Goal: Transaction & Acquisition: Purchase product/service

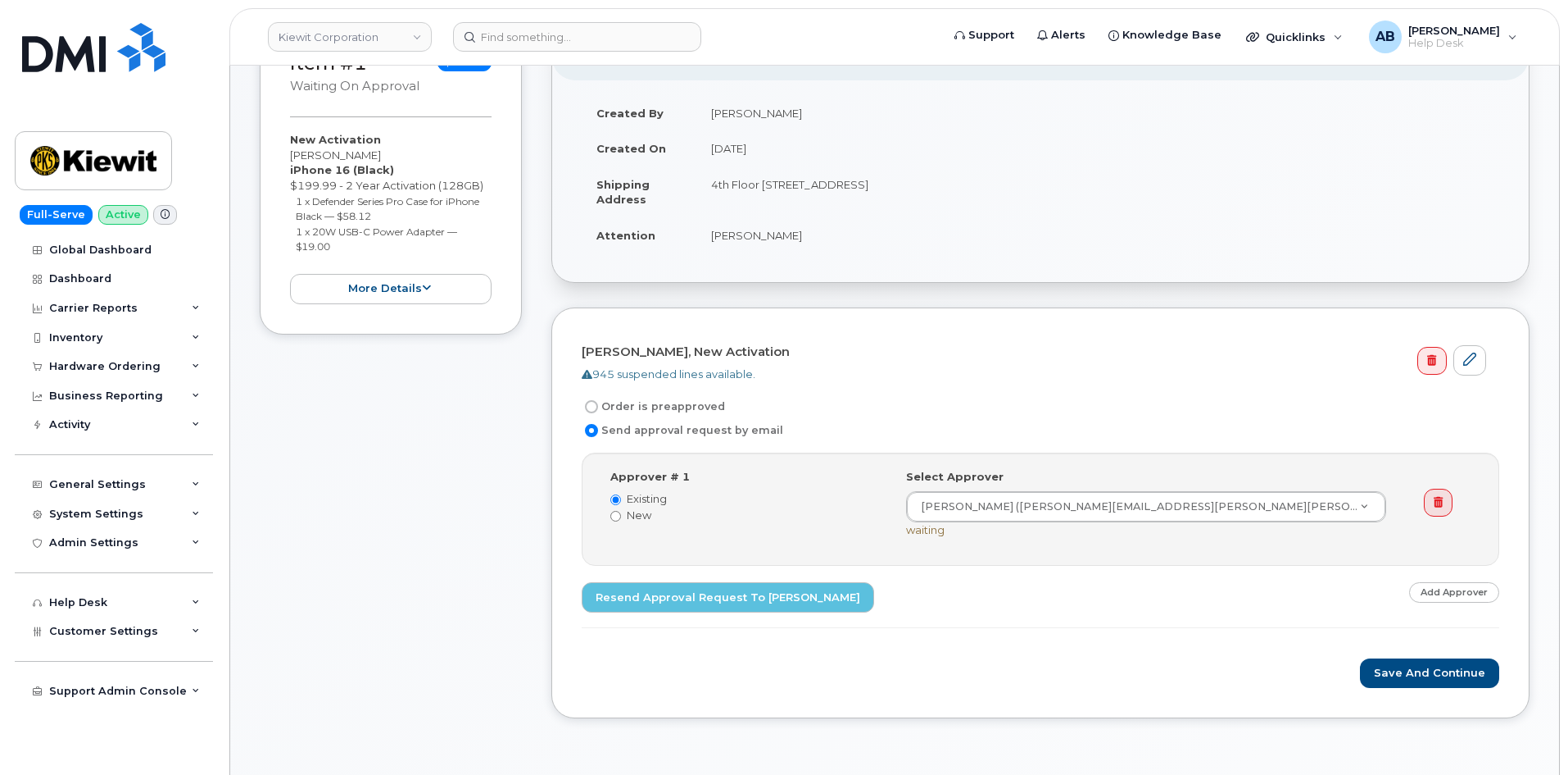
scroll to position [82, 0]
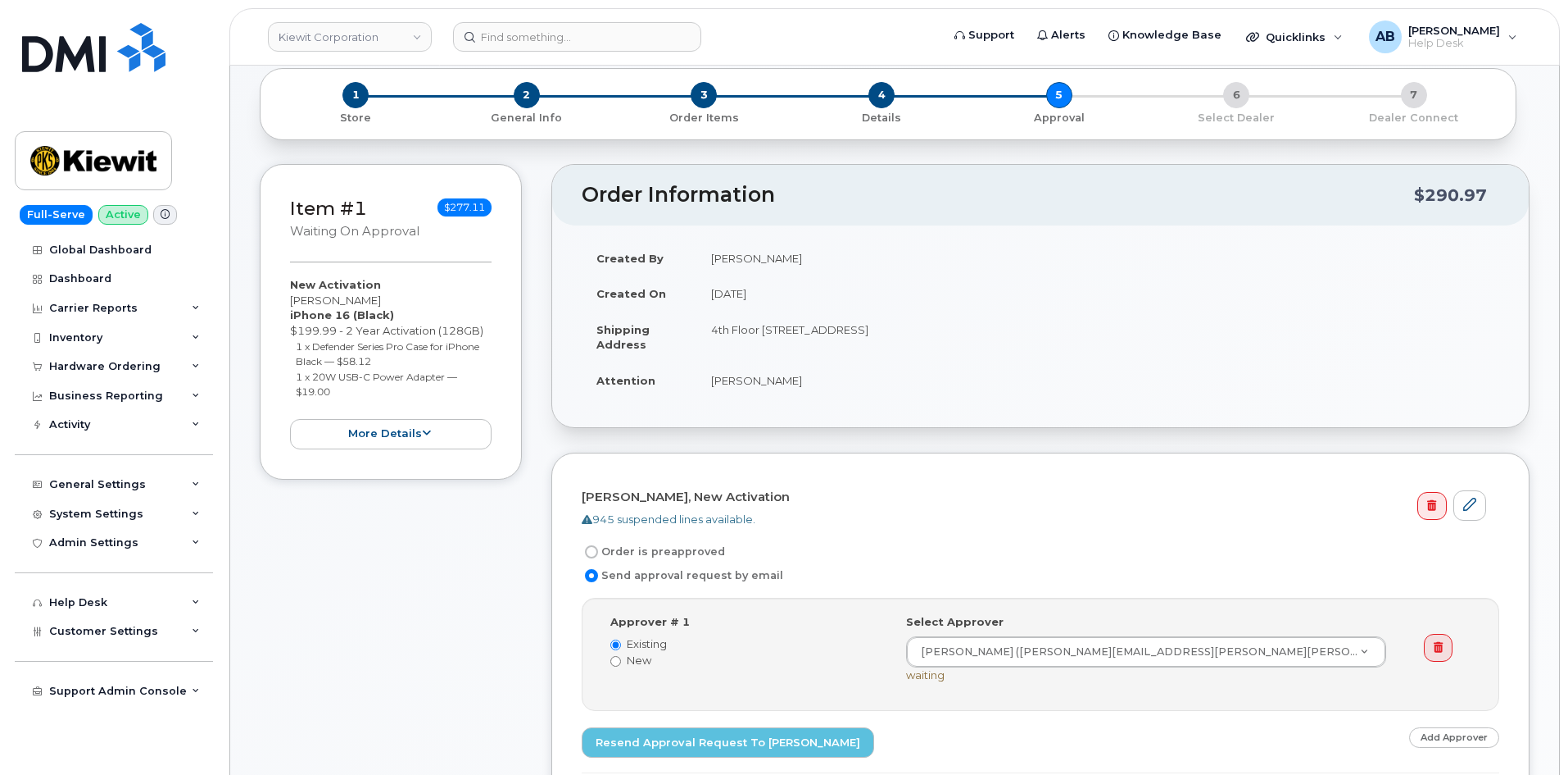
drag, startPoint x: 708, startPoint y: 329, endPoint x: 1108, endPoint y: 337, distance: 400.1
click at [1108, 337] on td "4th Floor 3831 Technology Forest Blvd, The Woodlands, TX, 77381, USA" at bounding box center [1097, 337] width 803 height 51
copy td "4th Floor 3831 Technology Forest Blvd, The Woodlands, TX, 77381, USA"
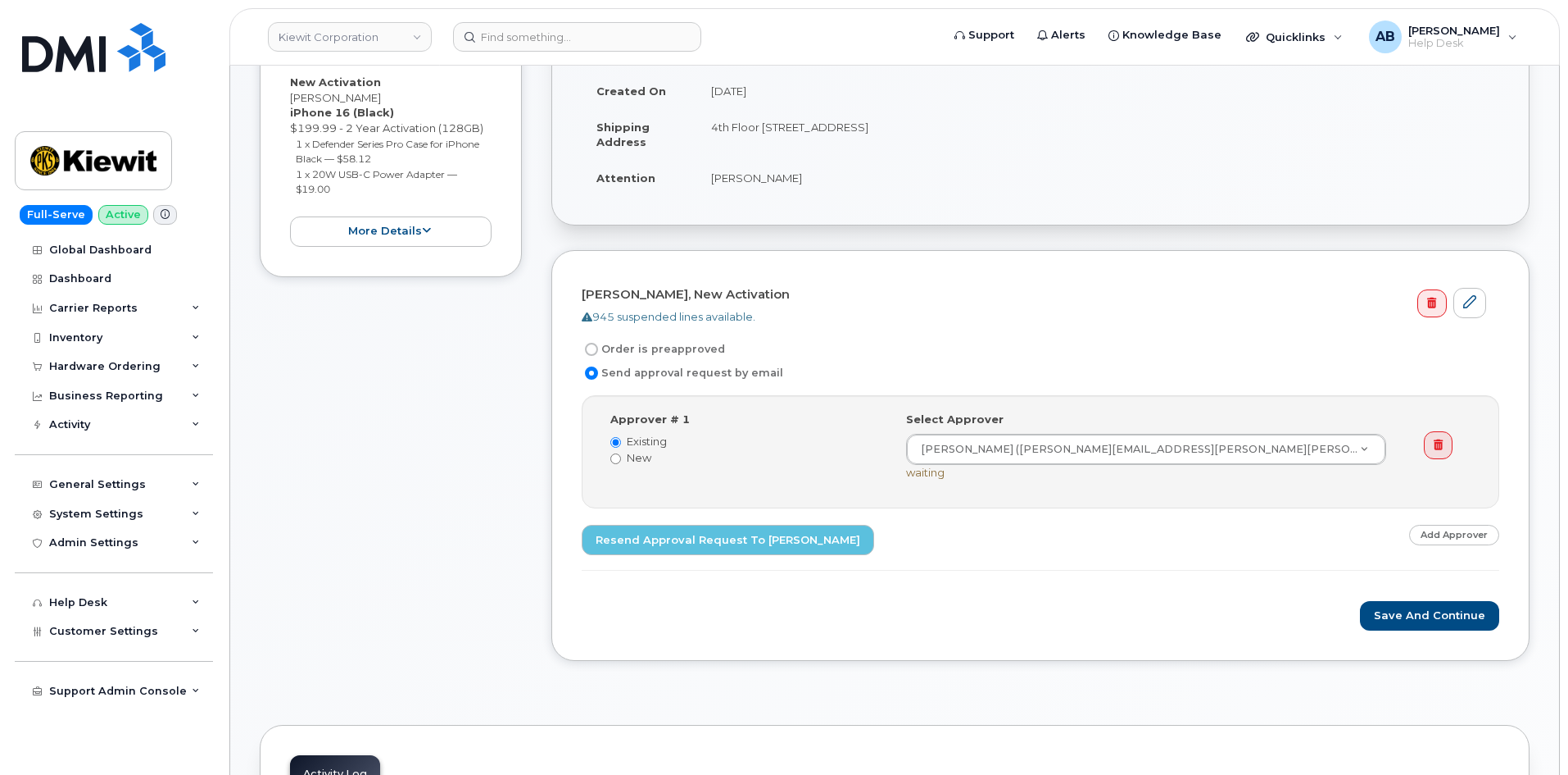
scroll to position [164, 0]
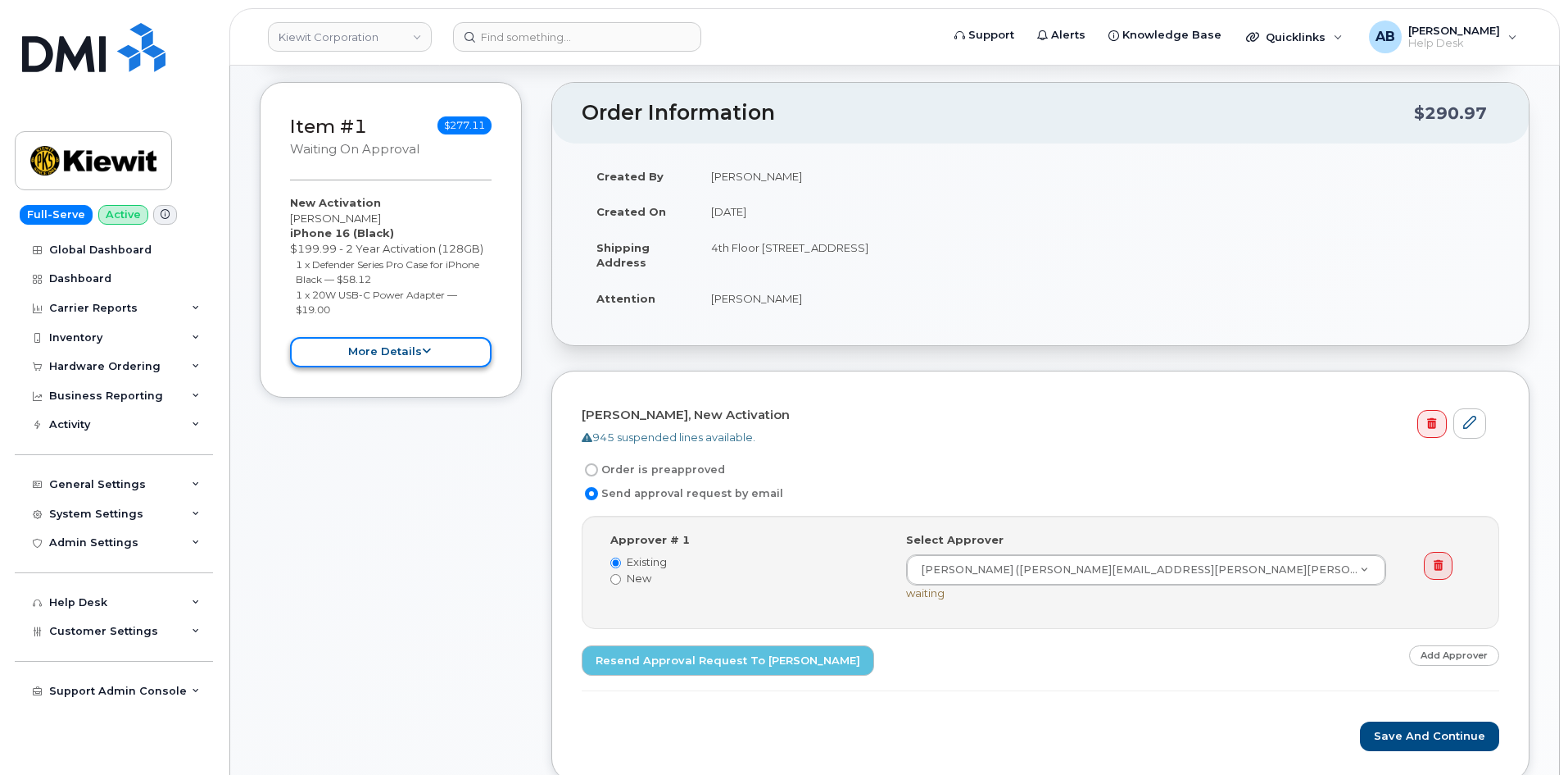
click at [368, 356] on button "more details" at bounding box center [390, 352] width 201 height 31
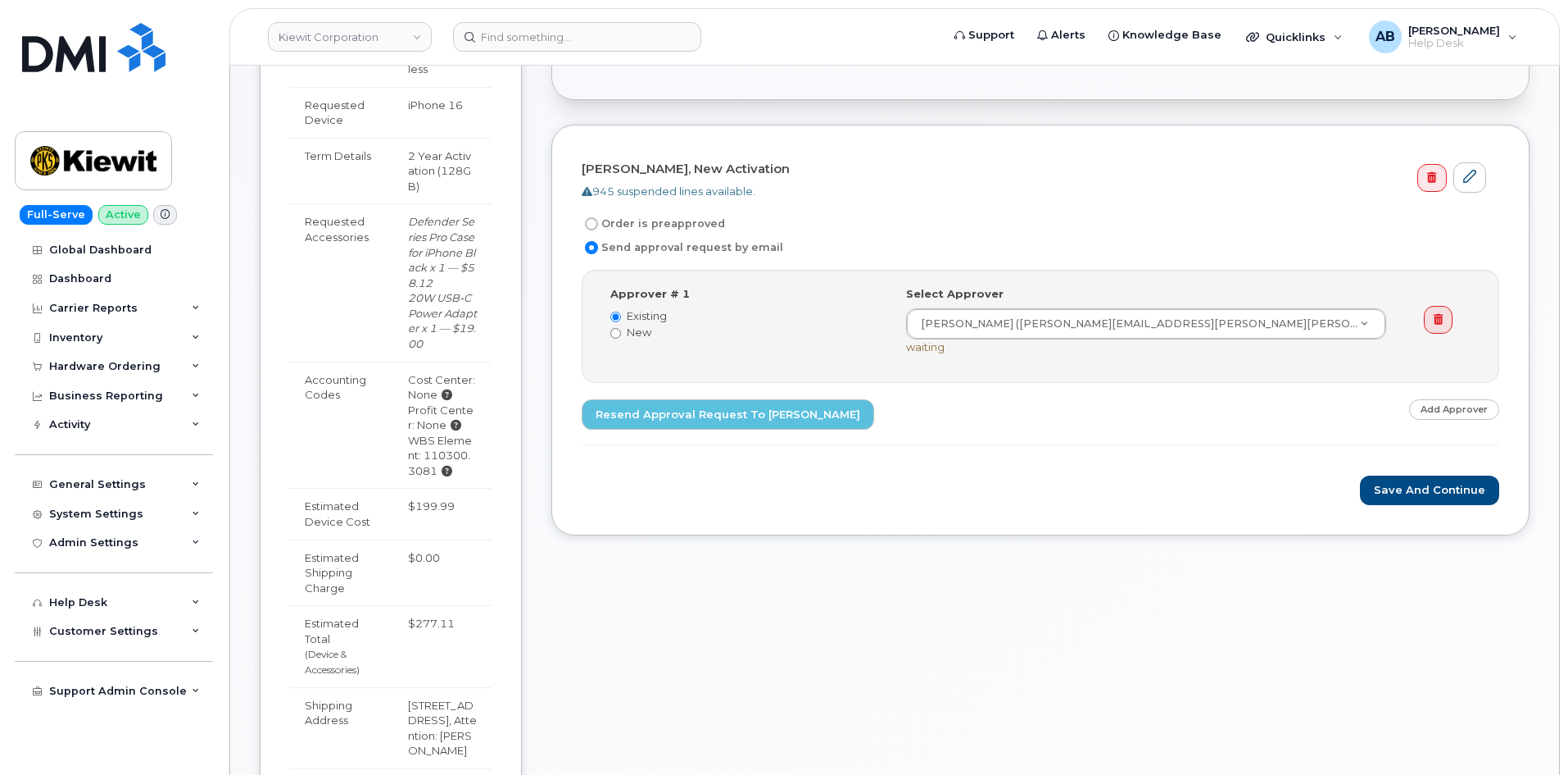
scroll to position [0, 0]
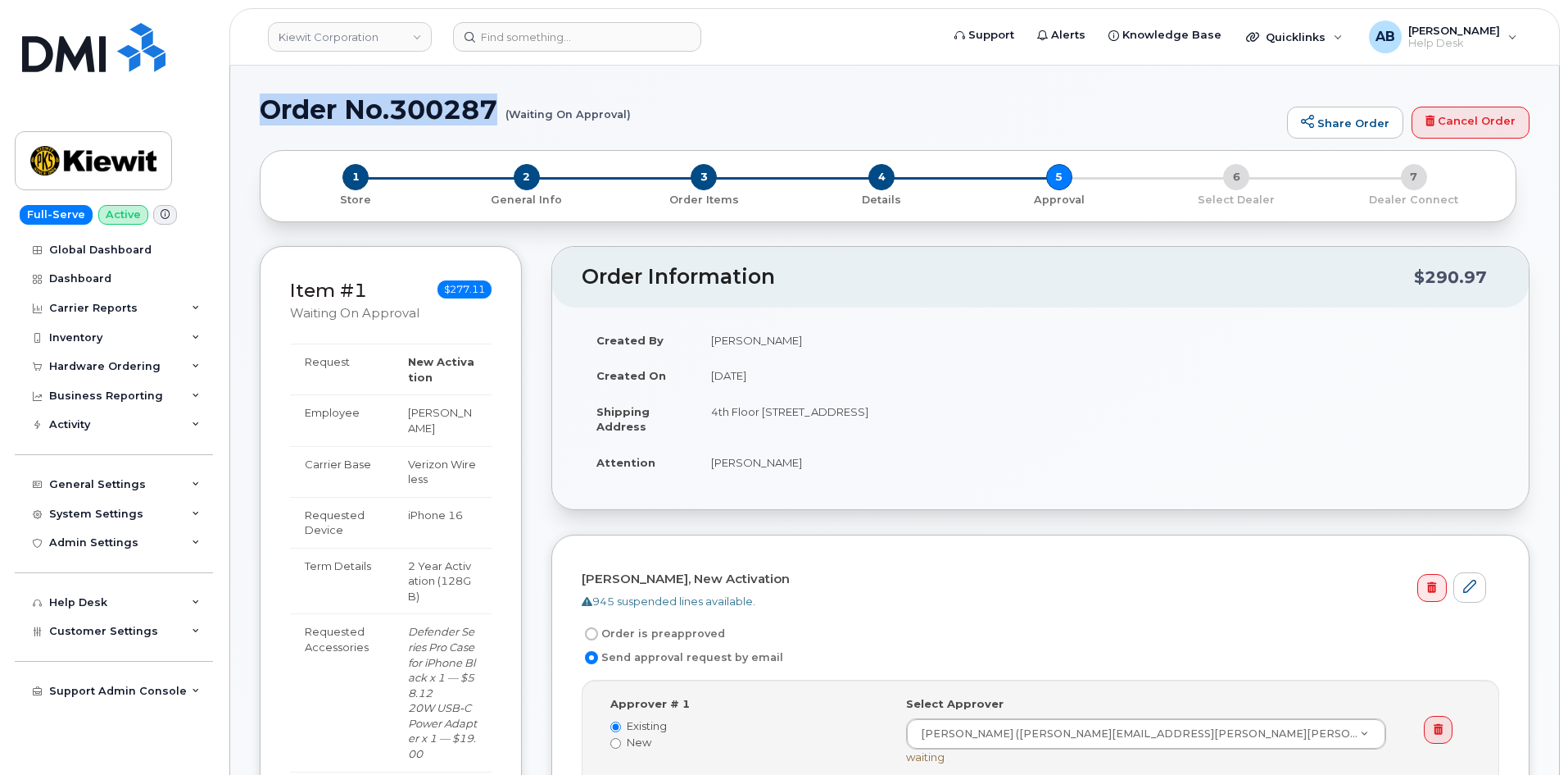
drag, startPoint x: 260, startPoint y: 91, endPoint x: 498, endPoint y: 95, distance: 238.0
copy h1 "Order No.300287"
click at [92, 157] on img at bounding box center [94, 161] width 126 height 48
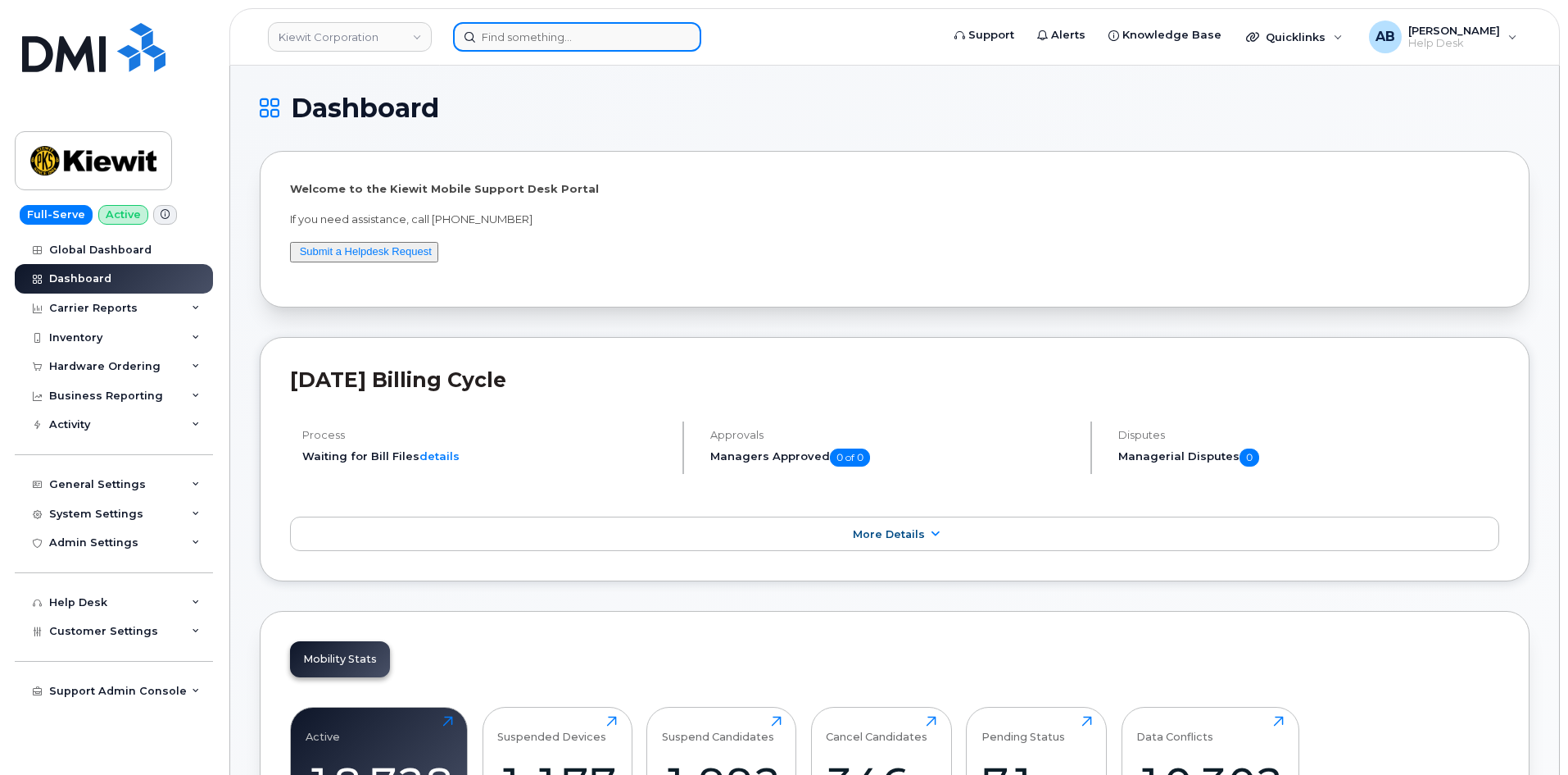
click at [524, 48] on input at bounding box center [577, 37] width 248 height 30
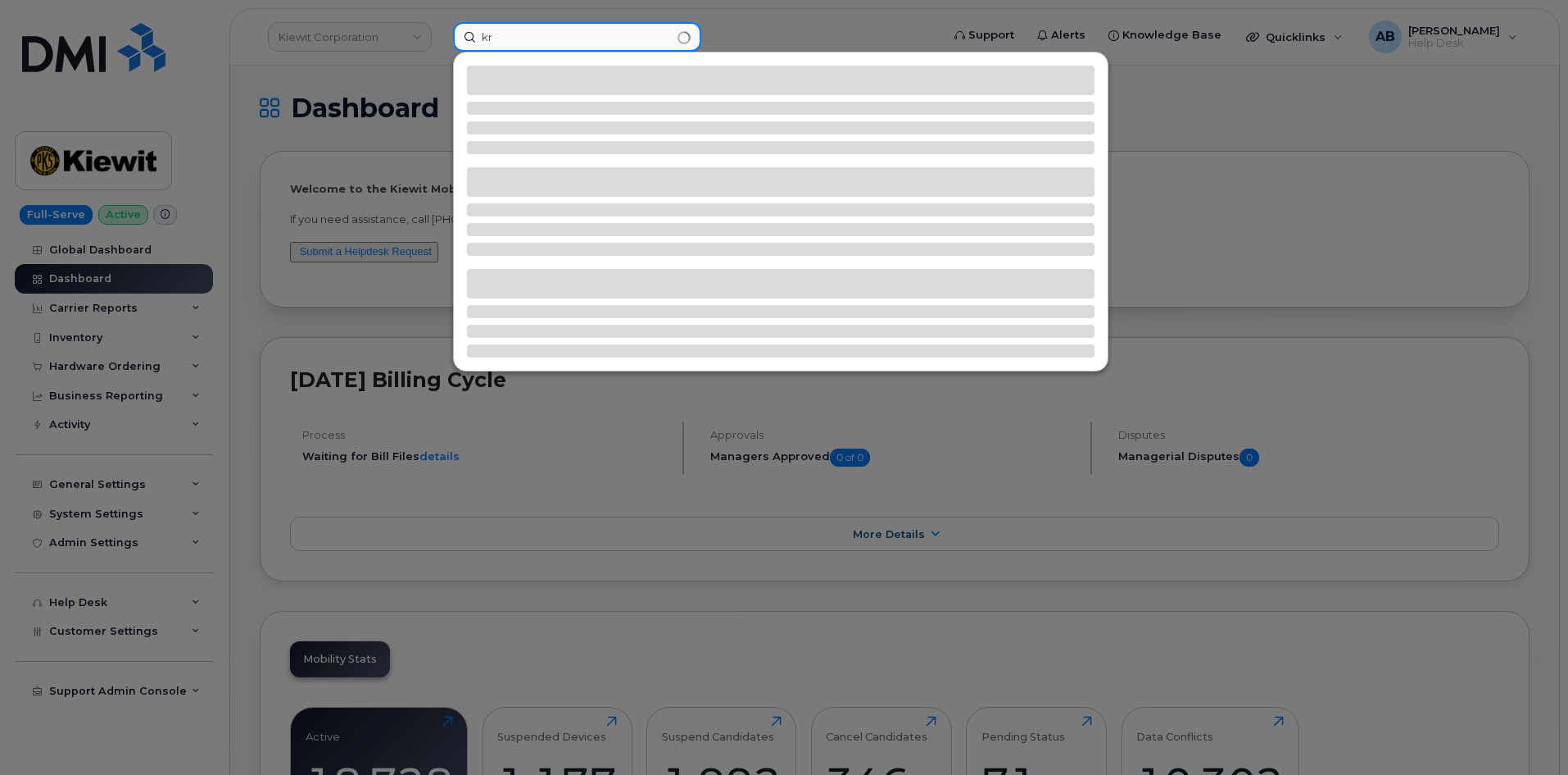
type input "k"
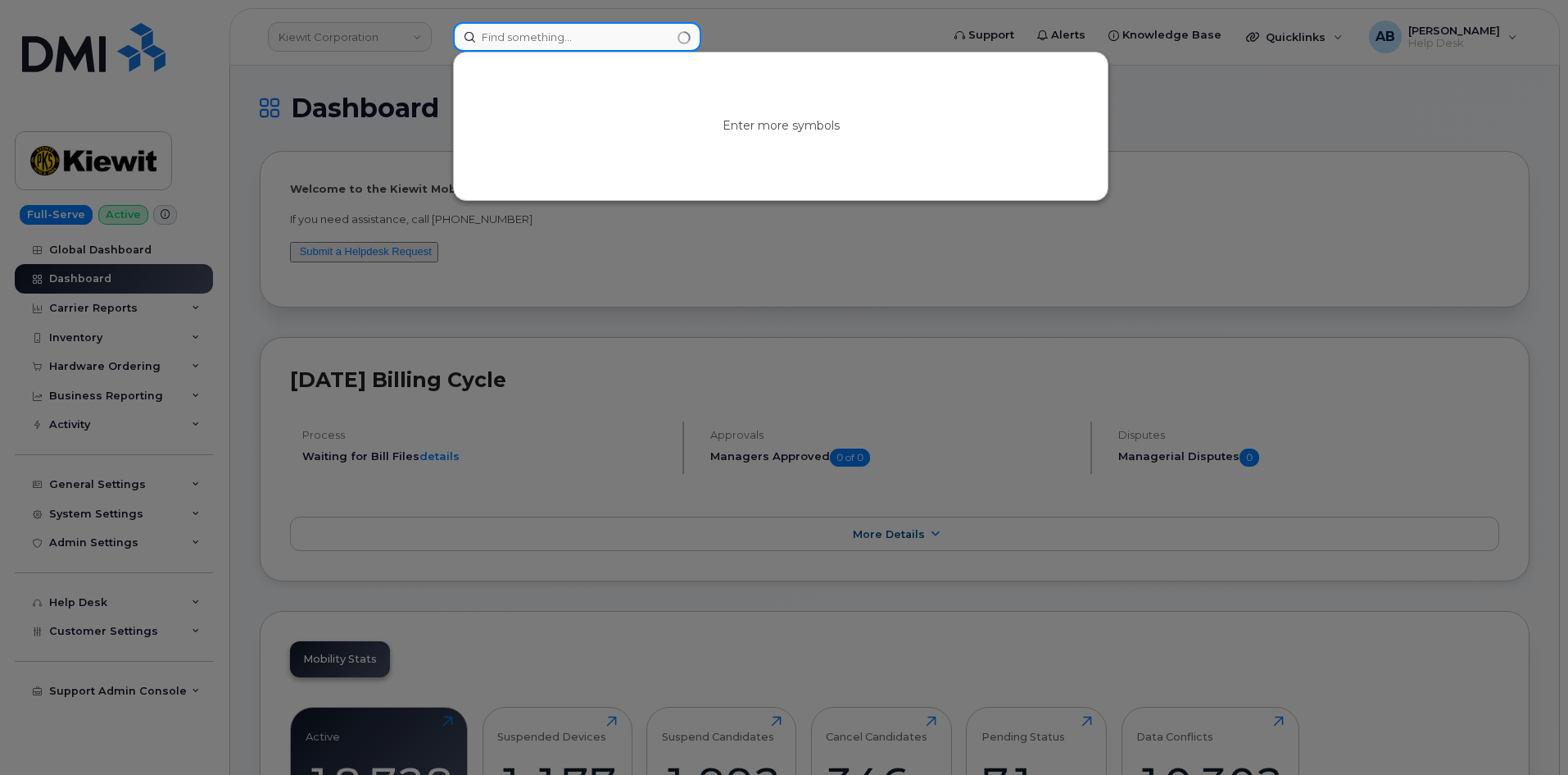
paste input "Montgomery"
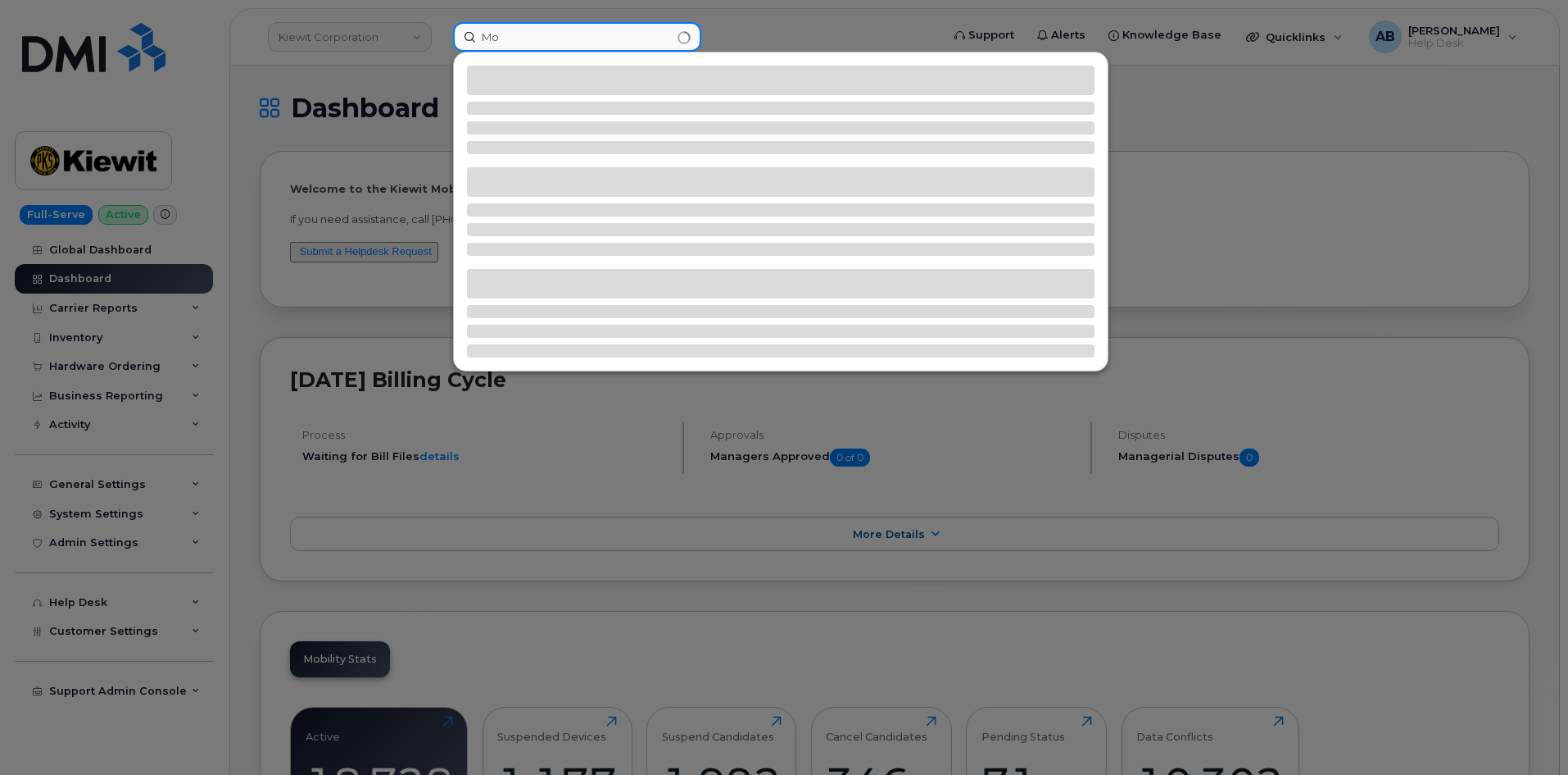
type input "M"
type input "krystal montgomery"
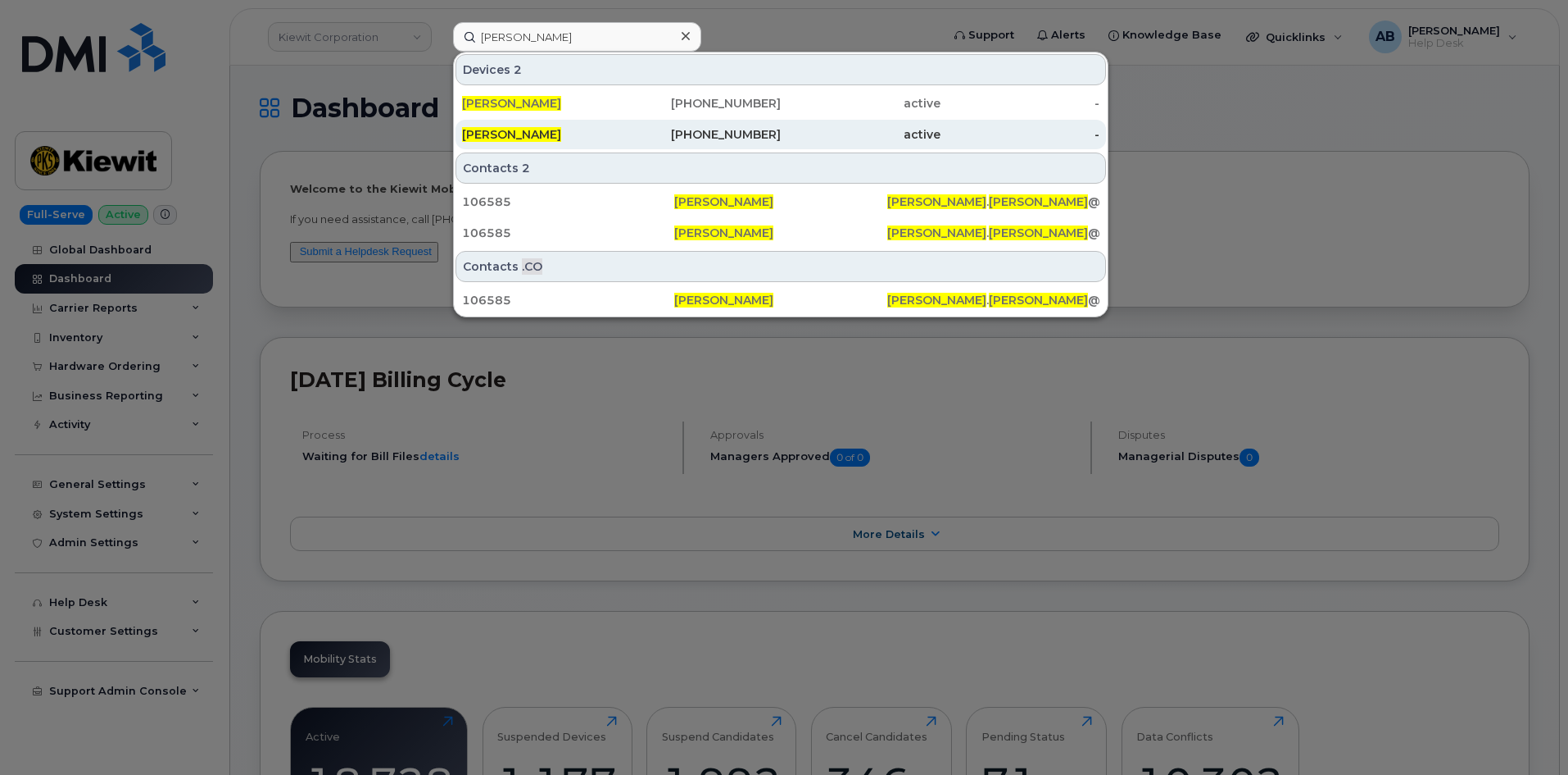
click at [630, 124] on div "956-572-2038" at bounding box center [701, 135] width 160 height 30
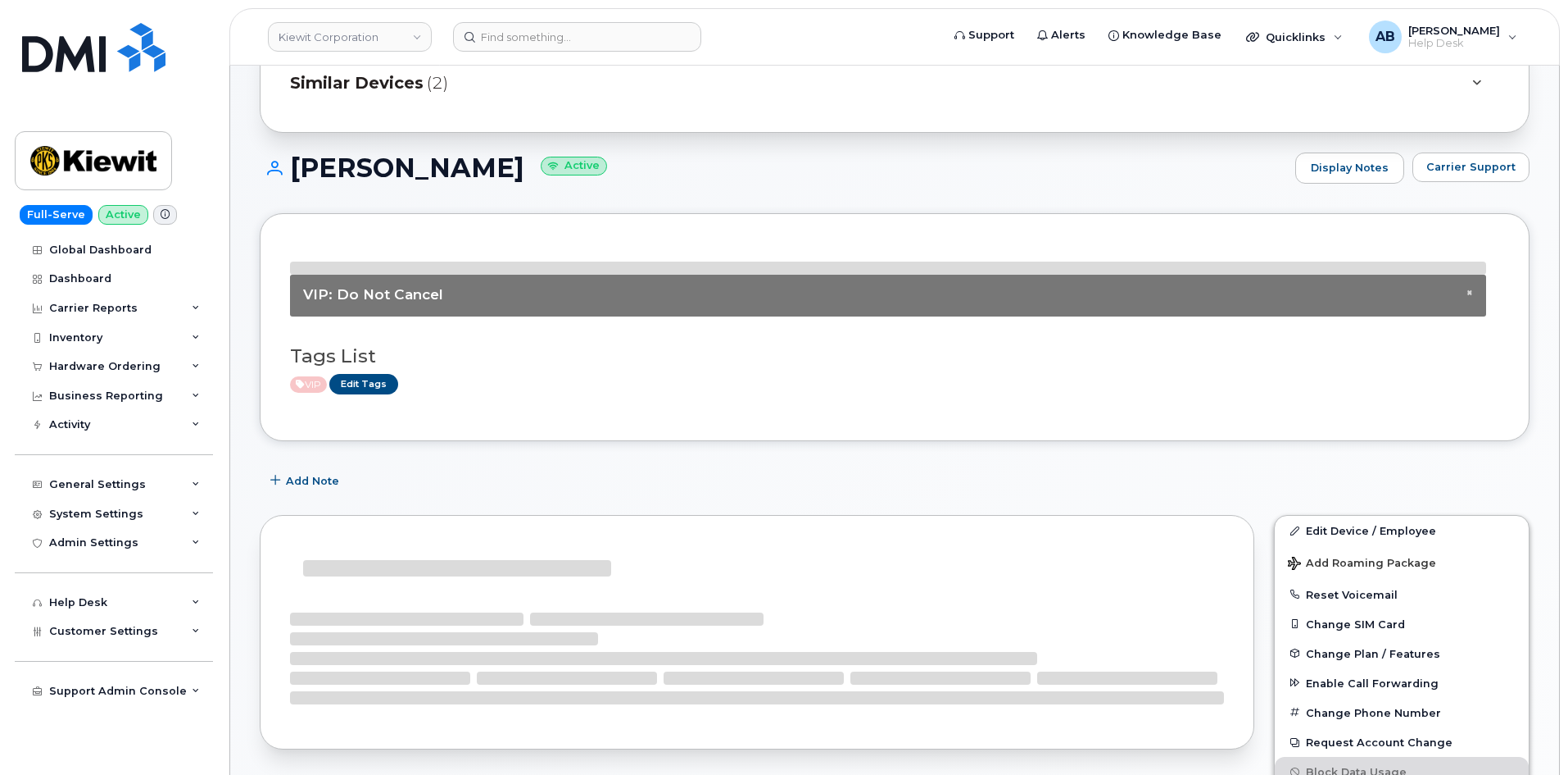
scroll to position [221, 0]
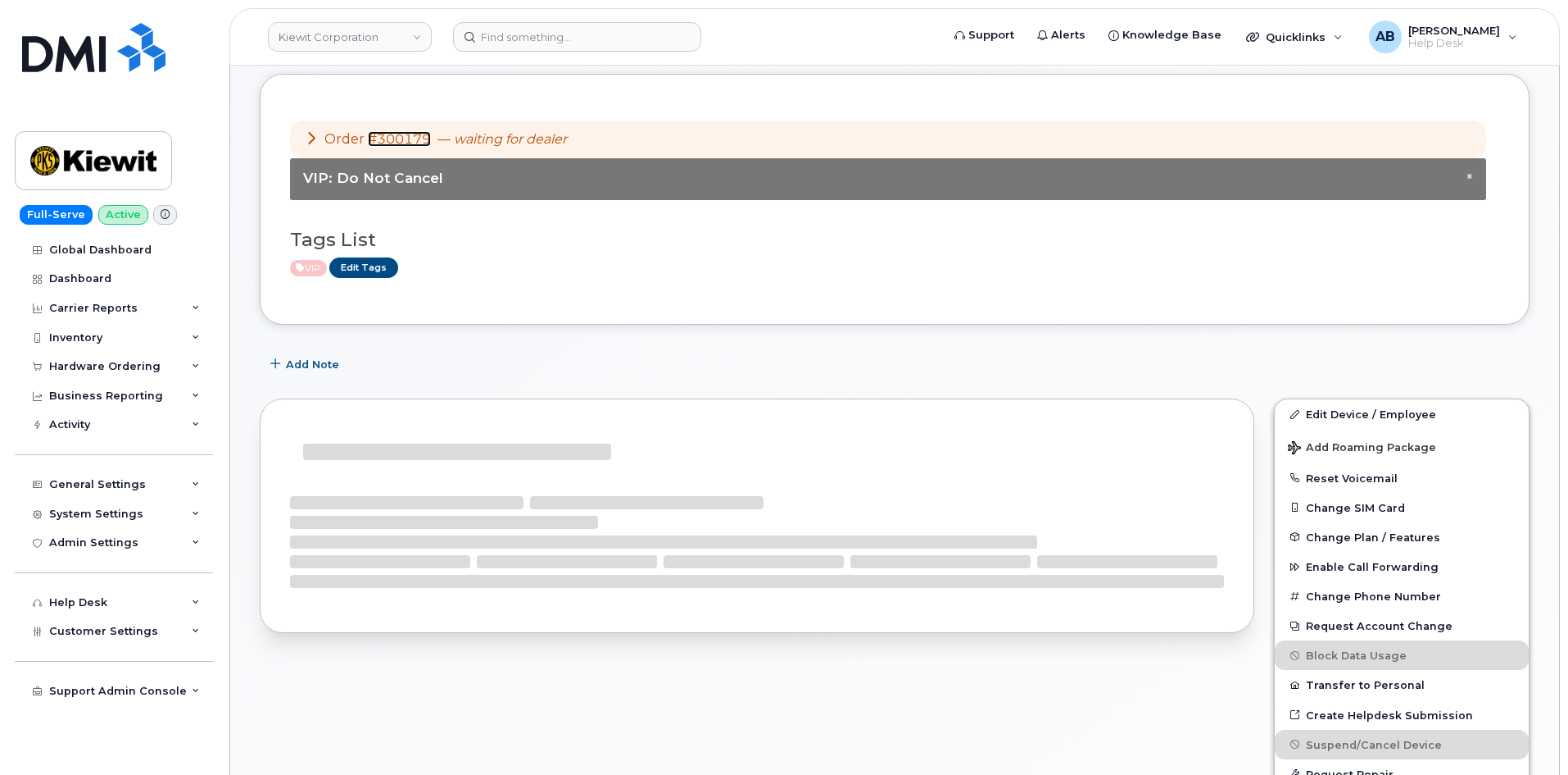
click at [393, 142] on link "#300179" at bounding box center [399, 138] width 63 height 15
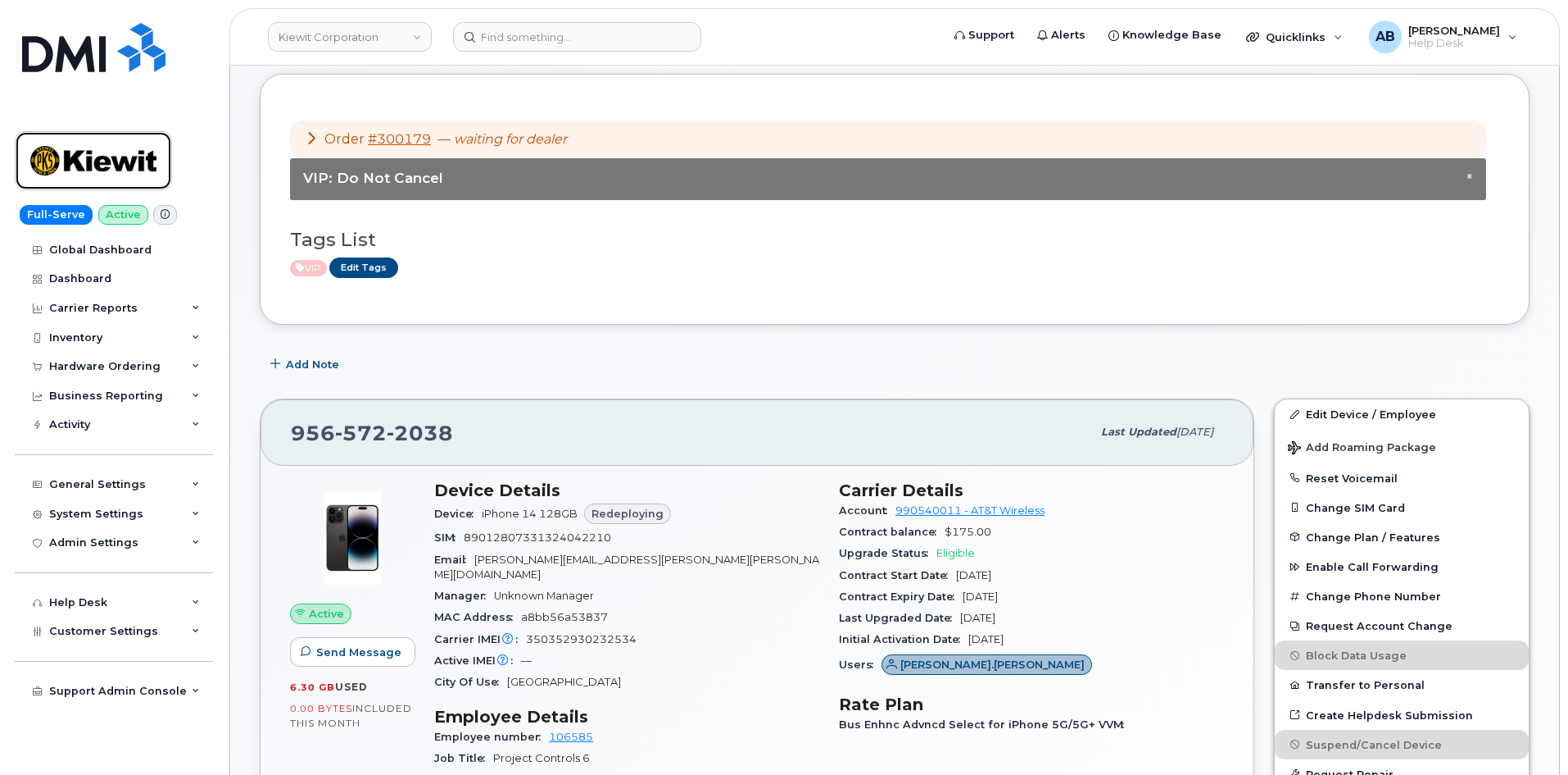
click at [105, 150] on img at bounding box center [94, 161] width 126 height 48
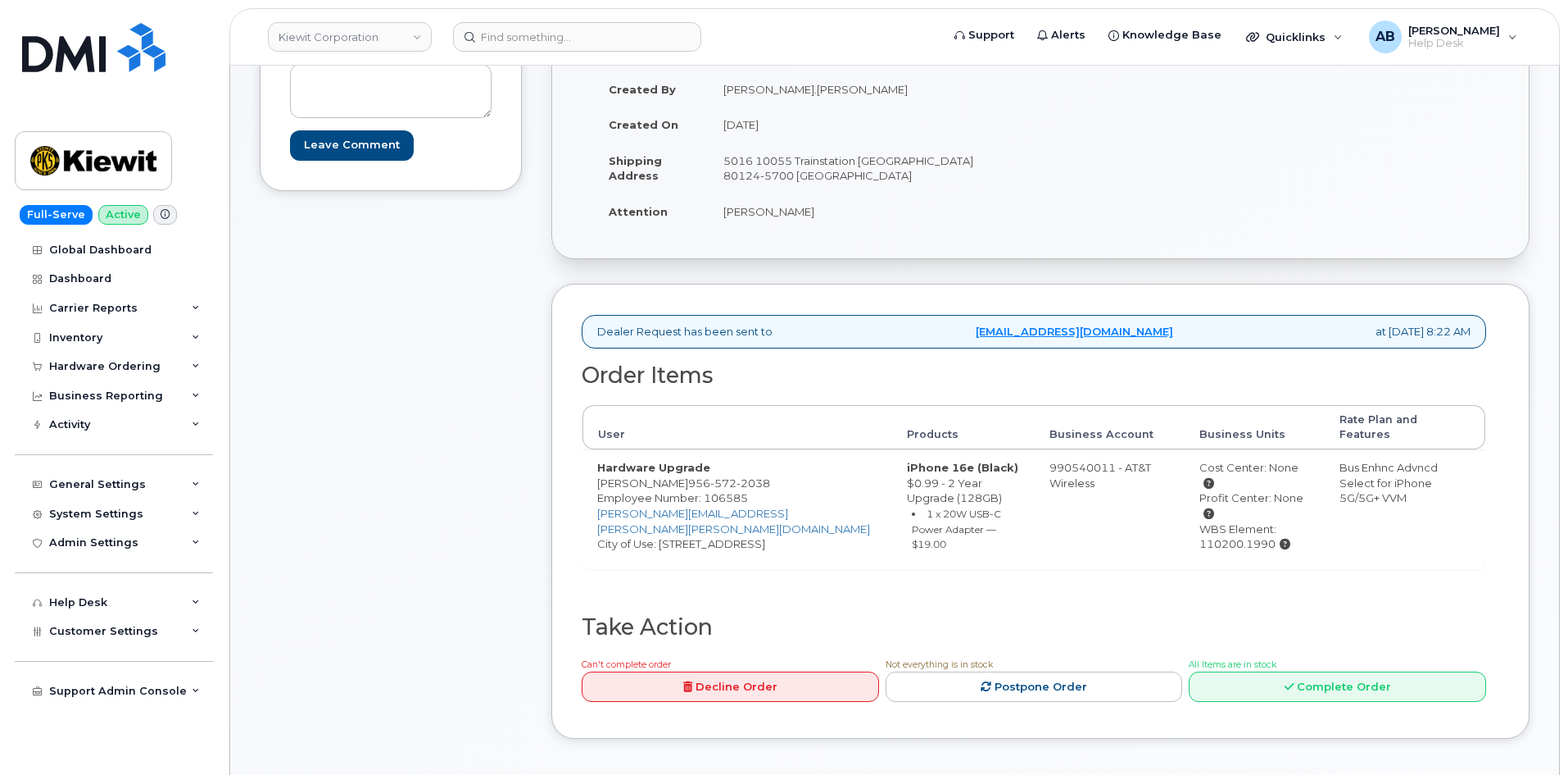
scroll to position [82, 0]
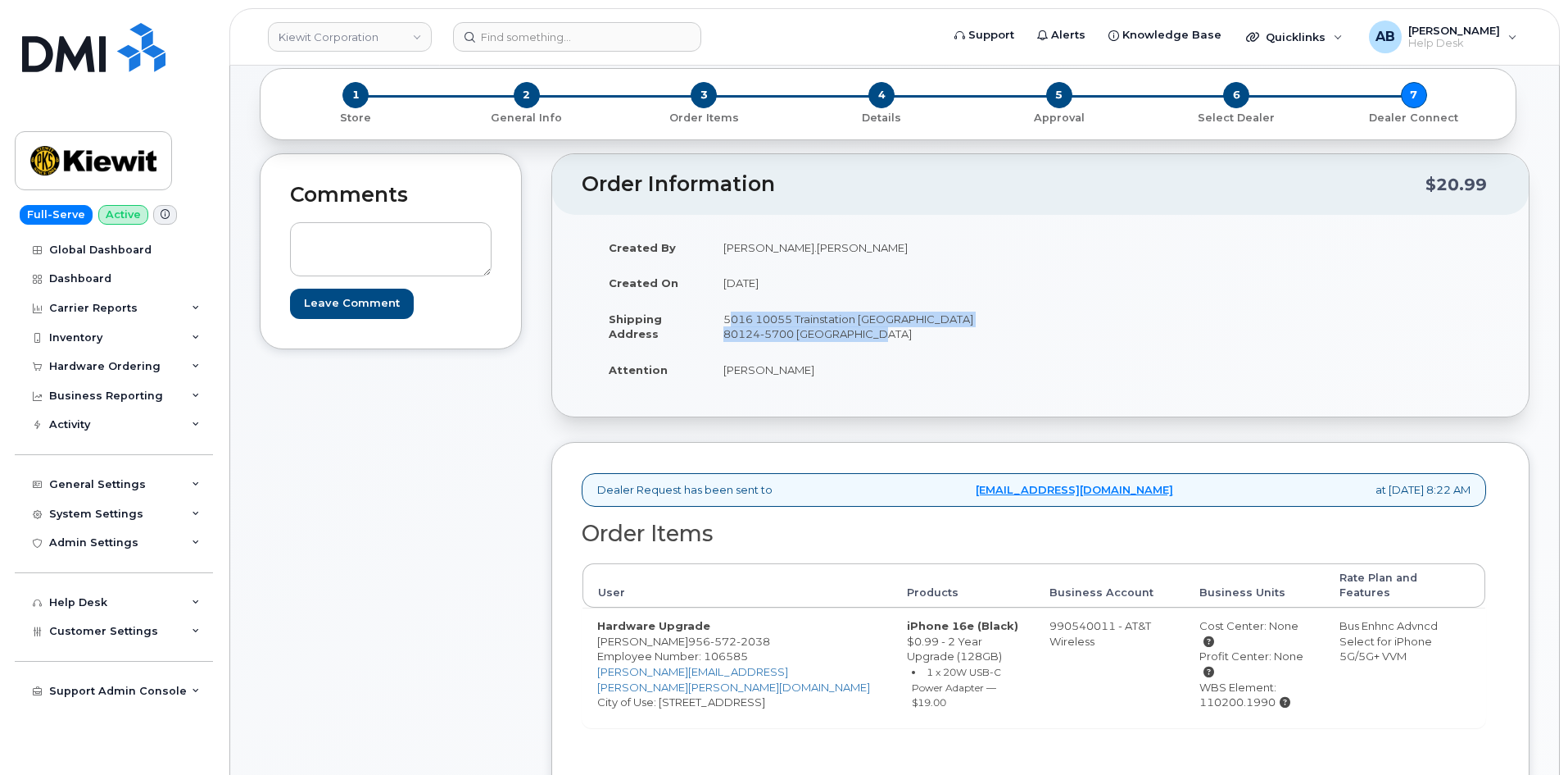
drag, startPoint x: 718, startPoint y: 316, endPoint x: 858, endPoint y: 327, distance: 140.4
click at [858, 327] on td "5016 10055 Trainstation [GEOGRAPHIC_DATA] 80124-5700 [GEOGRAPHIC_DATA]" at bounding box center [868, 326] width 320 height 51
copy td "5016 10055 Trainstation [GEOGRAPHIC_DATA] 80124-5700 [GEOGRAPHIC_DATA]"
click at [804, 297] on td "September 8, 2025" at bounding box center [868, 283] width 320 height 36
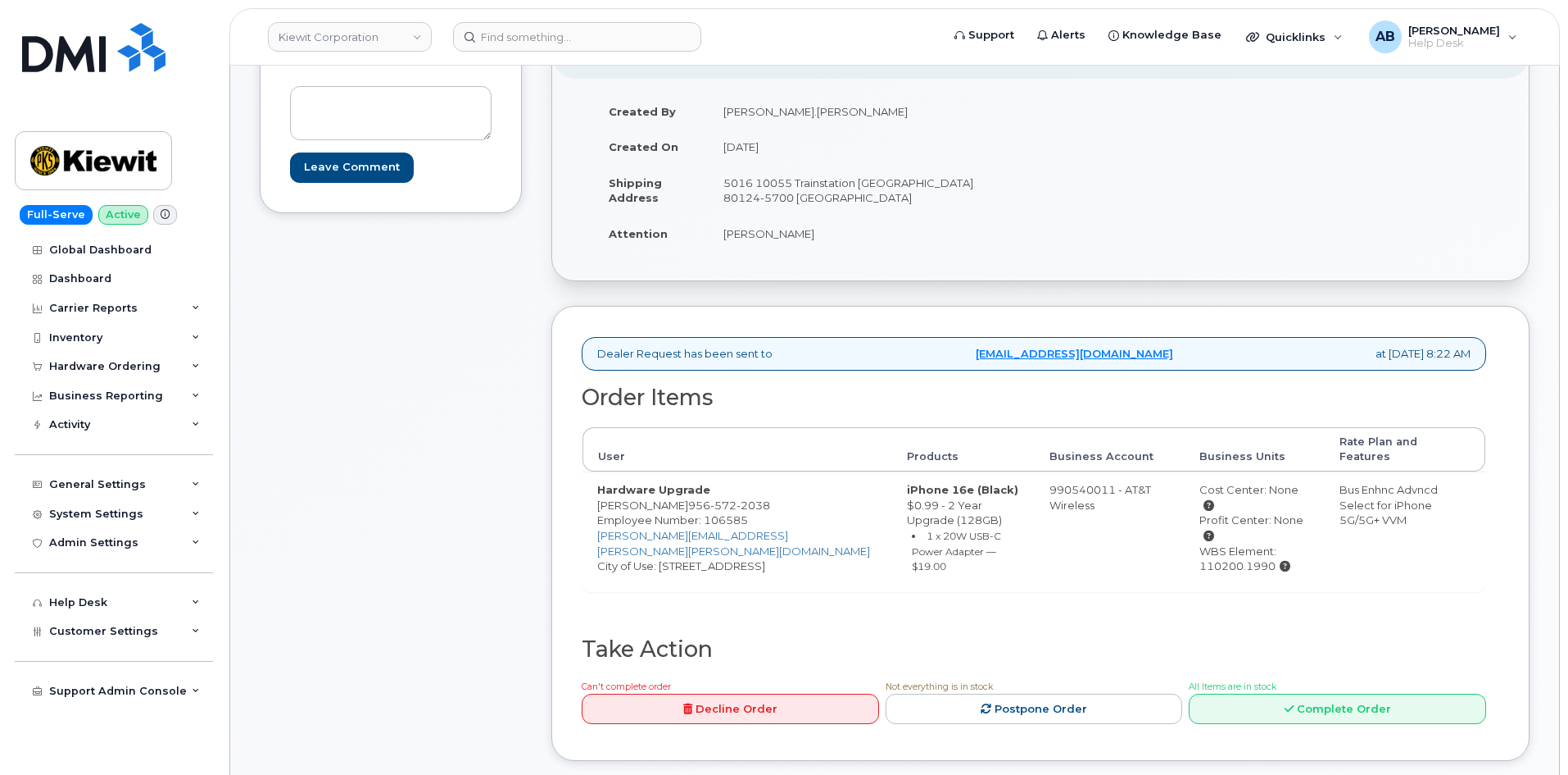
scroll to position [246, 0]
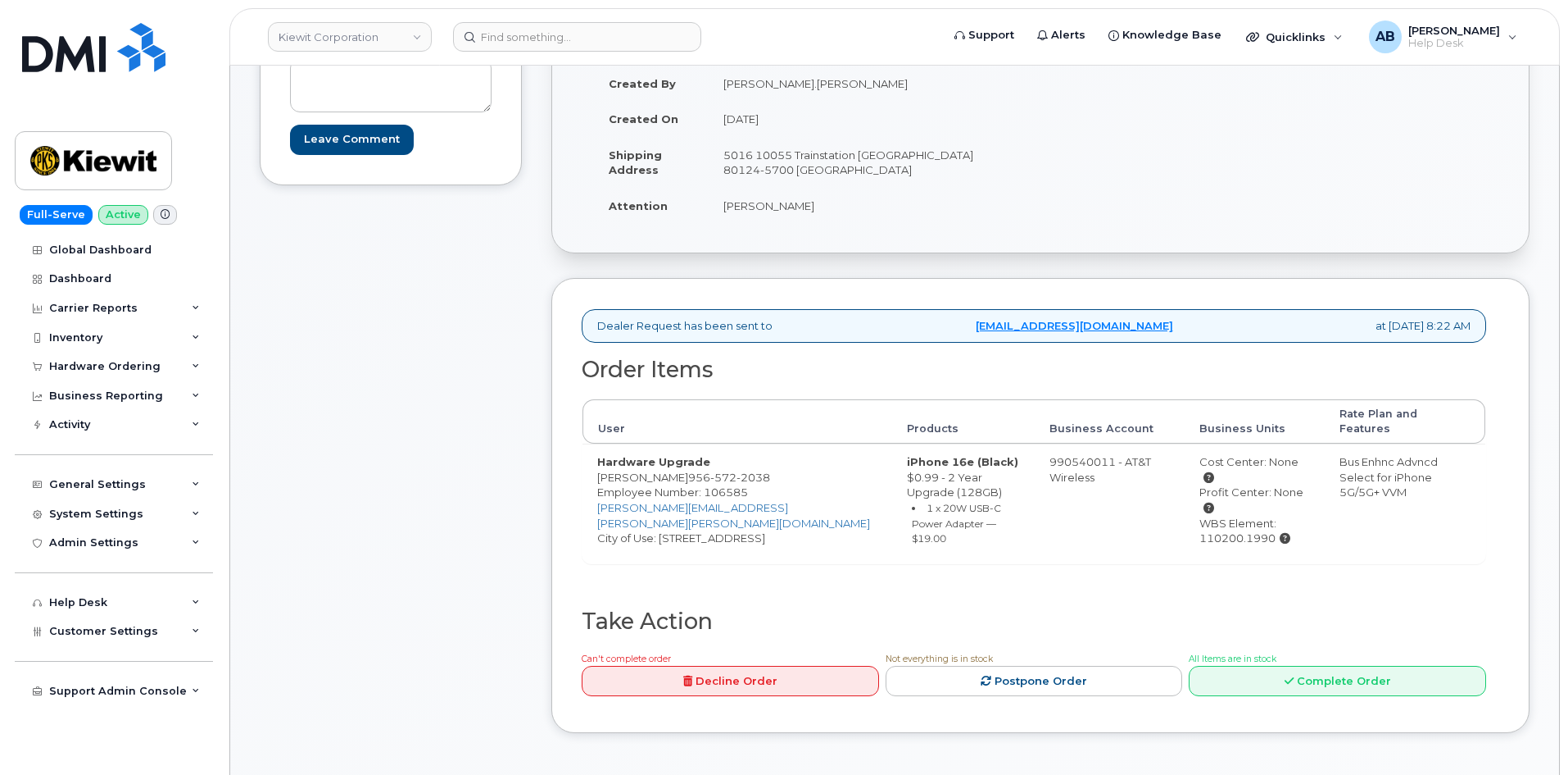
click at [1200, 516] on div "WBS Element: 110200.1990" at bounding box center [1255, 531] width 111 height 31
copy div "110200.1990"
click at [1035, 444] on td "990540011 - AT&T Wireless" at bounding box center [1109, 503] width 150 height 119
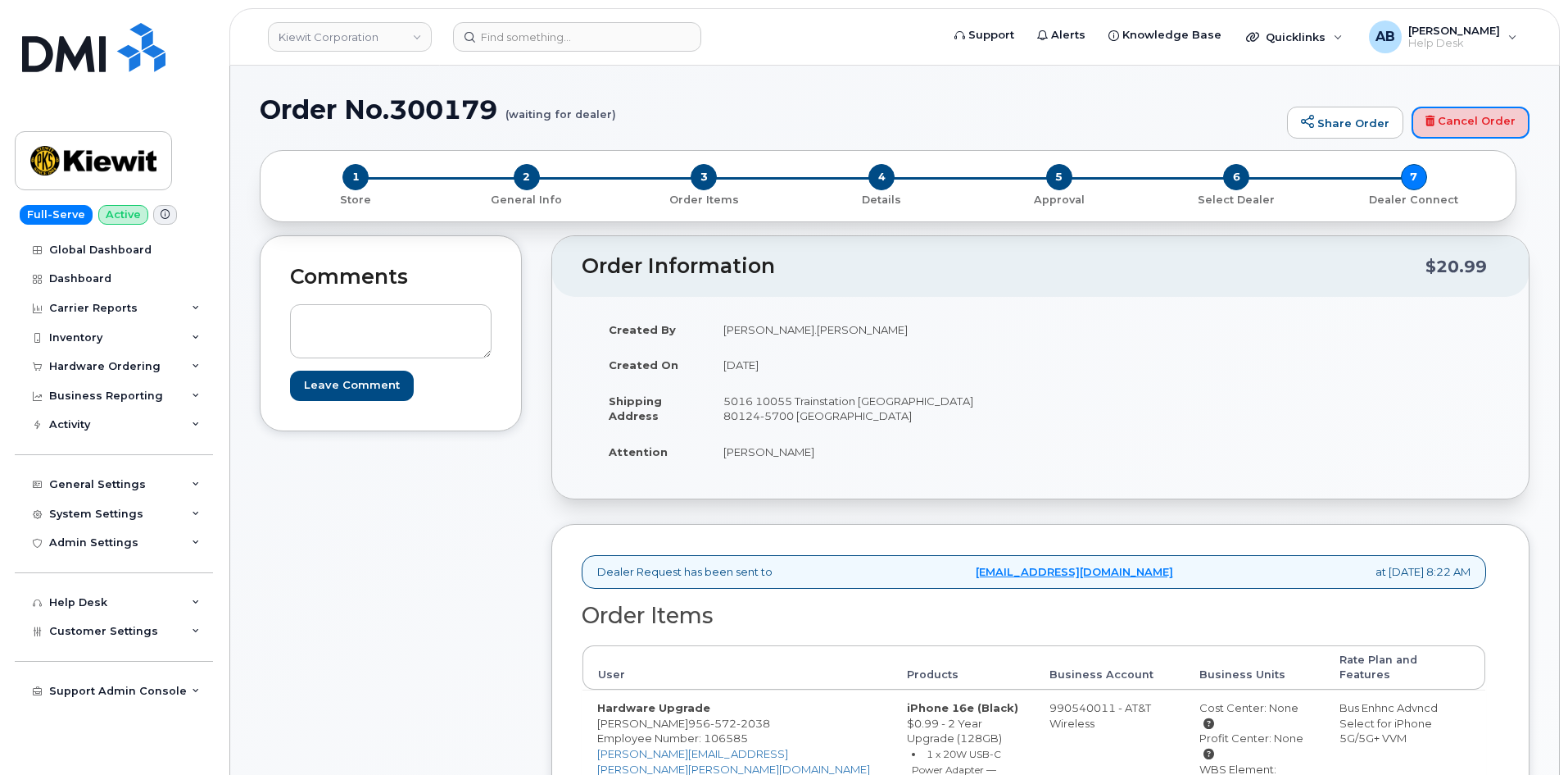
drag, startPoint x: 1476, startPoint y: 111, endPoint x: 859, endPoint y: 85, distance: 617.5
click at [1476, 111] on link "Cancel Order" at bounding box center [1471, 123] width 118 height 33
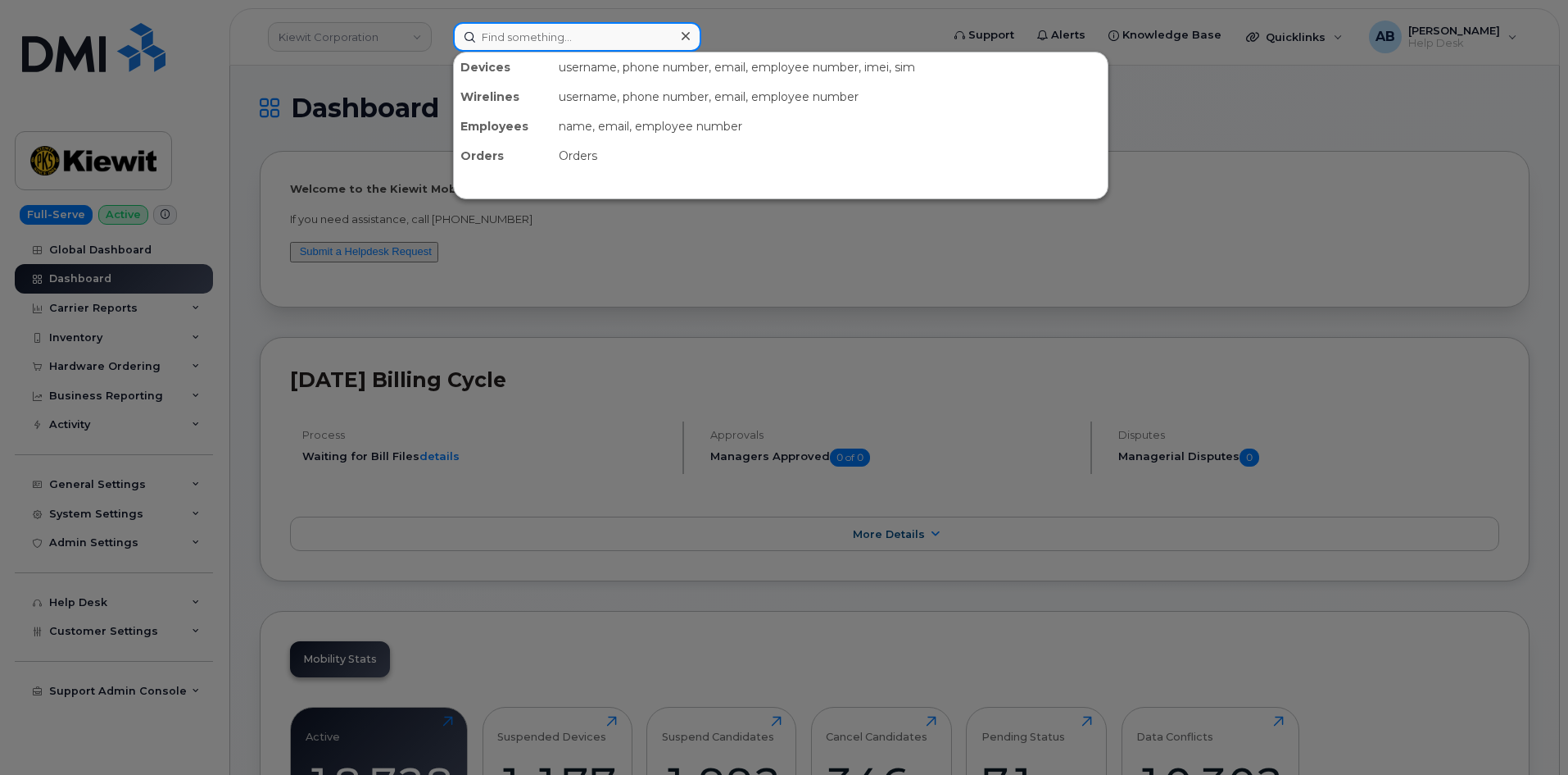
click at [518, 41] on input at bounding box center [577, 37] width 248 height 30
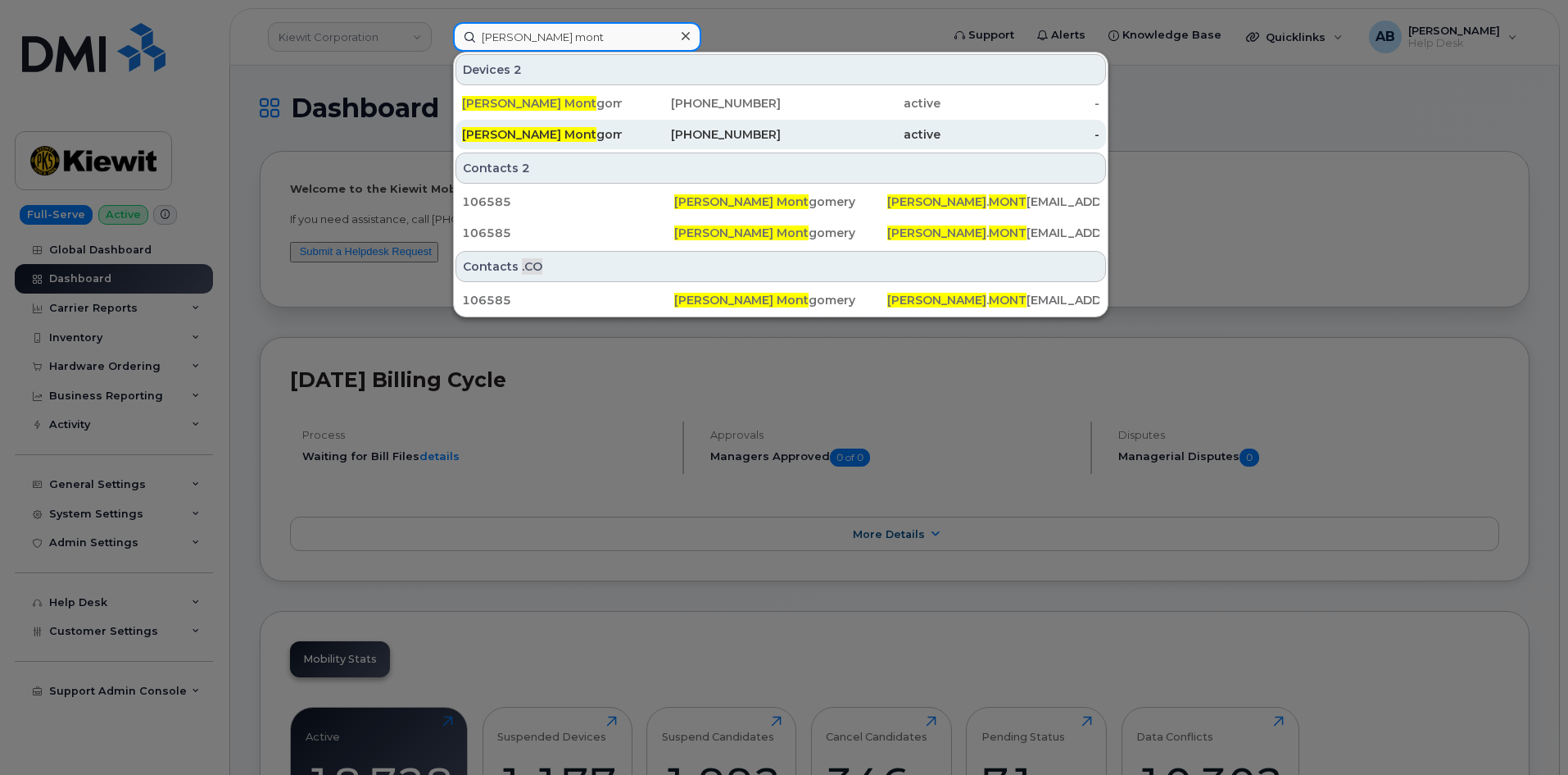
type input "krystal mont"
click at [629, 126] on div "956-572-2038" at bounding box center [701, 135] width 160 height 30
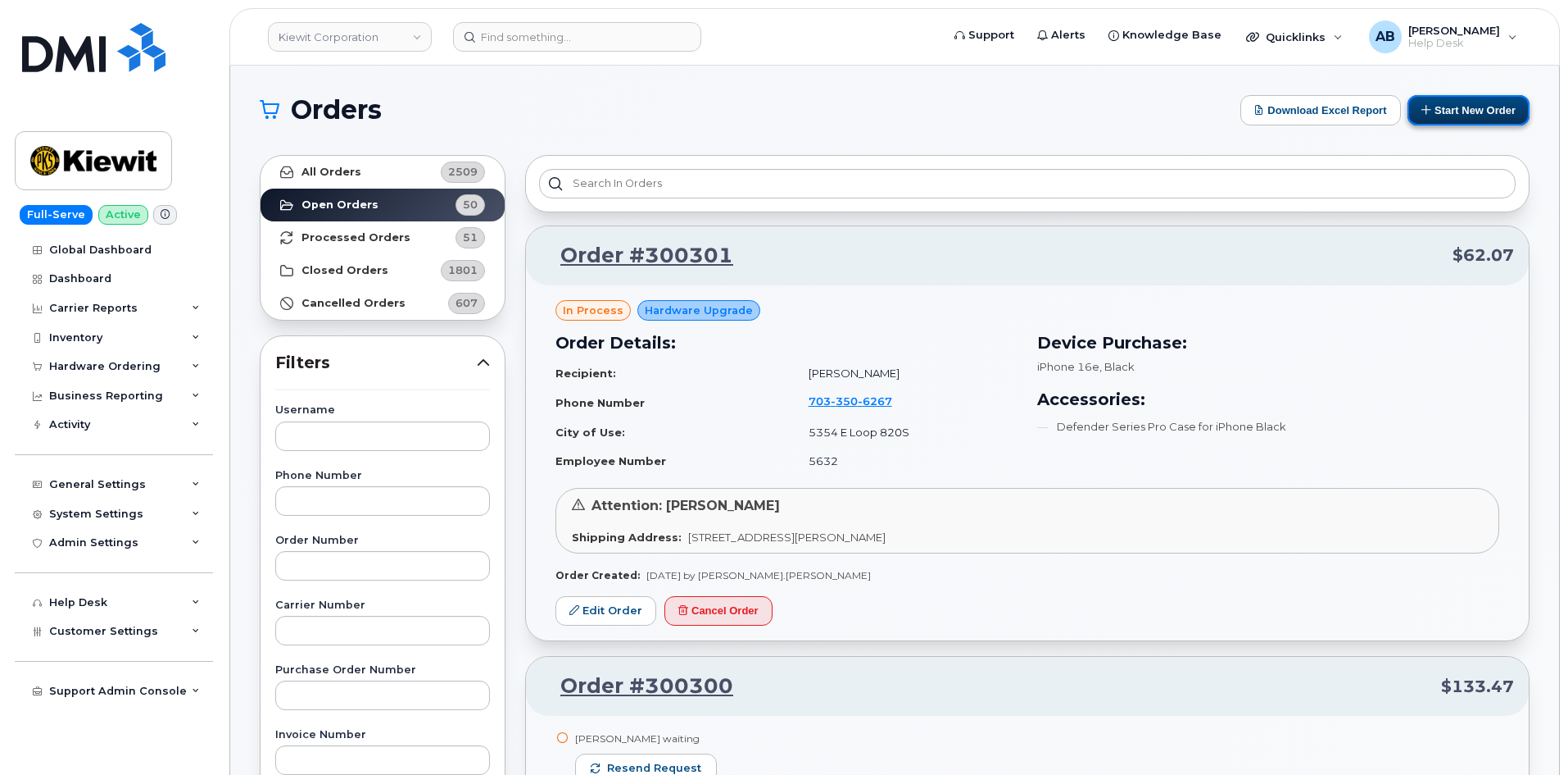
click at [1437, 109] on button "Start New Order" at bounding box center [1468, 110] width 122 height 31
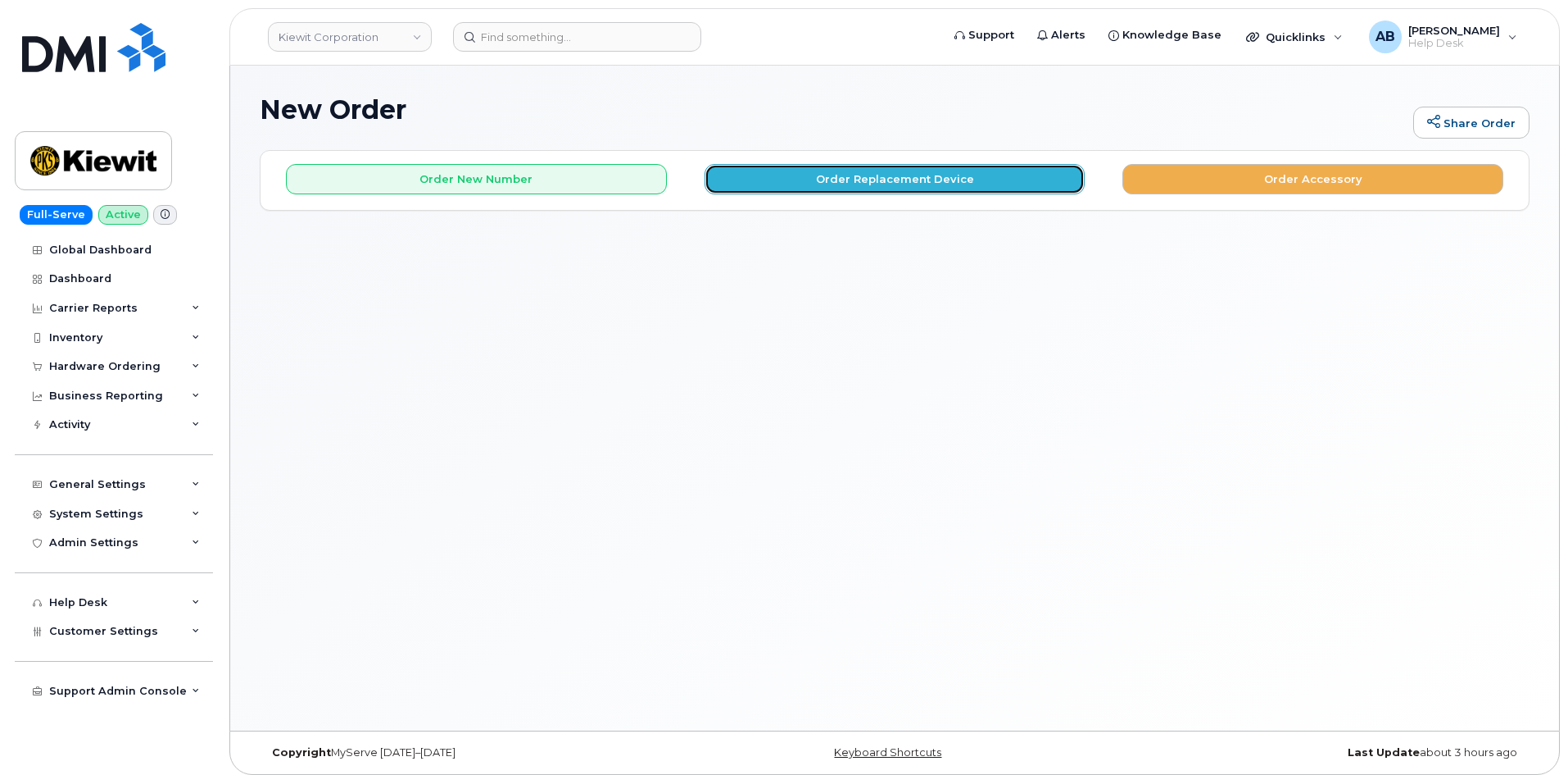
click at [879, 175] on button "Order Replacement Device" at bounding box center [895, 180] width 381 height 31
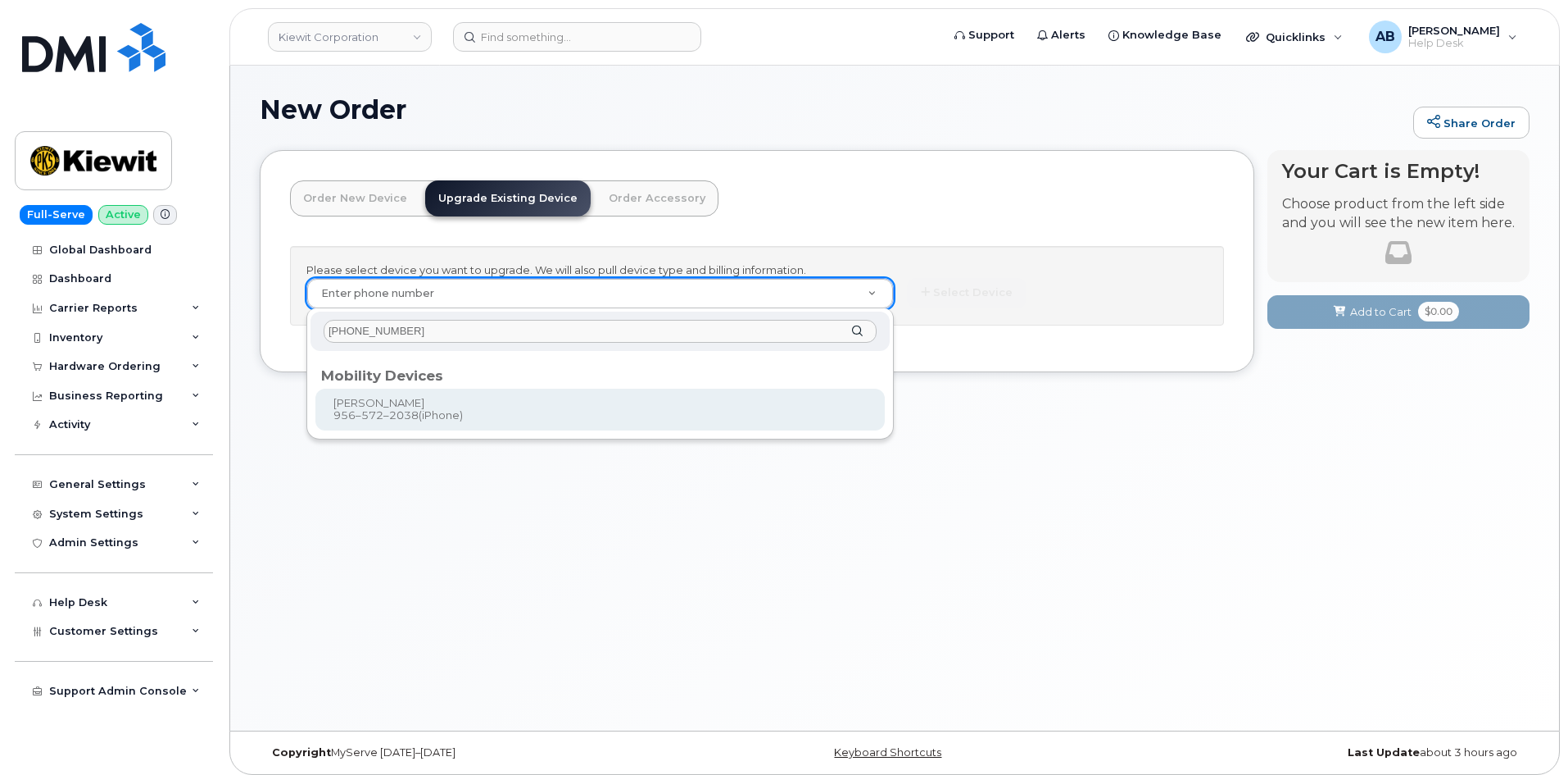
type input "956-572-2038"
type input "1120976"
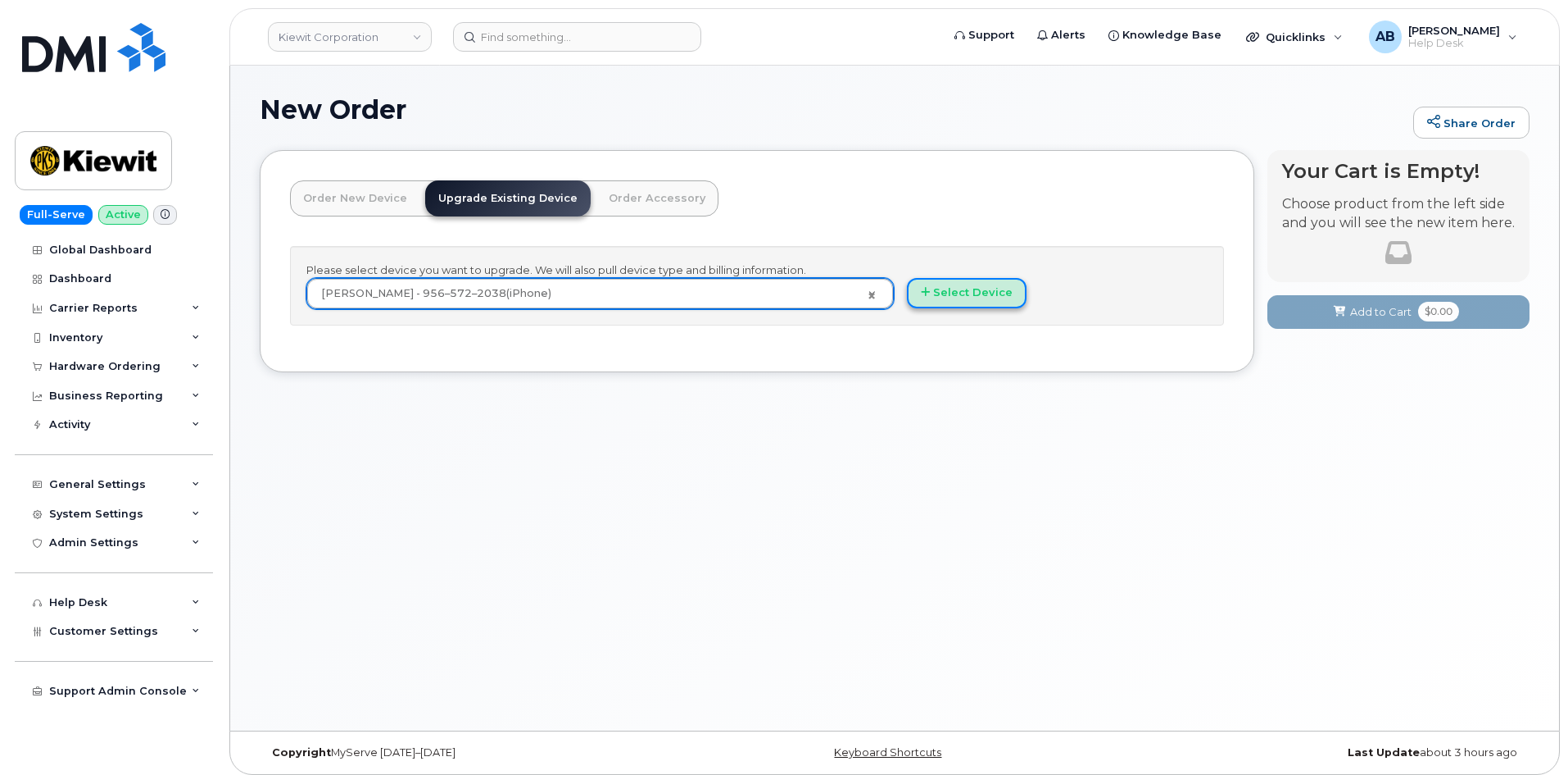
click at [970, 290] on button "Select Device" at bounding box center [967, 294] width 120 height 31
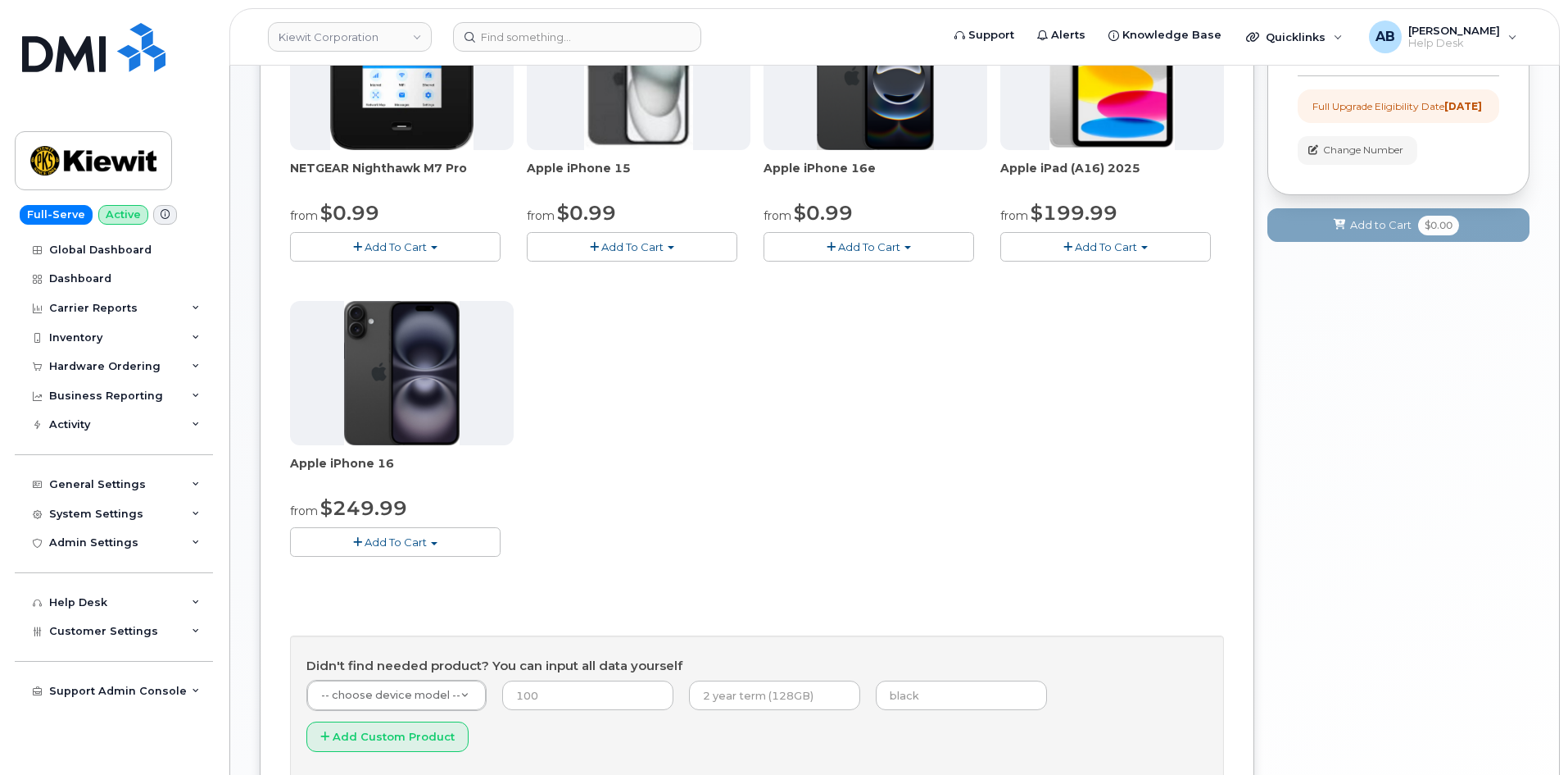
scroll to position [328, 0]
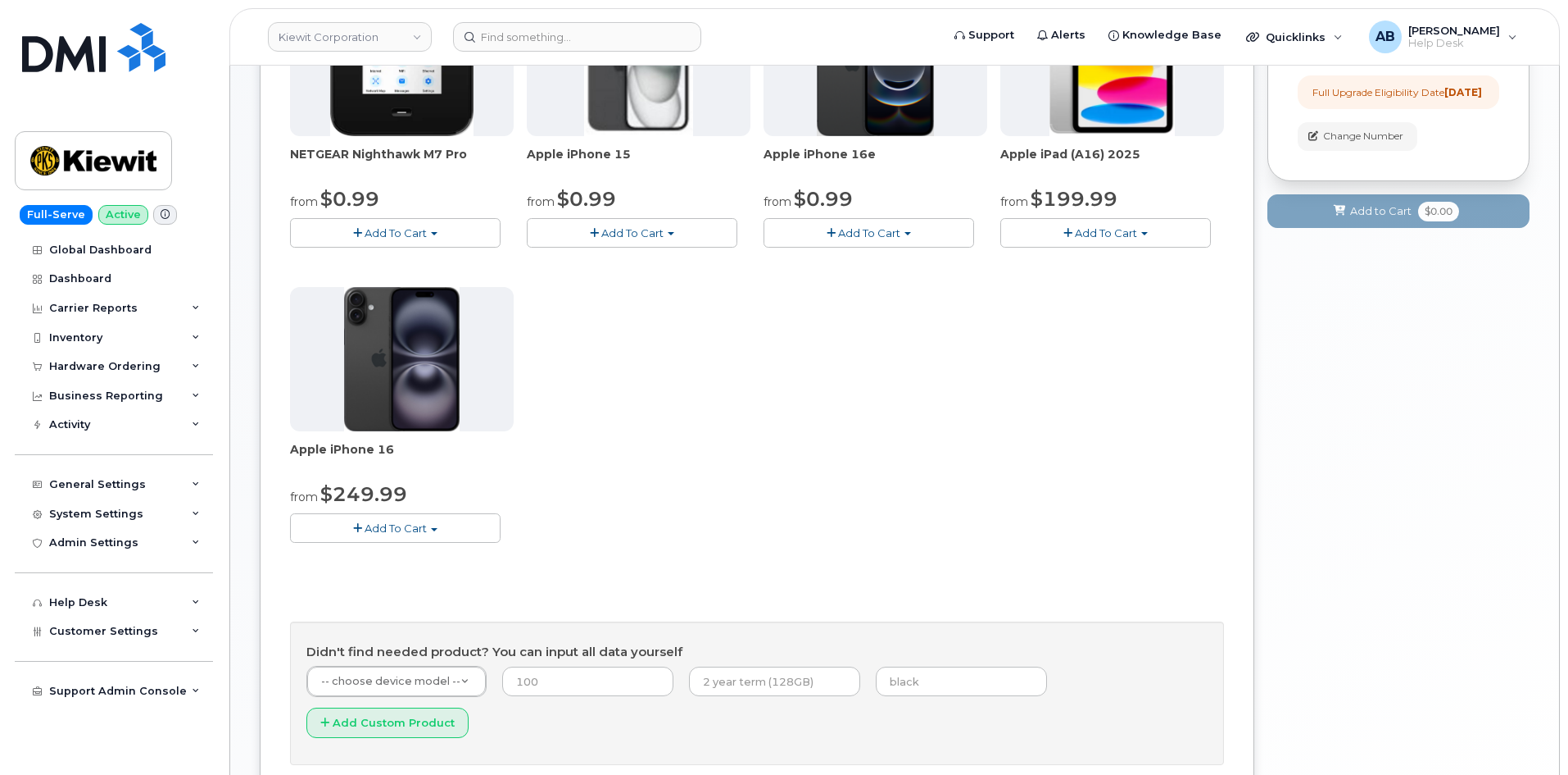
click at [398, 537] on button "Add To Cart" at bounding box center [394, 528] width 210 height 29
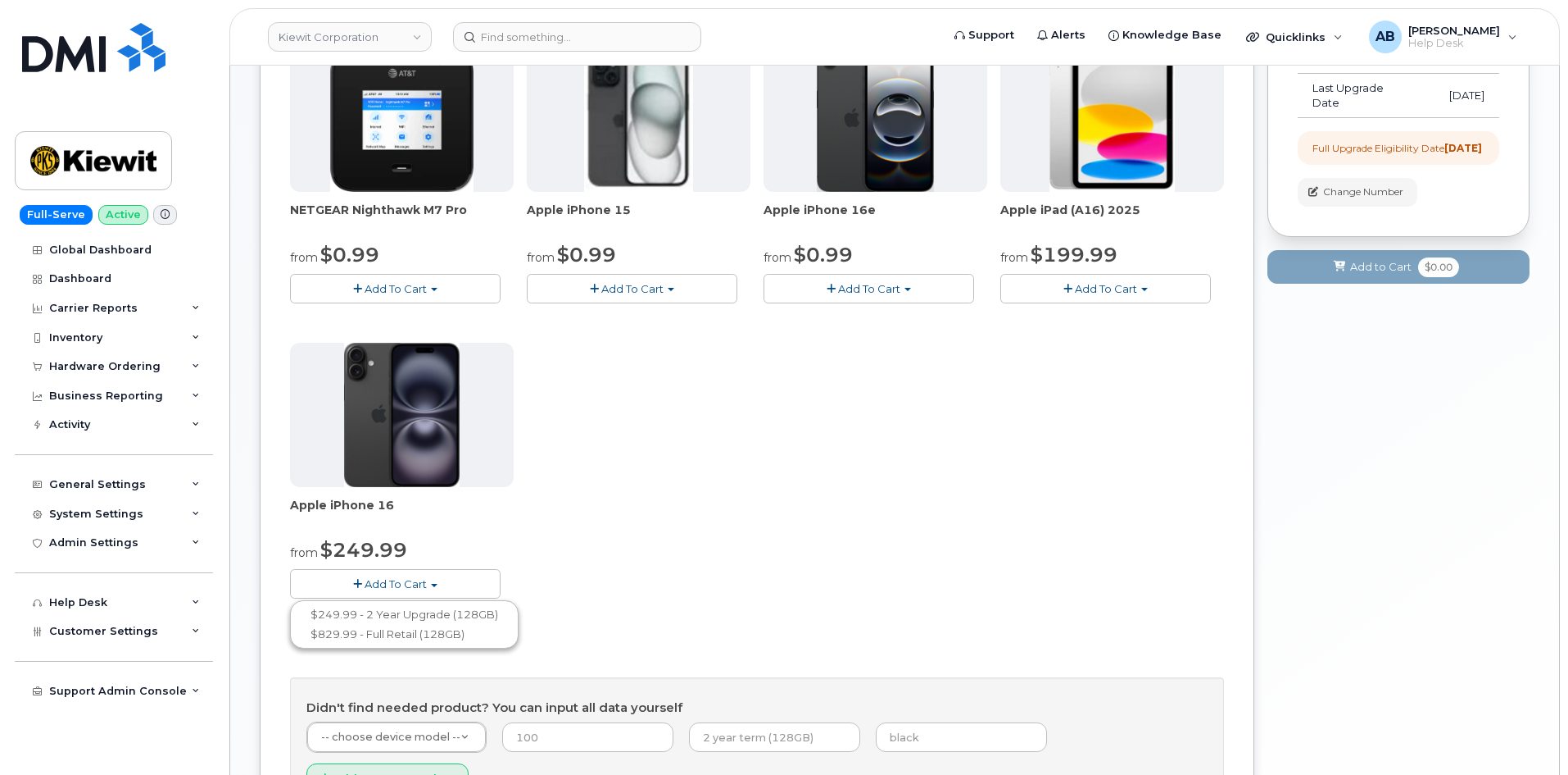
scroll to position [246, 0]
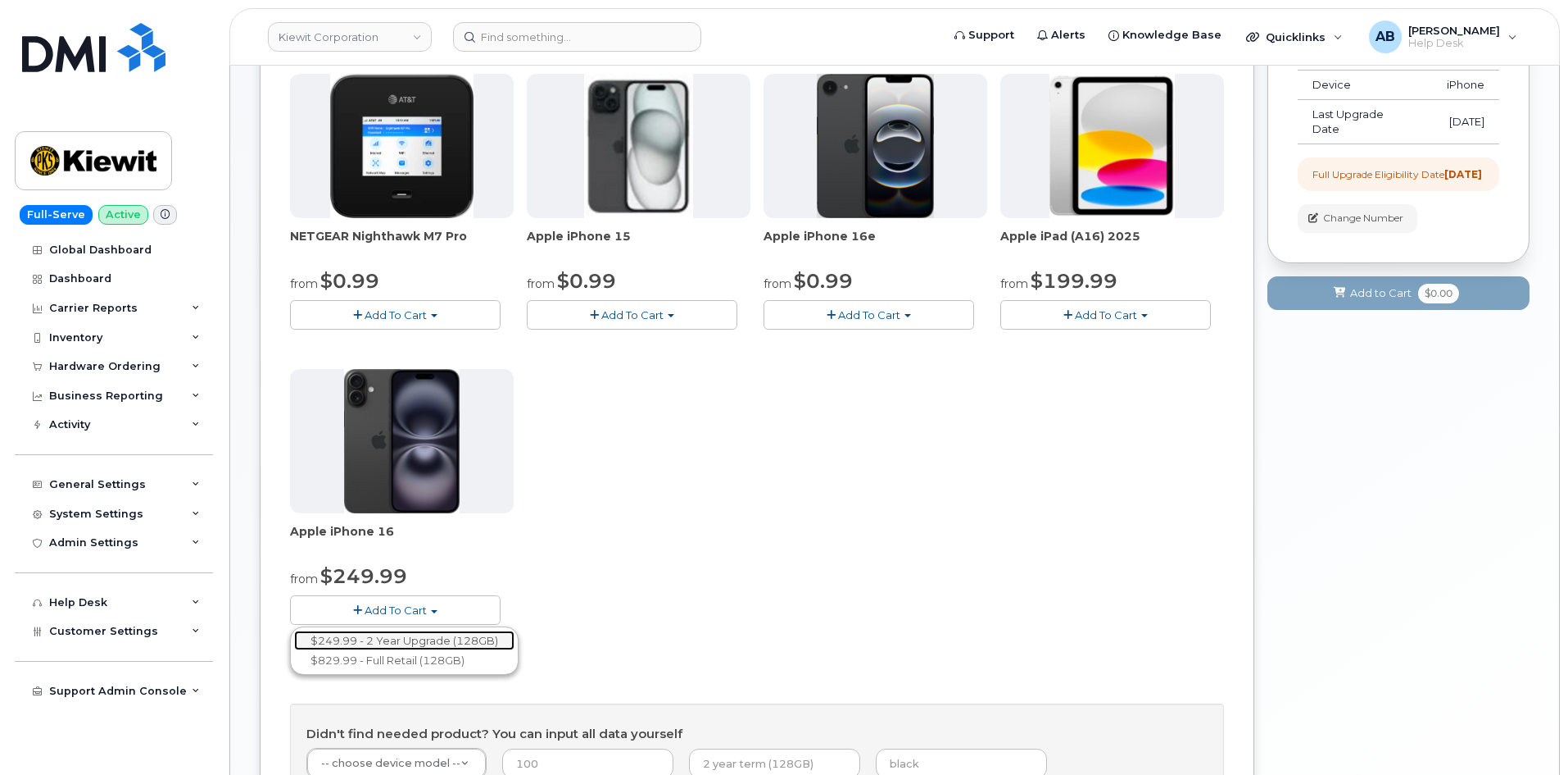
click at [412, 637] on link "$249.99 - 2 Year Upgrade (128GB)" at bounding box center [404, 640] width 220 height 21
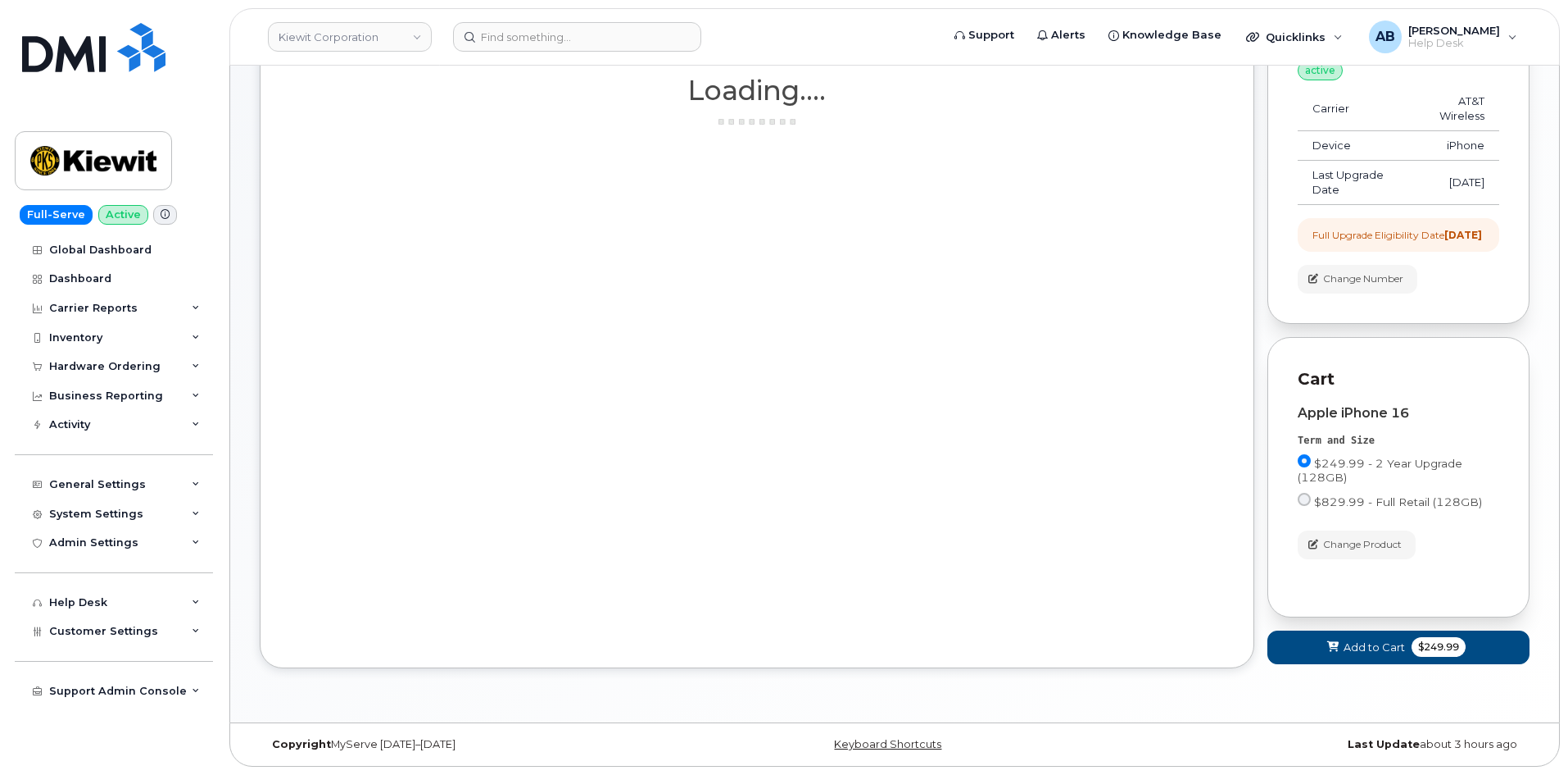
scroll to position [200, 0]
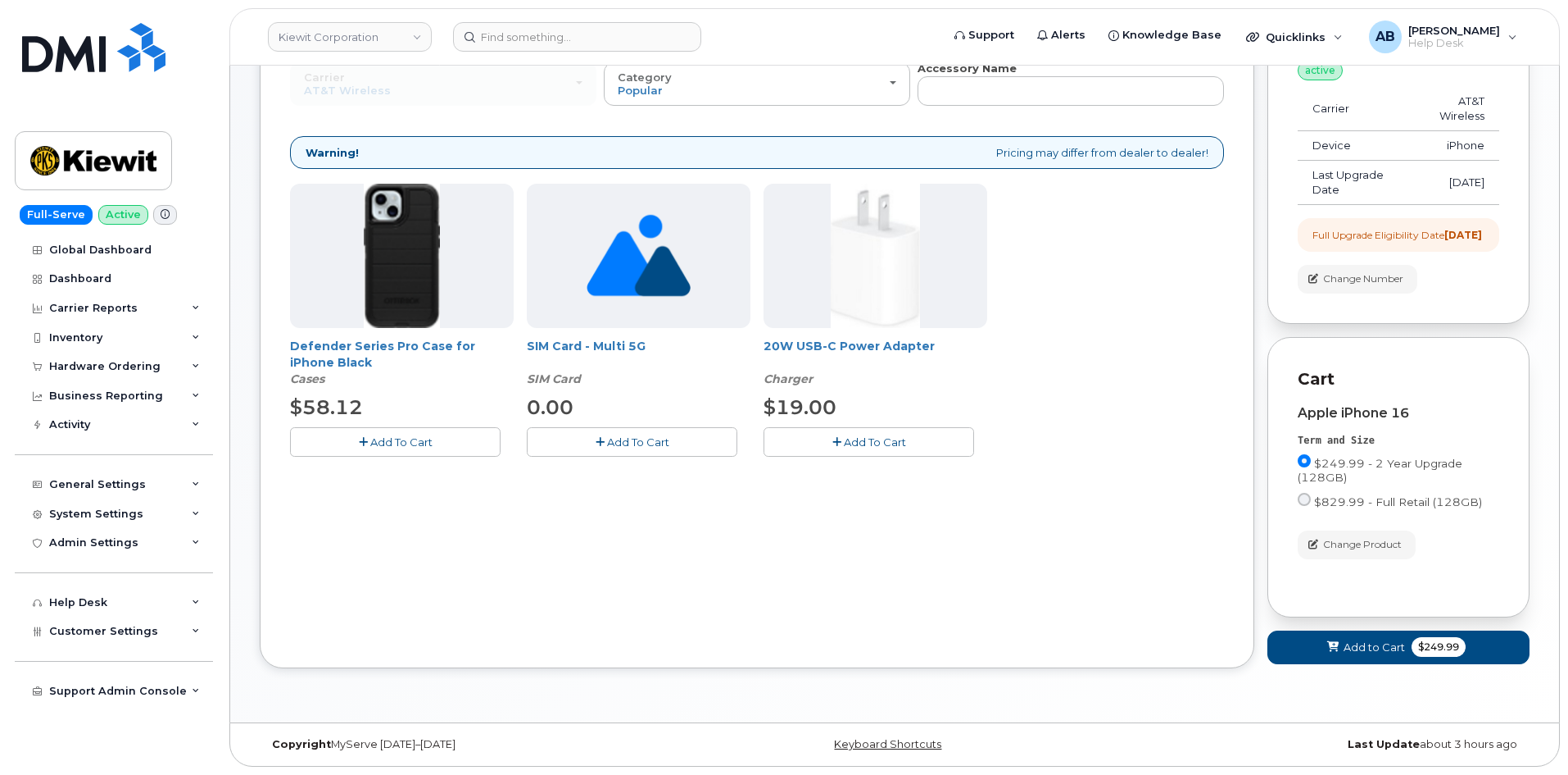
click at [399, 435] on span "Add To Cart" at bounding box center [401, 442] width 62 height 14
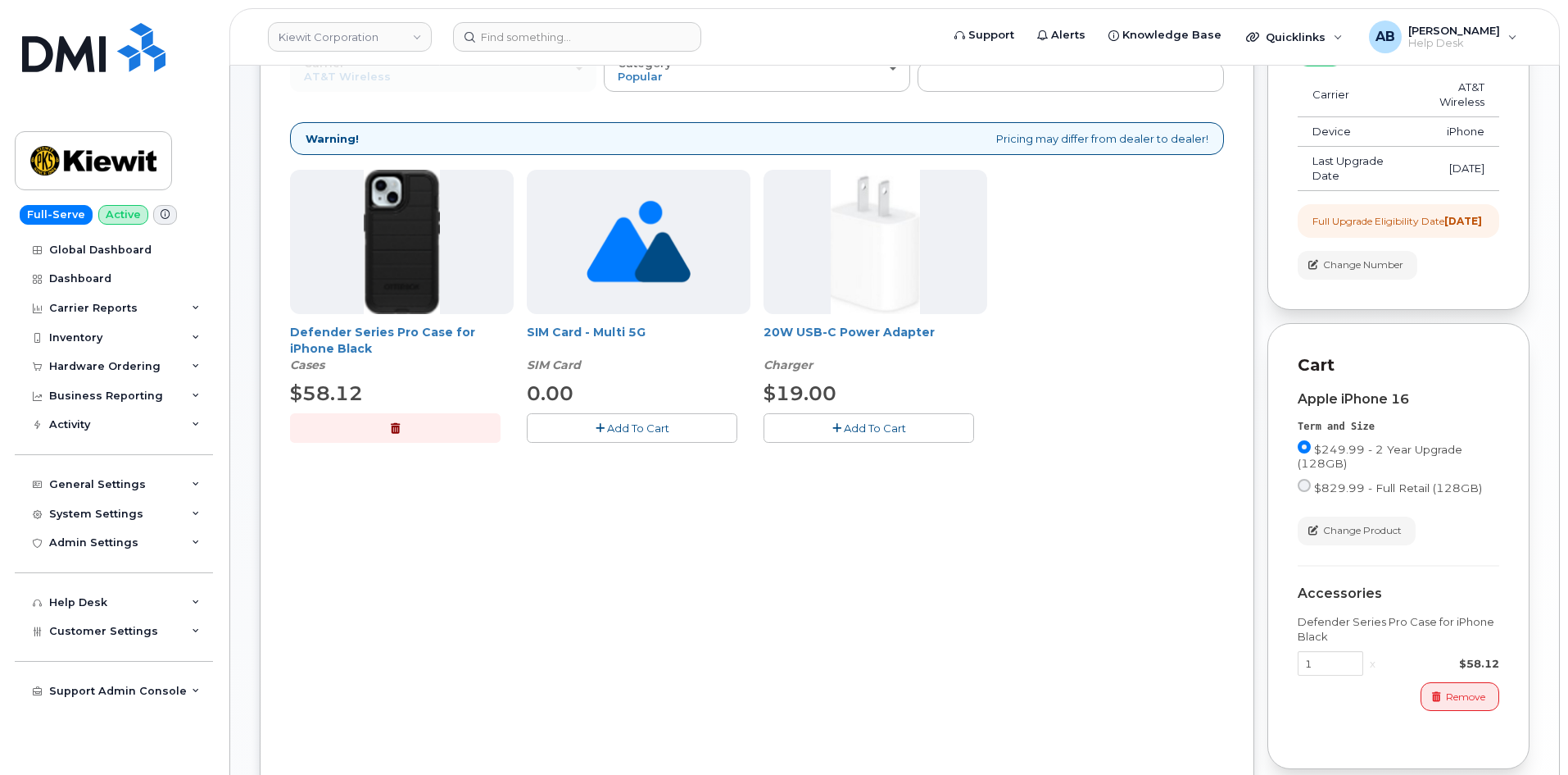
click at [890, 421] on span "Add To Cart" at bounding box center [875, 427] width 62 height 14
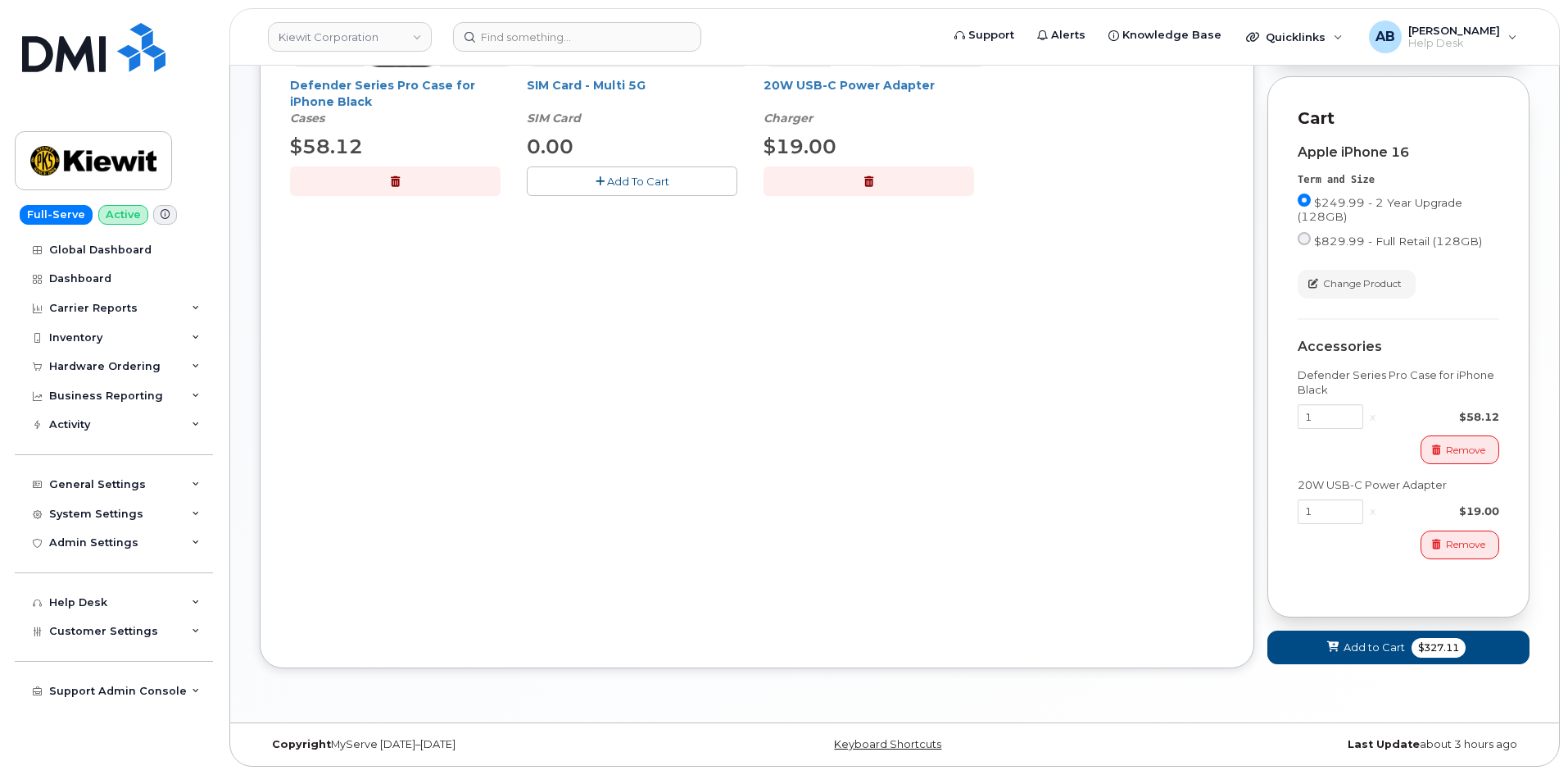
scroll to position [460, 0]
click at [1357, 647] on span "Add to Cart" at bounding box center [1374, 647] width 61 height 15
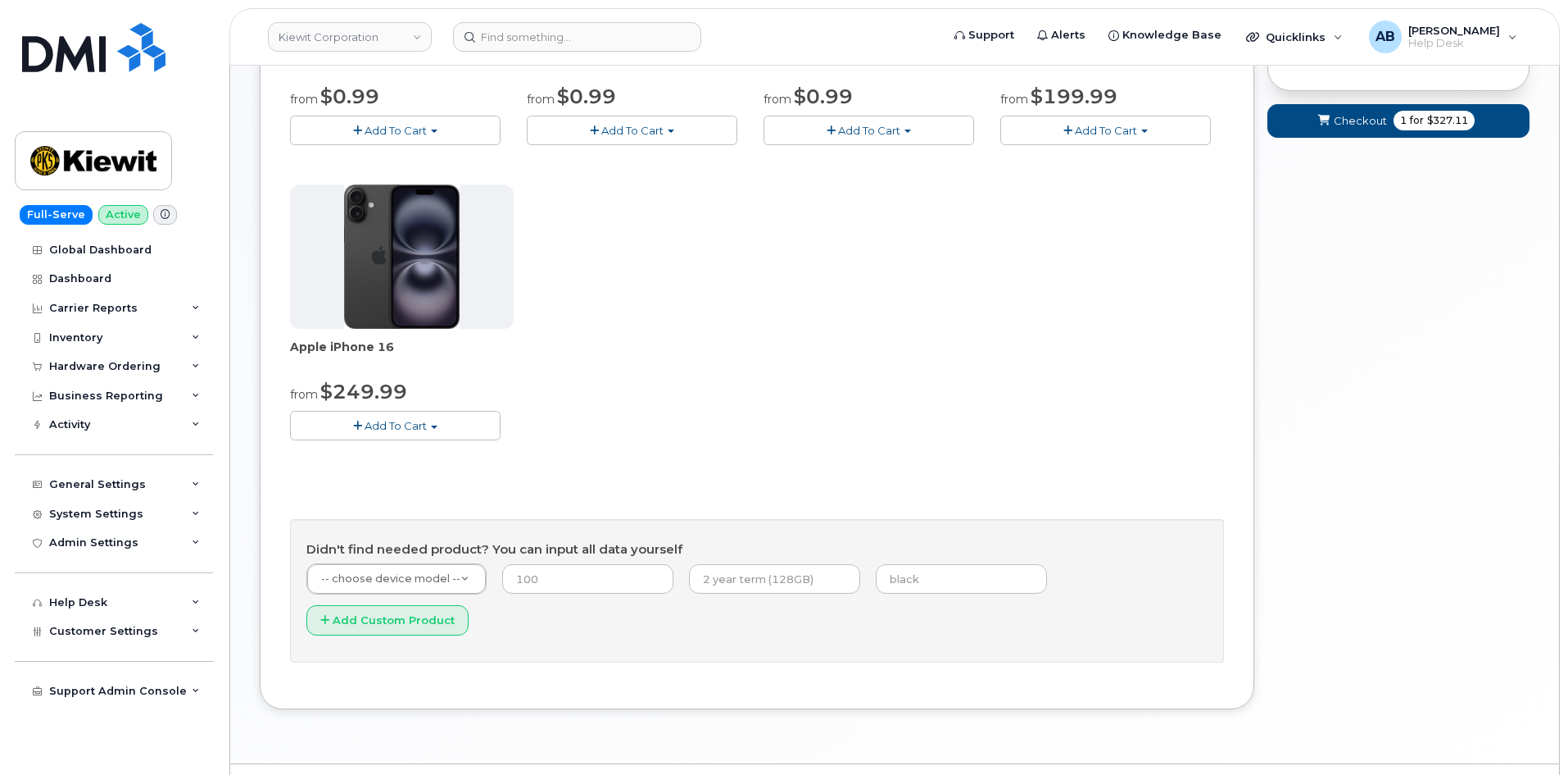
scroll to position [102, 0]
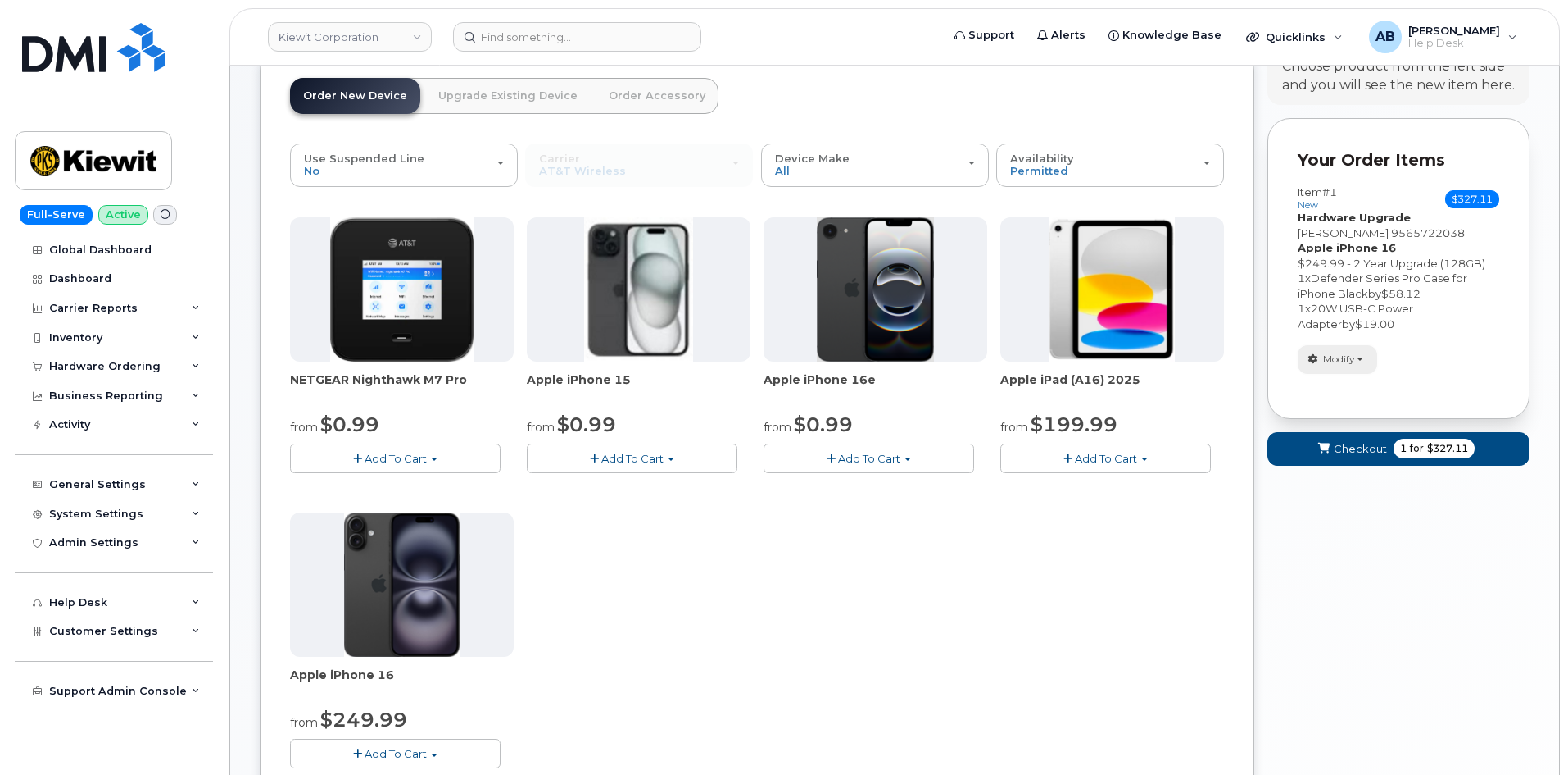
click at [1327, 358] on span "Modify" at bounding box center [1339, 359] width 32 height 14
click at [1350, 359] on span "Modify" at bounding box center [1339, 359] width 32 height 14
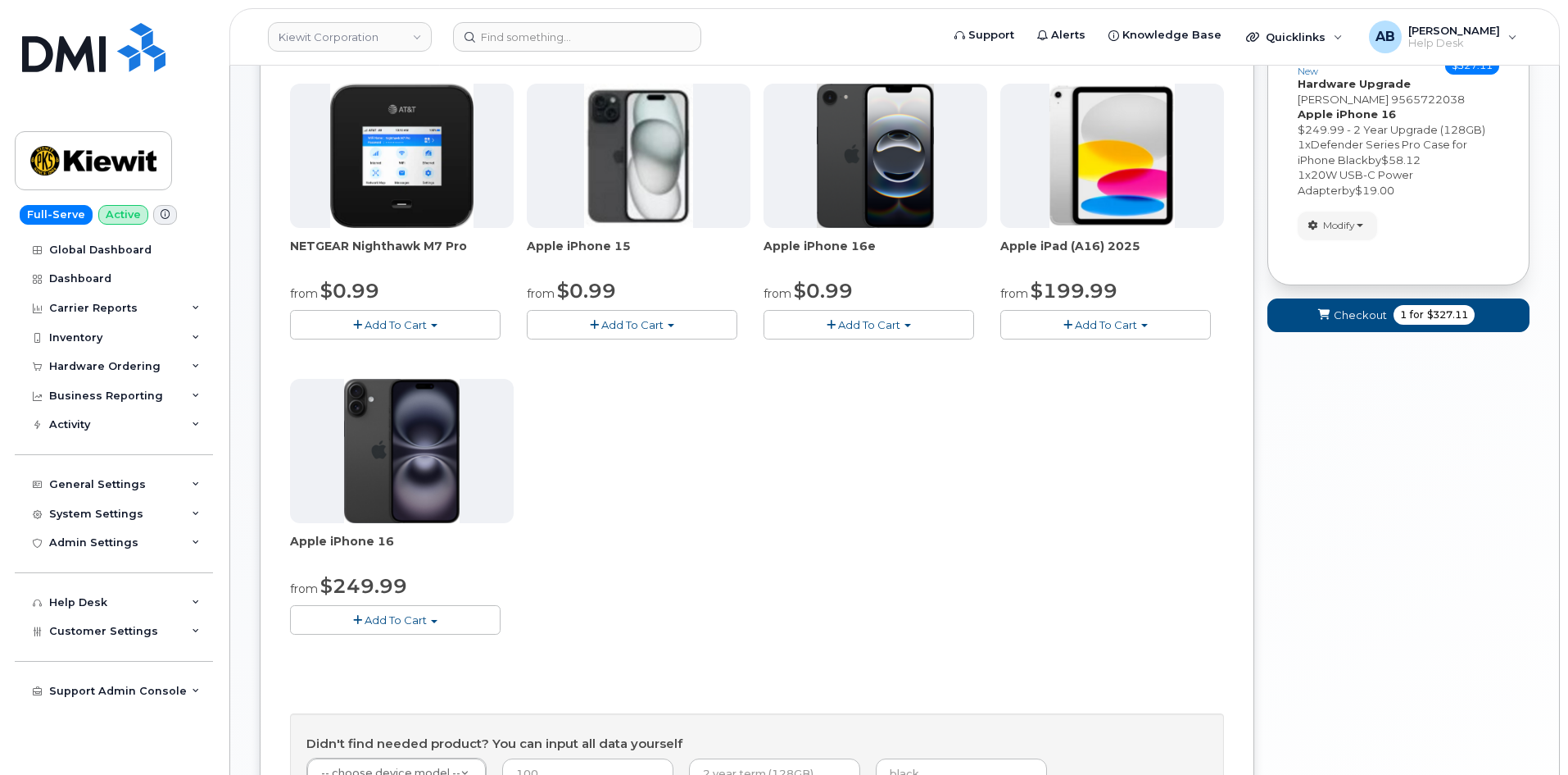
scroll to position [246, 0]
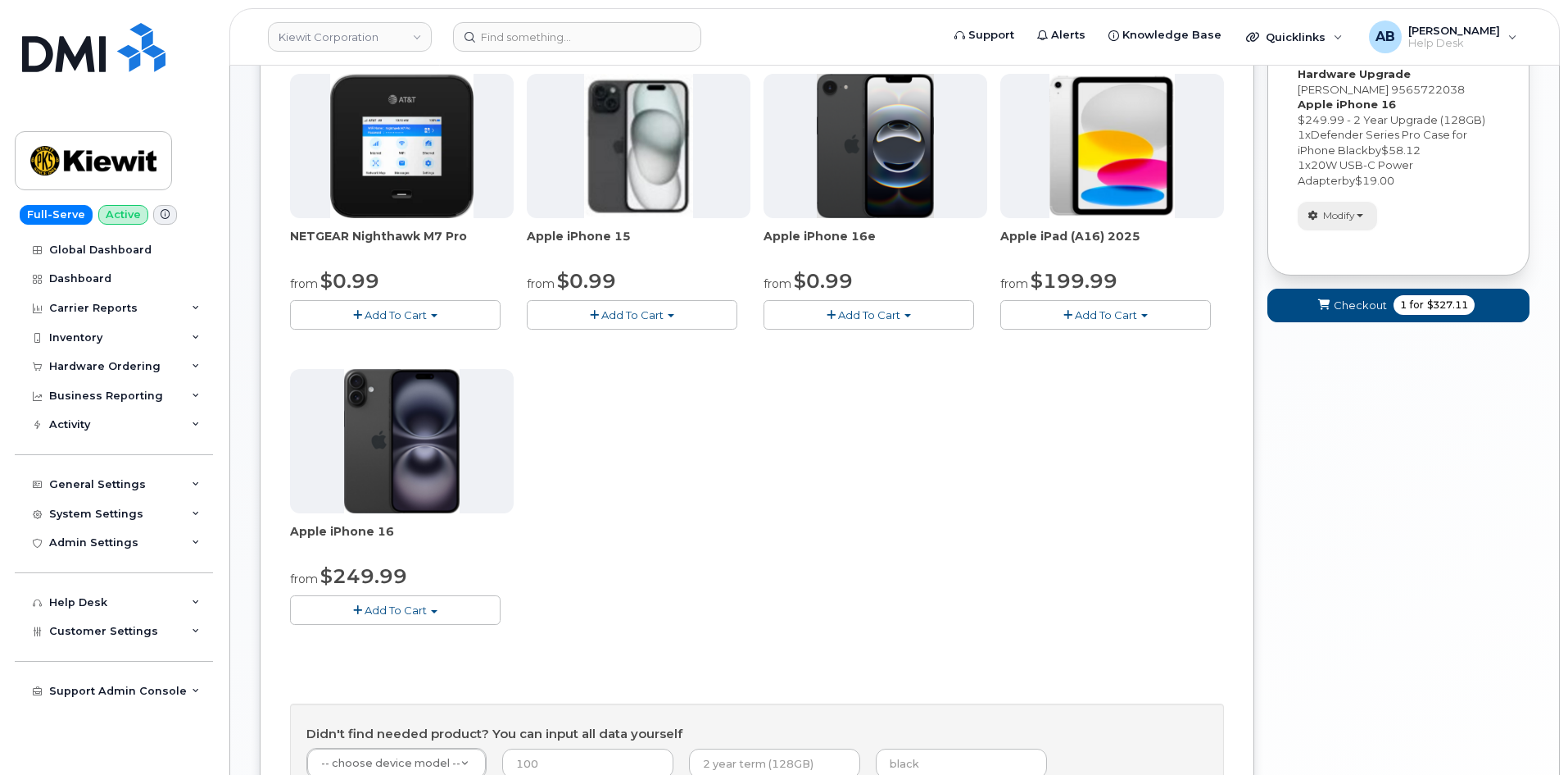
click at [1355, 217] on span "Modify" at bounding box center [1339, 216] width 32 height 14
click at [1362, 241] on link "change" at bounding box center [1376, 241] width 155 height 20
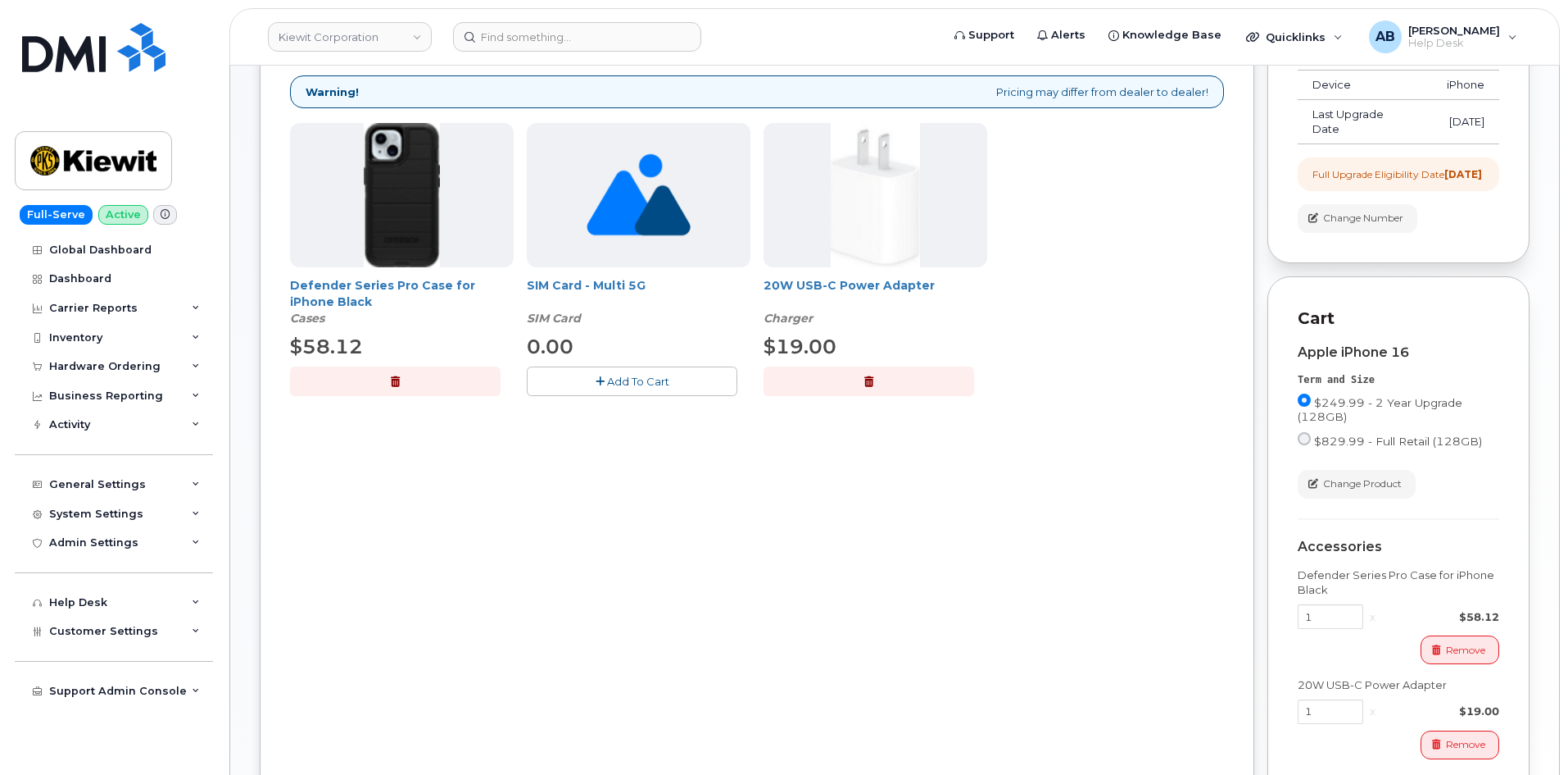
click at [397, 384] on icon "button" at bounding box center [395, 382] width 9 height 11
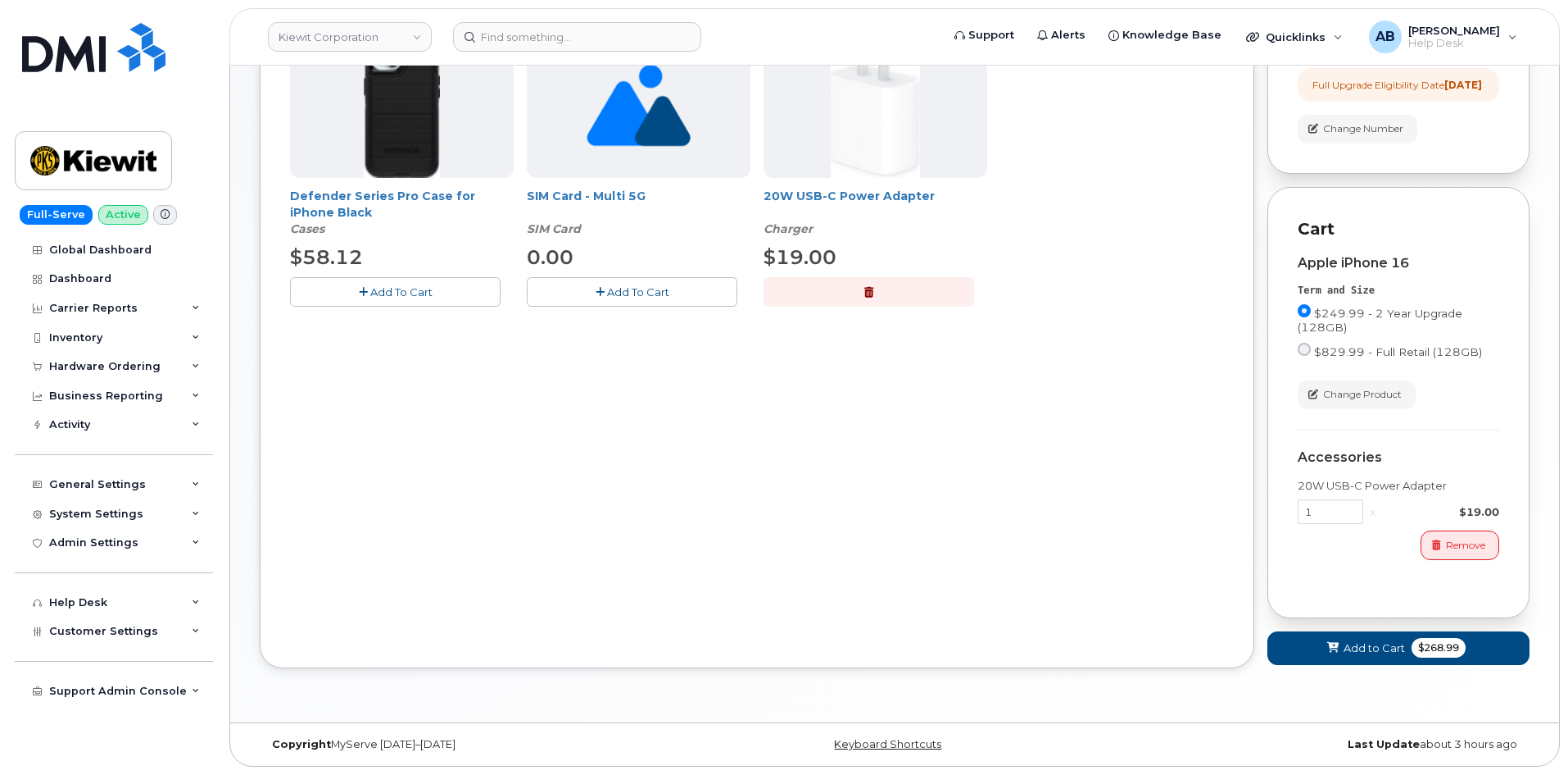
scroll to position [350, 0]
click at [1361, 650] on span "Add to Cart" at bounding box center [1374, 648] width 61 height 15
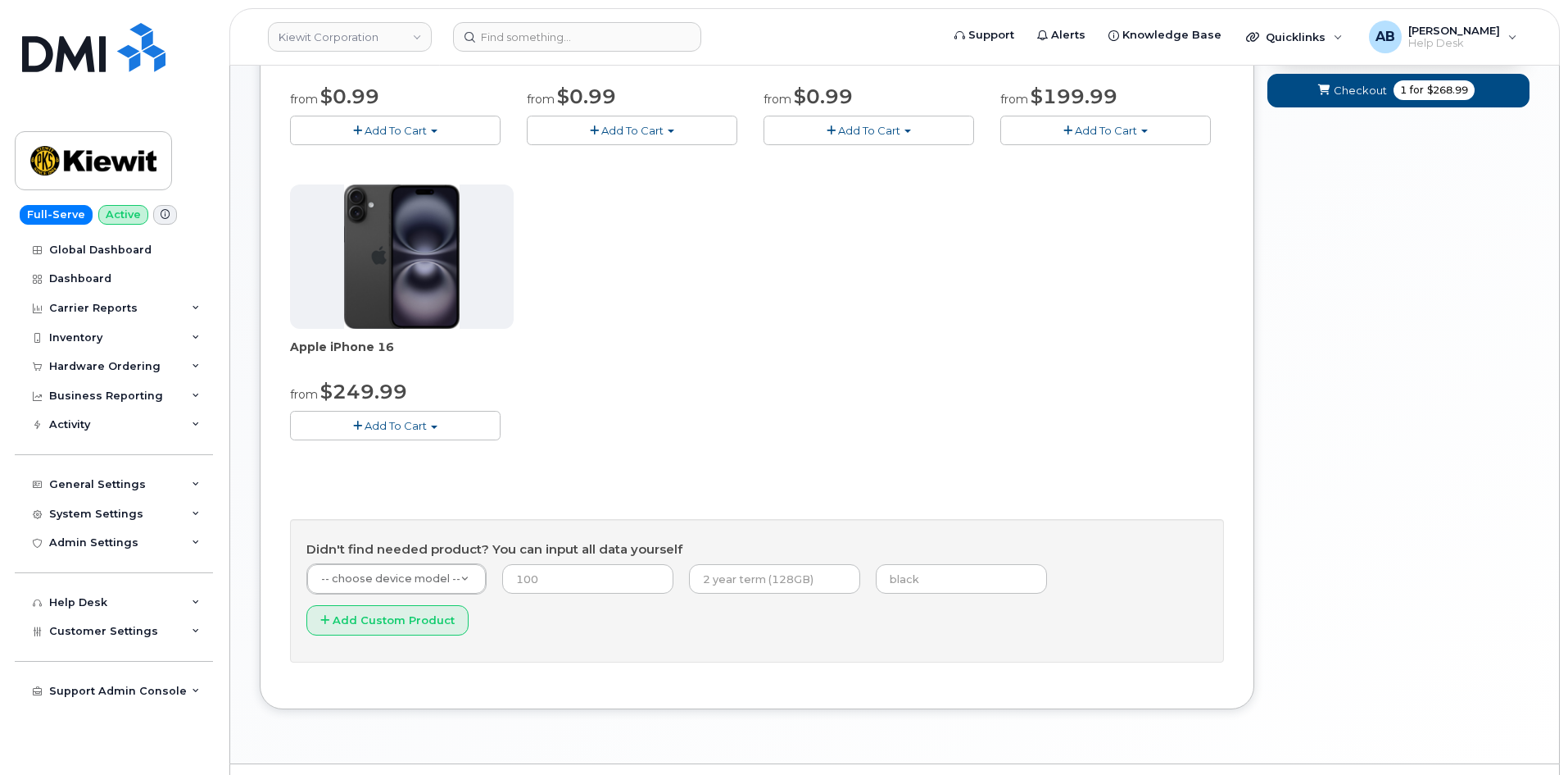
scroll to position [102, 0]
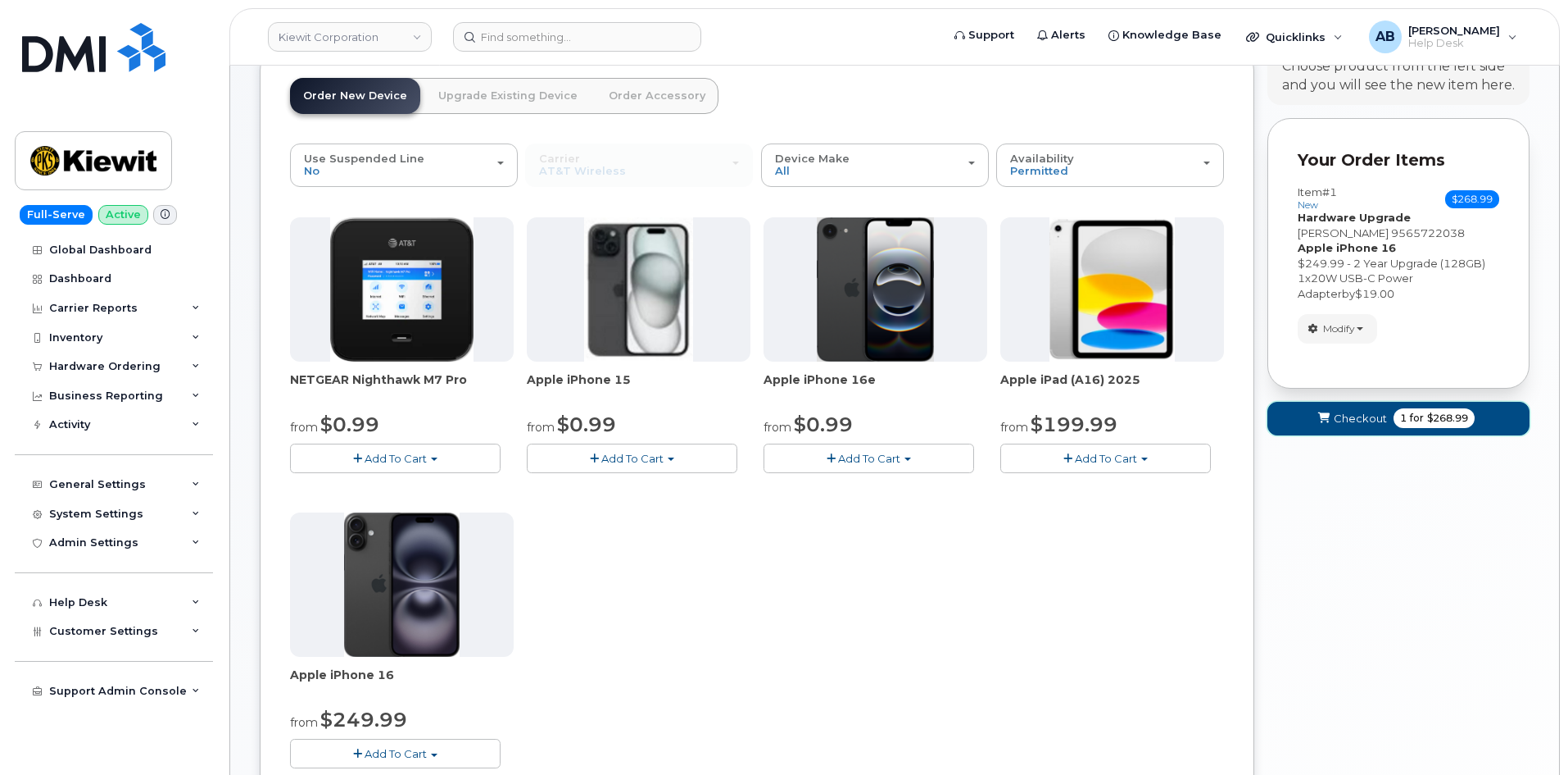
click at [1354, 419] on span "Checkout" at bounding box center [1360, 418] width 53 height 15
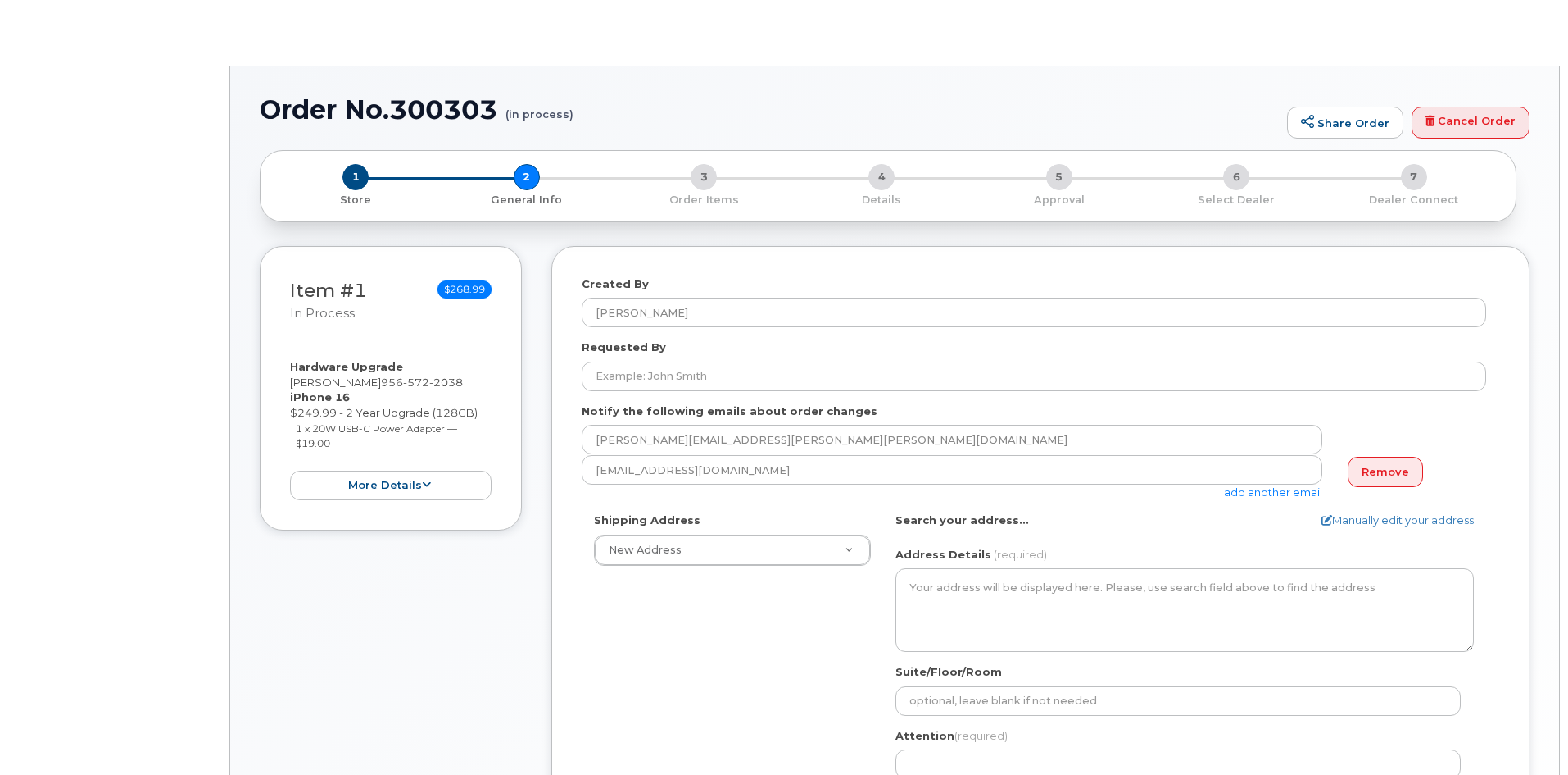
select select
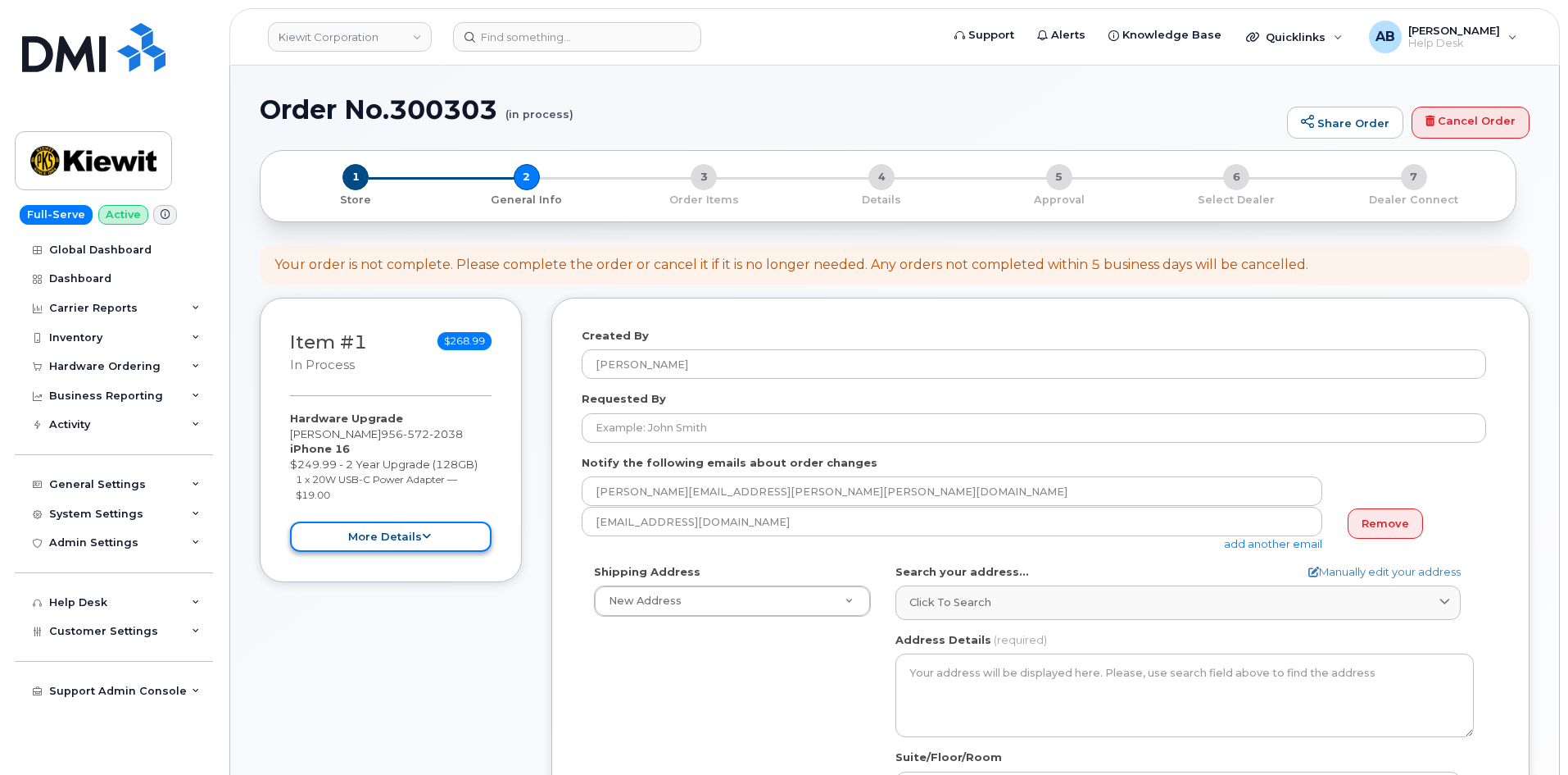
click at [379, 531] on button "more details" at bounding box center [390, 537] width 201 height 31
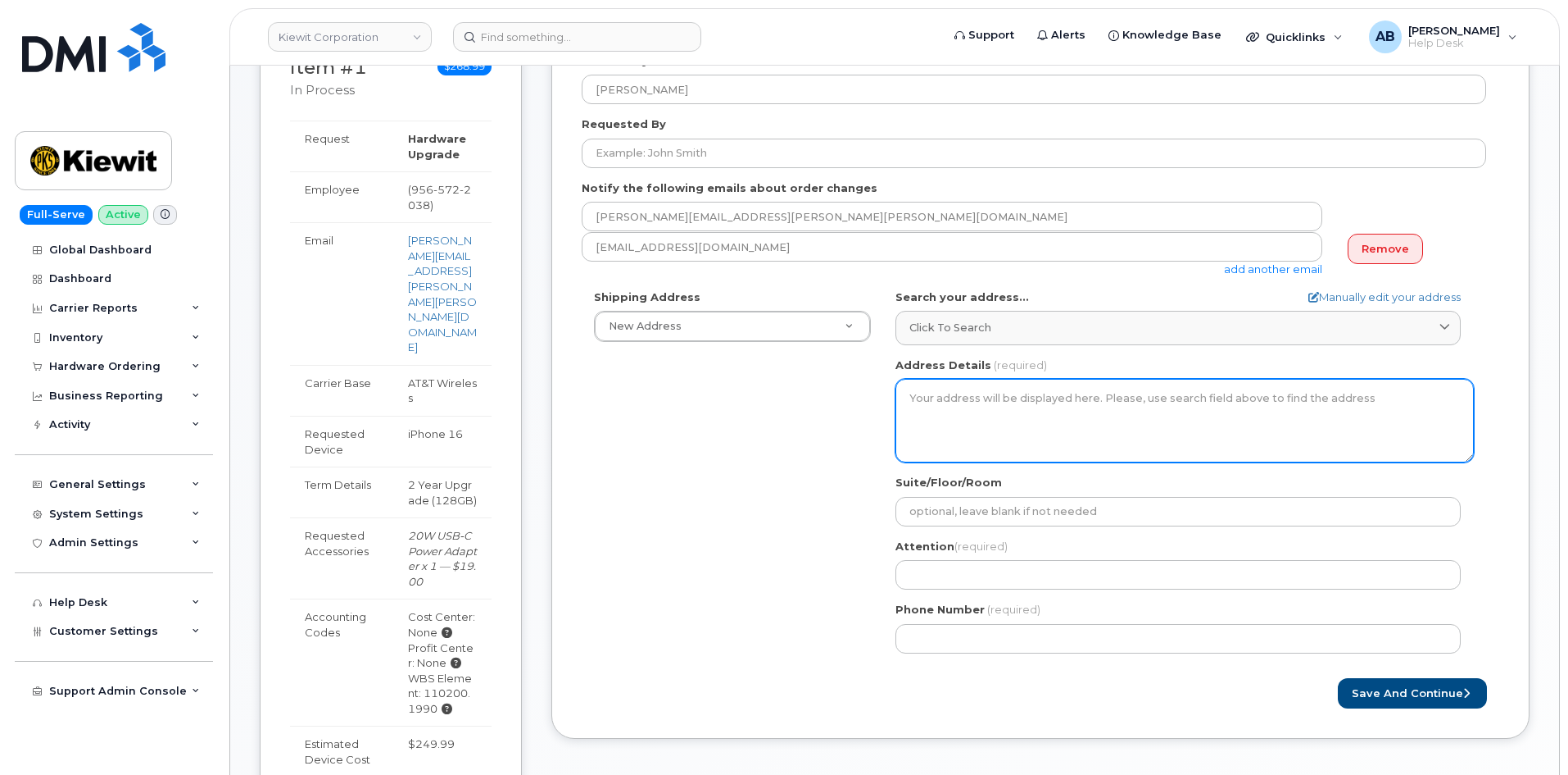
scroll to position [246, 0]
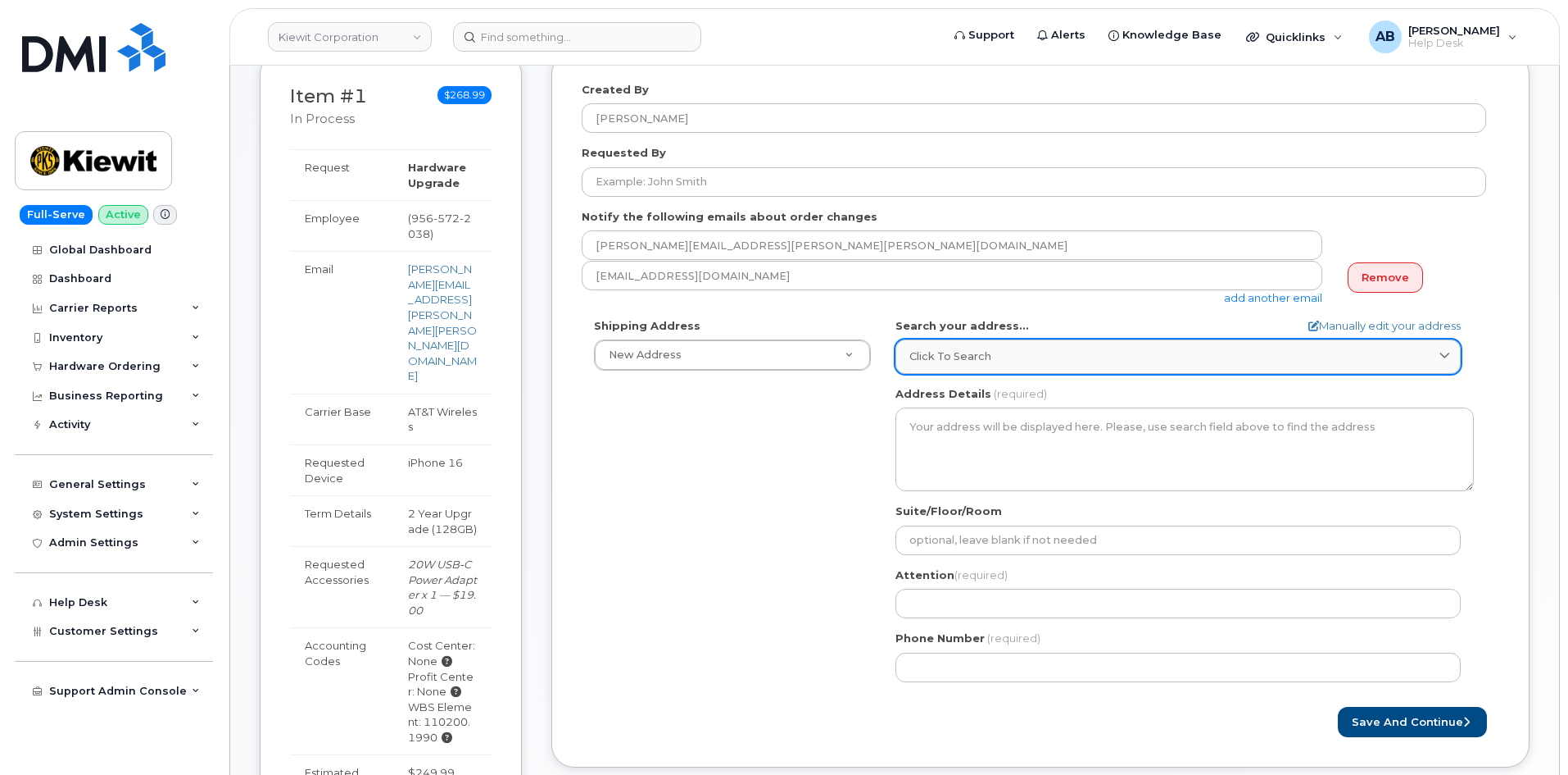
click at [1102, 359] on div "Click to search" at bounding box center [1177, 356] width 537 height 15
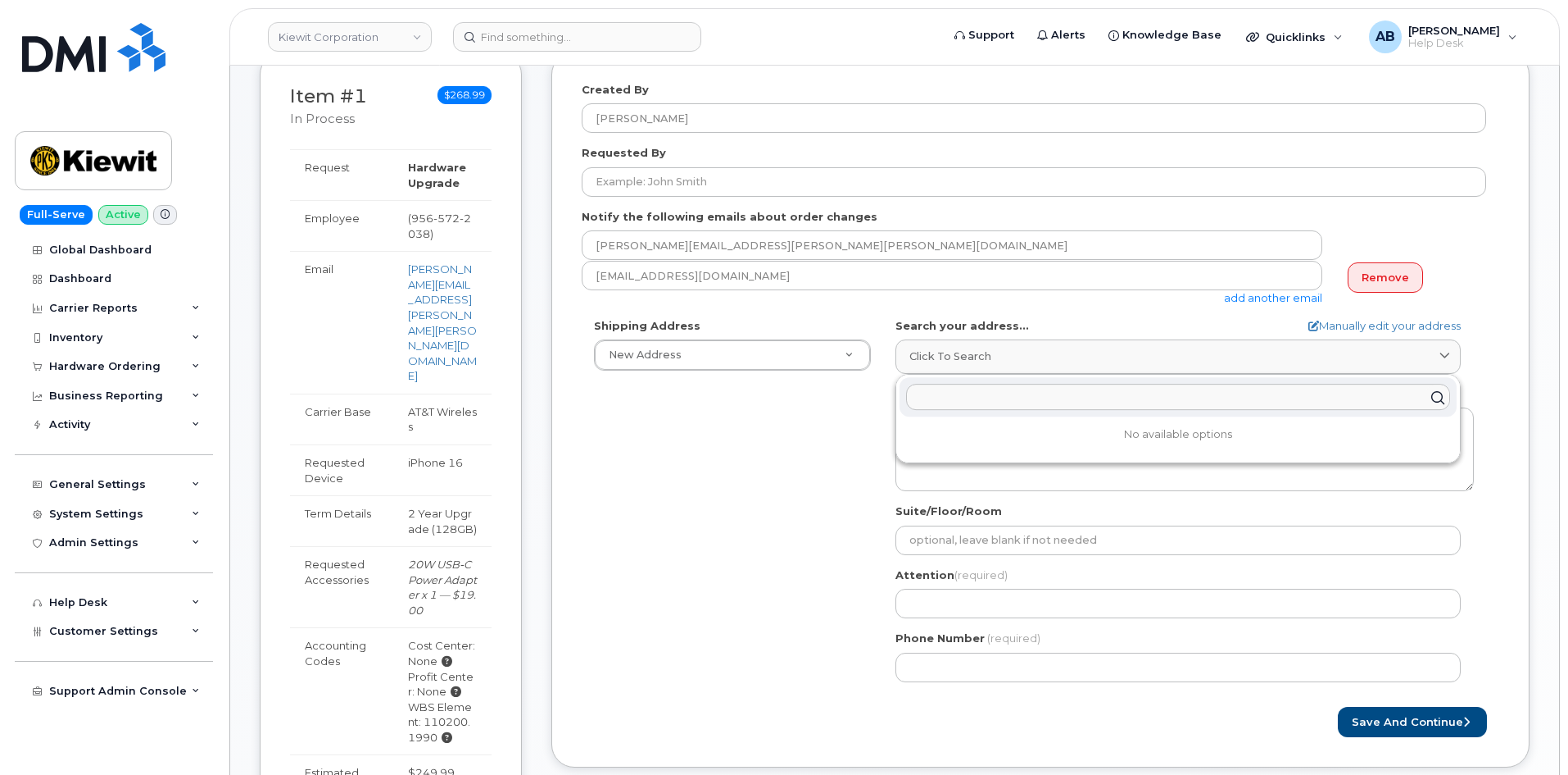
click at [1076, 404] on input "text" at bounding box center [1178, 397] width 544 height 26
paste input "5016 10055 Trainstation [GEOGRAPHIC_DATA] 80124-5700 [GEOGRAPHIC_DATA]"
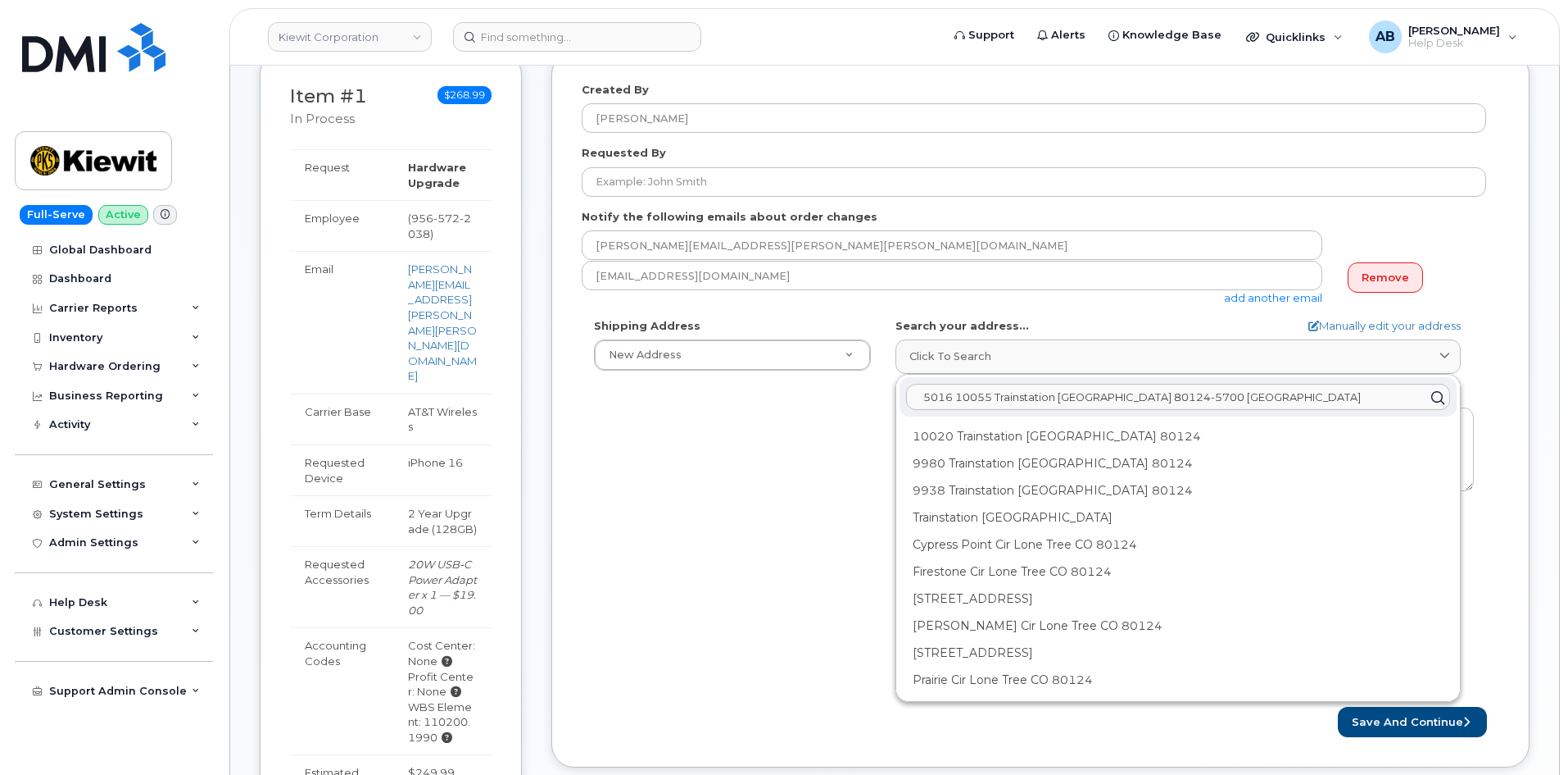
type input "5016 10055 Trainstation [GEOGRAPHIC_DATA] 80124-5700 [GEOGRAPHIC_DATA]"
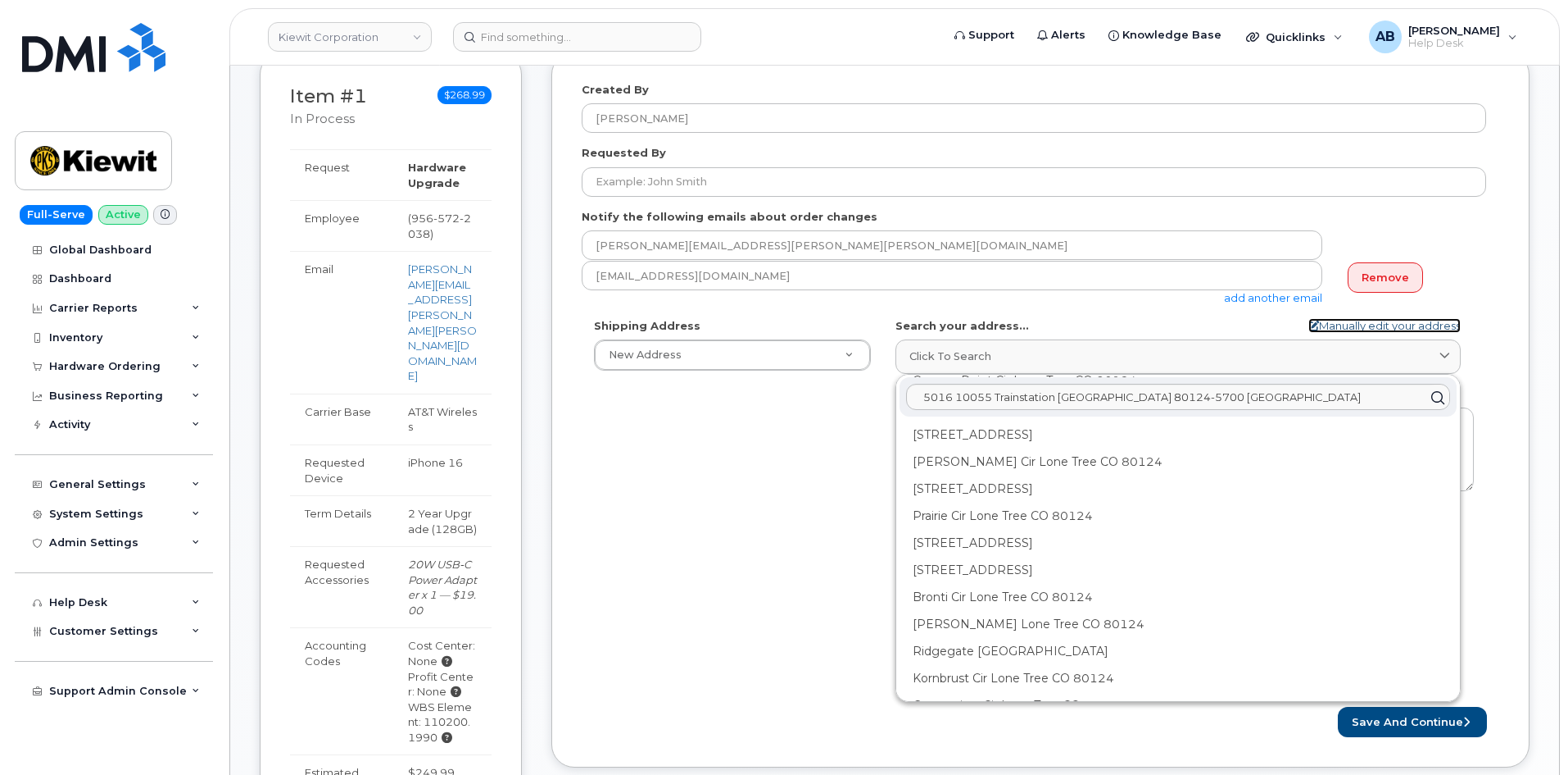
click at [1364, 322] on link "Manually edit your address" at bounding box center [1384, 325] width 153 height 15
select select
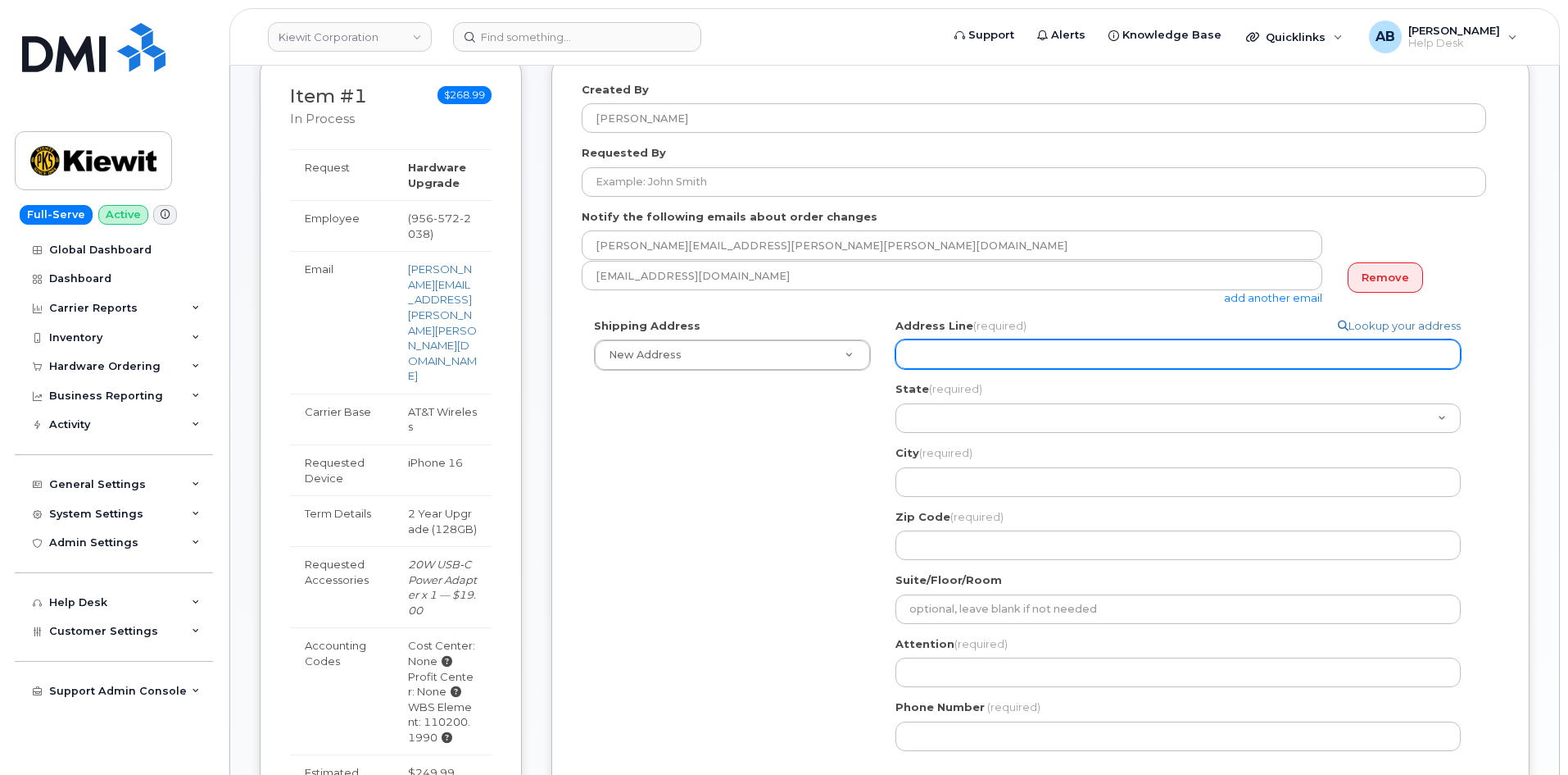
click at [999, 359] on input "Address Line (required)" at bounding box center [1178, 354] width 565 height 30
paste input "5016 10055 Trainstation [GEOGRAPHIC_DATA] 80124-5700 [GEOGRAPHIC_DATA]"
select select
type input "5016 10055 Trainstation [GEOGRAPHIC_DATA] 80124-5700 [GEOGRAPHIC_DATA]"
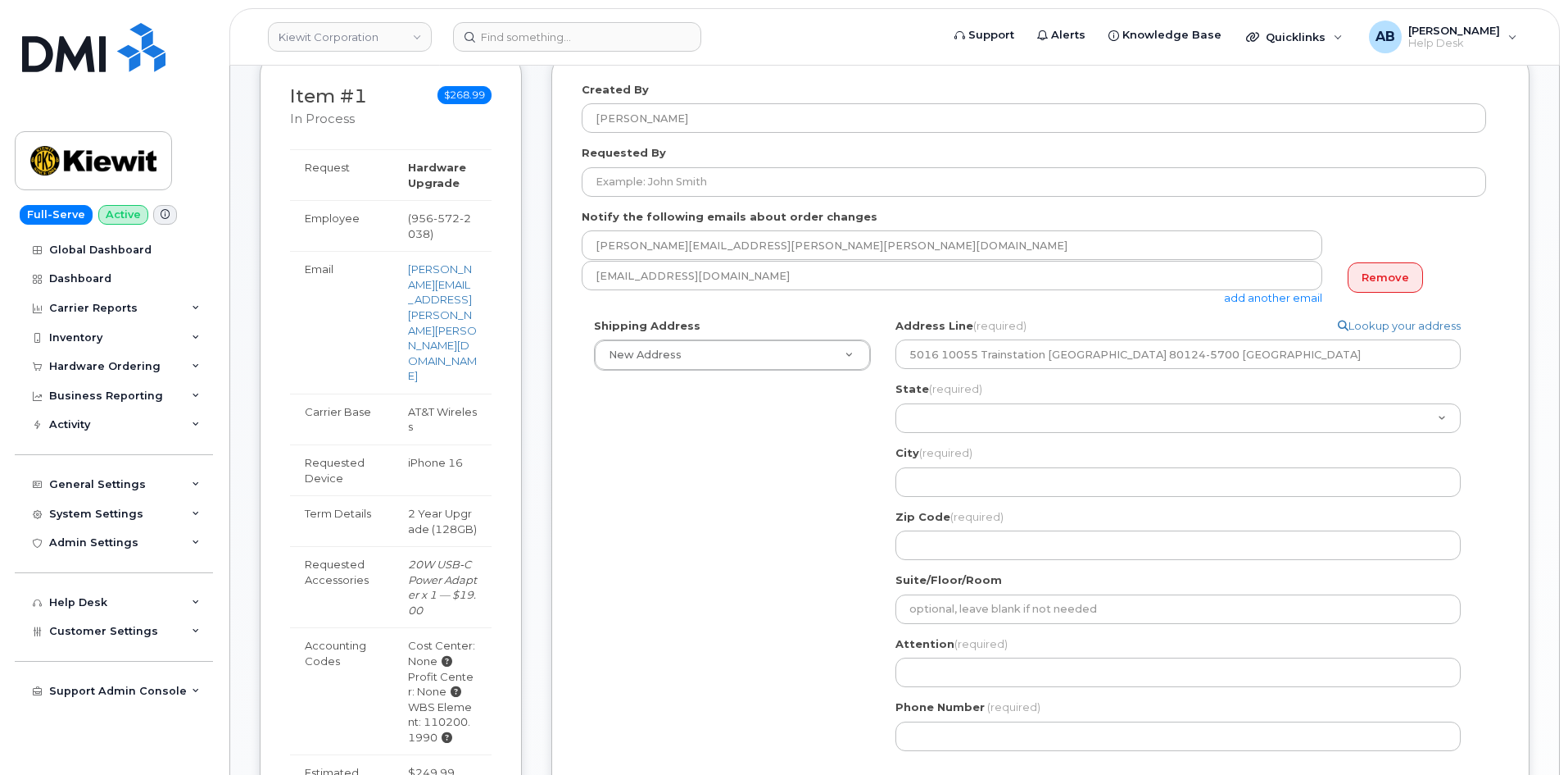
click at [788, 433] on div "Shipping Address New Address New Address [STREET_ADDRESS][GEOGRAPHIC_DATA][STRE…" at bounding box center [1034, 540] width 905 height 445
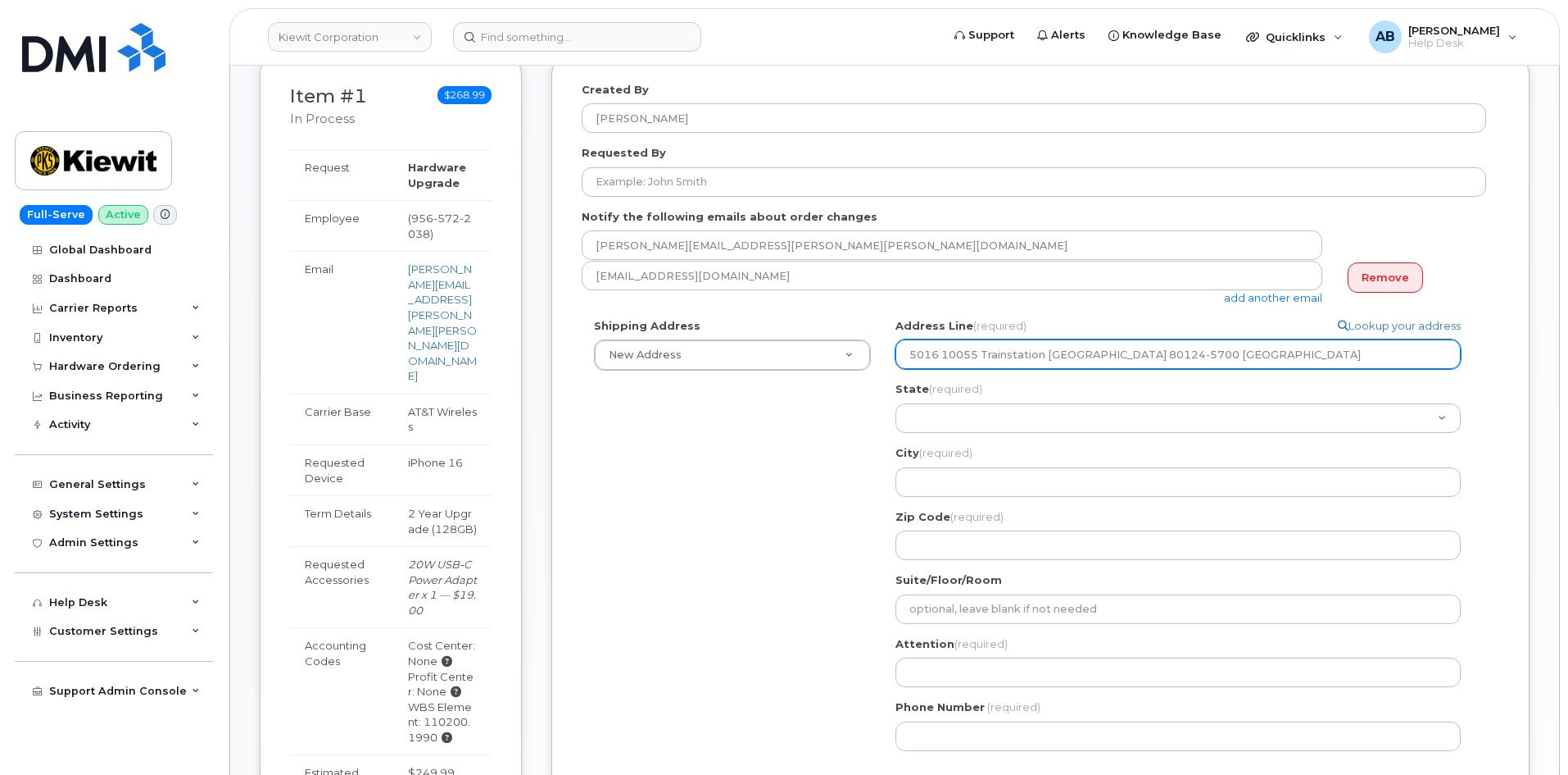
drag, startPoint x: 1316, startPoint y: 350, endPoint x: 1063, endPoint y: 370, distance: 253.8
click at [1063, 370] on div "Address Line (required) Lookup your address 5016 10055 Trainstation [GEOGRAPHIC…" at bounding box center [1184, 439] width 579 height 242
select select
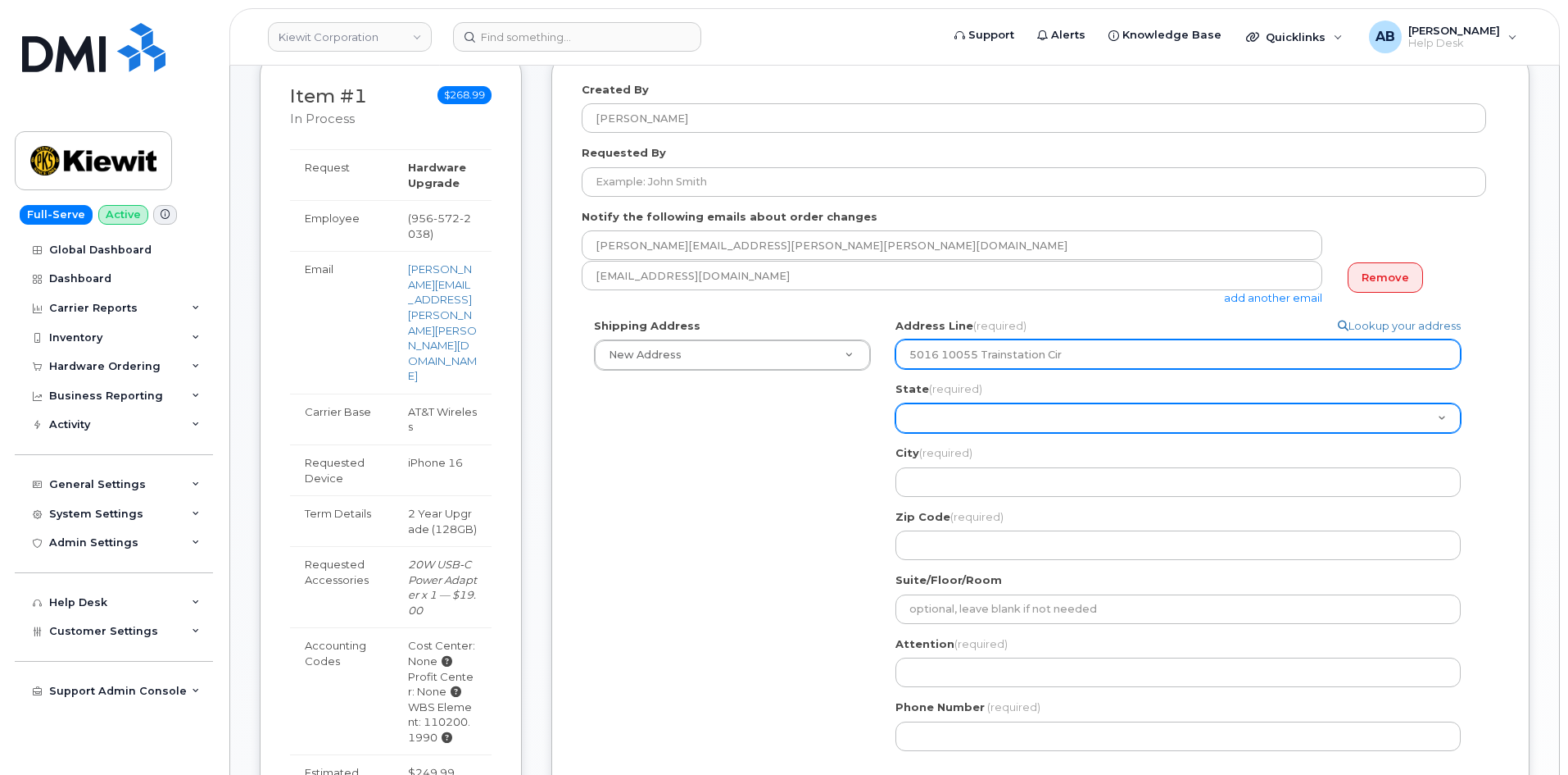
type input "5016 10055 Trainstation Cir"
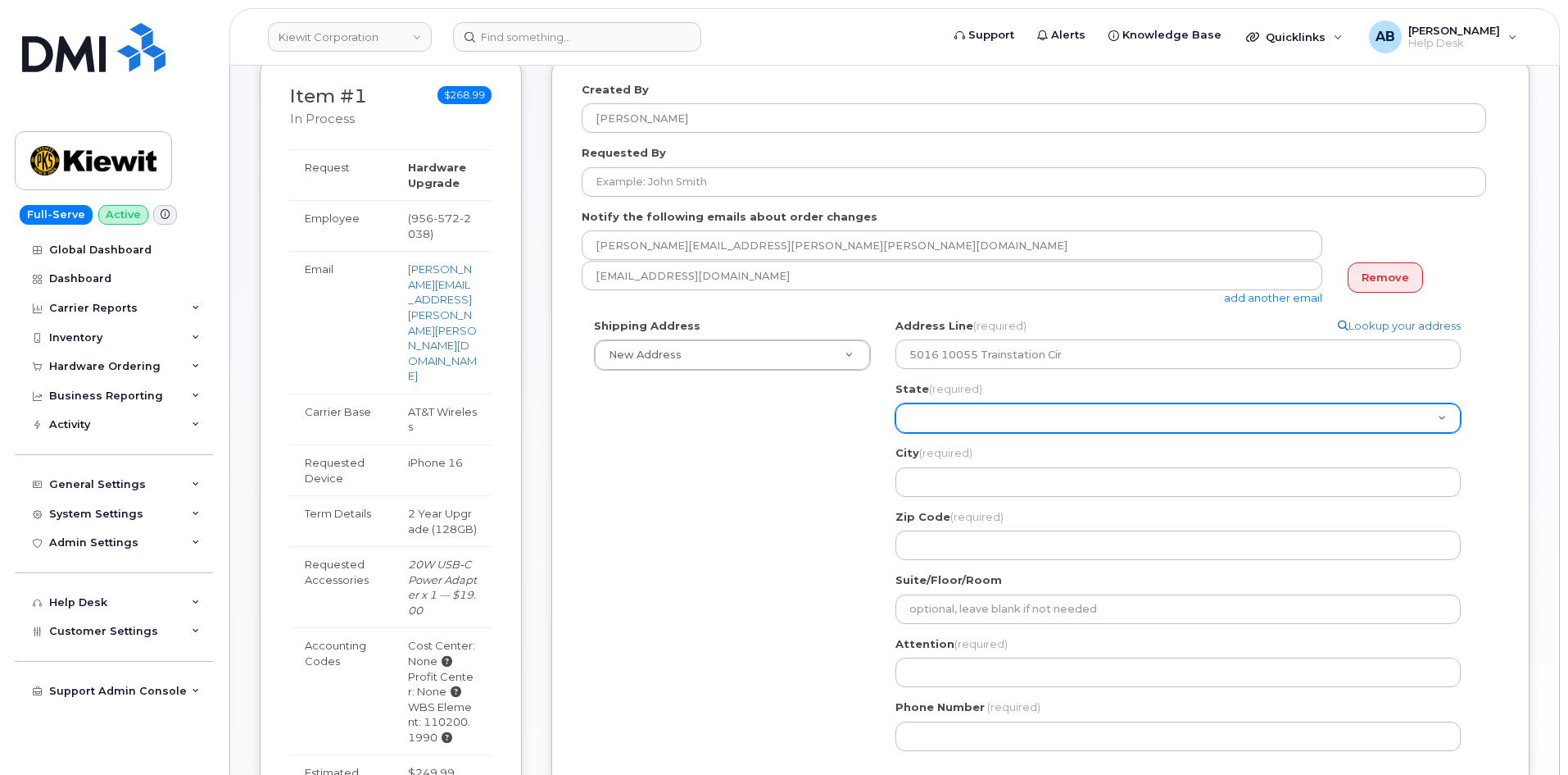
click at [943, 423] on select "[US_STATE] [US_STATE] [US_STATE] [US_STATE] [US_STATE] [US_STATE] [US_STATE] [U…" at bounding box center [1178, 418] width 565 height 30
select select "CO"
click at [895, 404] on select "Alabama Alaska American Samoa Arizona Arkansas California Colorado Connecticut …" at bounding box center [1178, 418] width 565 height 30
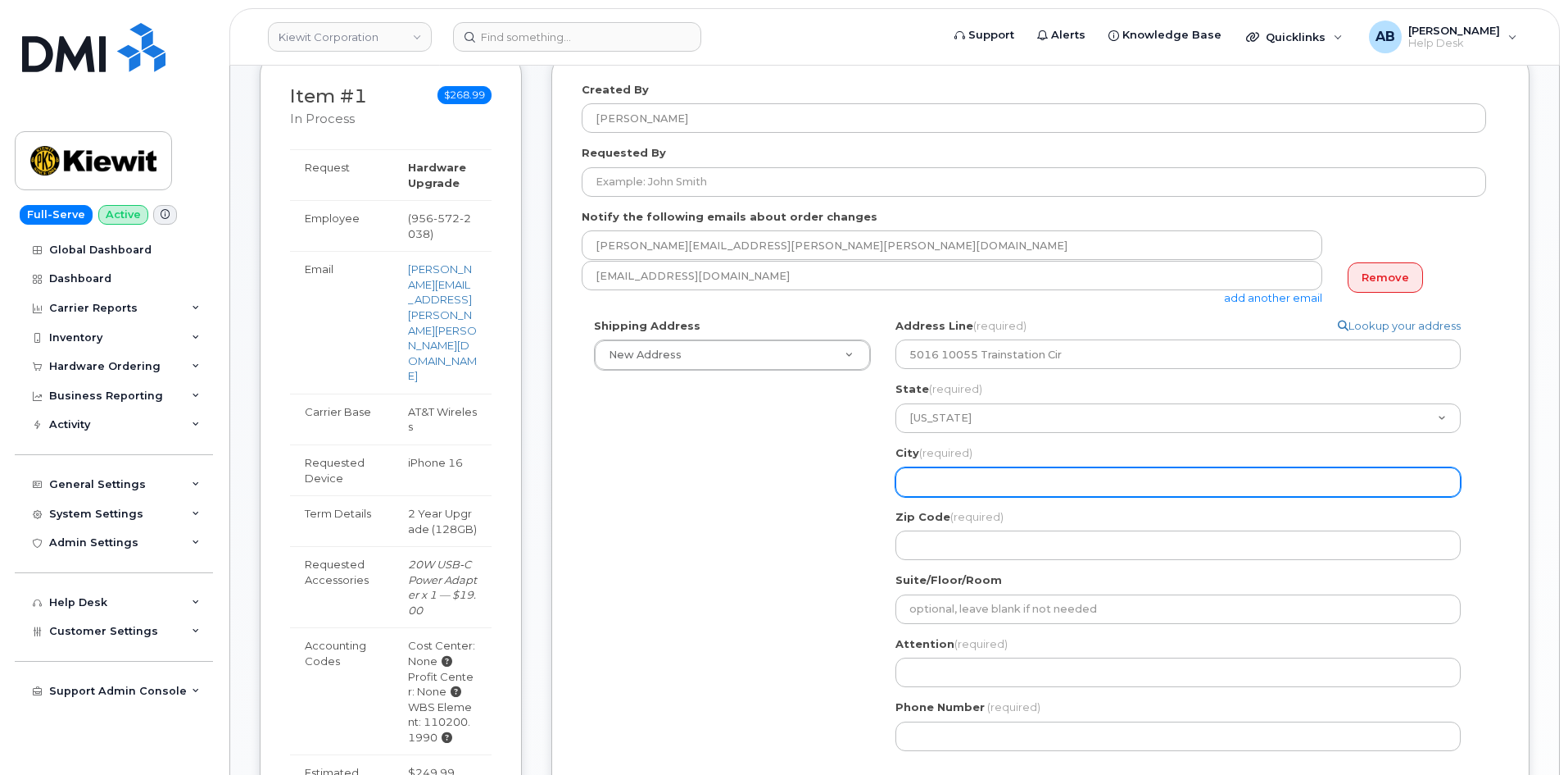
click at [987, 484] on input "City (required)" at bounding box center [1178, 481] width 565 height 30
select select
type input "L"
select select
type input "Lo"
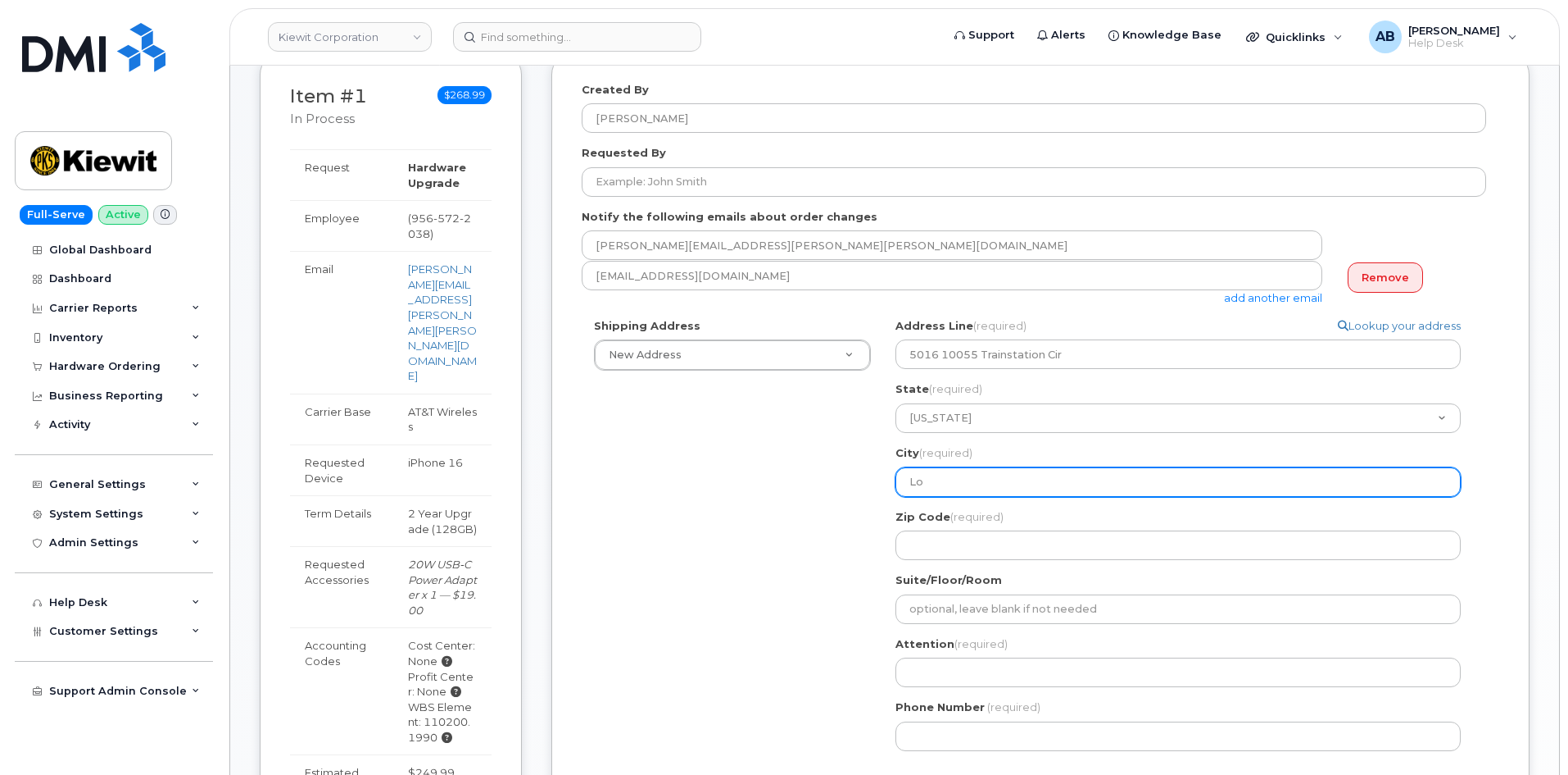
select select
type input "Lon"
select select
type input "Lone"
select select
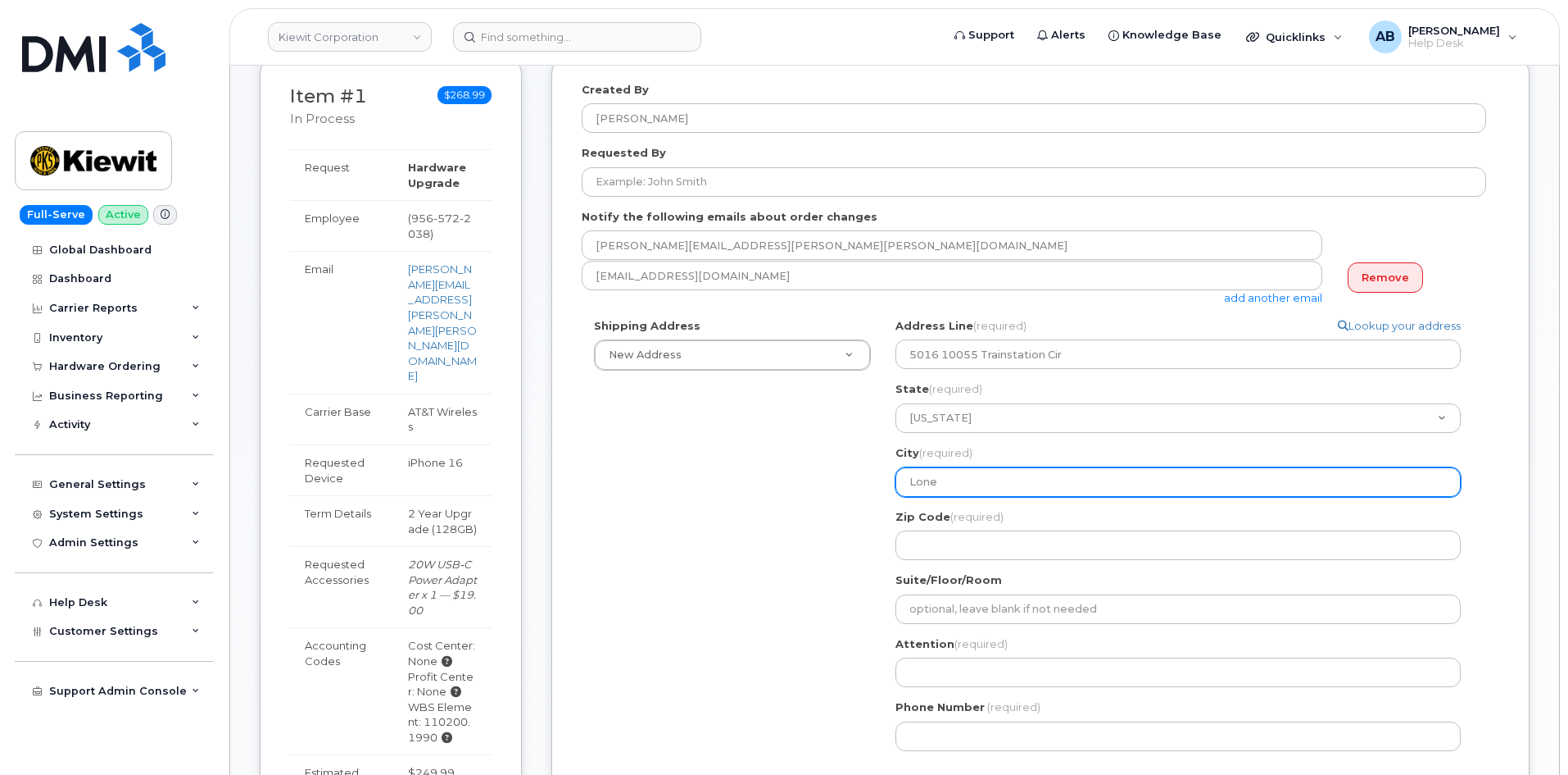
type input "Lonet"
select select
type input "Lonetr"
select select
type input "Lonetre"
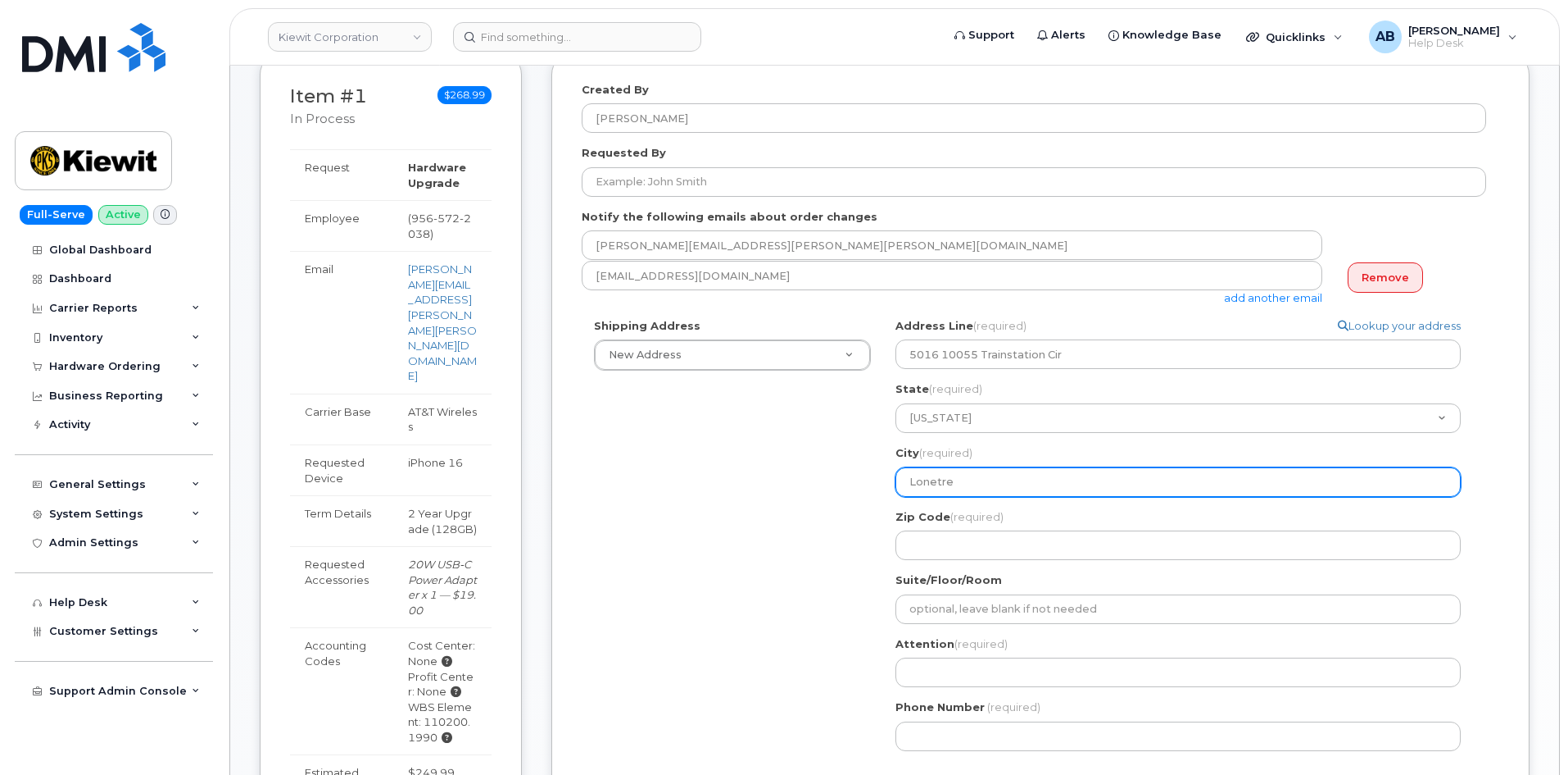
select select
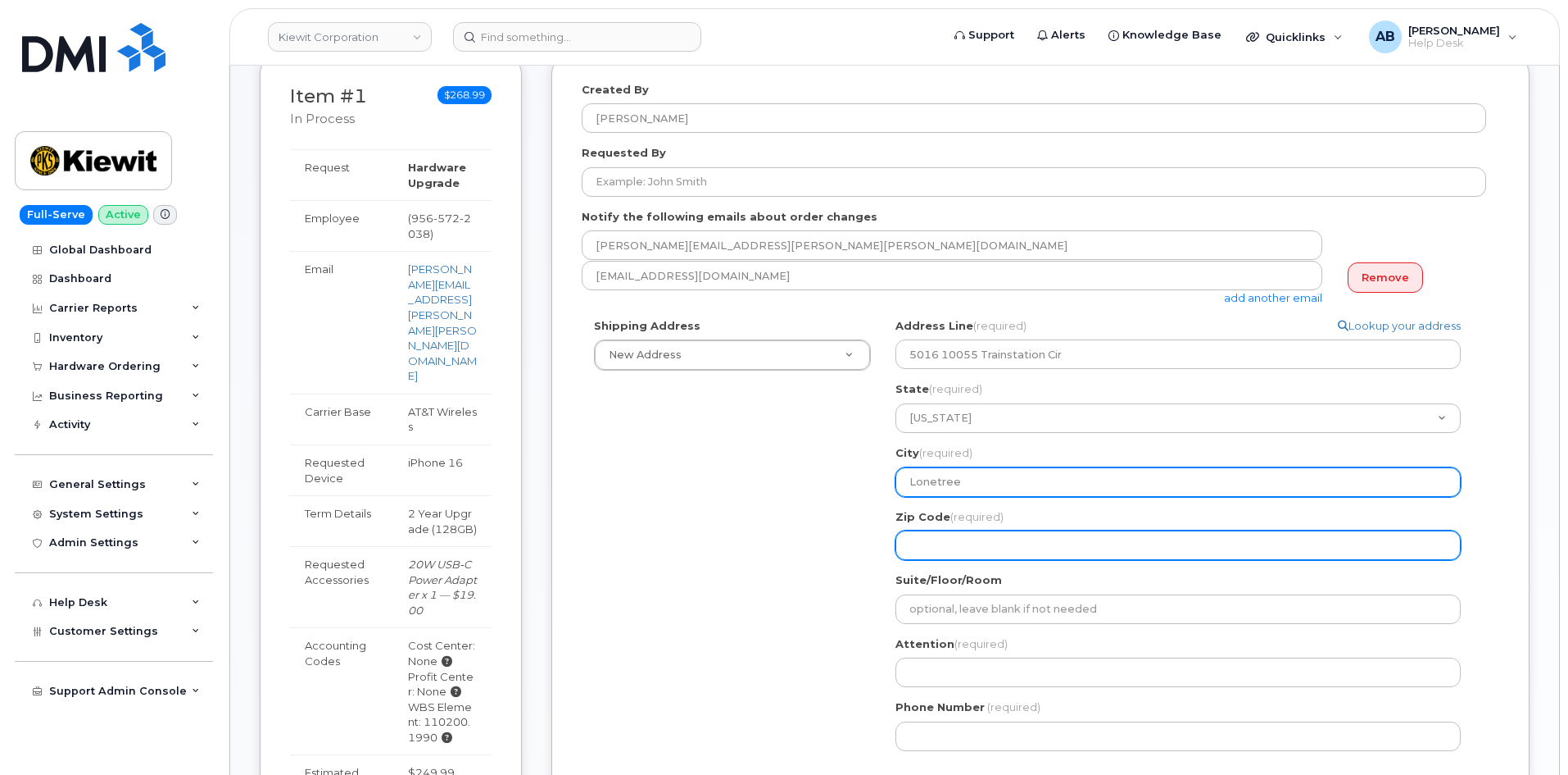
type input "Lonetree"
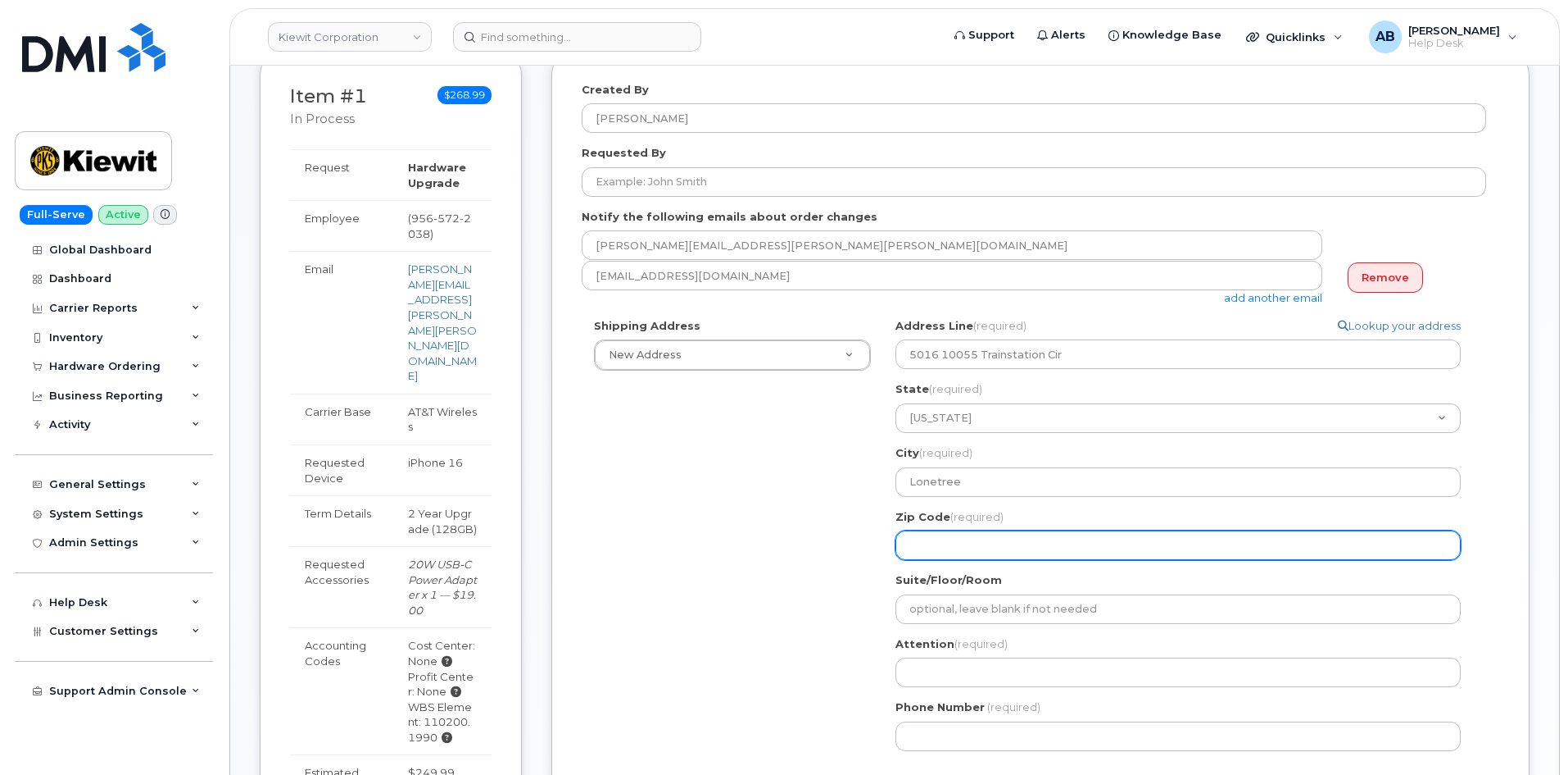
click at [937, 546] on input "Zip Code (required)" at bounding box center [1178, 545] width 565 height 30
select select
type input "8"
select select
type input "80"
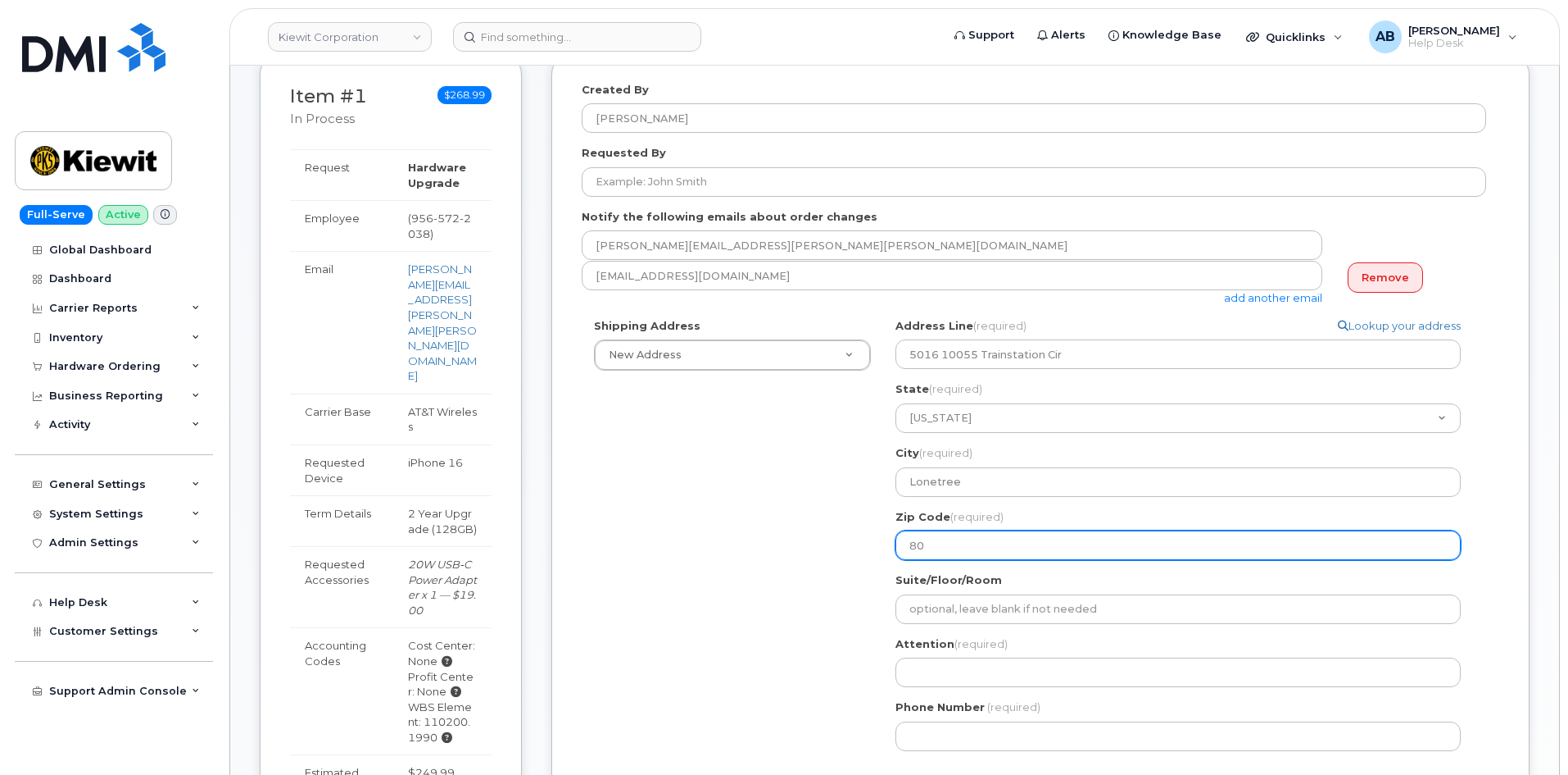
select select
type input "801"
select select
type input "8012"
select select
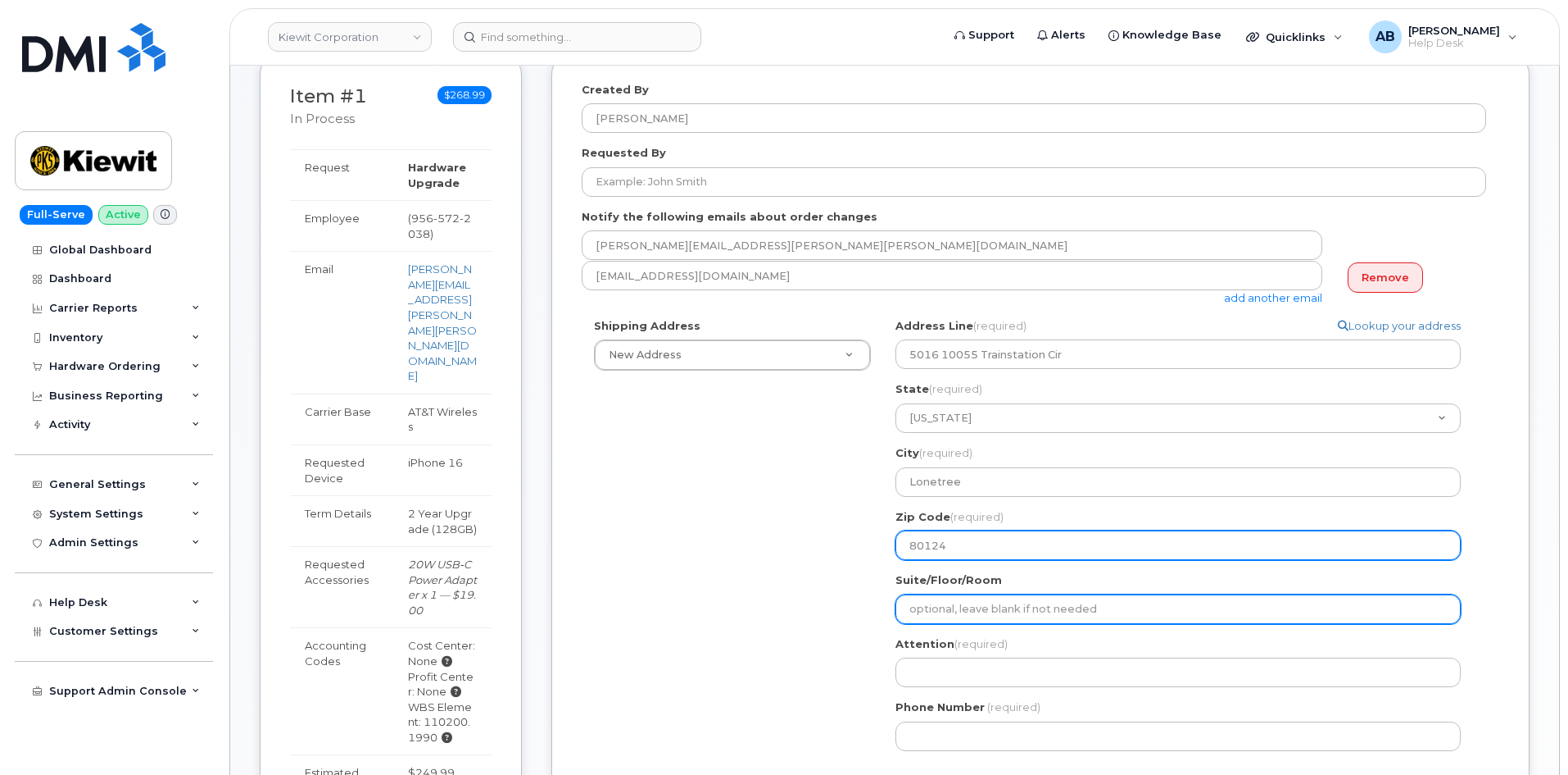
type input "80124"
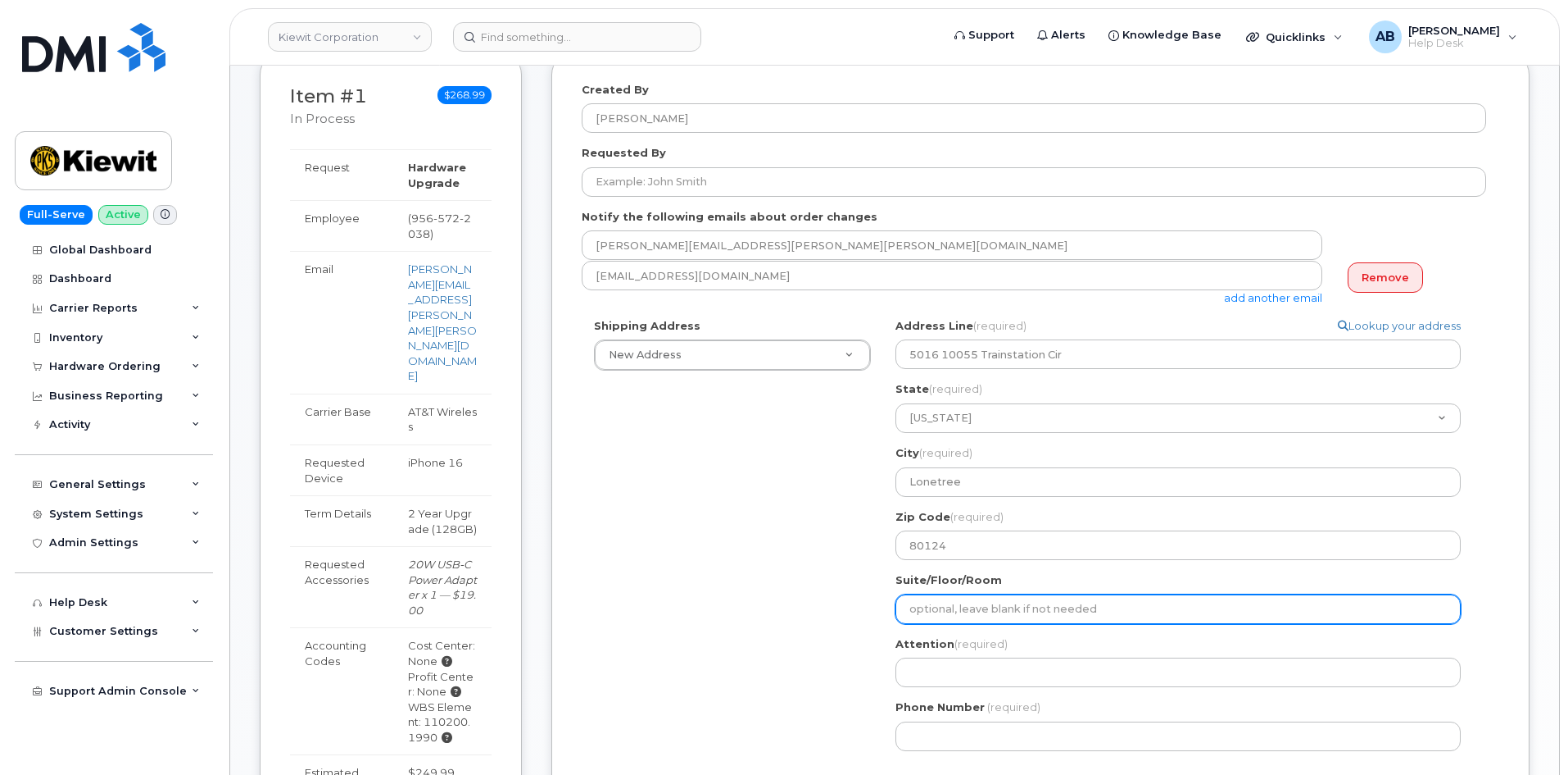
click at [986, 609] on input "Suite/Floor/Room" at bounding box center [1178, 609] width 565 height 30
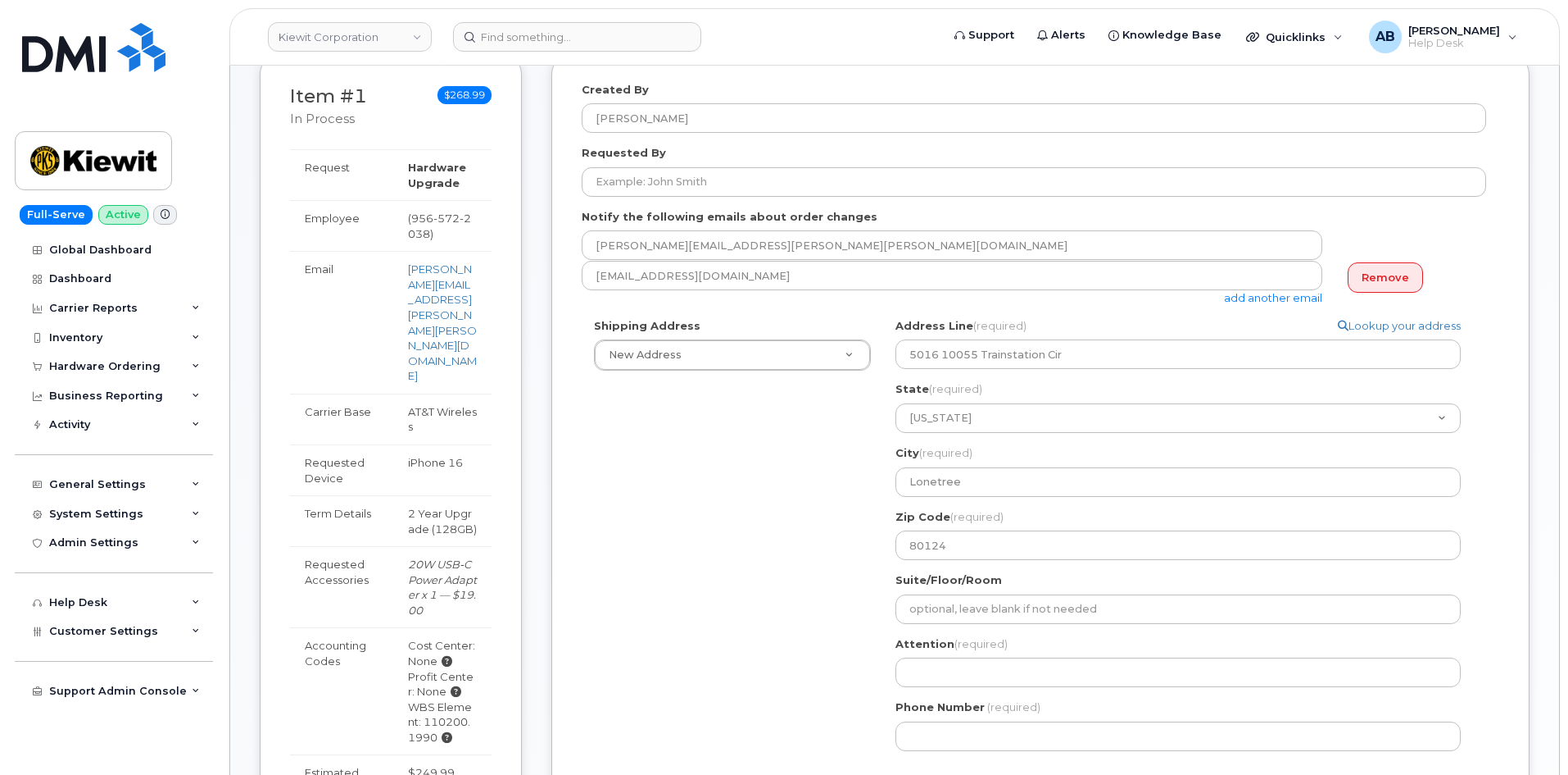
click at [806, 621] on div "Shipping Address New Address New Address 4518 S 133rd St 3838 W Marginal Way SW…" at bounding box center [1034, 540] width 905 height 445
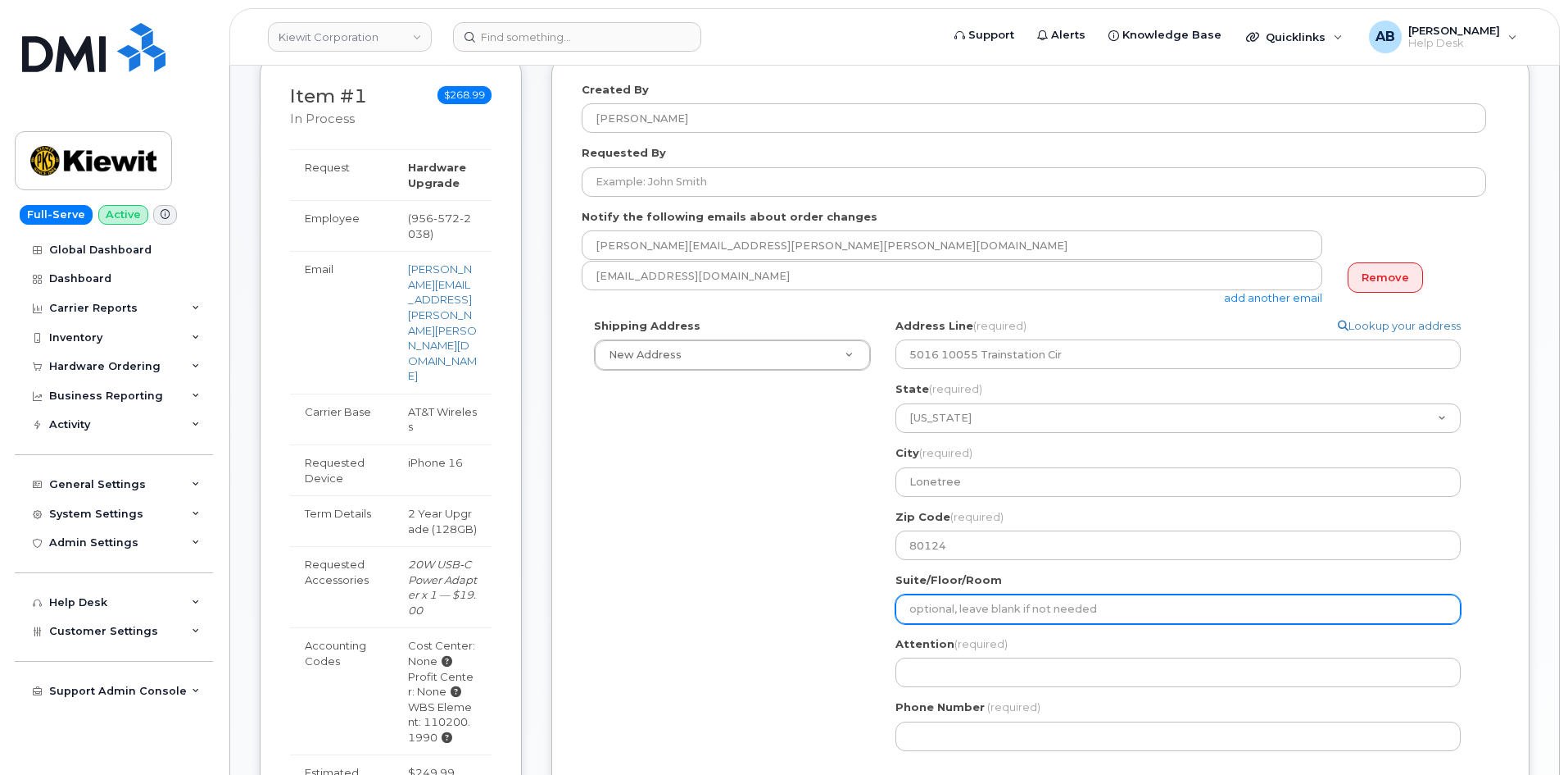
click at [1086, 614] on input "Suite/Floor/Room" at bounding box center [1178, 609] width 565 height 30
select select
type input "5"
select select
type input "5t"
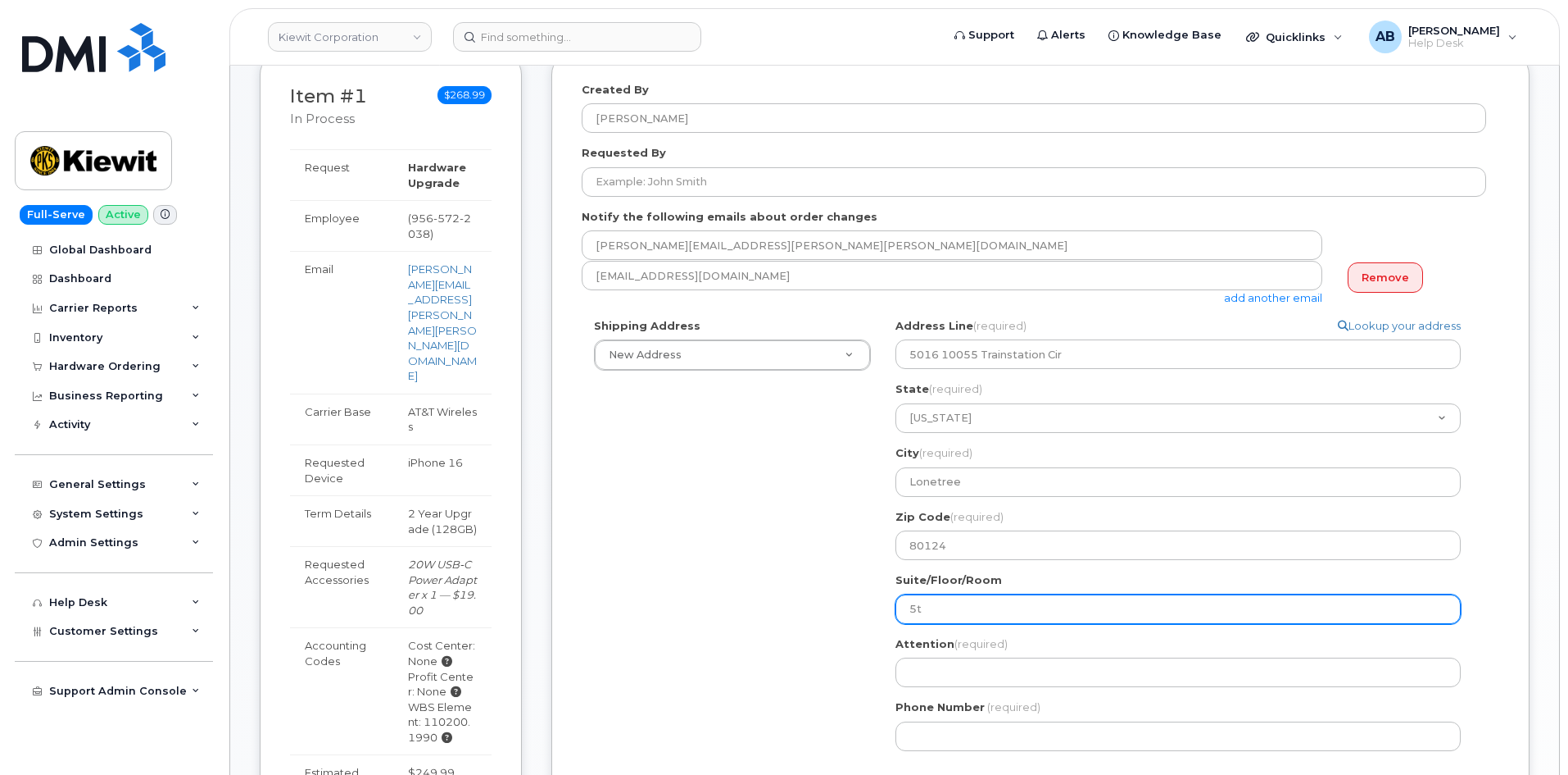
select select
type input "5th"
select select
type input "5th f"
select select
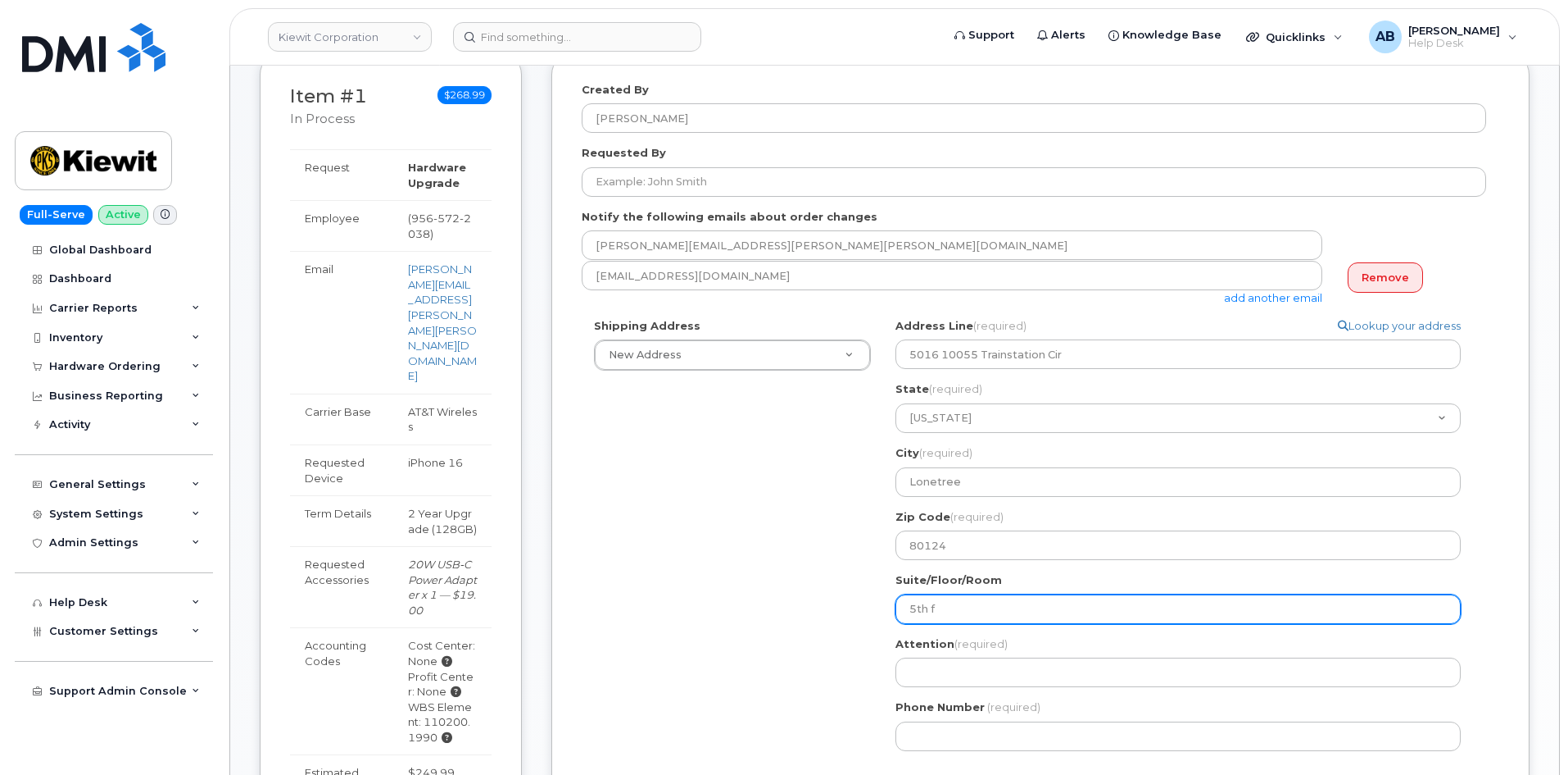
type input "5th fl"
select select
type input "5th flor"
select select
type input "5th floro"
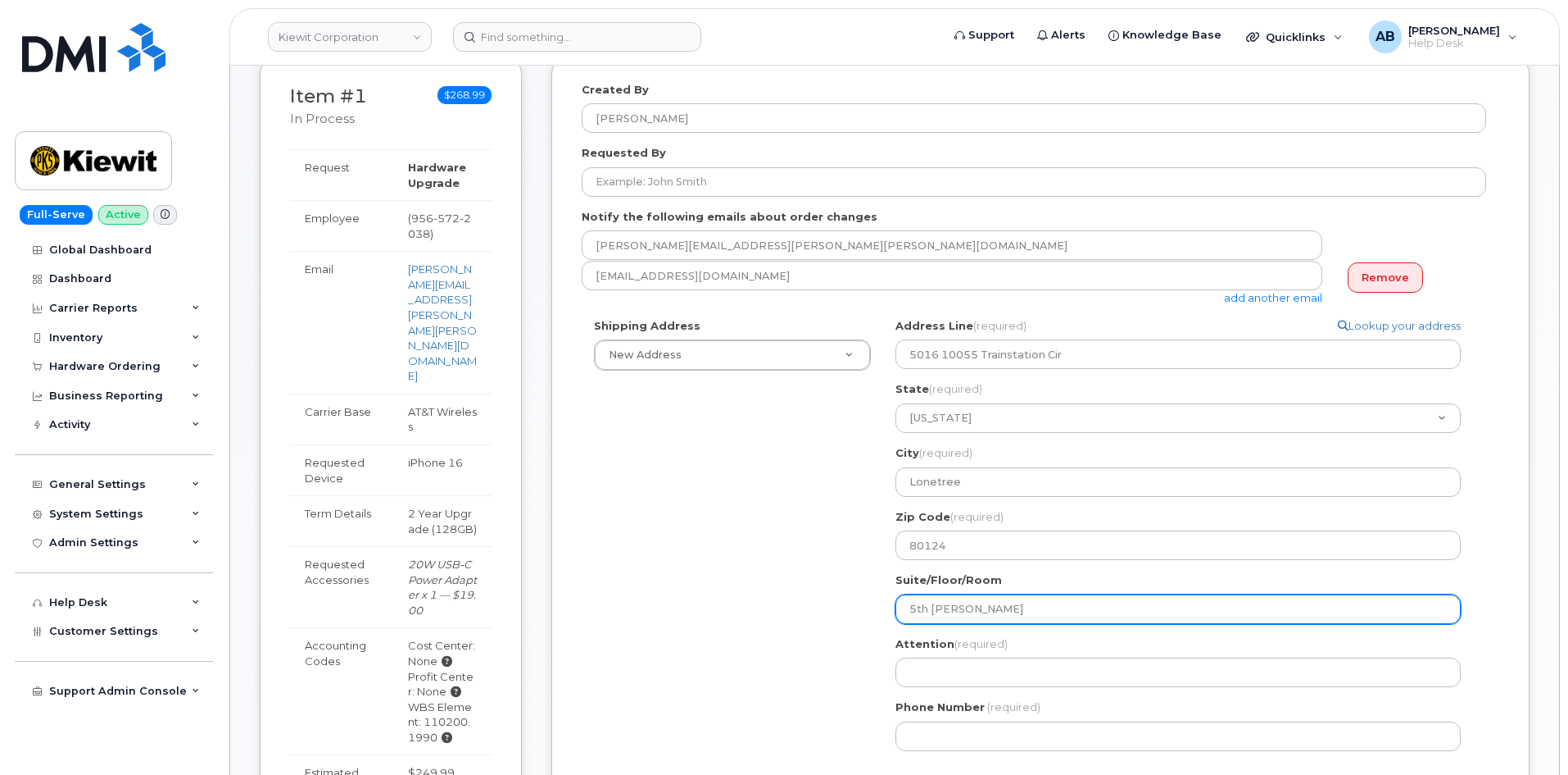
select select
type input "5th flor"
select select
type input "5th flo"
select select
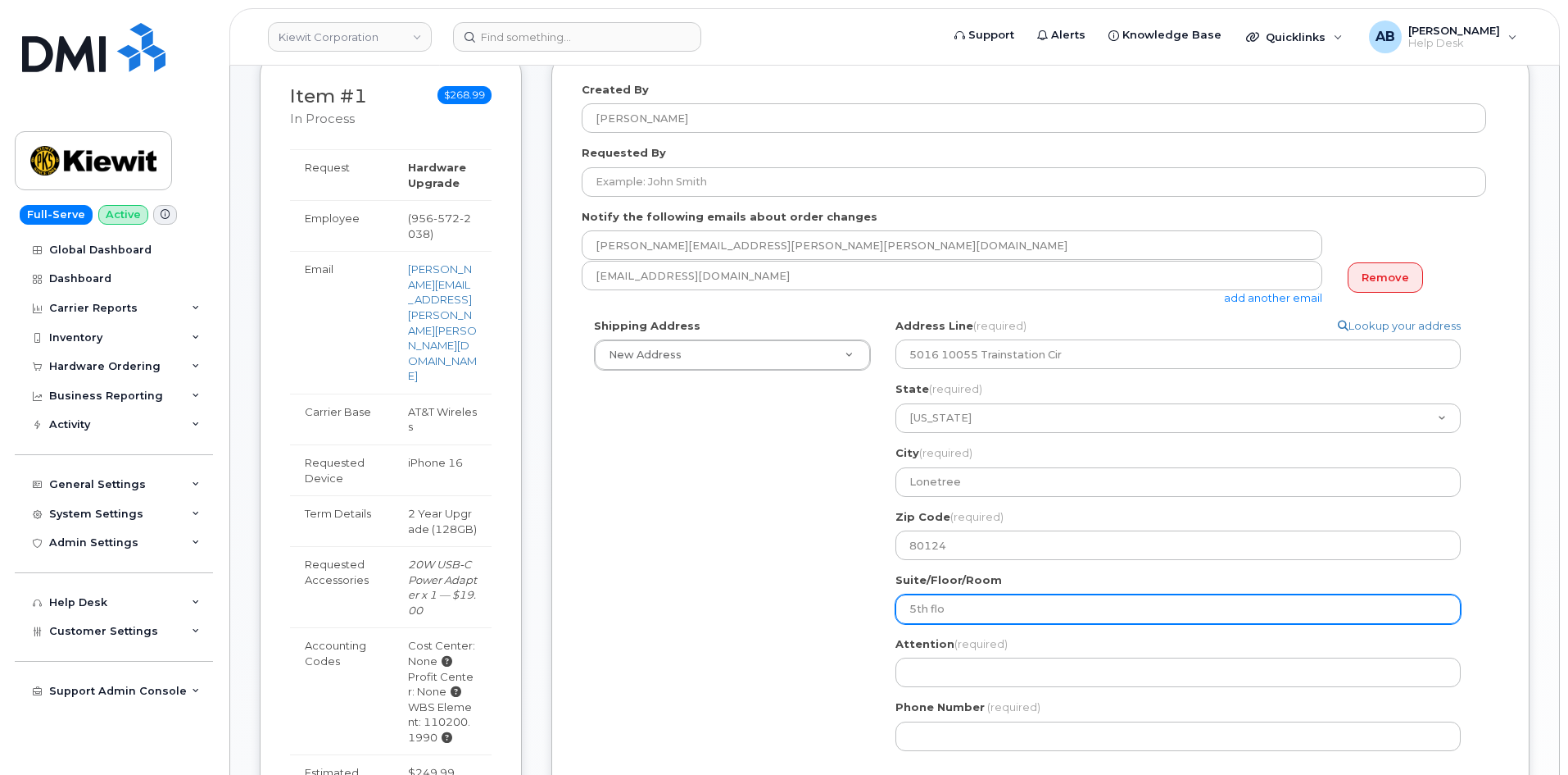
type input "5th floo"
select select
type input "5th floor"
select select
type input "5th floo"
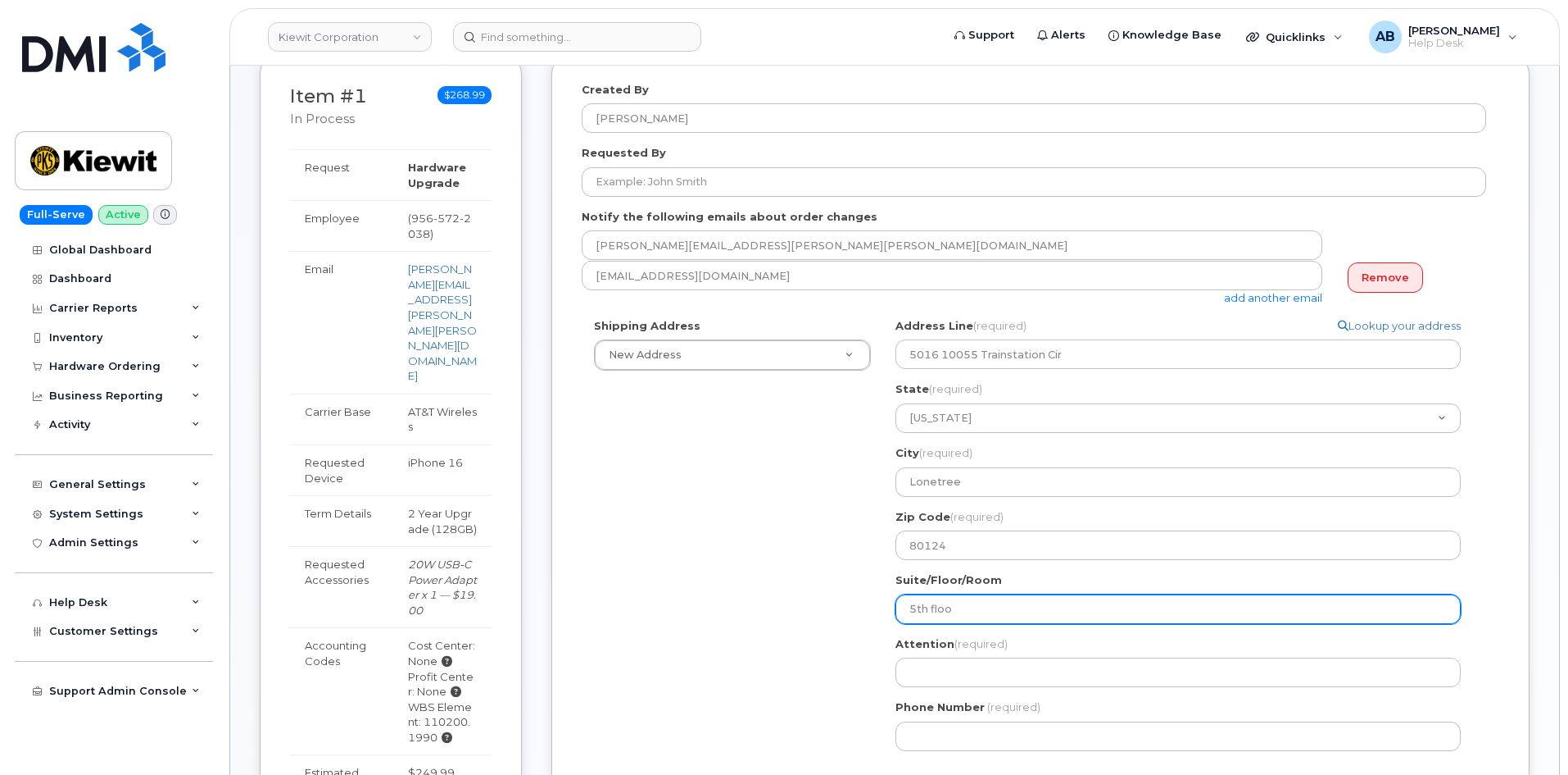
select select
type input "5th flo"
select select
type input "5th fl"
select select
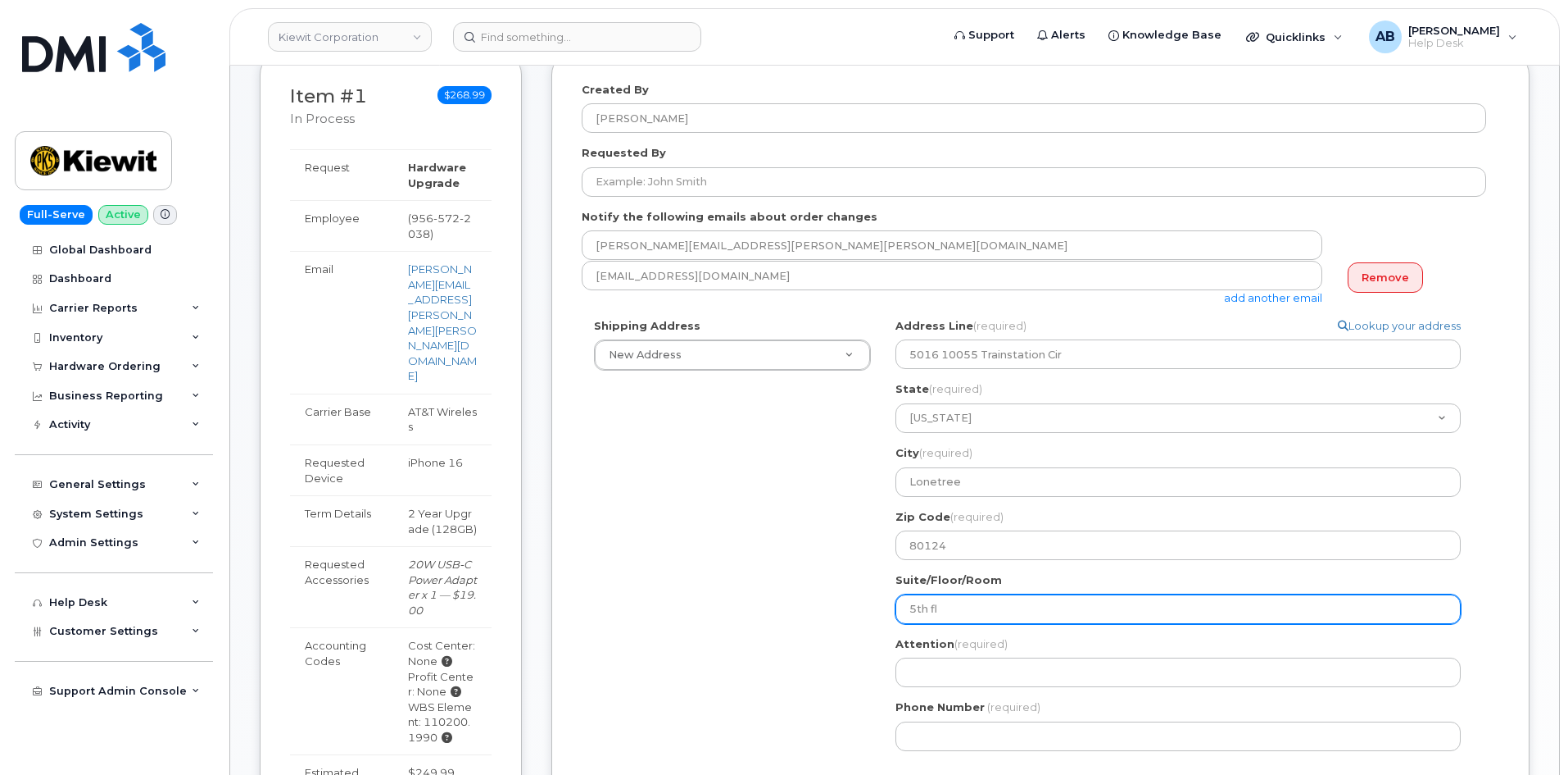
type input "5th f"
select select
type input "5th"
select select
type input "5t"
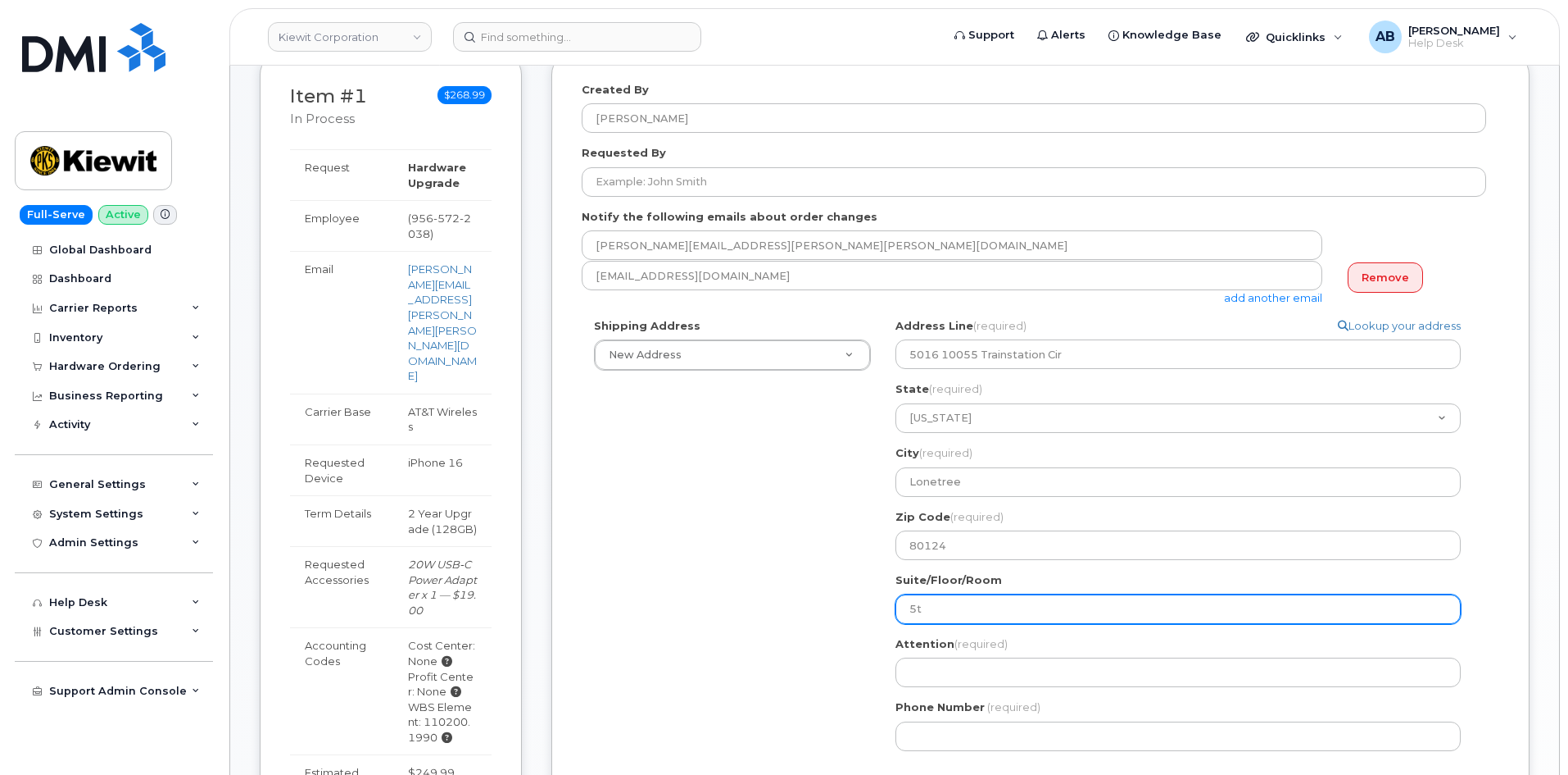
select select
type input "5"
select select
type input "O"
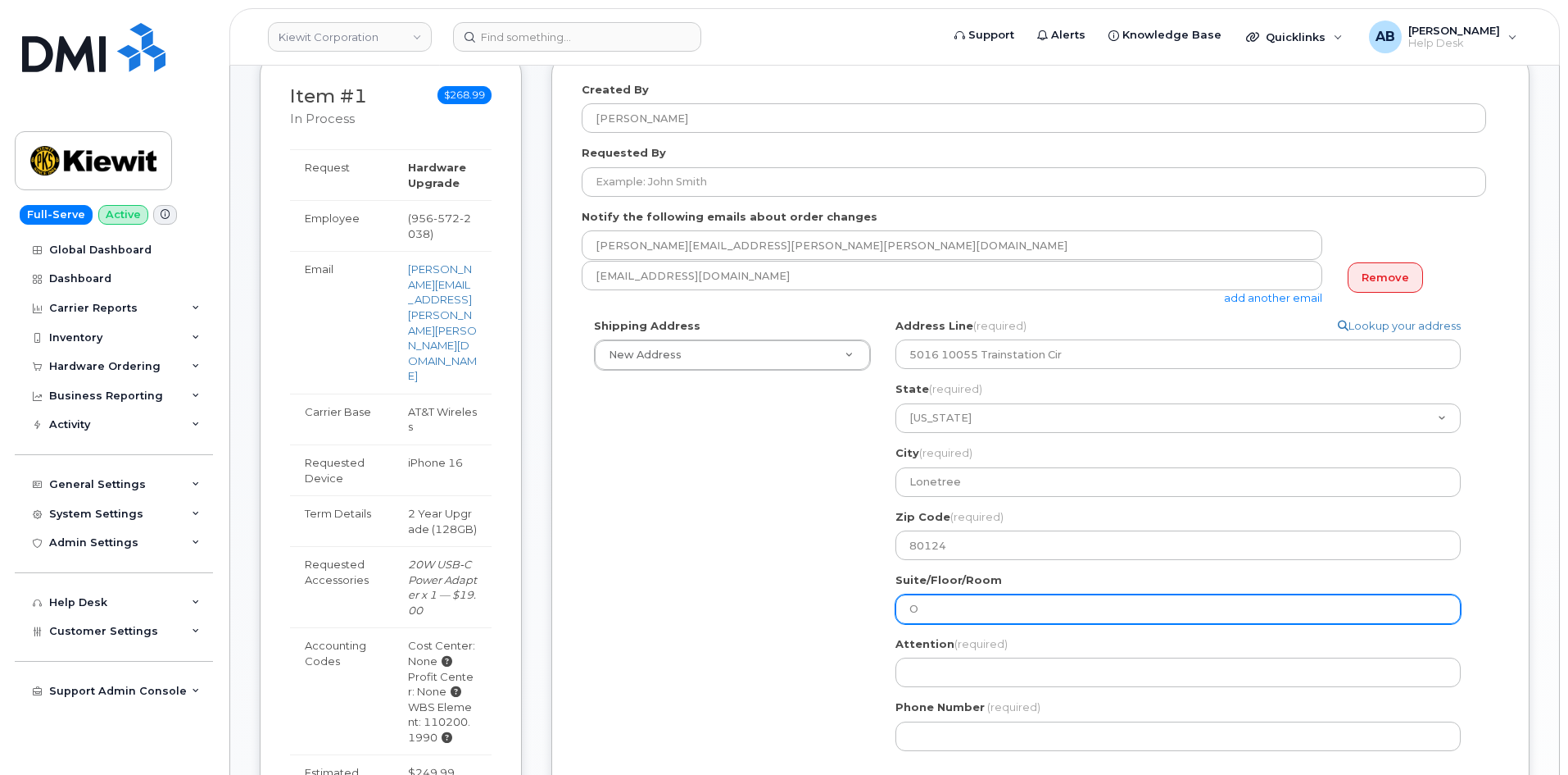
select select
type input "Of"
select select
type input "Off"
select select
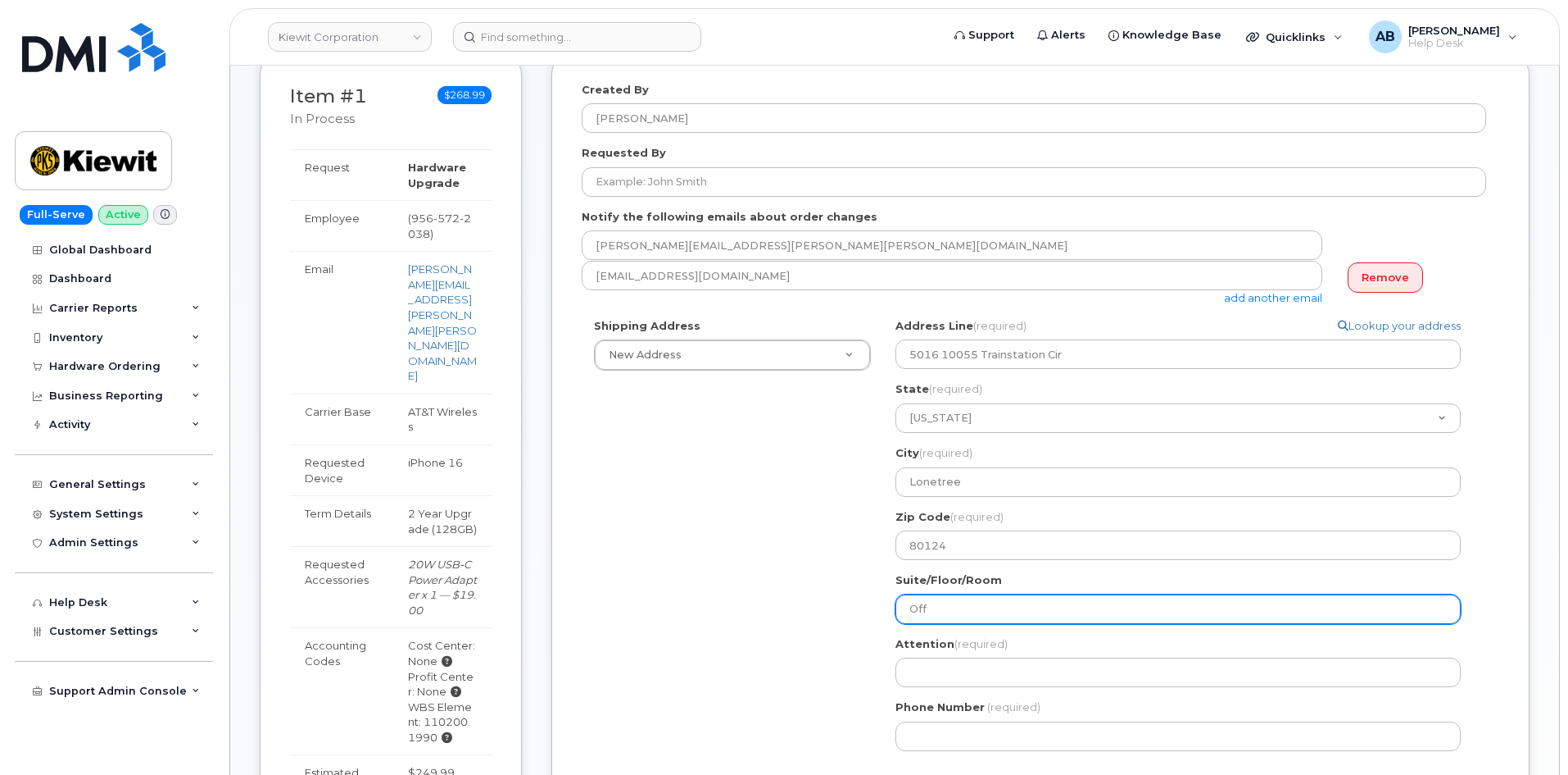
type input "Offi"
select select
type input "Offic"
select select
type input "Office"
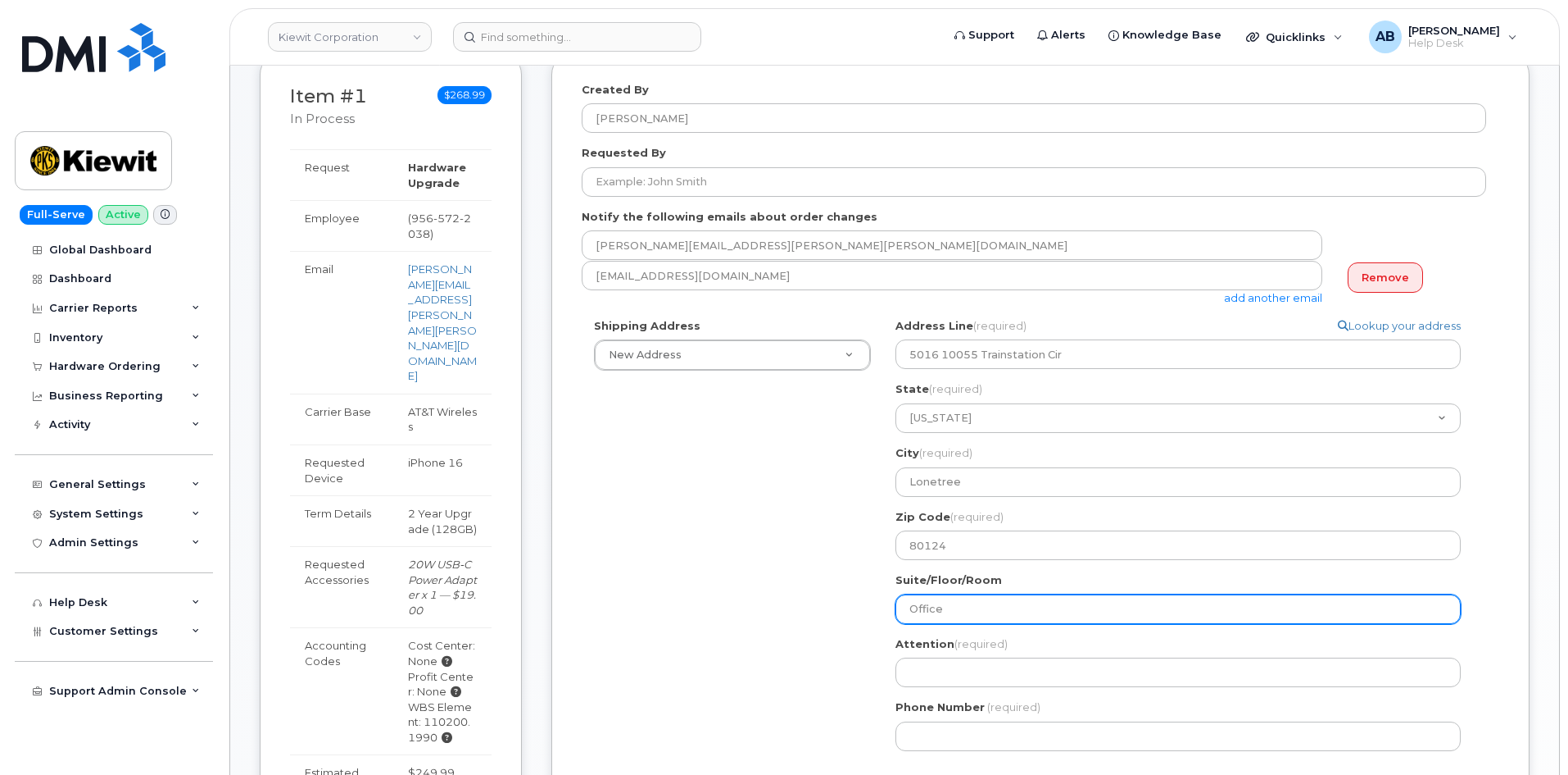
select select
type input "Office 5"
select select
type input "Office 50"
select select
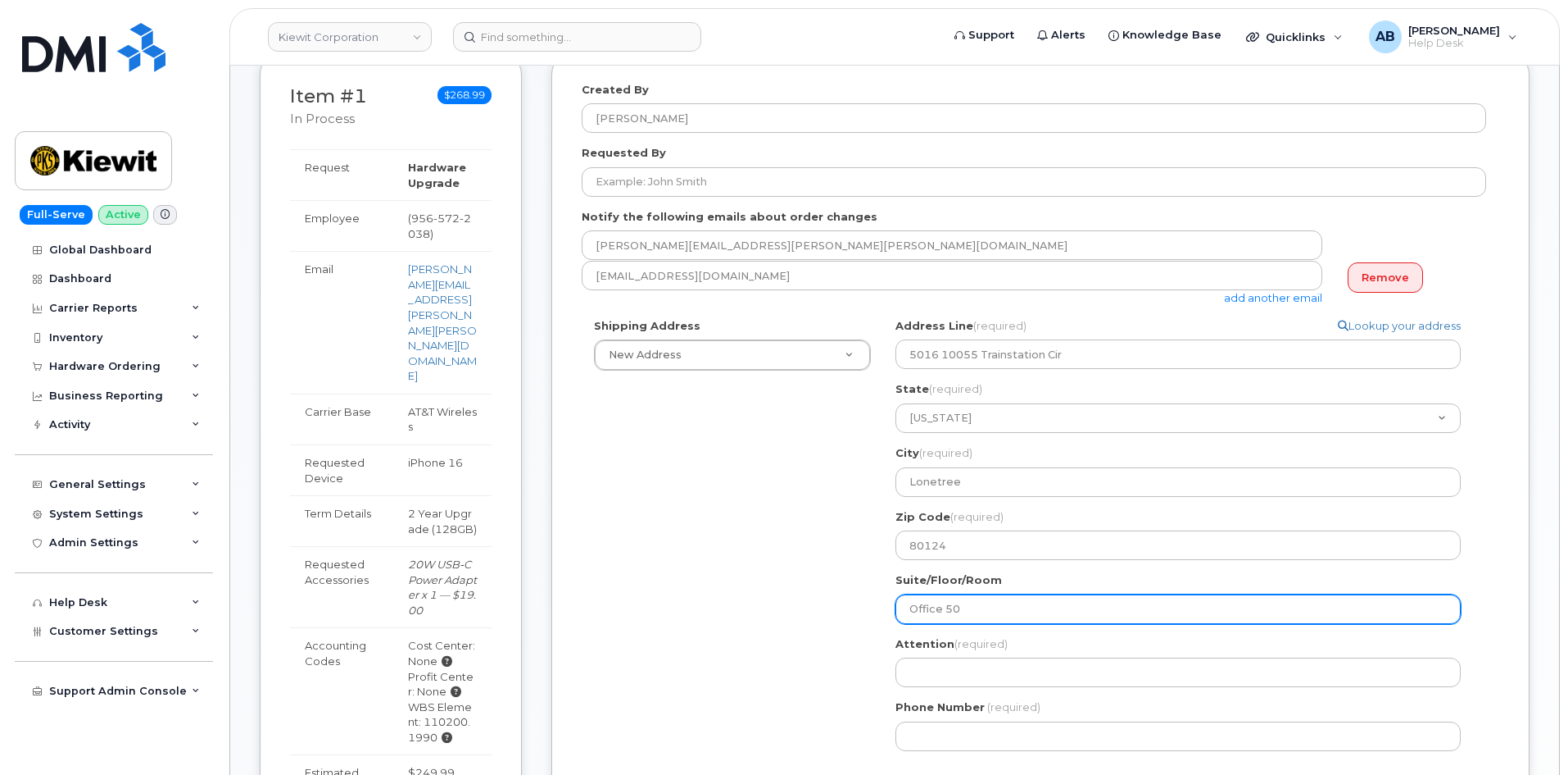
type input "Office 501"
select select
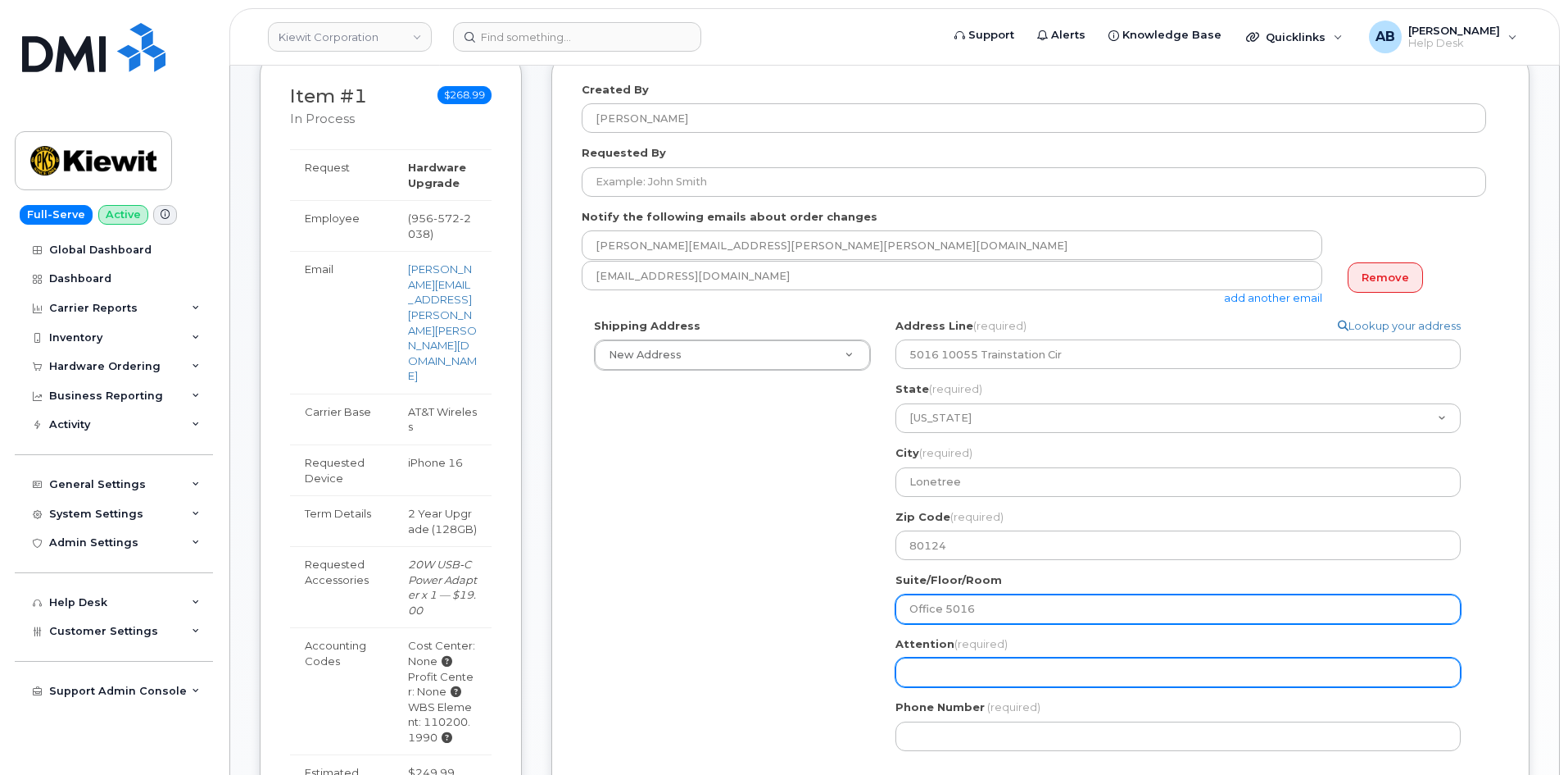
type input "Office 5016"
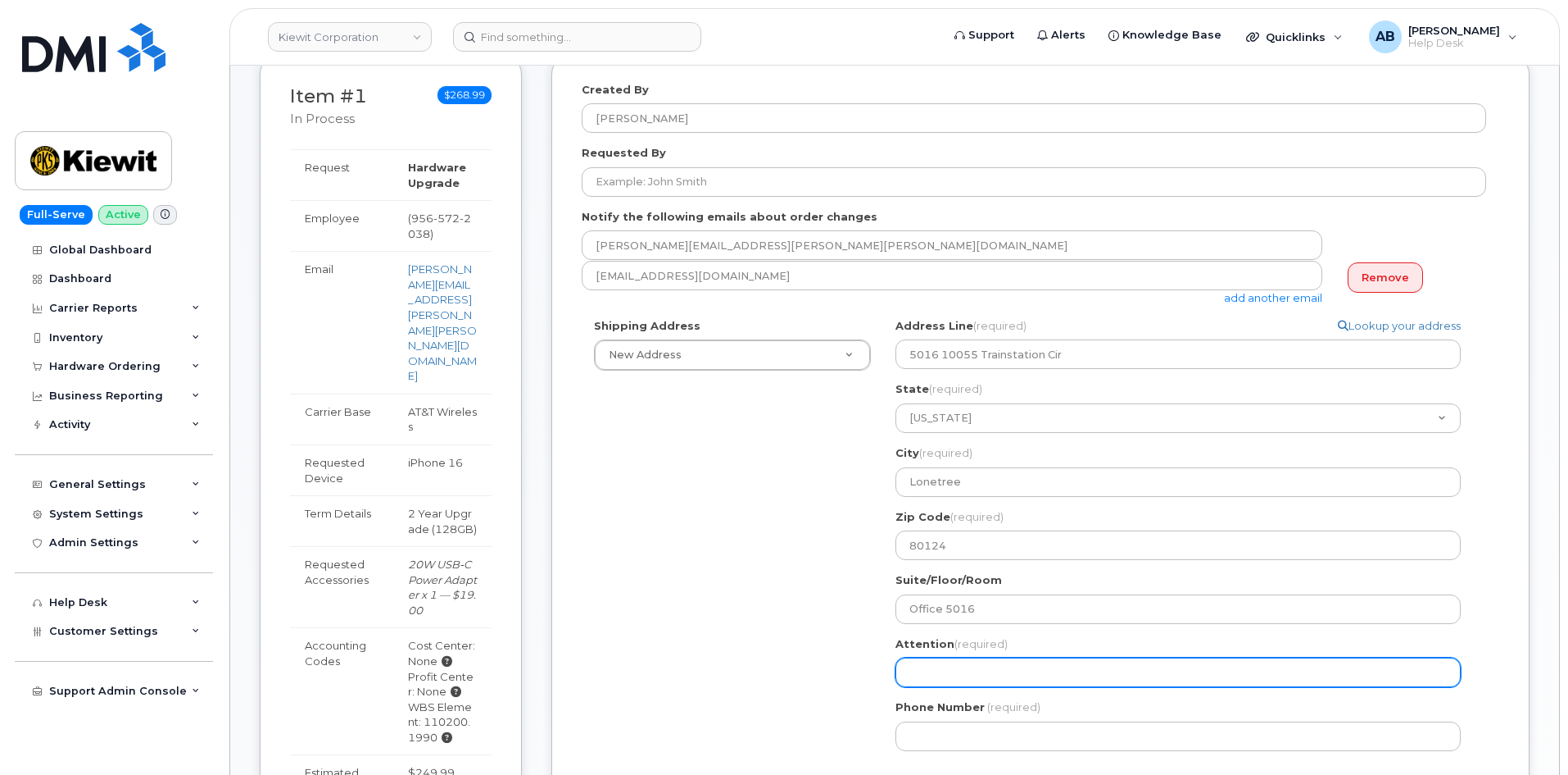
click at [1006, 668] on input "Attention (required)" at bounding box center [1178, 672] width 565 height 30
select select
type input "K"
select select
type input "Kr"
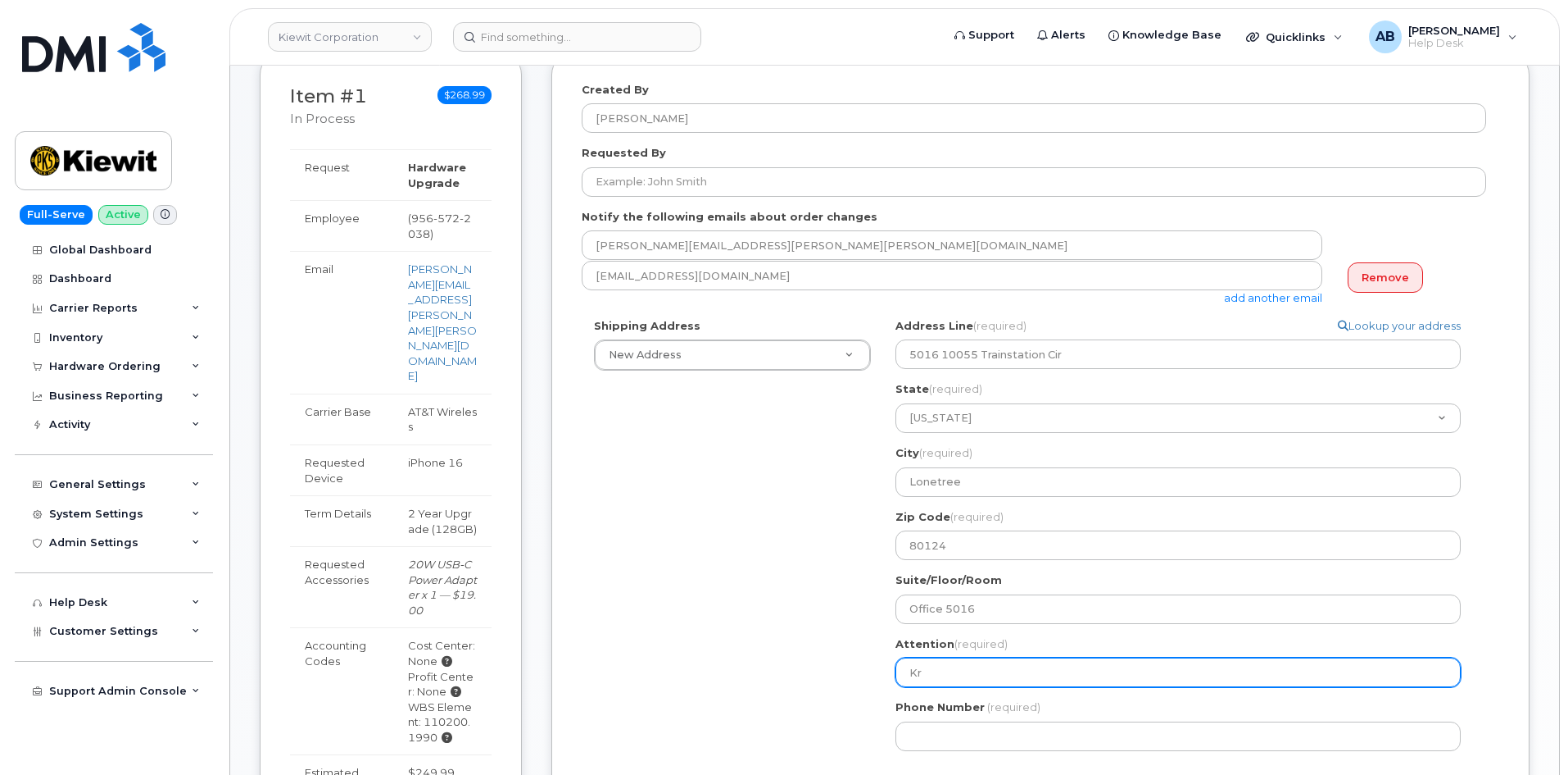
select select
type input "Kry"
select select
type input "Krys"
select select
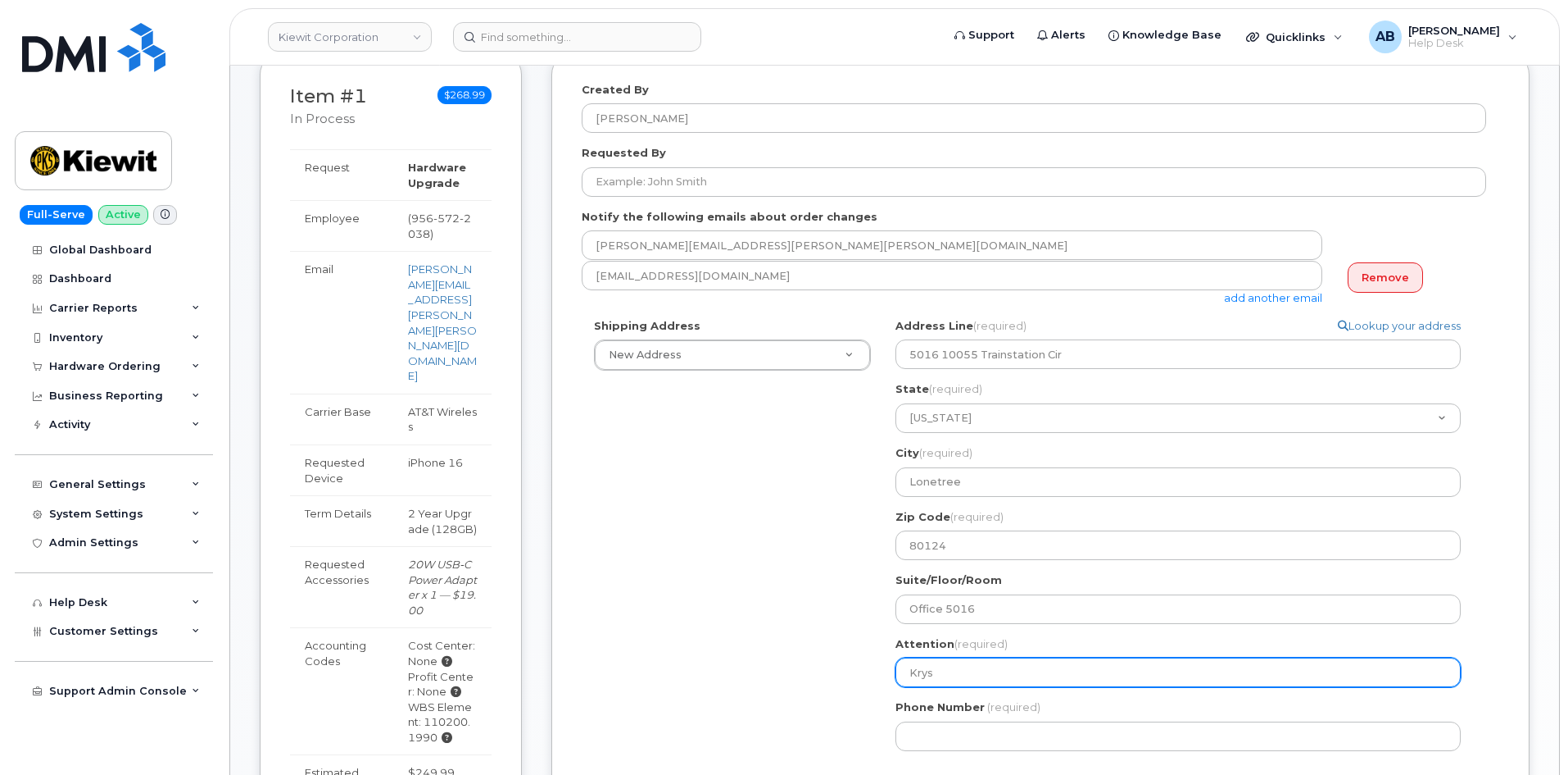
type input "Kryst"
select select
type input "Krys"
select select
type input "Kryst"
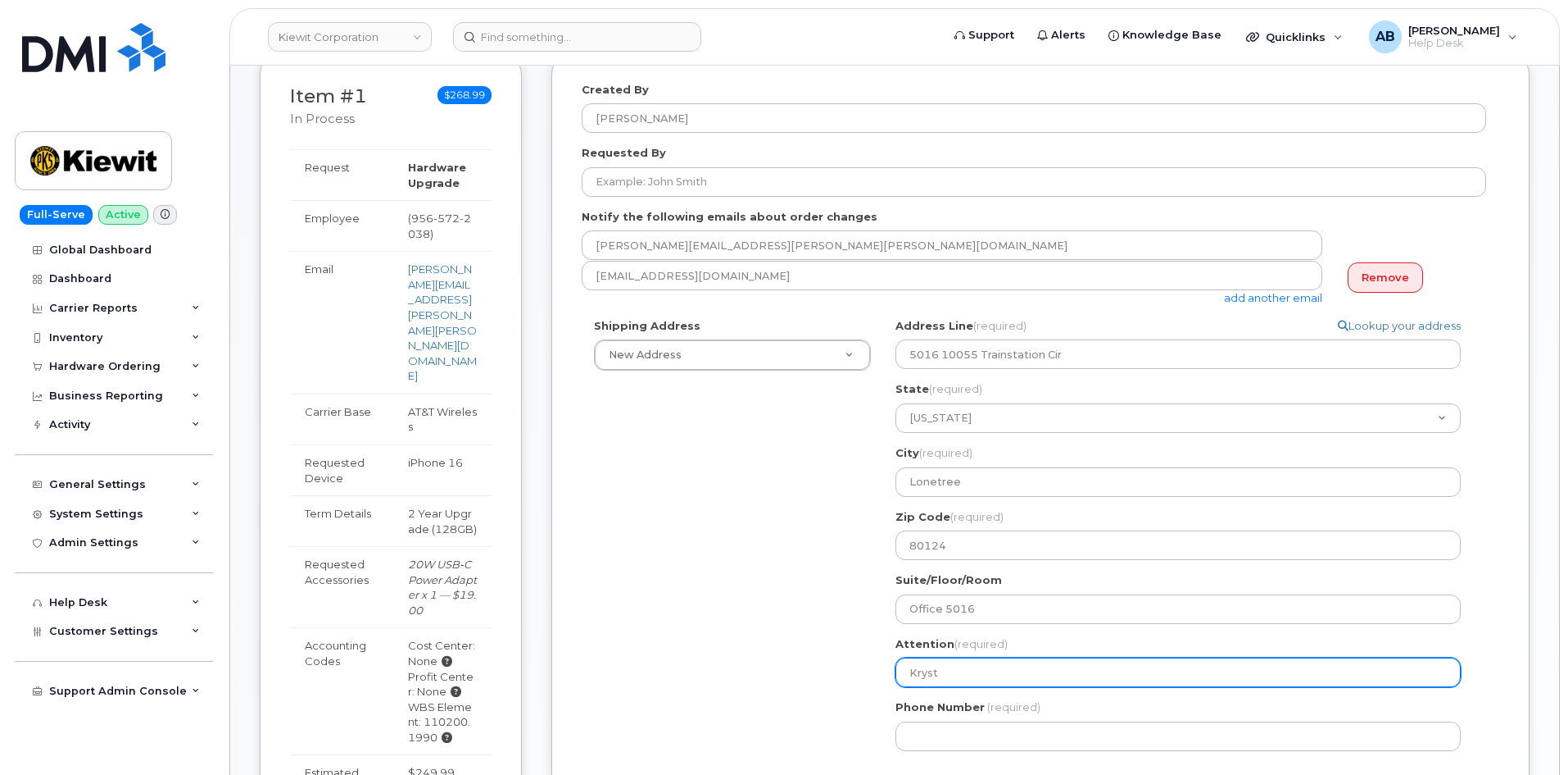
select select
type input "Krysta"
select select
type input "Krystal"
select select
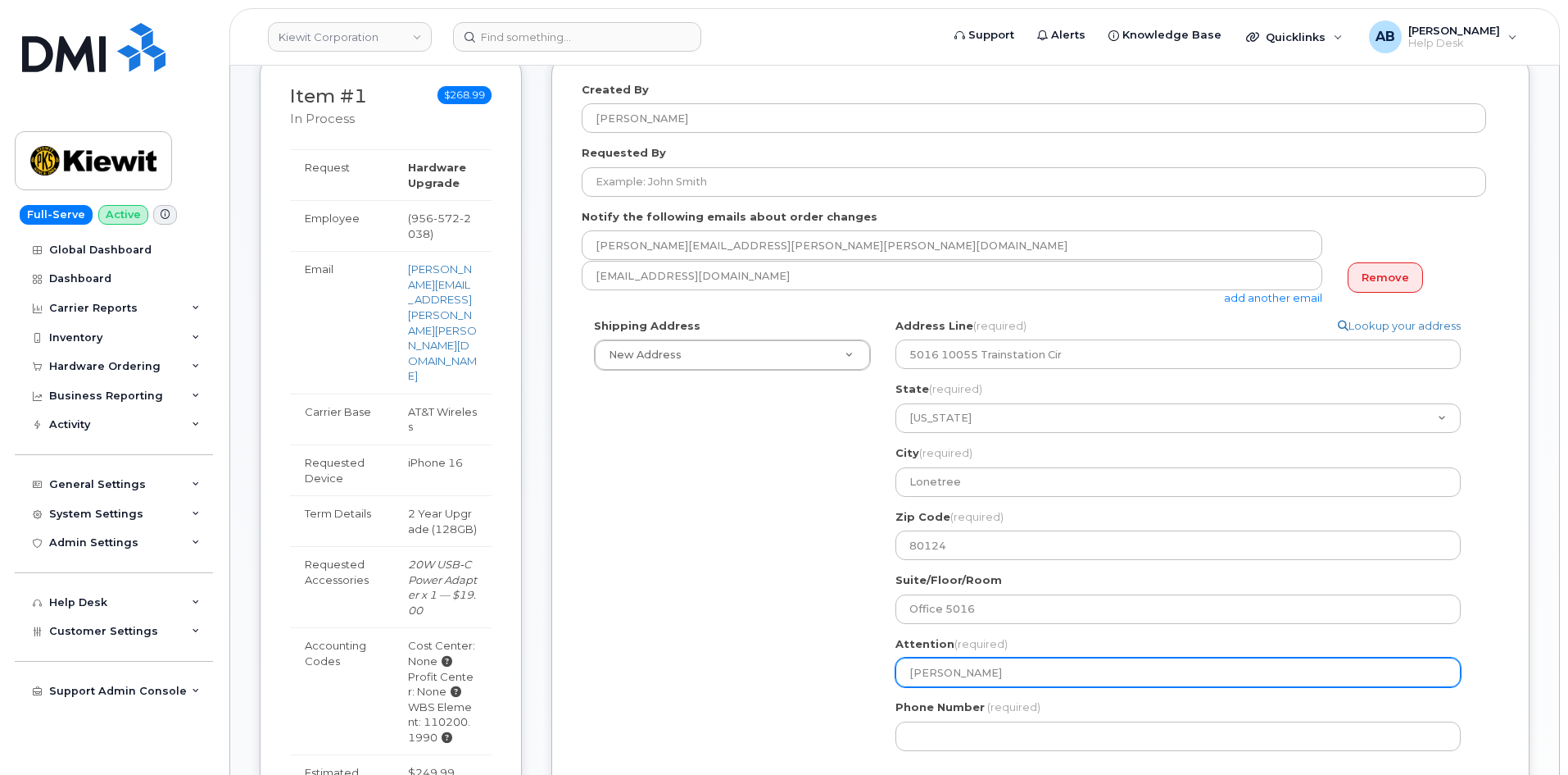
type input "Krystal M"
select select
type input "Krystal Mo"
select select
type input "Krystal Mon"
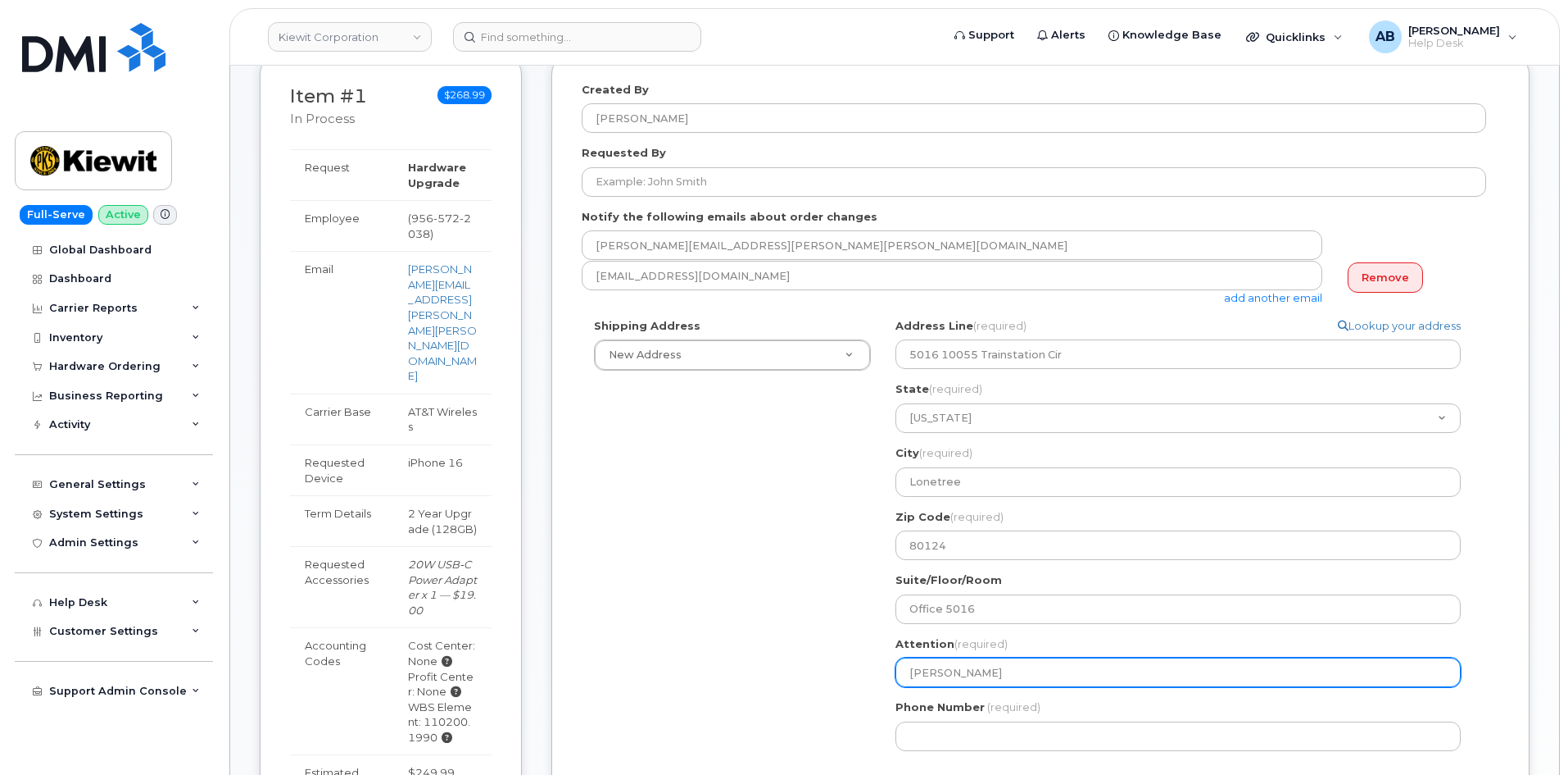
select select
type input "Krystal Mone"
select select
type input "Krystal Mon"
select select
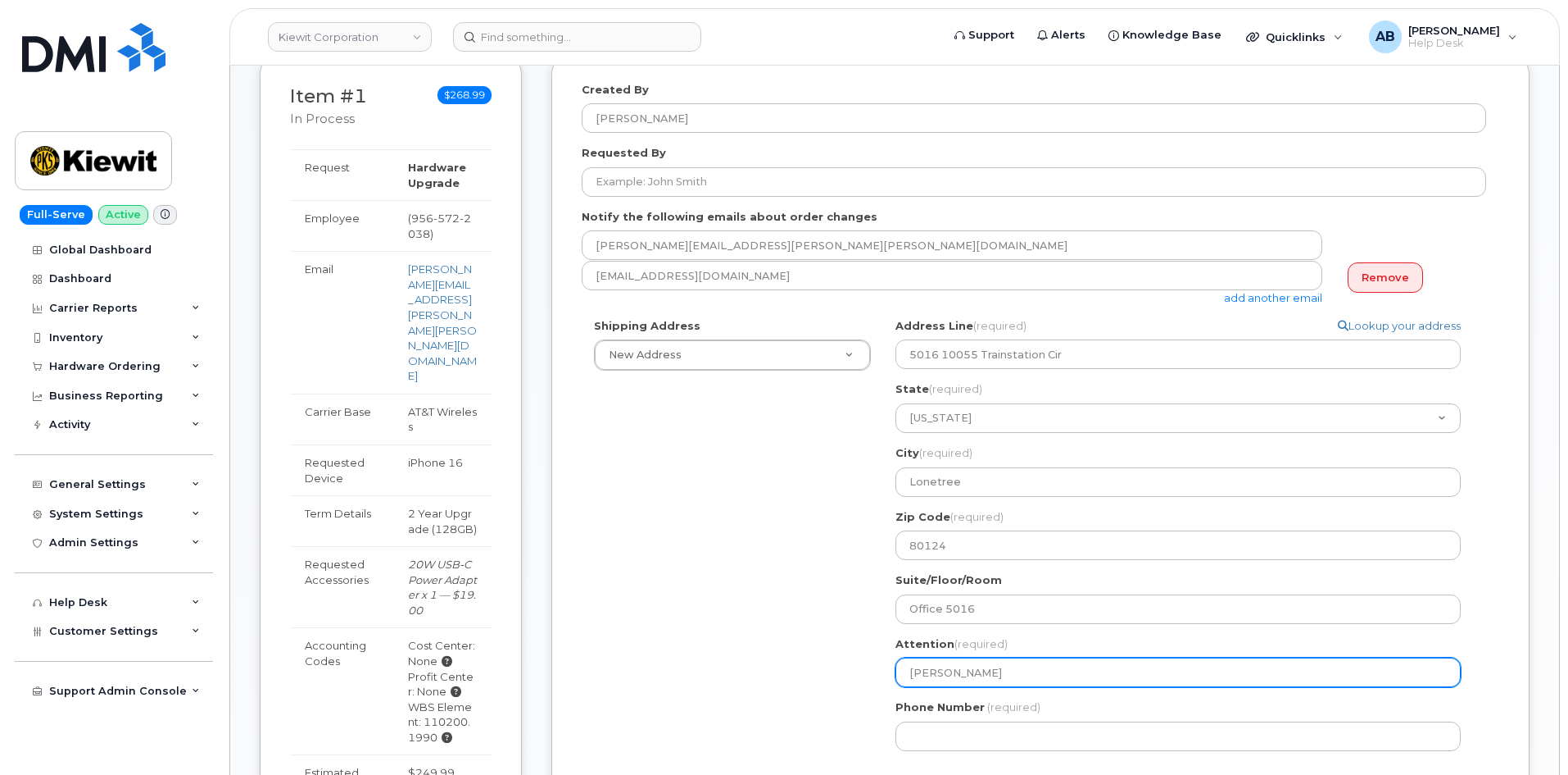
type input "Krystal Mont"
select select
type input "Krystal Montg"
select select
type input "Krystal Montgo"
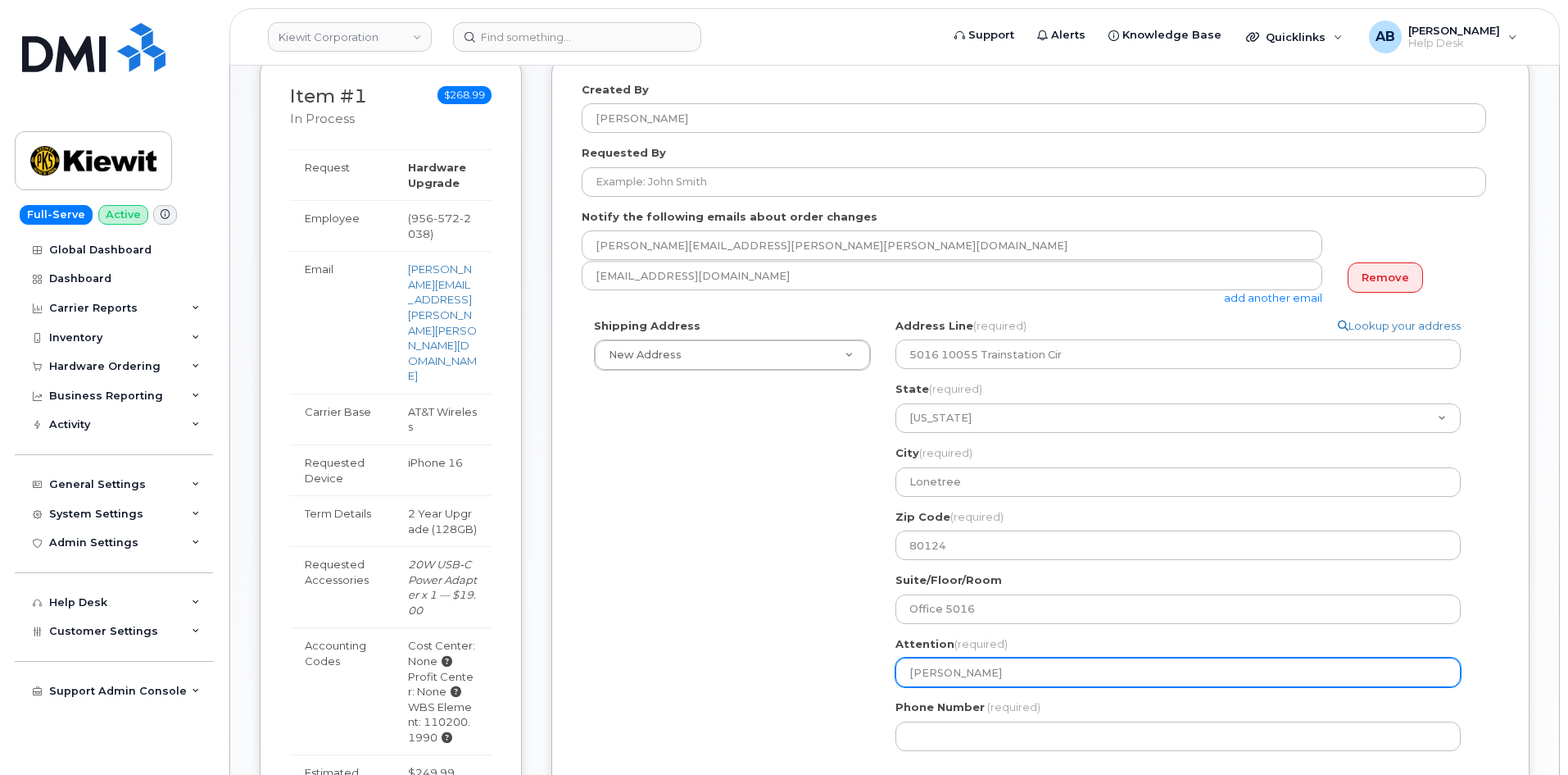
select select
type input "Krystal Montgom"
select select
type input "Krystal Montgome"
select select
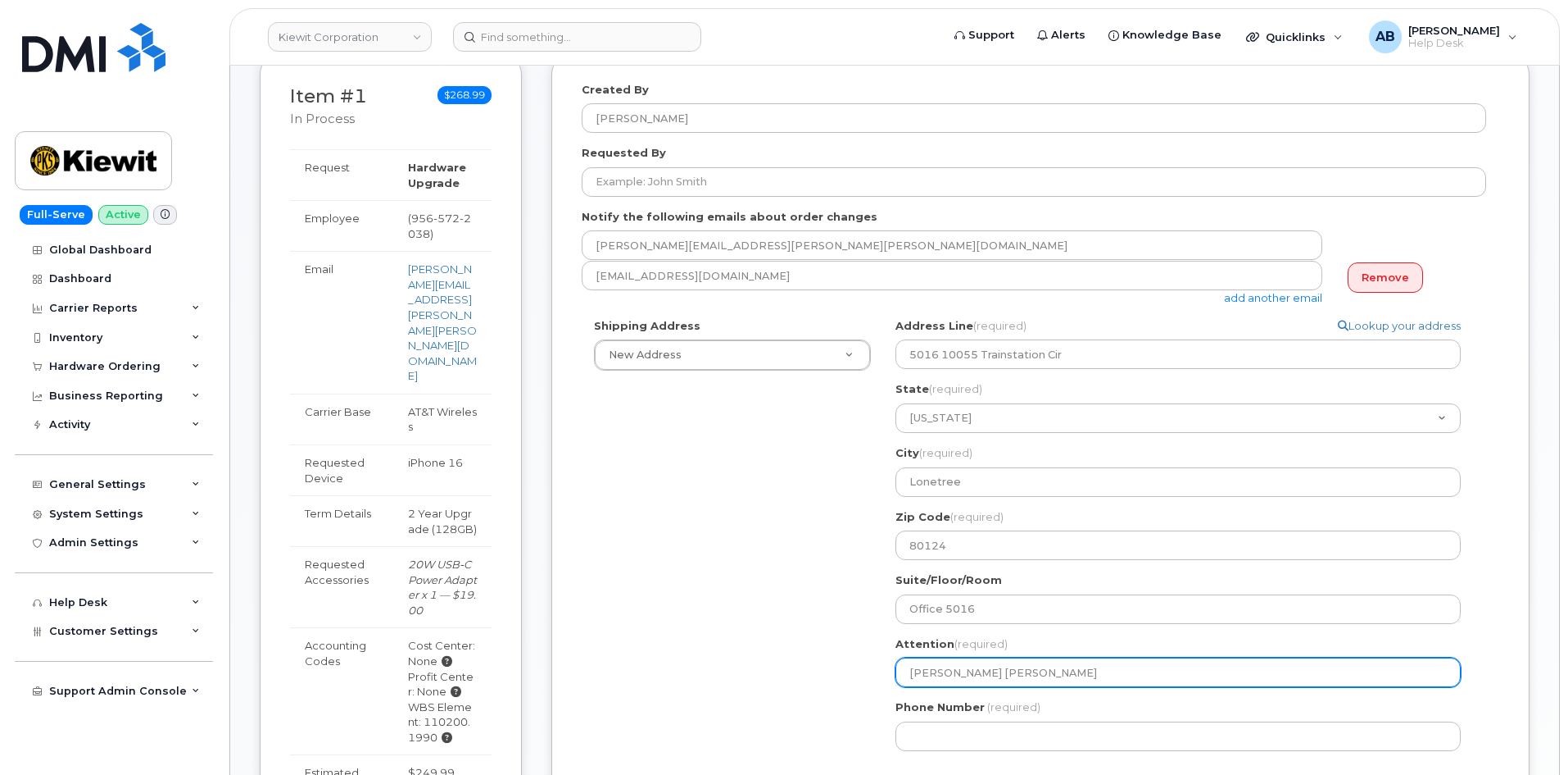
type input "Krystal Montgomer"
select select
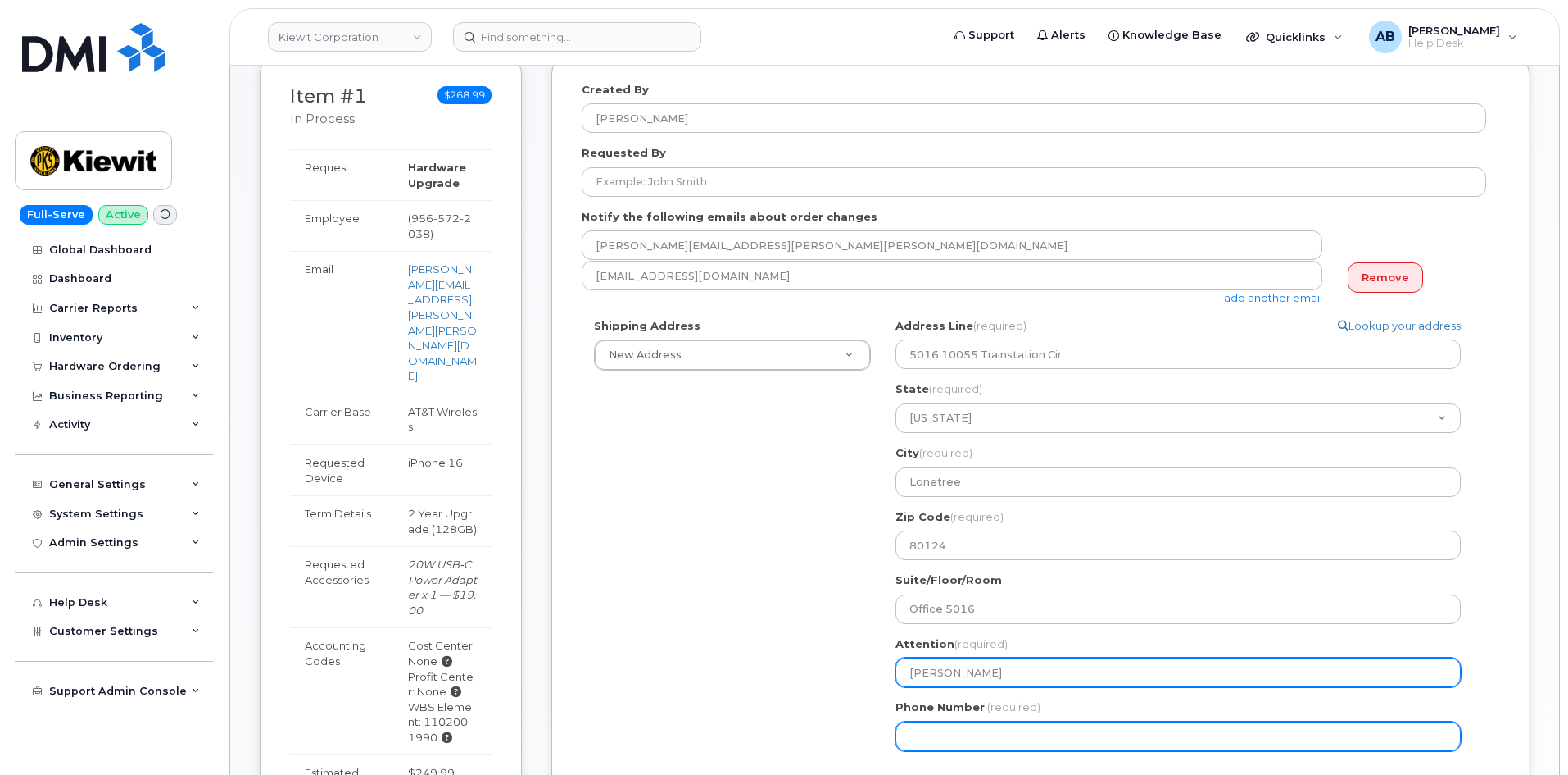
type input "[PERSON_NAME]"
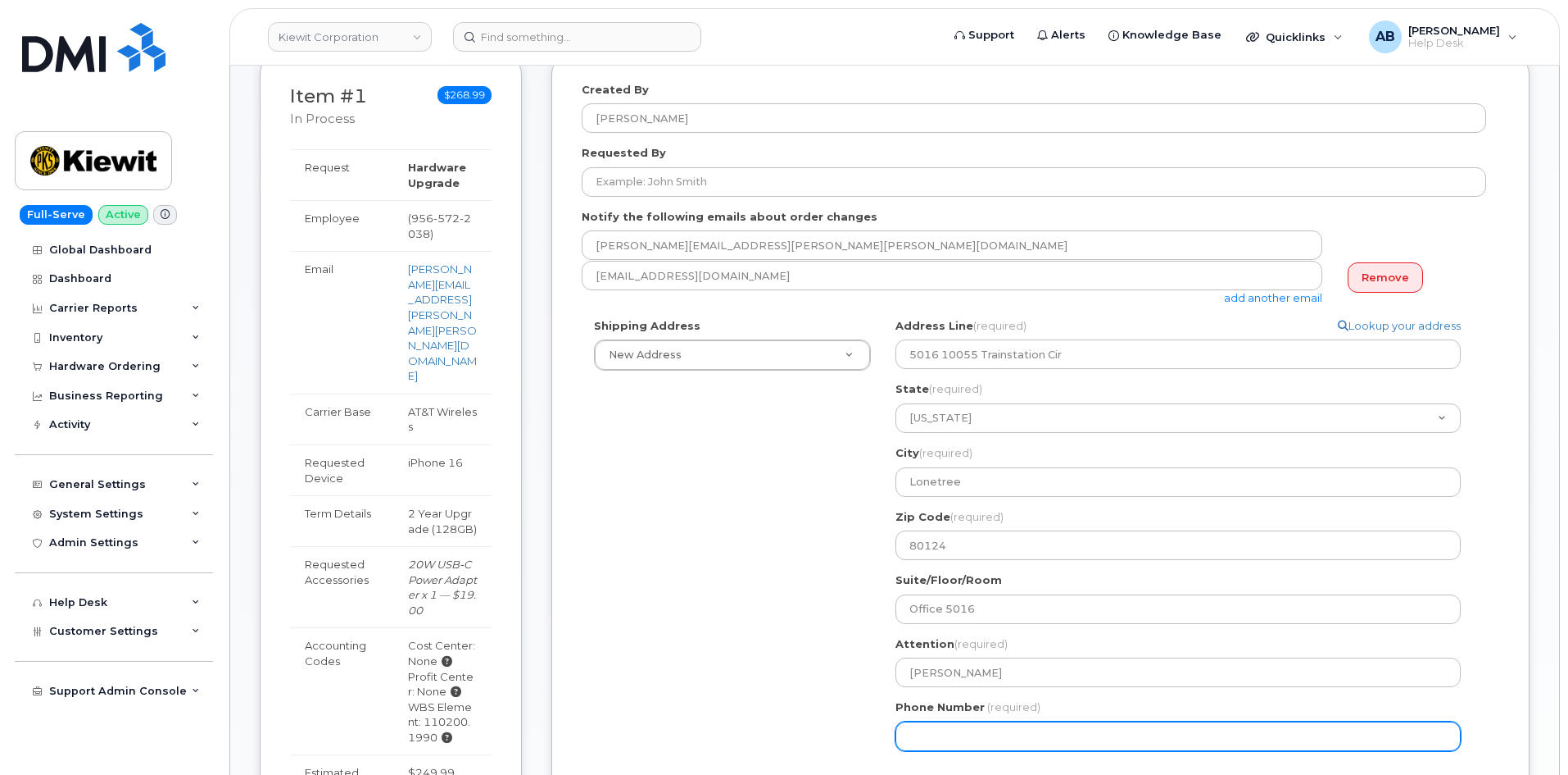
click at [980, 731] on input "Phone Number" at bounding box center [1178, 736] width 565 height 30
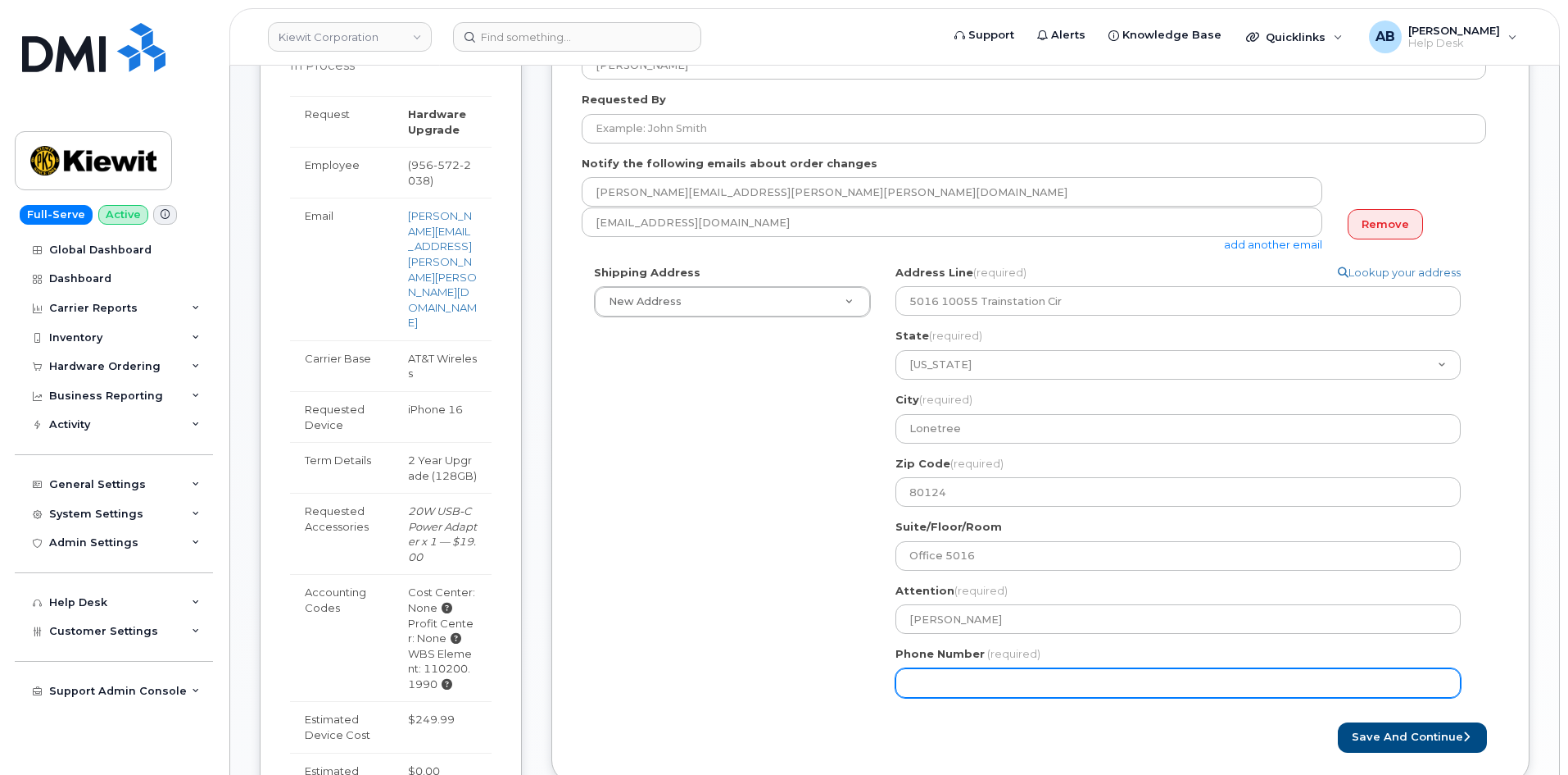
scroll to position [328, 0]
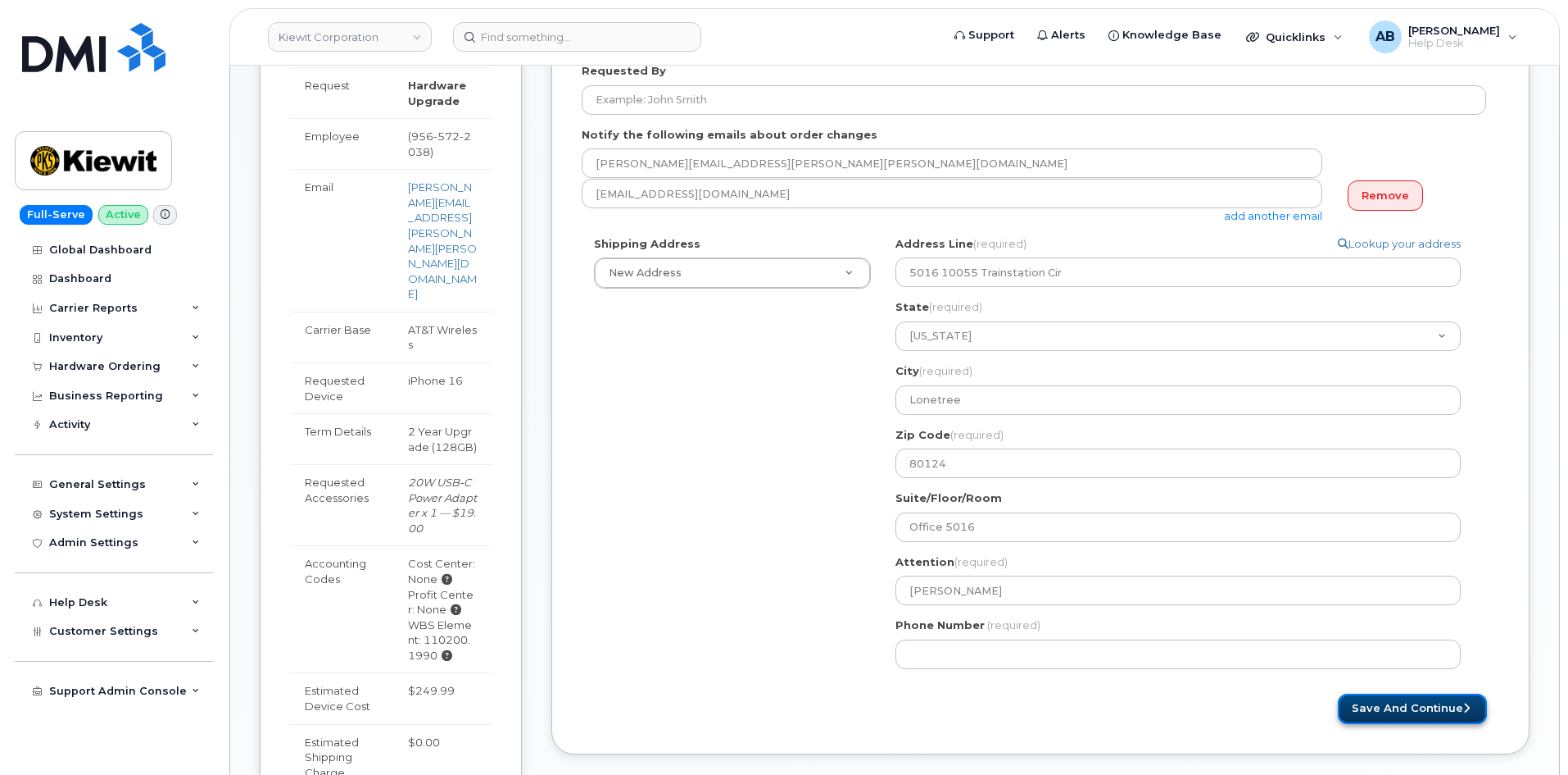
click at [1378, 704] on button "Save and Continue" at bounding box center [1412, 709] width 149 height 31
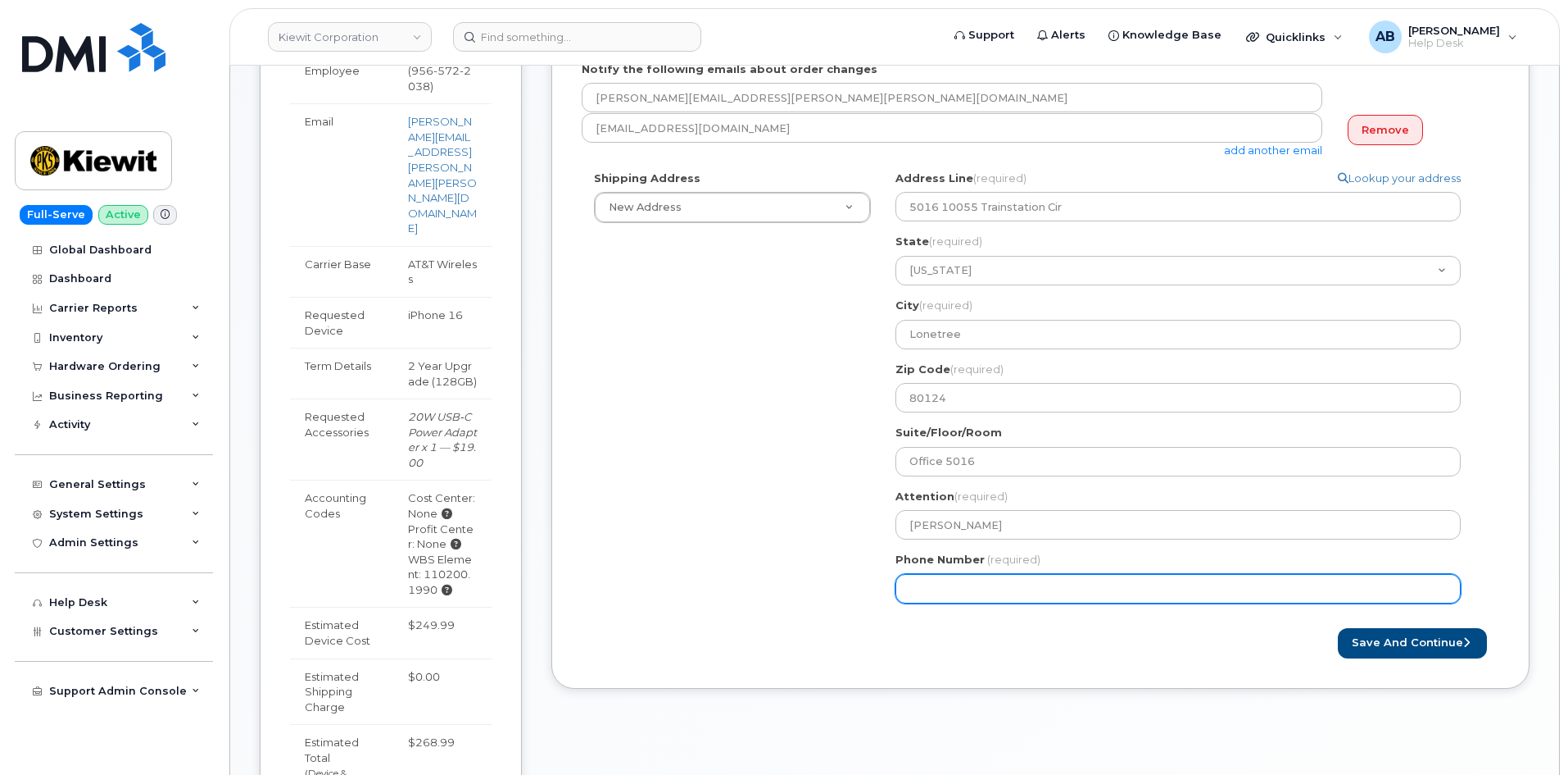
scroll to position [492, 0]
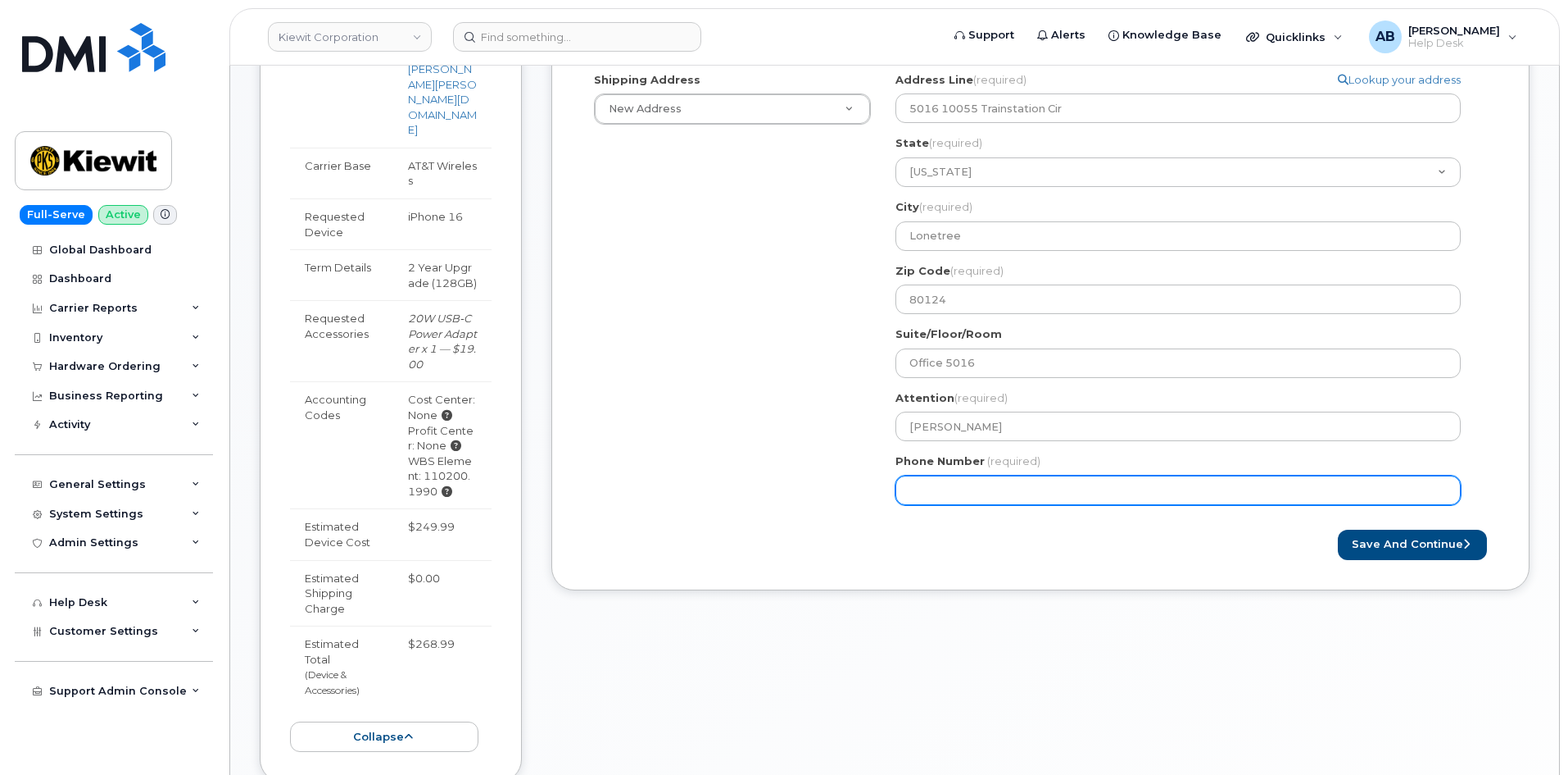
click at [1016, 501] on input "Phone Number" at bounding box center [1178, 490] width 565 height 30
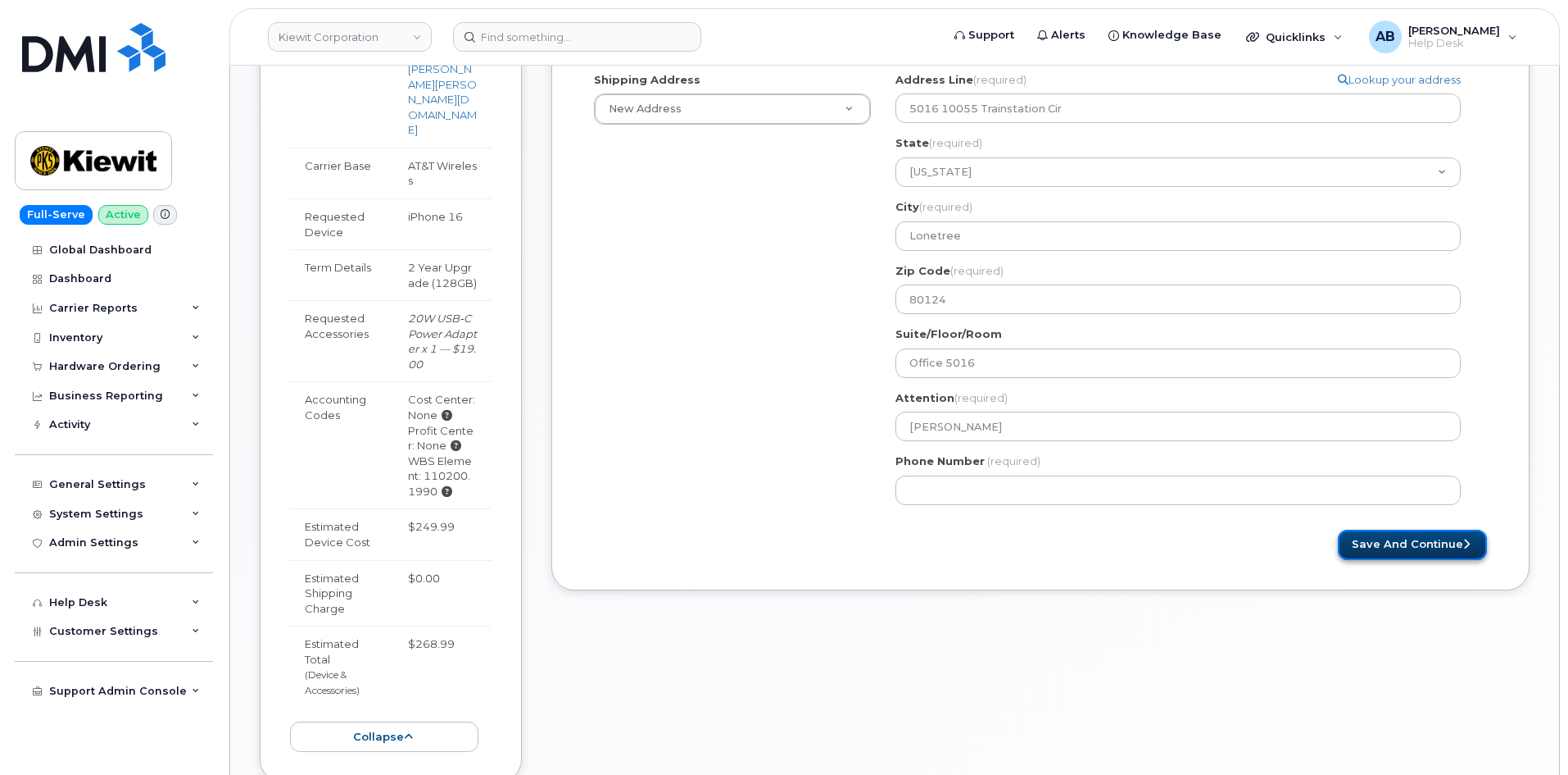
click at [1444, 541] on button "Save and Continue" at bounding box center [1412, 545] width 149 height 31
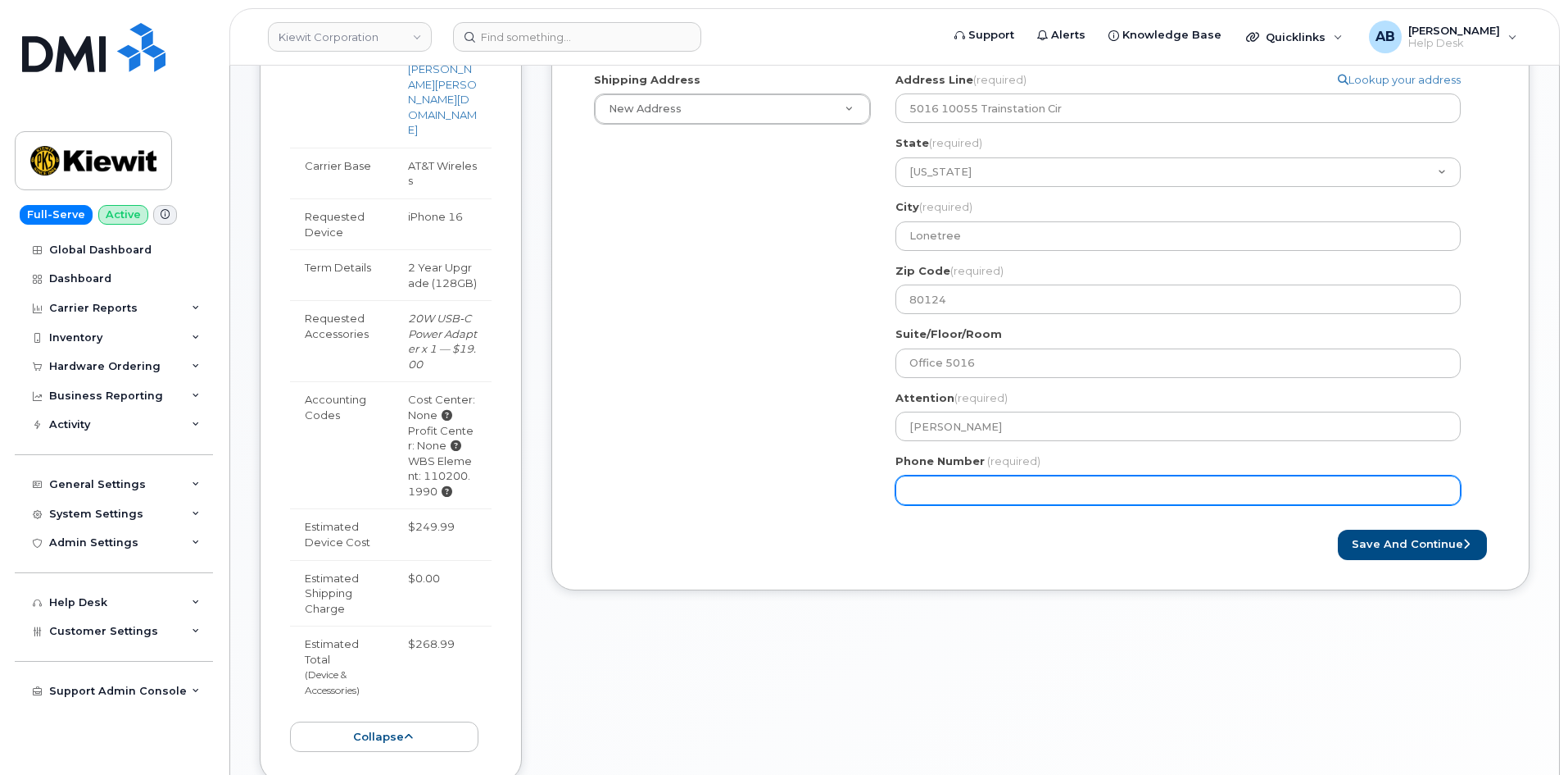
click at [1050, 487] on input "Phone Number" at bounding box center [1178, 490] width 565 height 30
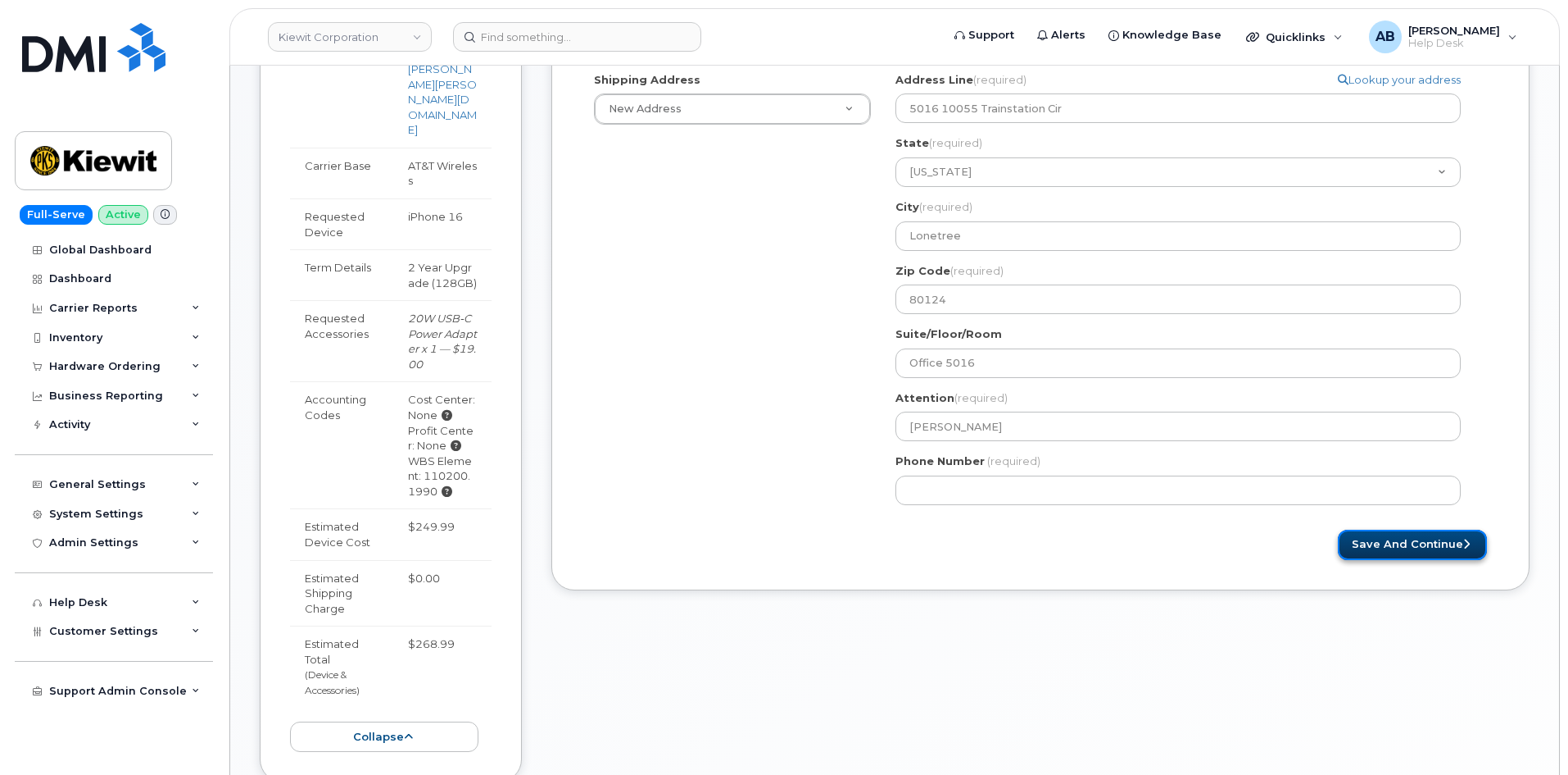
click at [1402, 529] on button "Save and Continue" at bounding box center [1412, 545] width 149 height 31
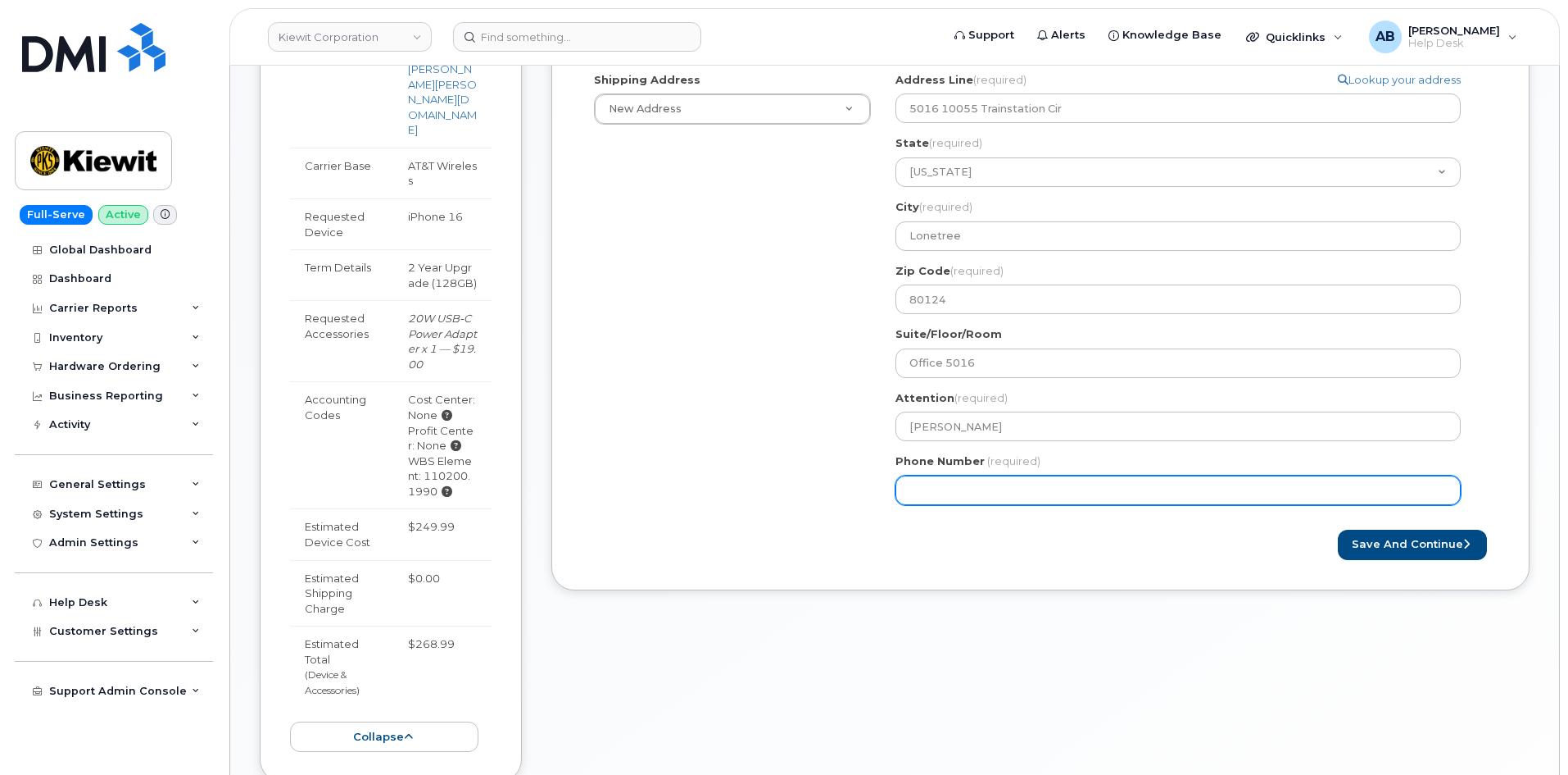
drag, startPoint x: 1062, startPoint y: 493, endPoint x: 878, endPoint y: 501, distance: 184.2
click at [878, 501] on div "Shipping Address New Address New Address 4518 S 133rd St 3838 W Marginal Way SW…" at bounding box center [1034, 294] width 905 height 445
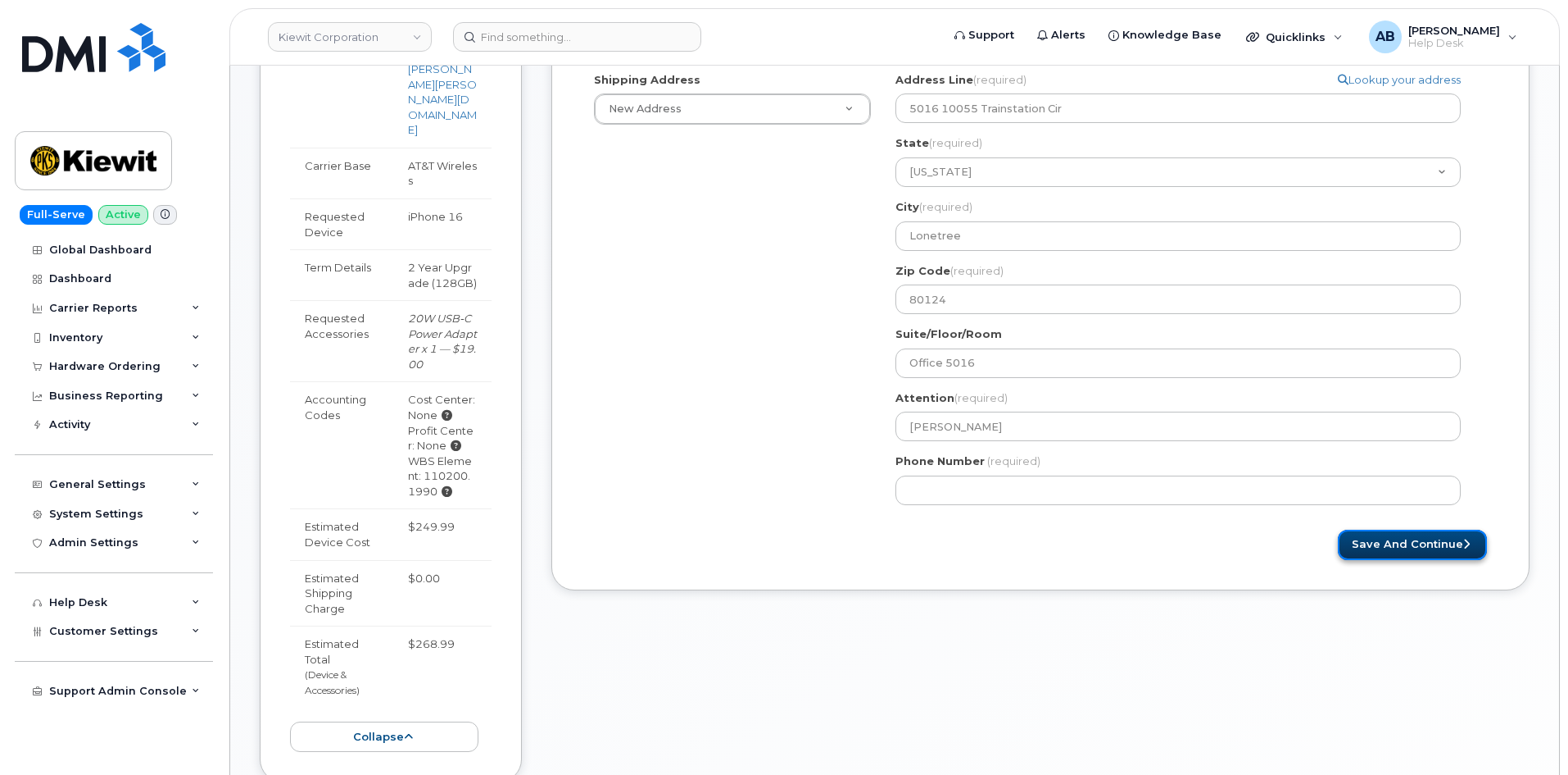
click at [1386, 545] on button "Save and Continue" at bounding box center [1412, 545] width 149 height 31
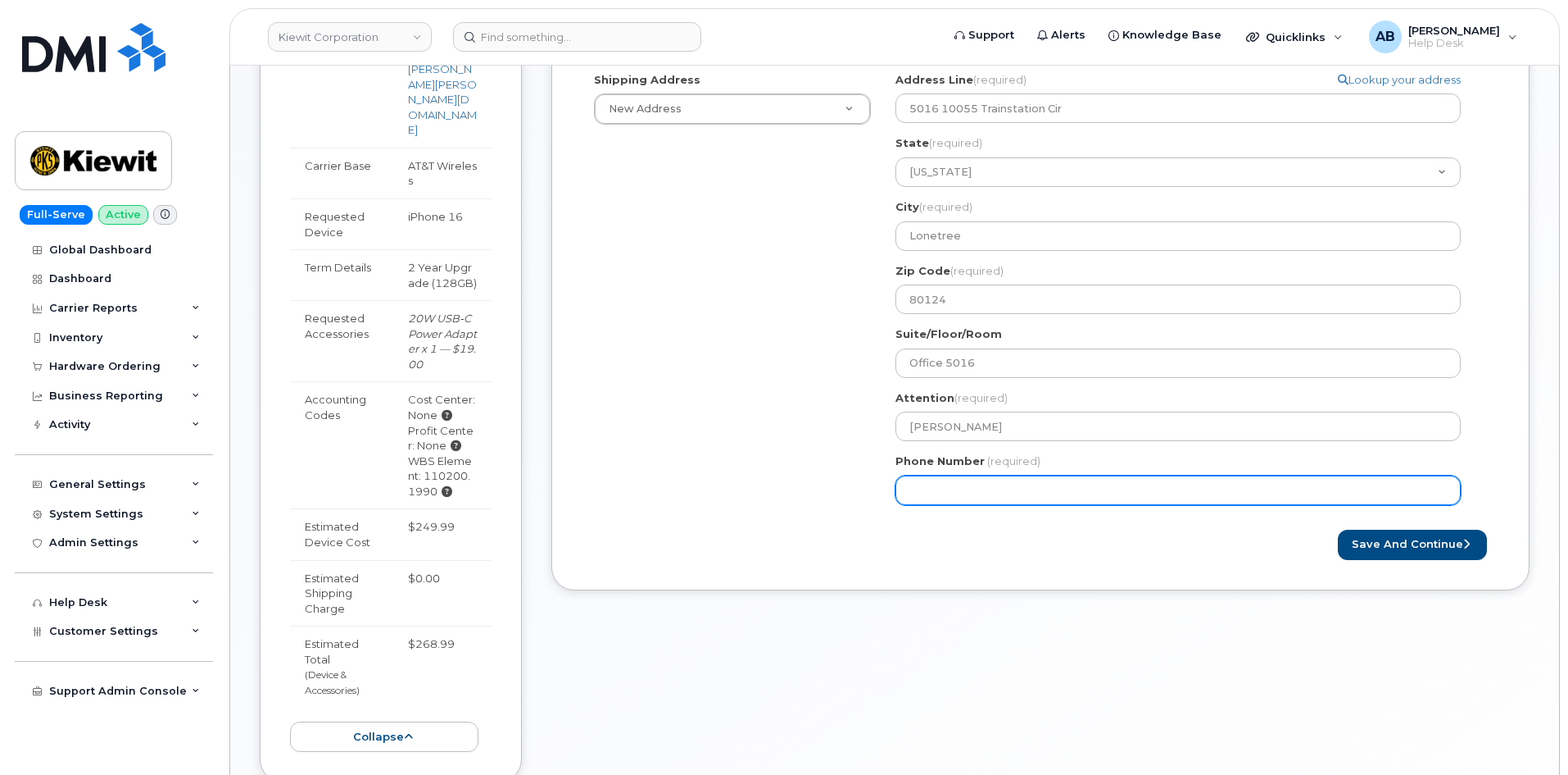
type input "2"
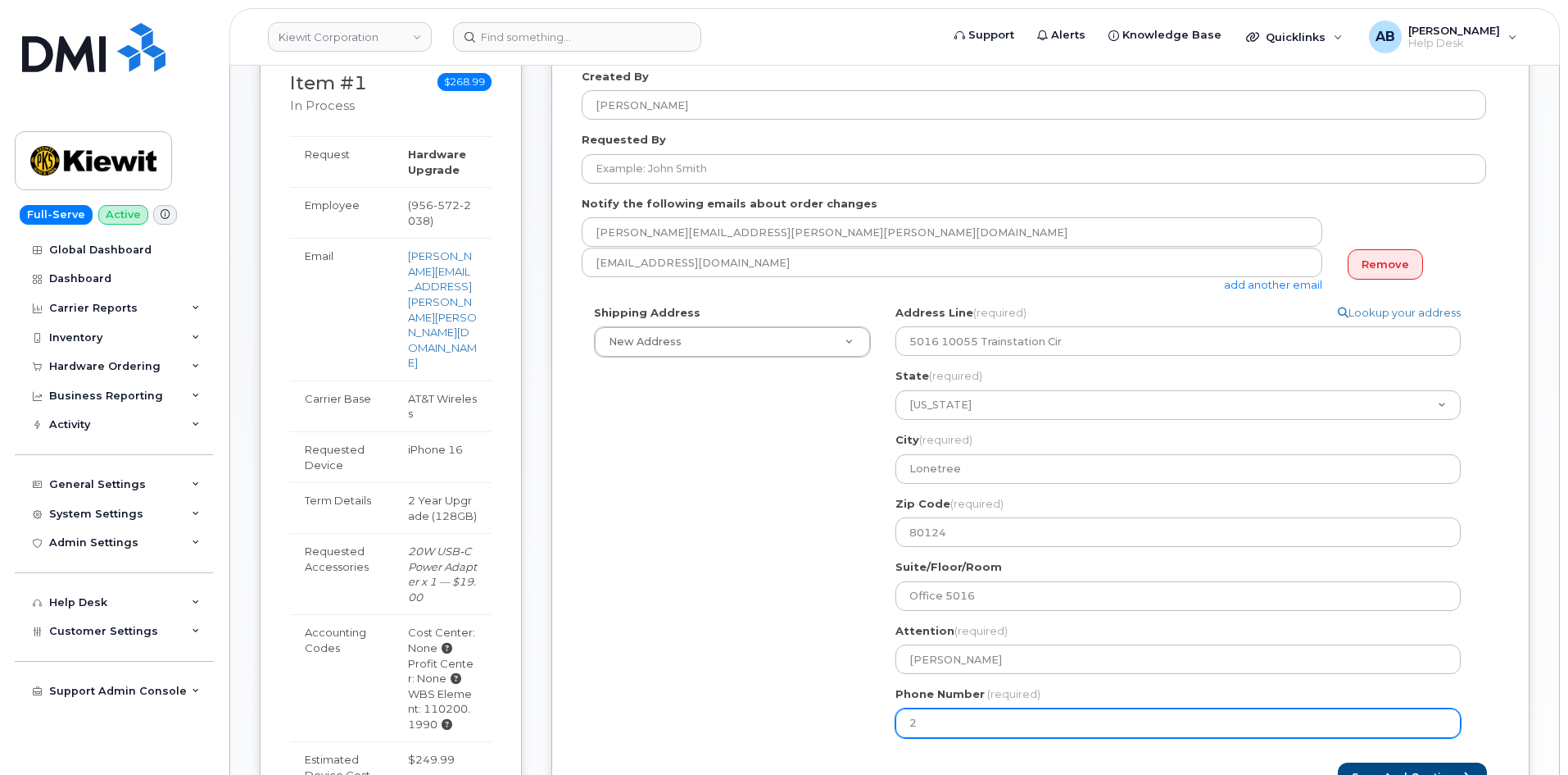
scroll to position [574, 0]
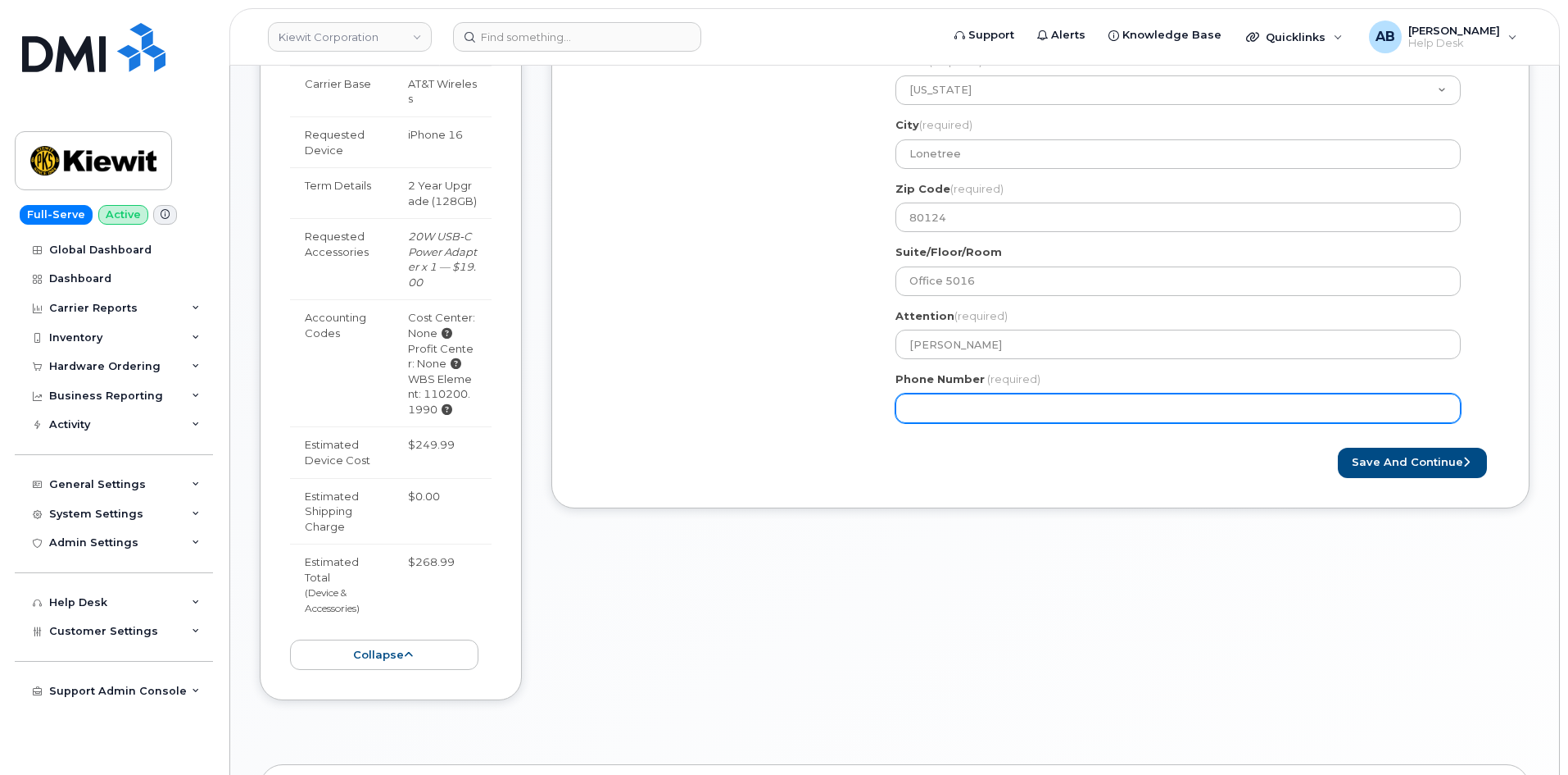
paste input "number"
click at [905, 411] on input "Phone Number" at bounding box center [1178, 408] width 565 height 30
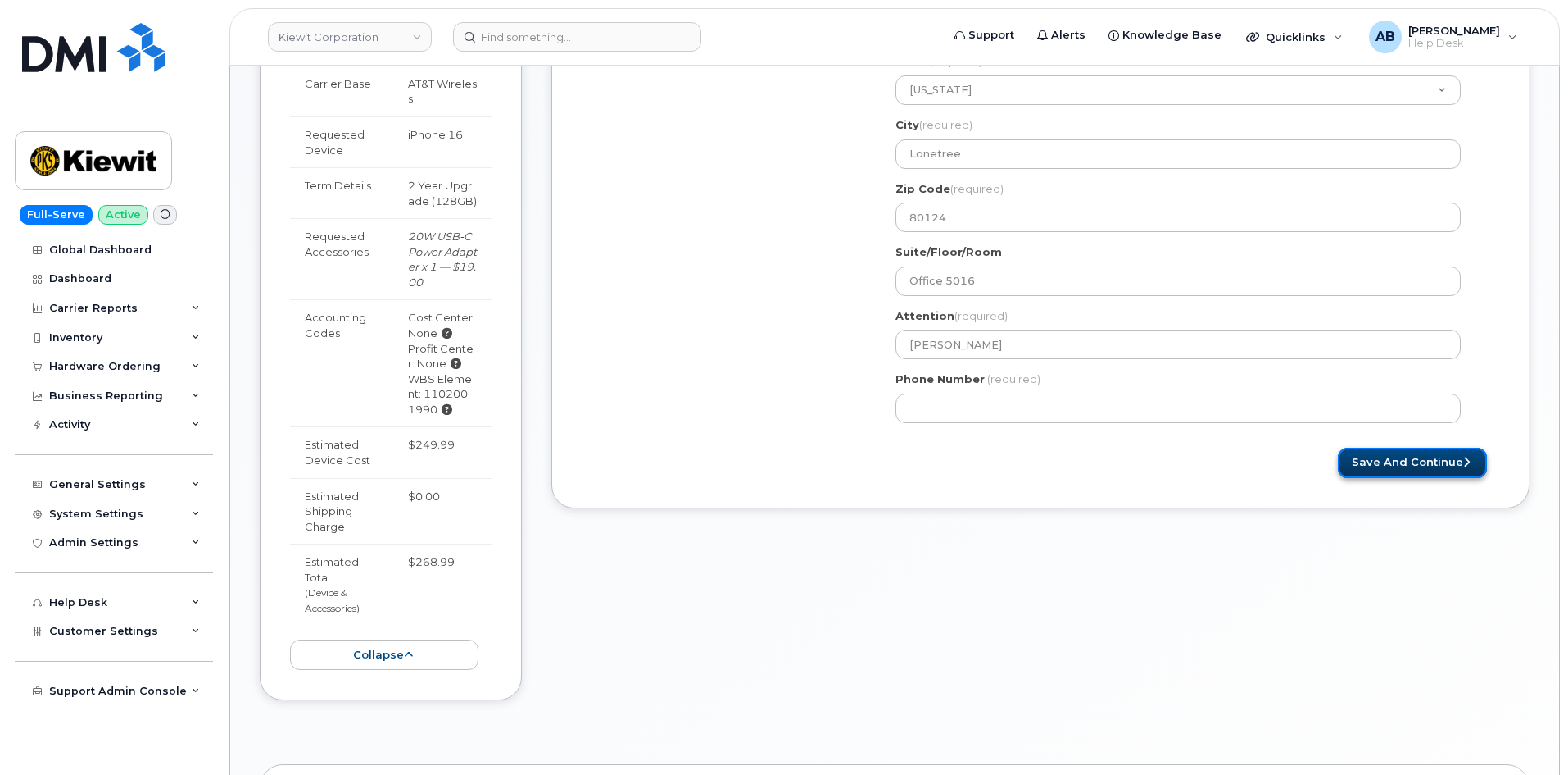
click at [1383, 475] on button "Save and Continue" at bounding box center [1412, 463] width 149 height 31
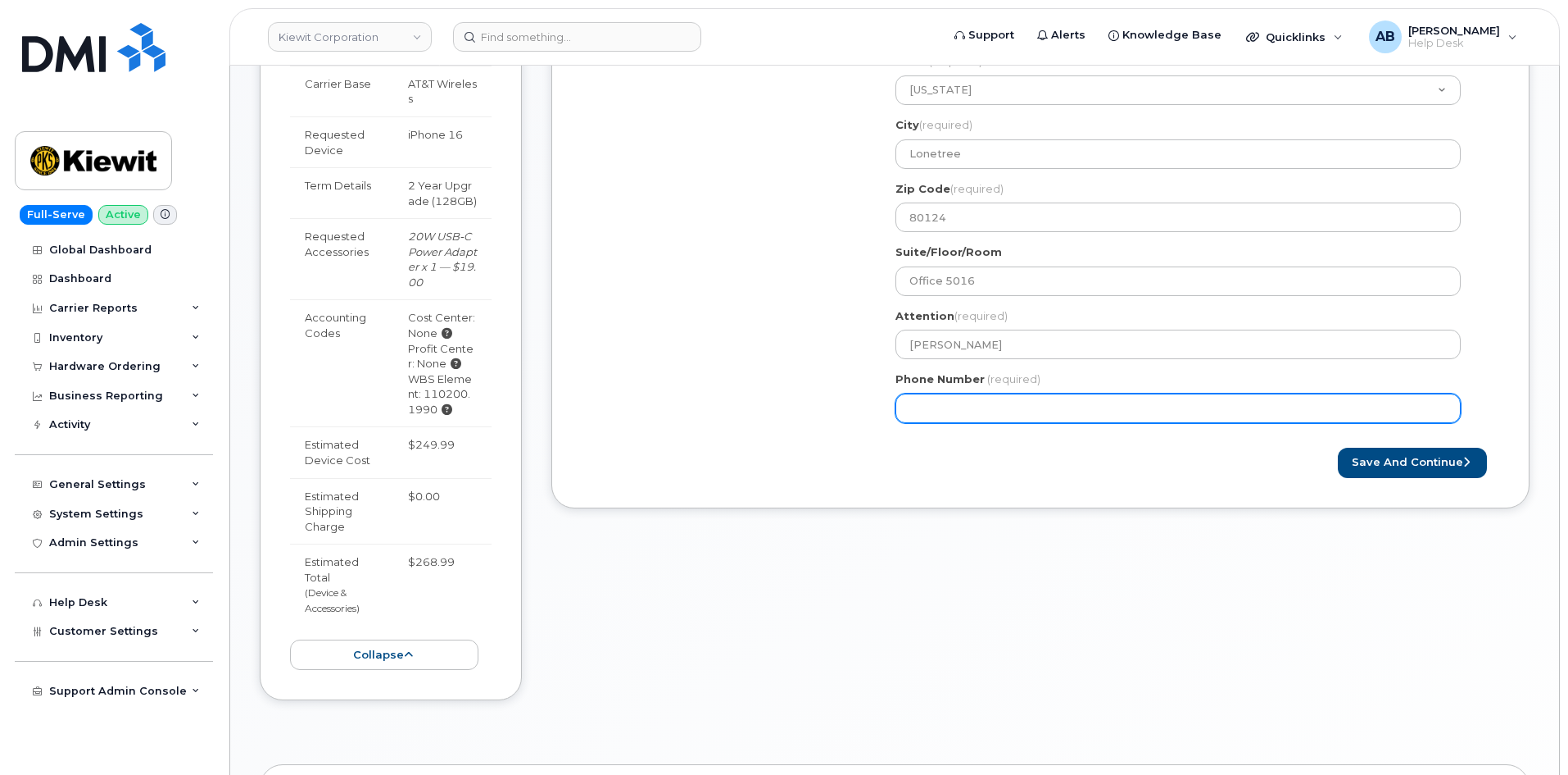
click at [1025, 413] on input "Phone Number" at bounding box center [1178, 408] width 565 height 30
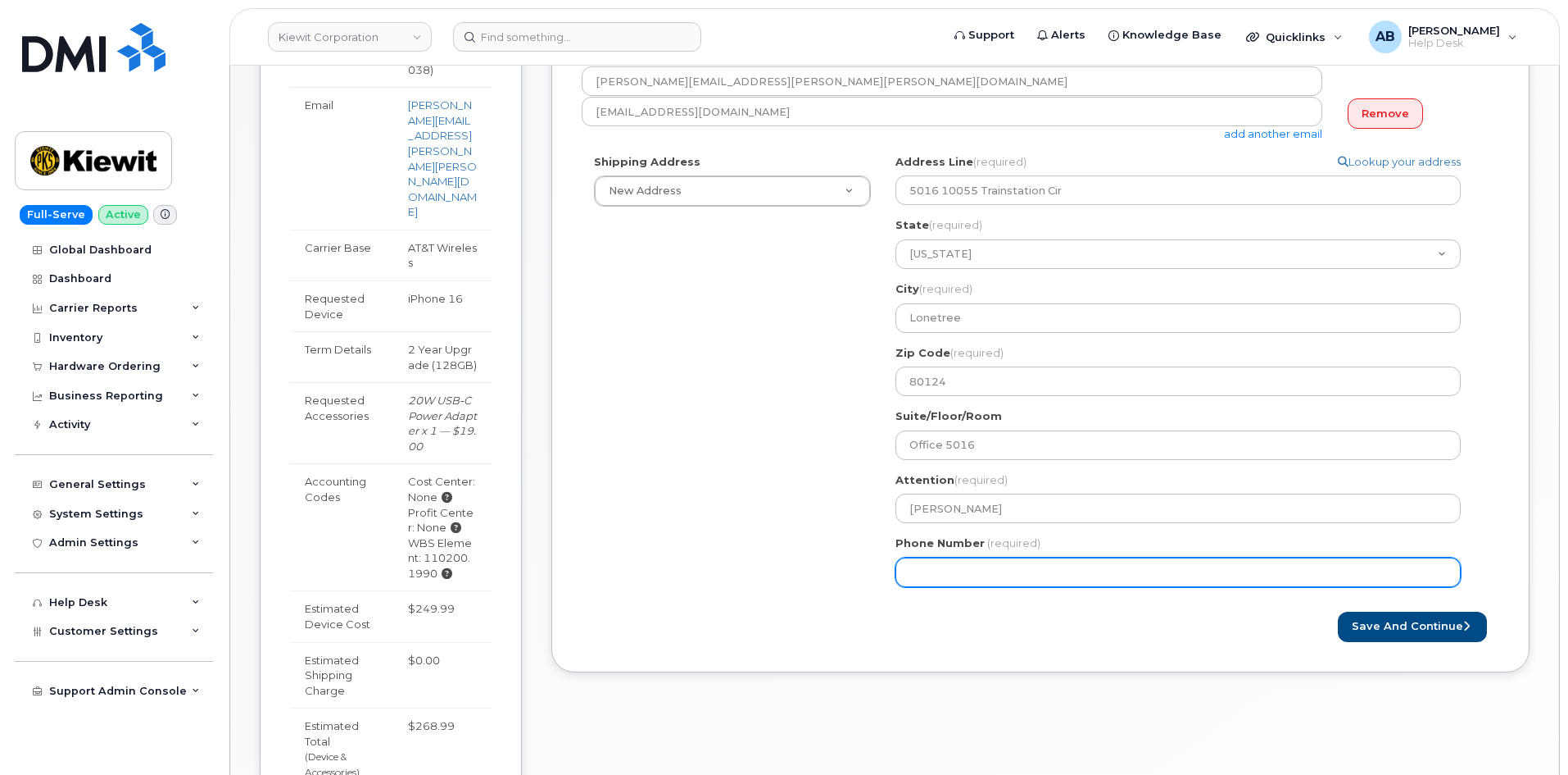
click at [1008, 569] on input "Phone Number" at bounding box center [1178, 572] width 565 height 30
type input "9"
type input "956"
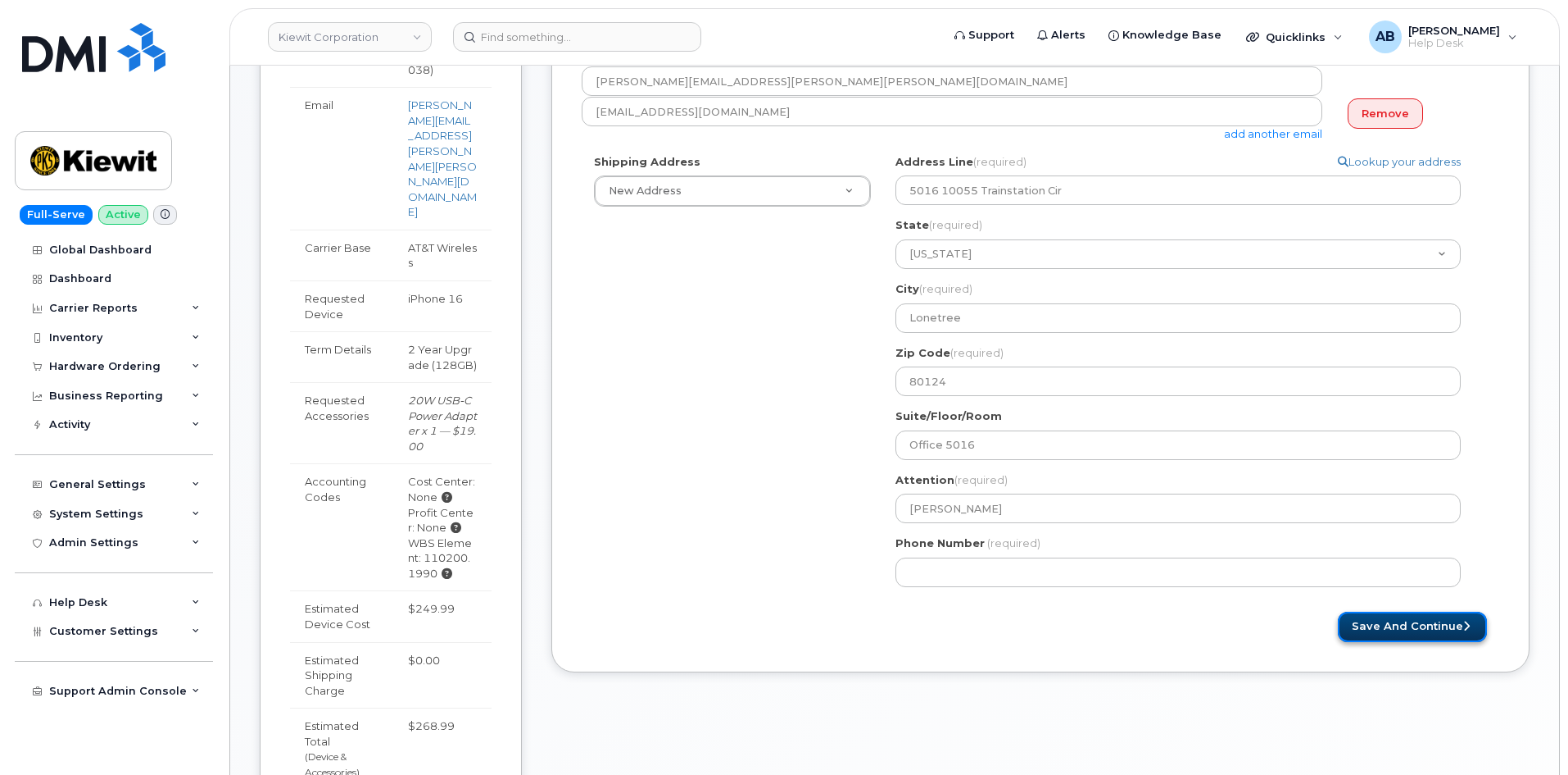
click at [1448, 631] on button "Save and Continue" at bounding box center [1412, 627] width 149 height 31
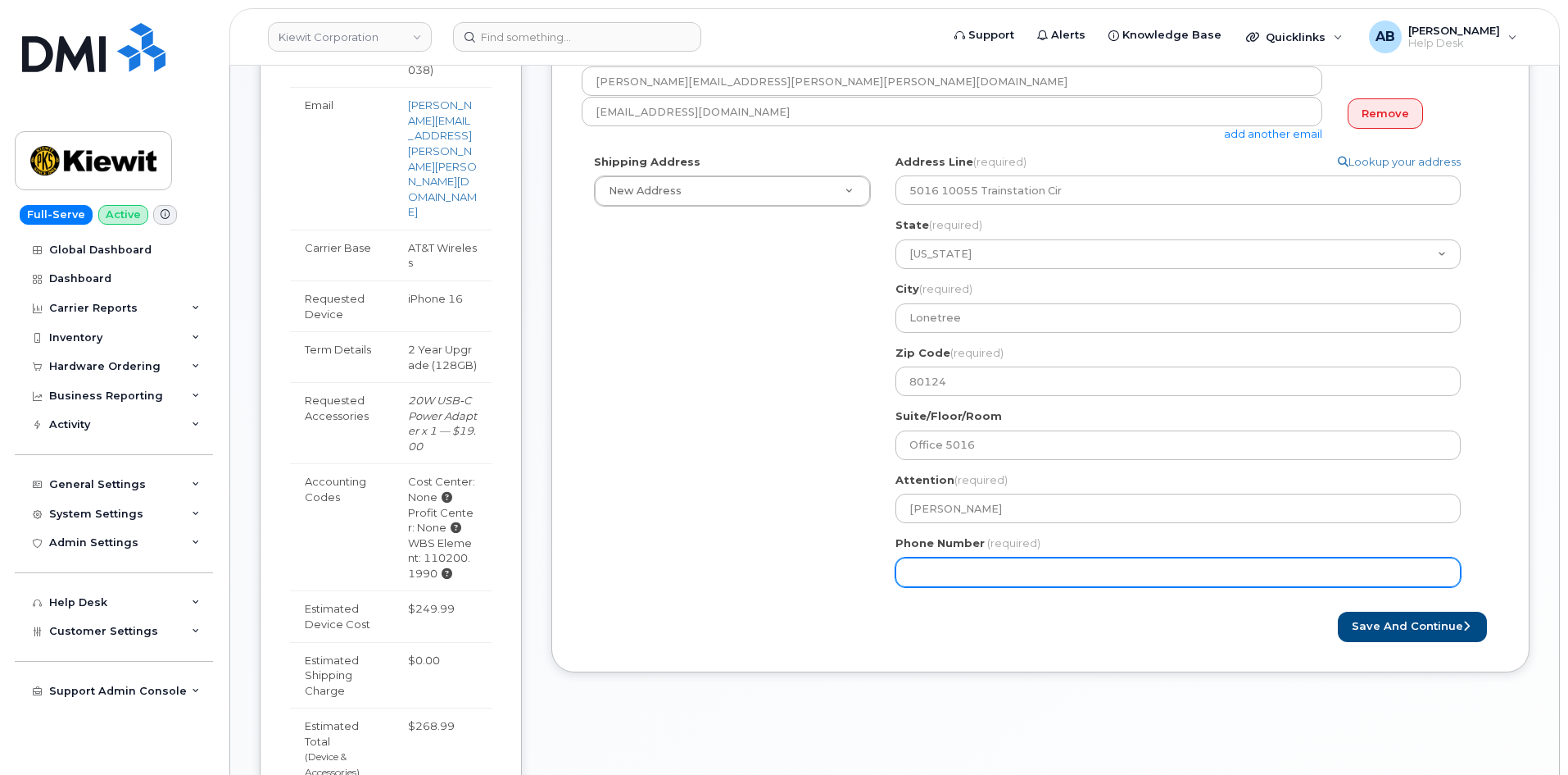
drag, startPoint x: 1016, startPoint y: 578, endPoint x: 857, endPoint y: 590, distance: 159.5
click at [857, 590] on div "Shipping Address New Address New Address 4518 S 133rd St 3838 W Marginal Way SW…" at bounding box center [1034, 377] width 905 height 445
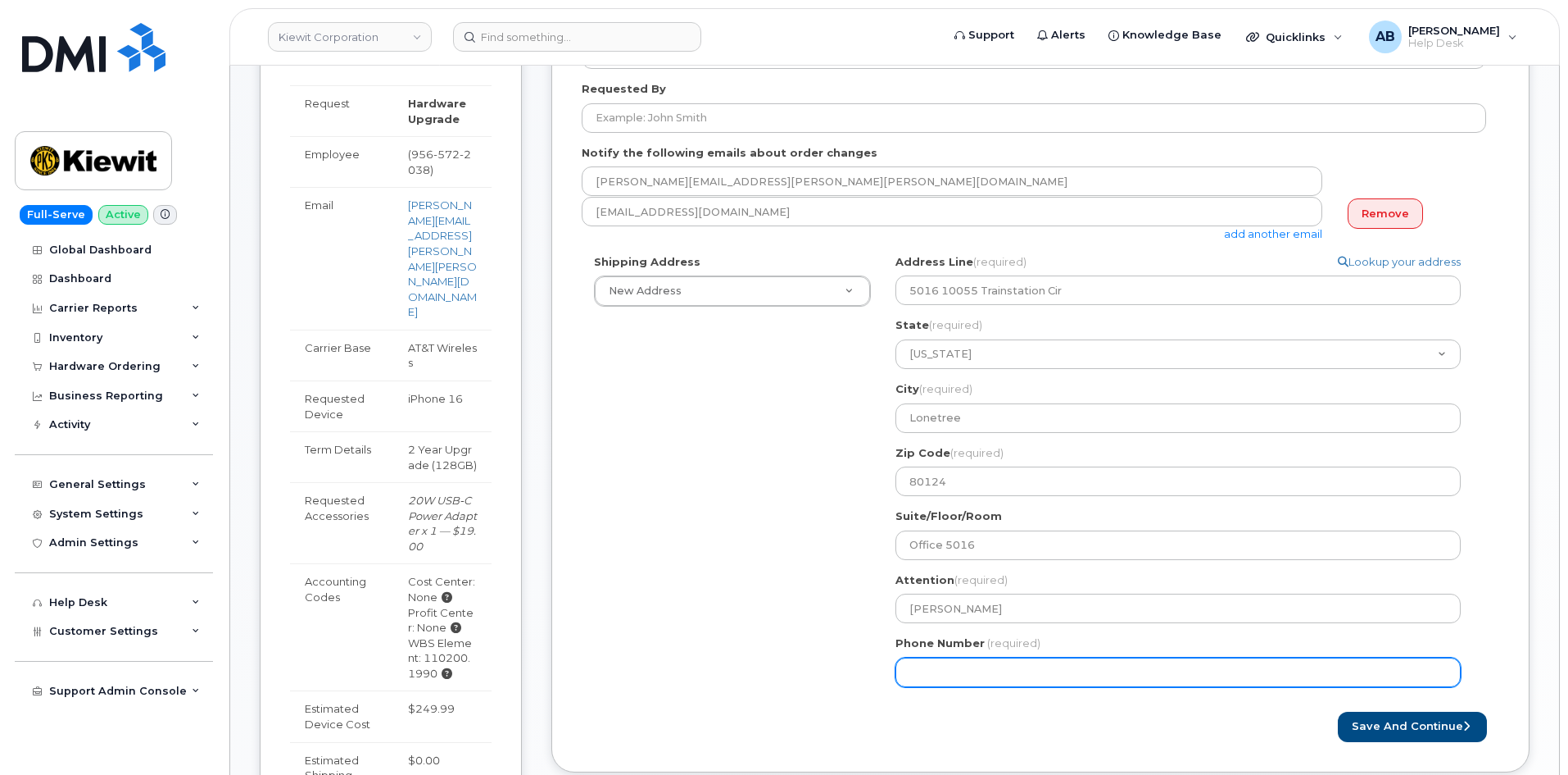
scroll to position [328, 0]
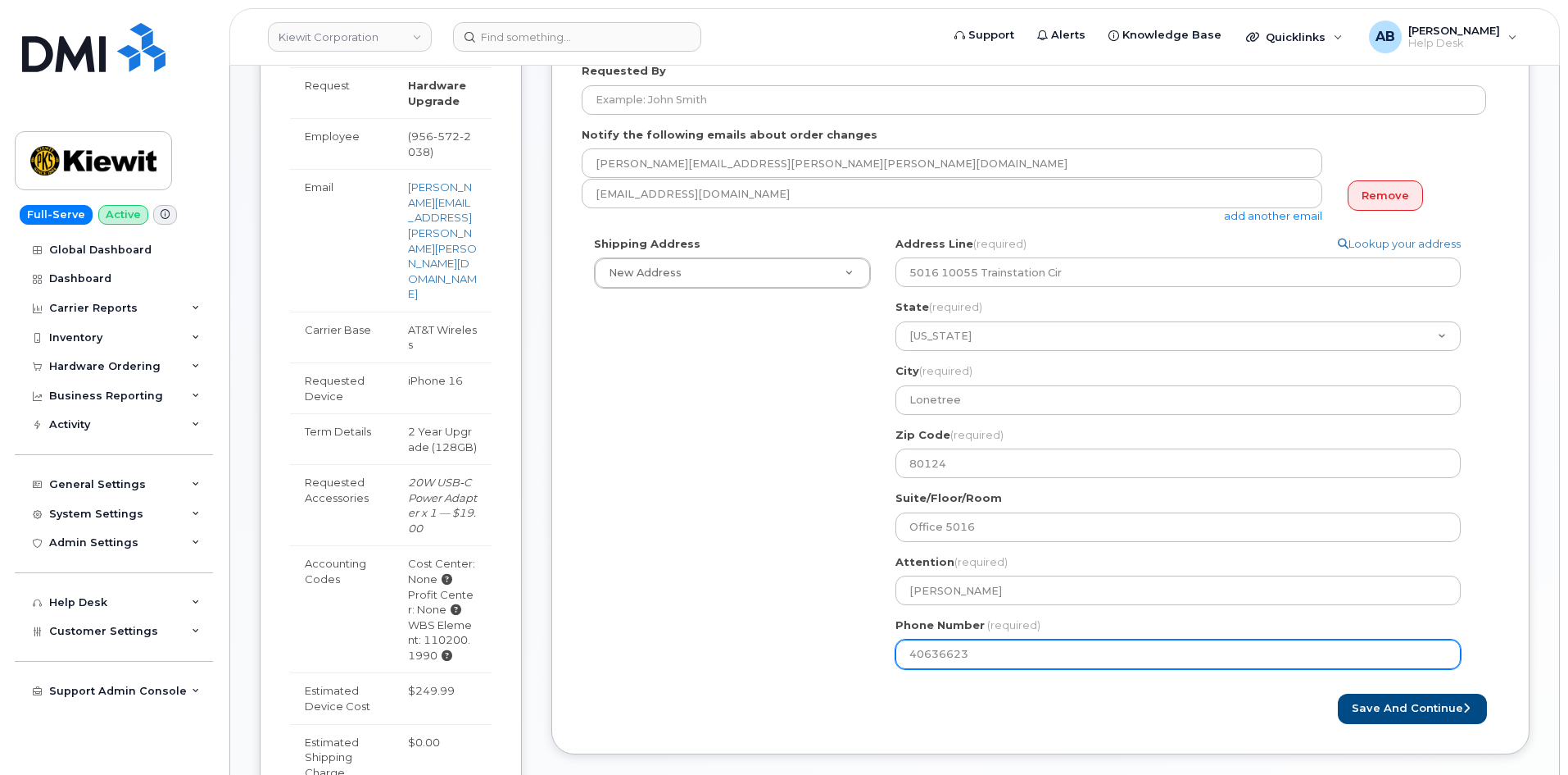
type input "406366232"
select select
type input "4063662326"
select select
type input "406380238"
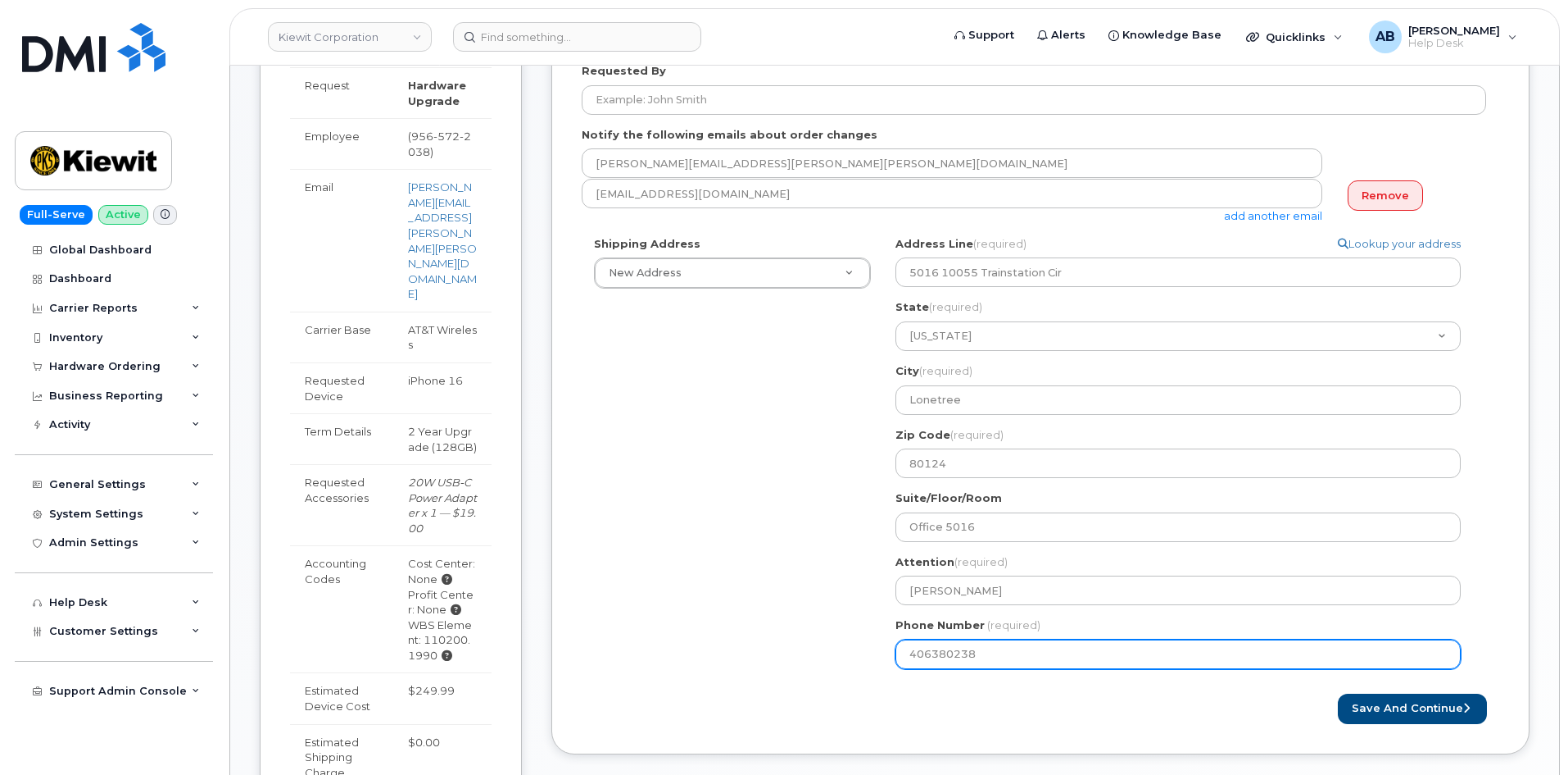
select select
type input "4063802382"
select select
type input "40638023826"
select select
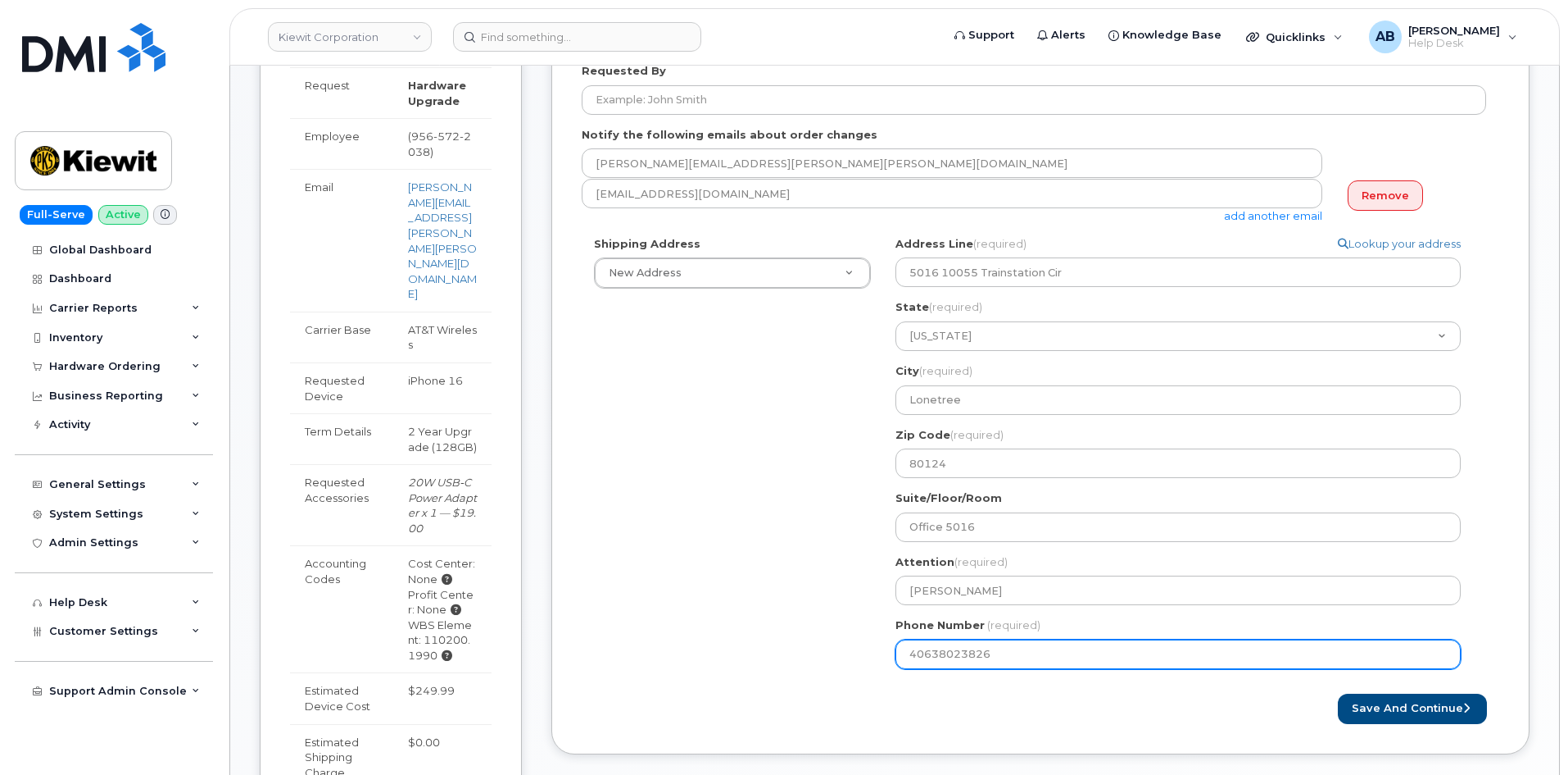
type input "4063802382"
select select
type input "406380232"
select select
type input "4063802326"
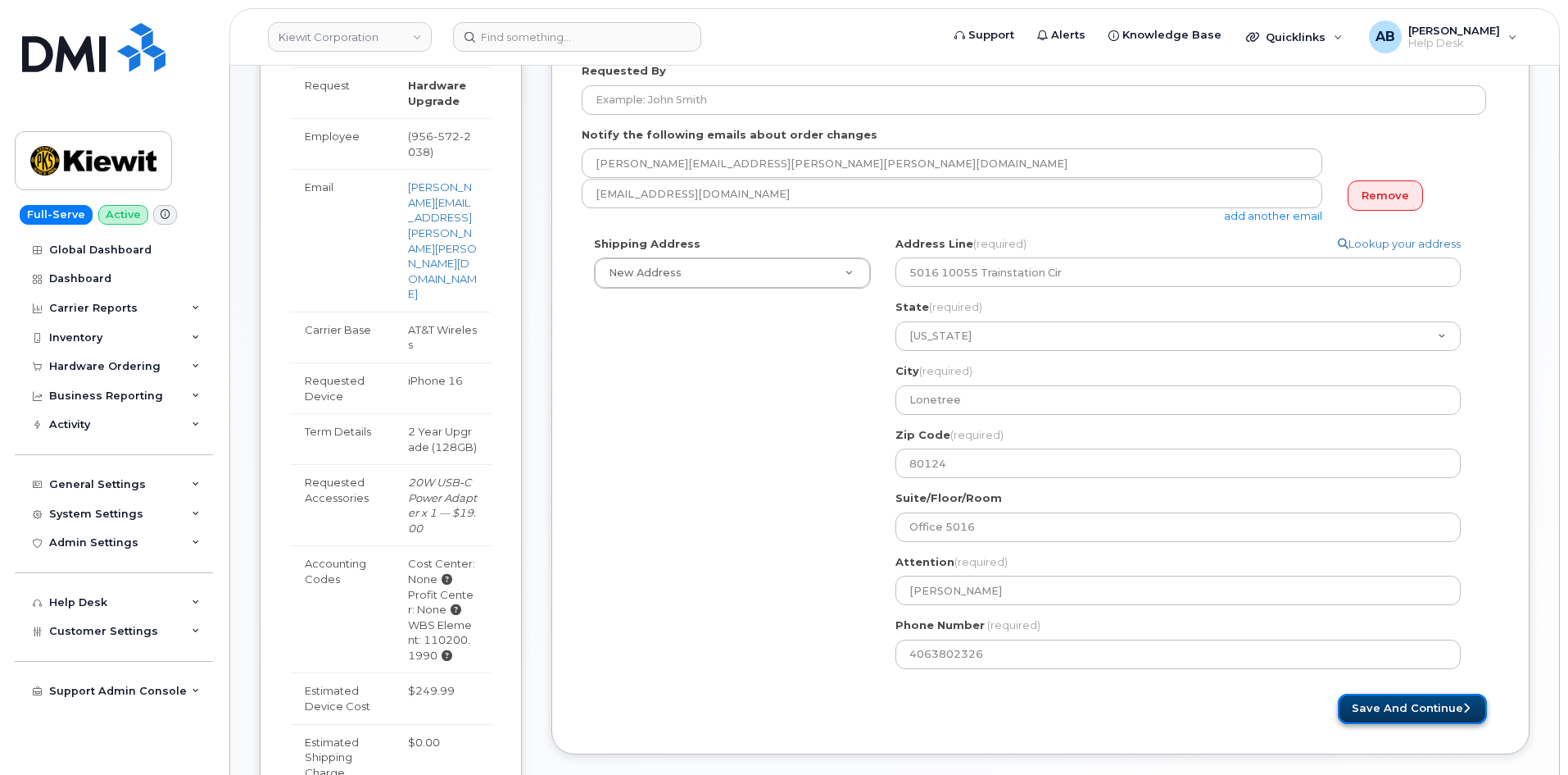
click at [1396, 714] on button "Save and Continue" at bounding box center [1412, 709] width 149 height 31
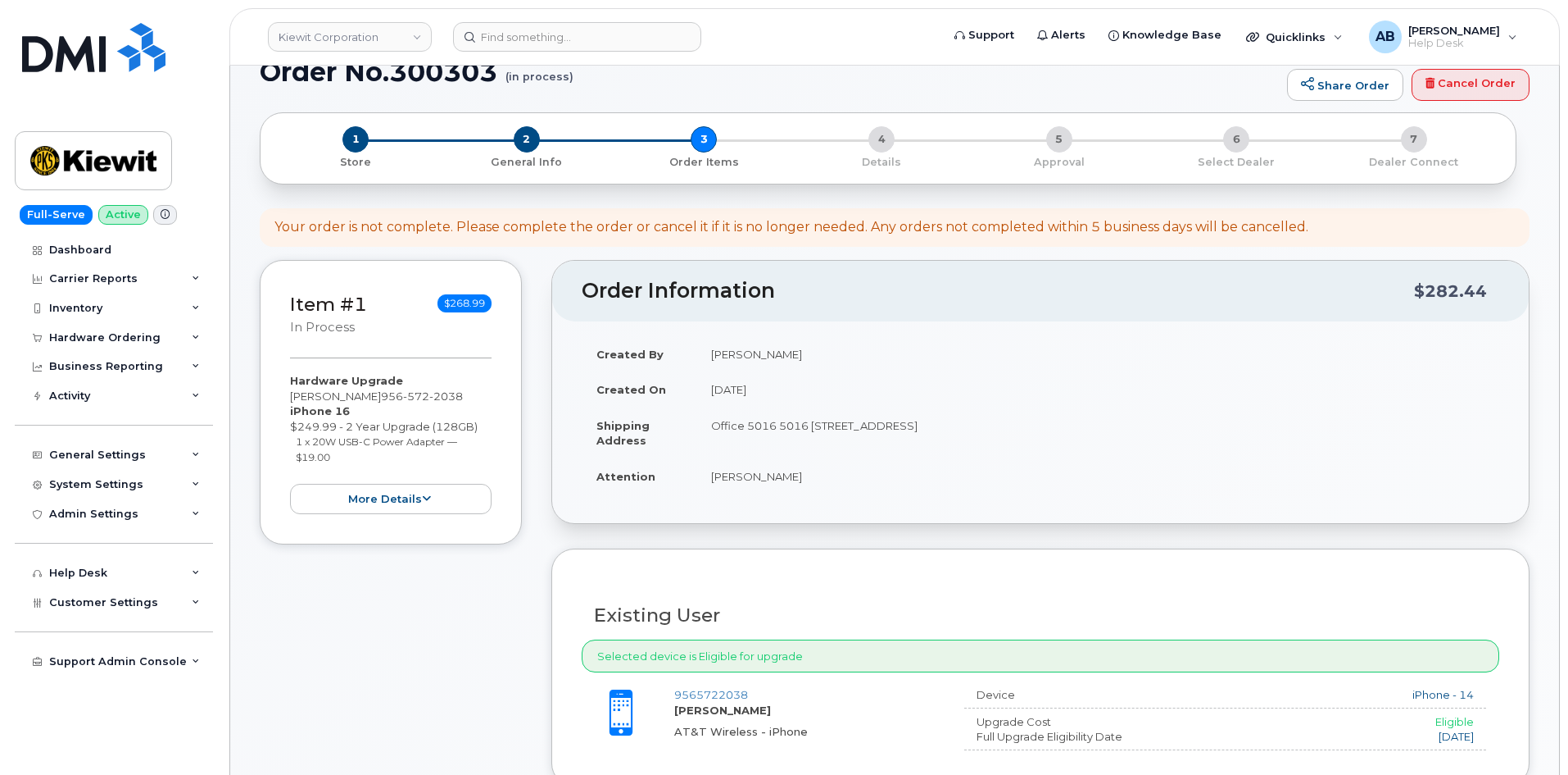
scroll to position [410, 0]
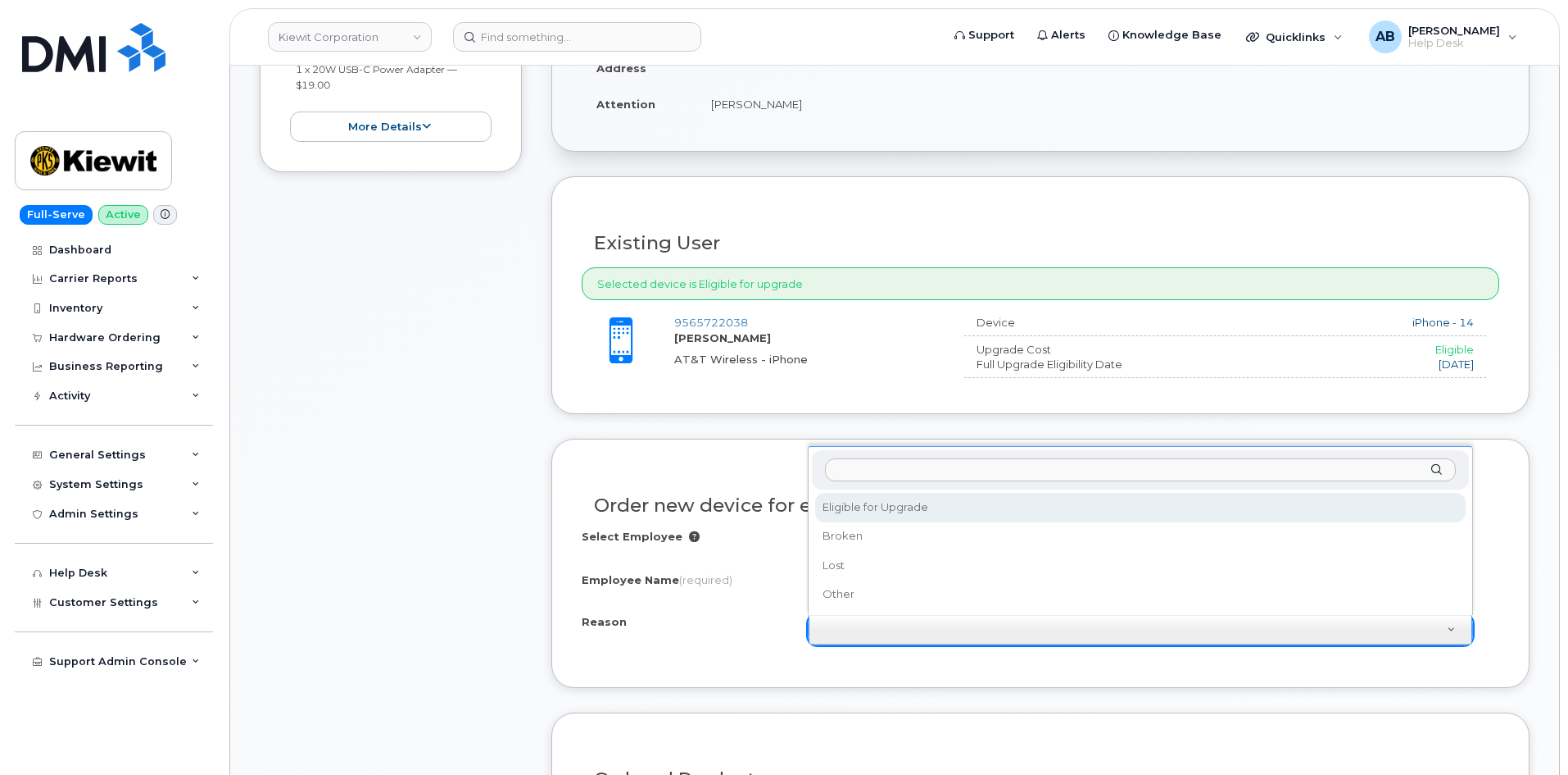
select select "eligible_for_upgrade"
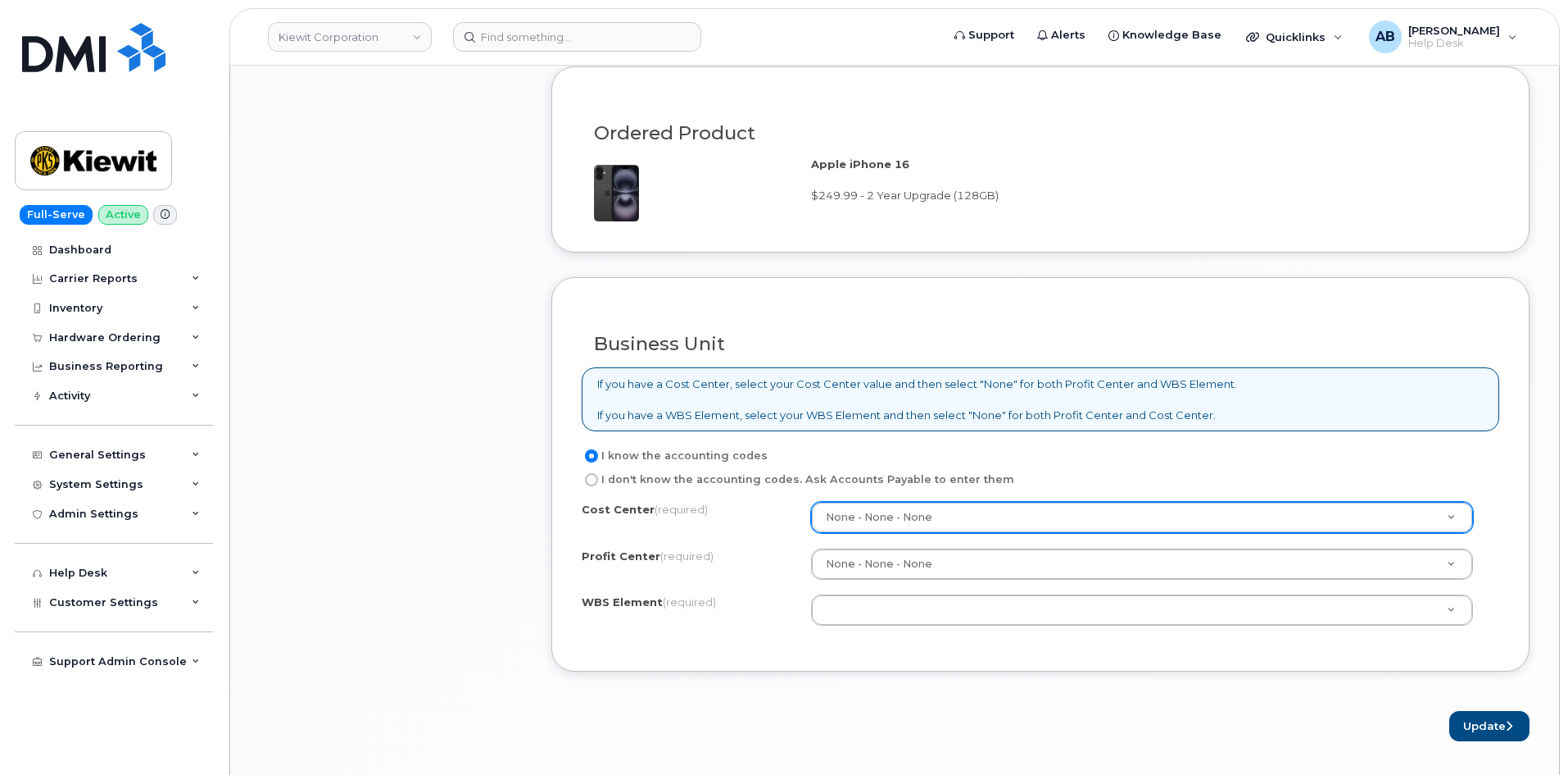
scroll to position [1066, 0]
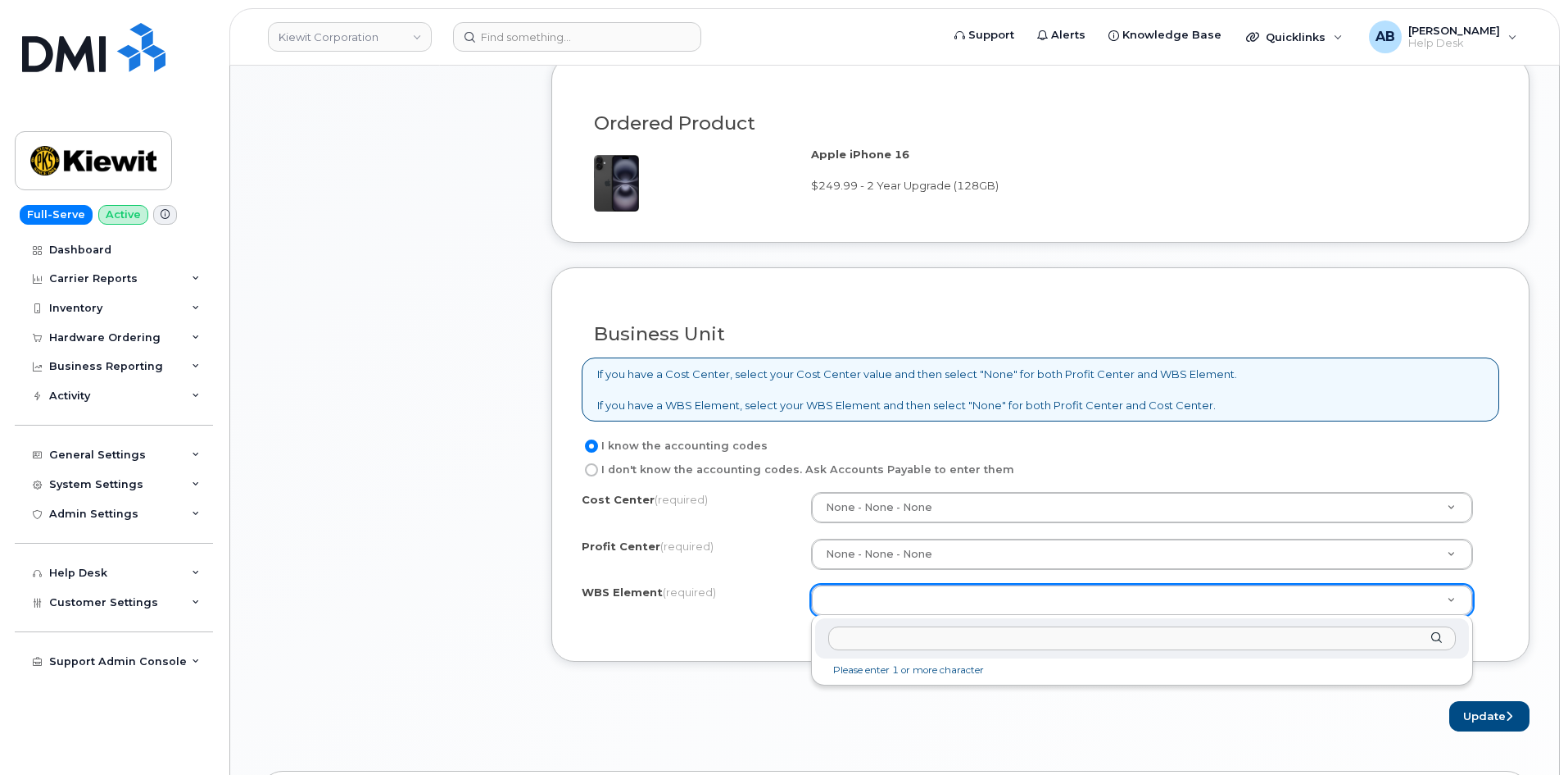
paste input "110200.1990"
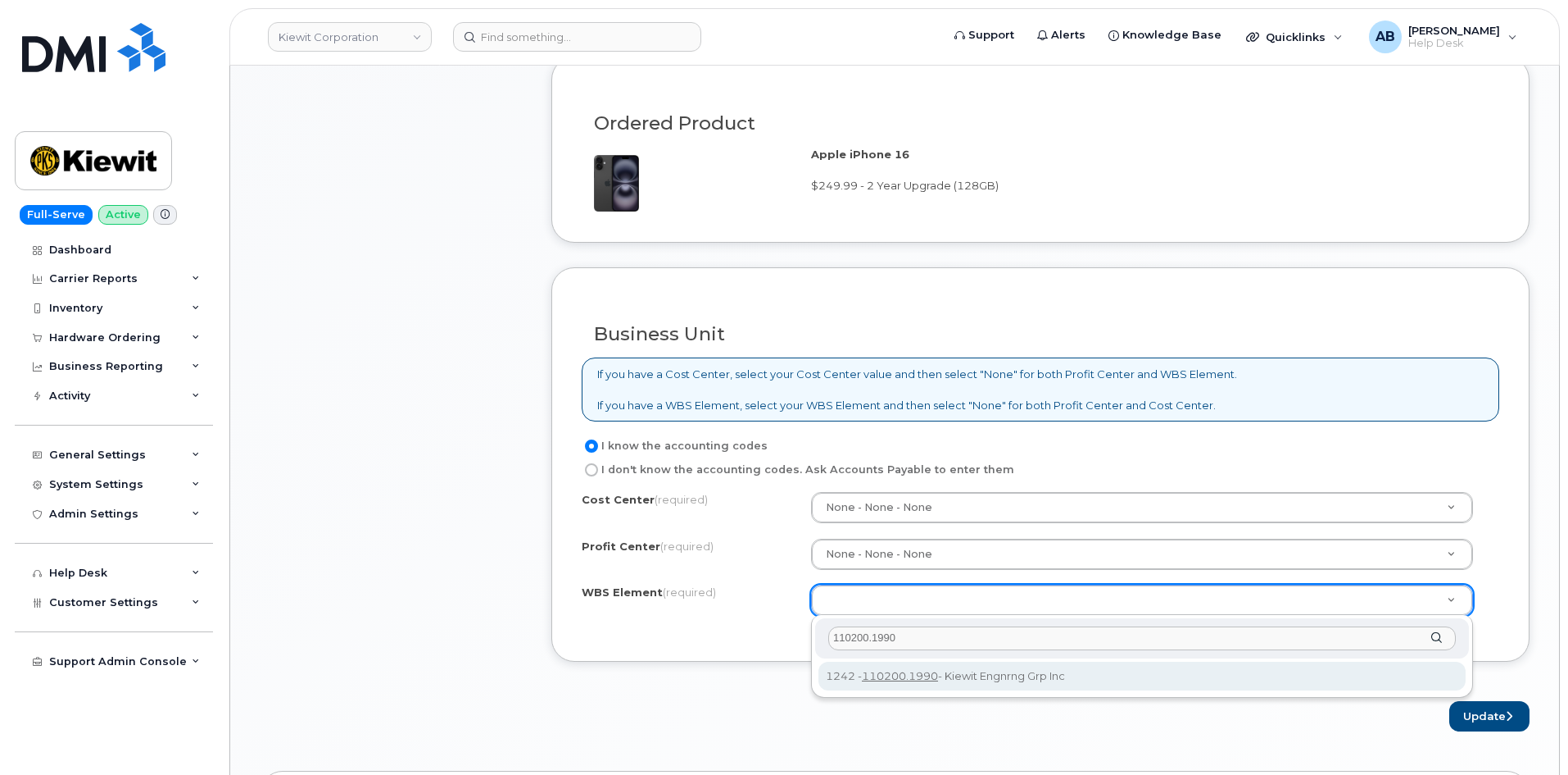
type input "110200.1990"
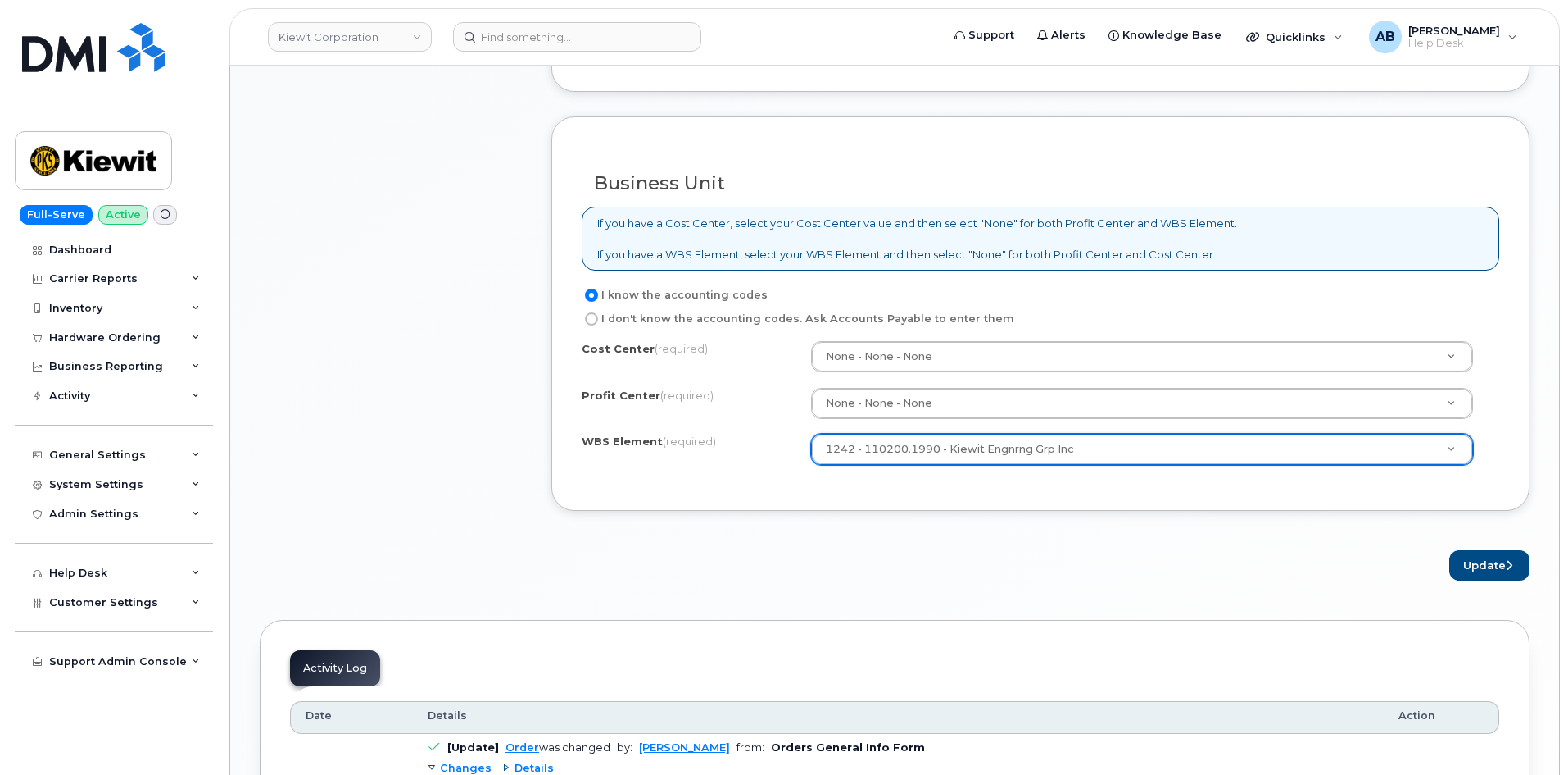
scroll to position [1229, 0]
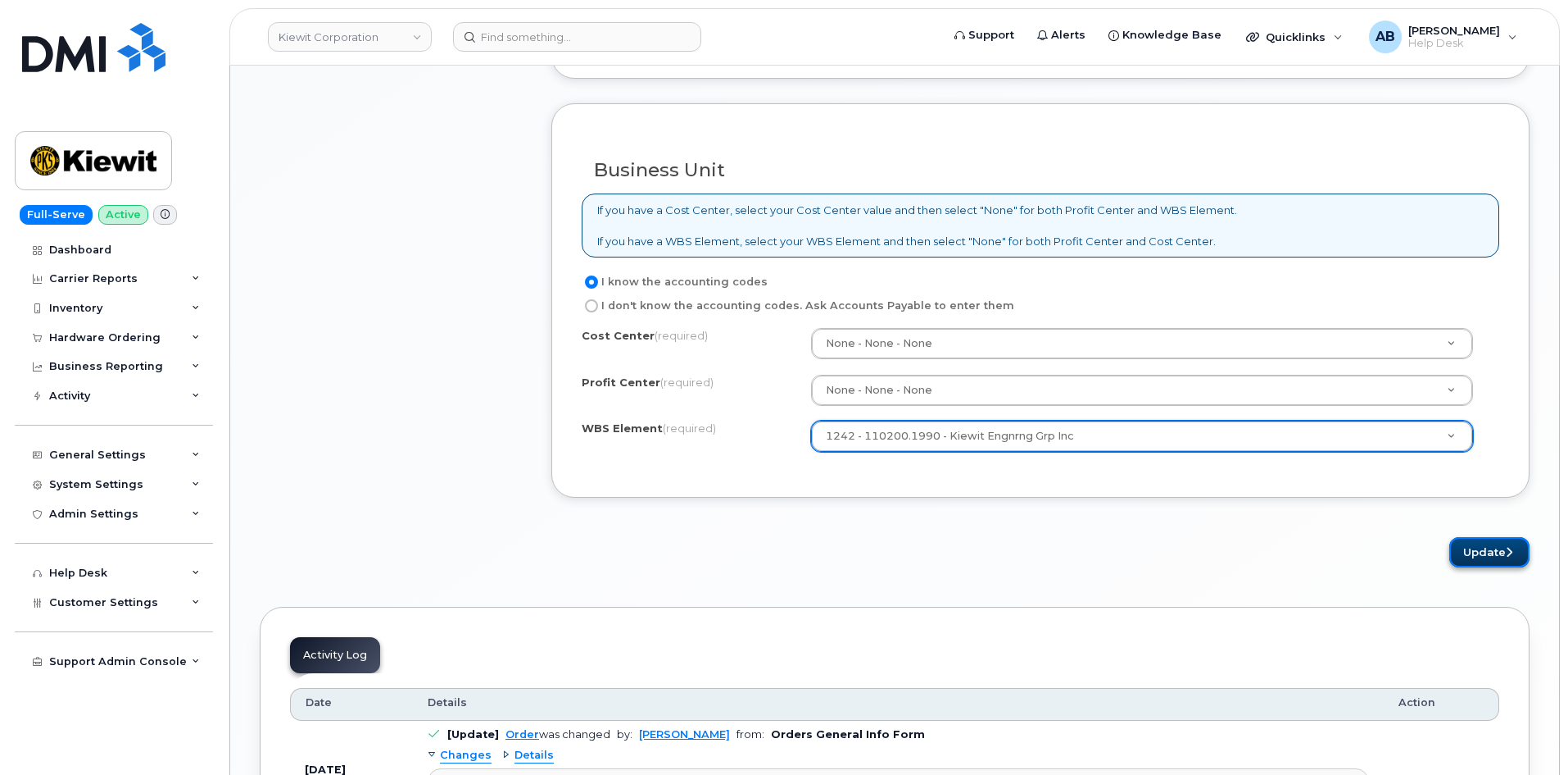
click at [1463, 546] on button "Update" at bounding box center [1489, 552] width 80 height 31
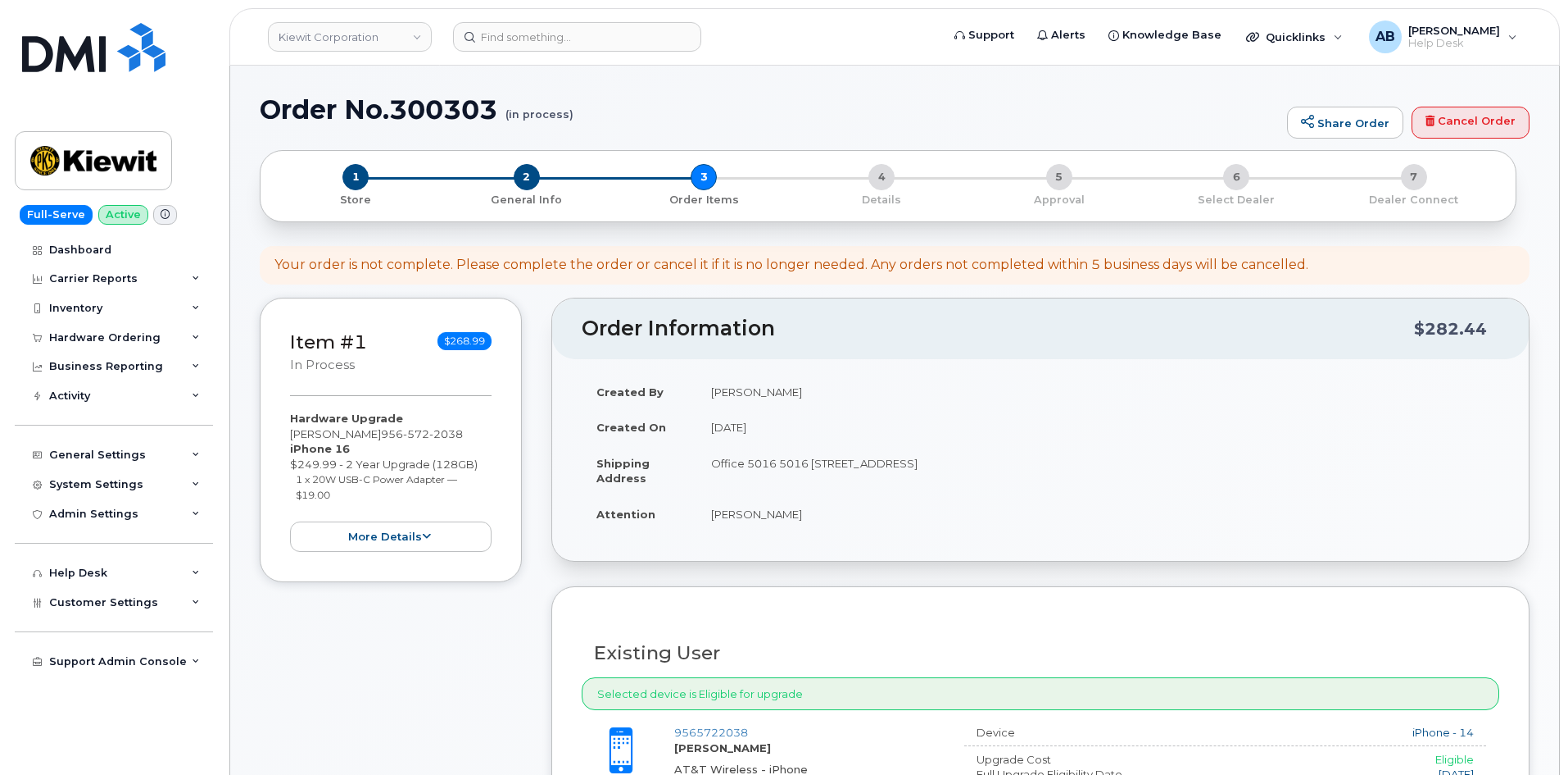
scroll to position [117, 0]
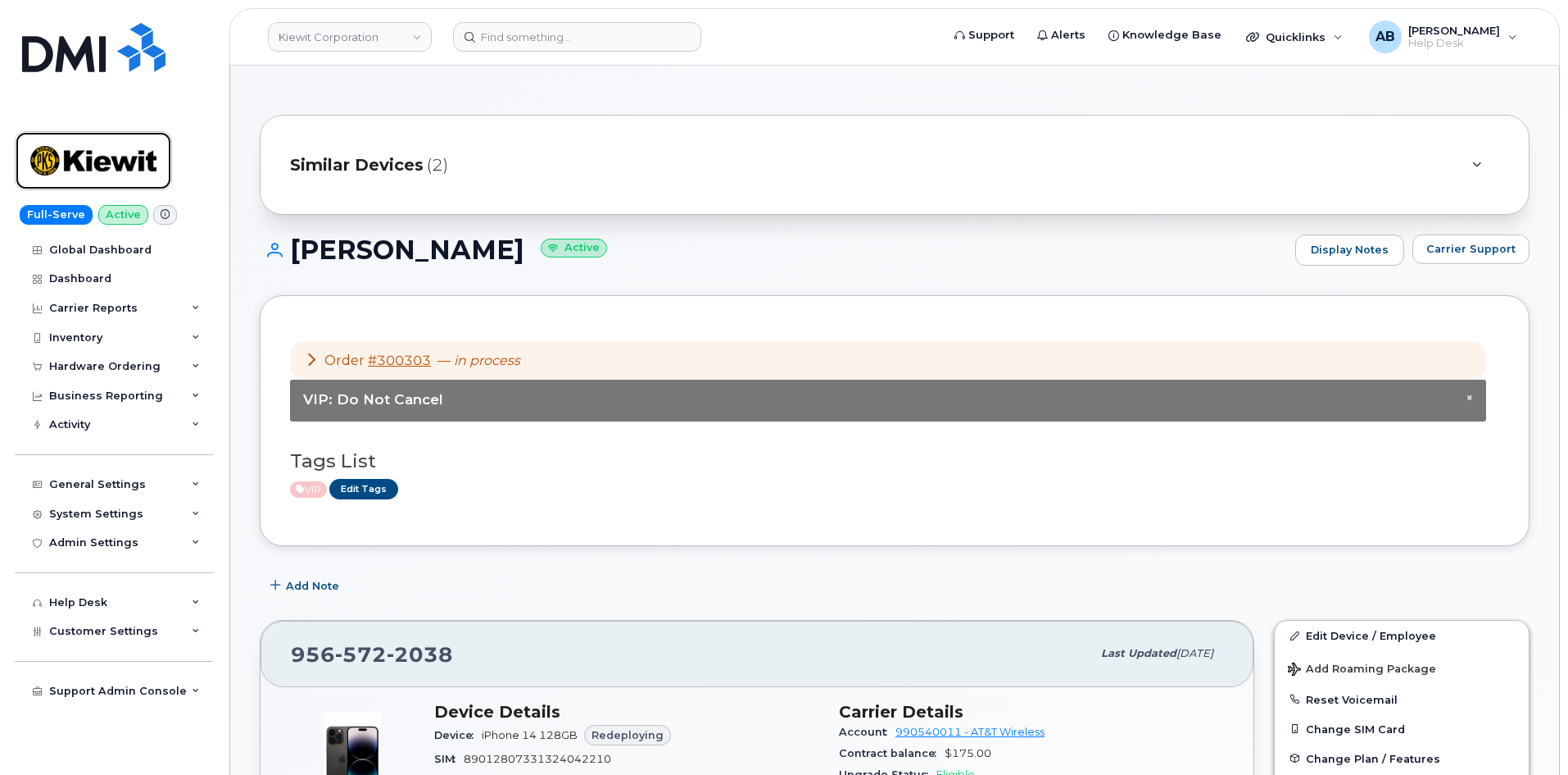
drag, startPoint x: 56, startPoint y: 155, endPoint x: 488, endPoint y: 12, distance: 455.1
click at [56, 155] on img at bounding box center [94, 161] width 126 height 48
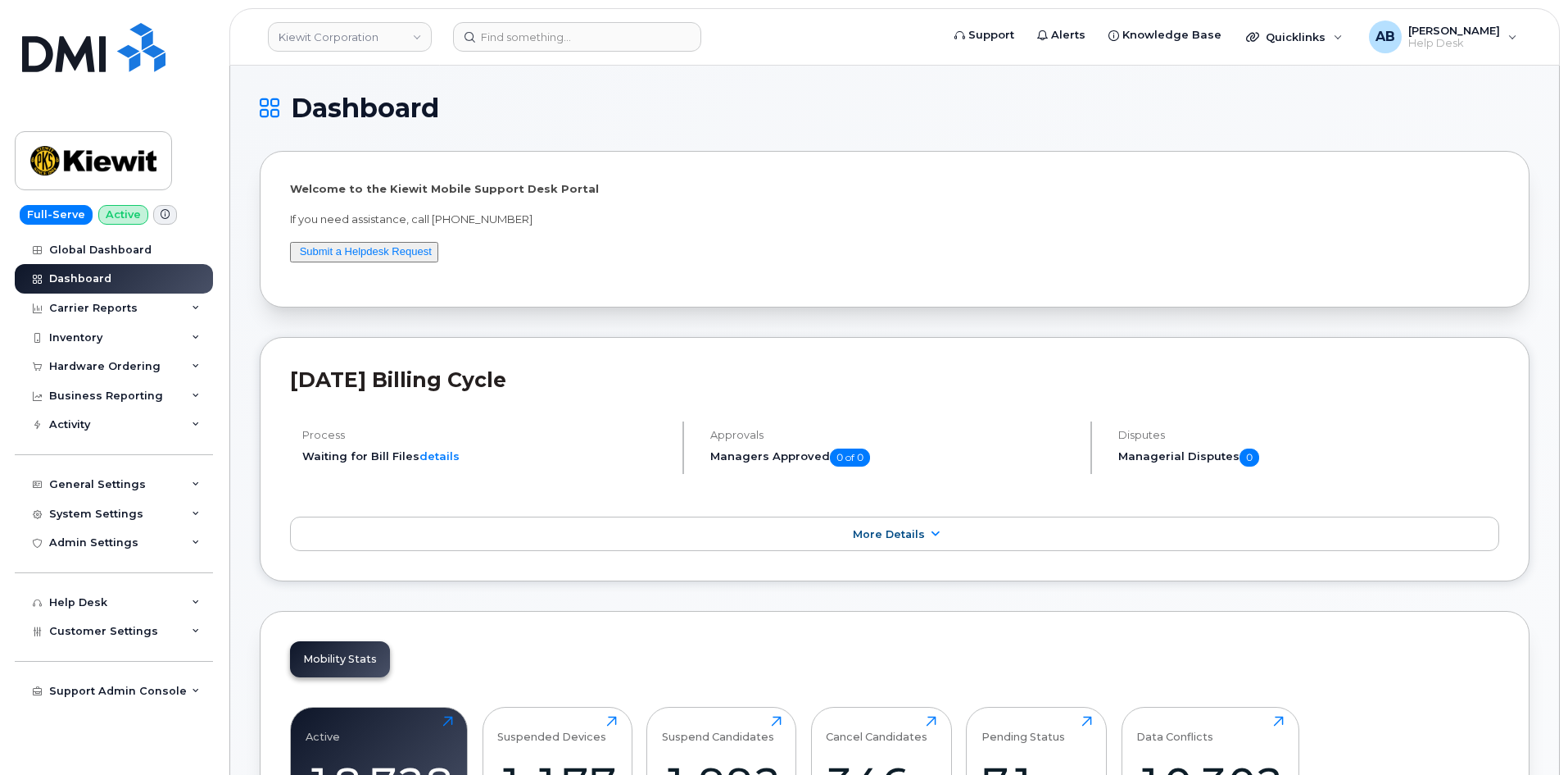
drag, startPoint x: 618, startPoint y: 96, endPoint x: 582, endPoint y: 5, distance: 97.9
click at [618, 95] on h1 "Dashboard" at bounding box center [891, 107] width 1262 height 26
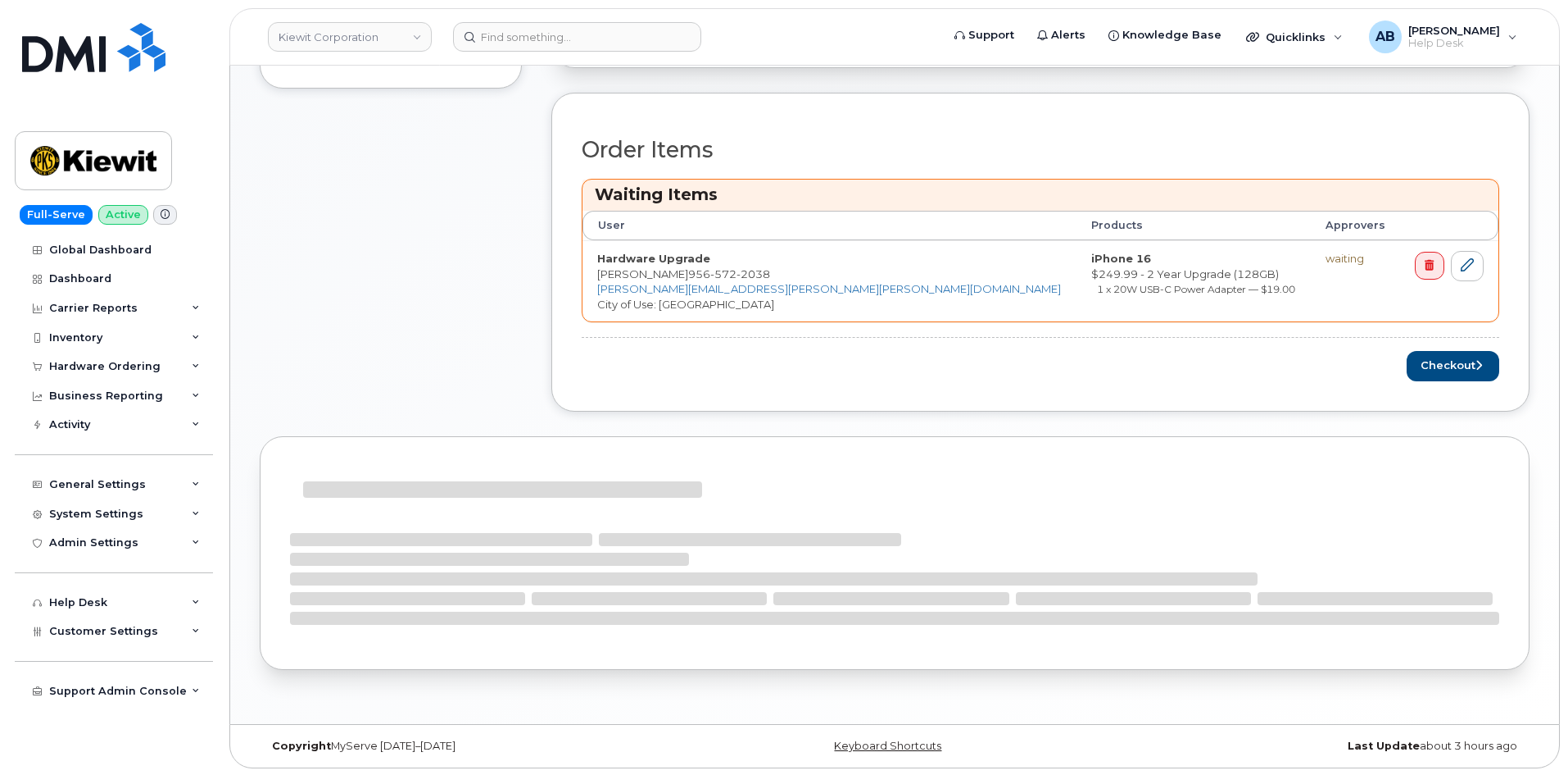
scroll to position [565, 0]
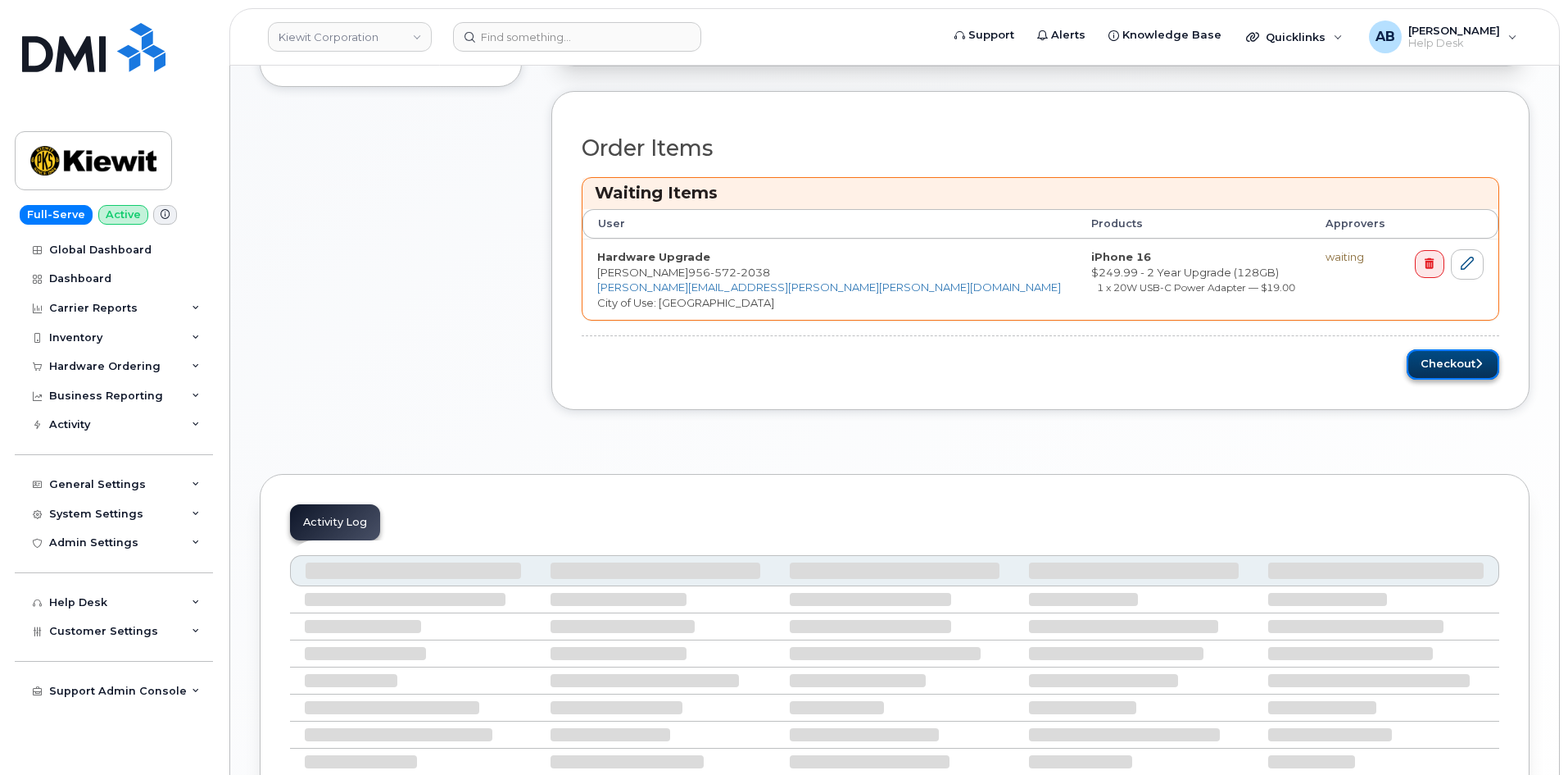
click at [1435, 358] on button "Checkout" at bounding box center [1452, 365] width 93 height 31
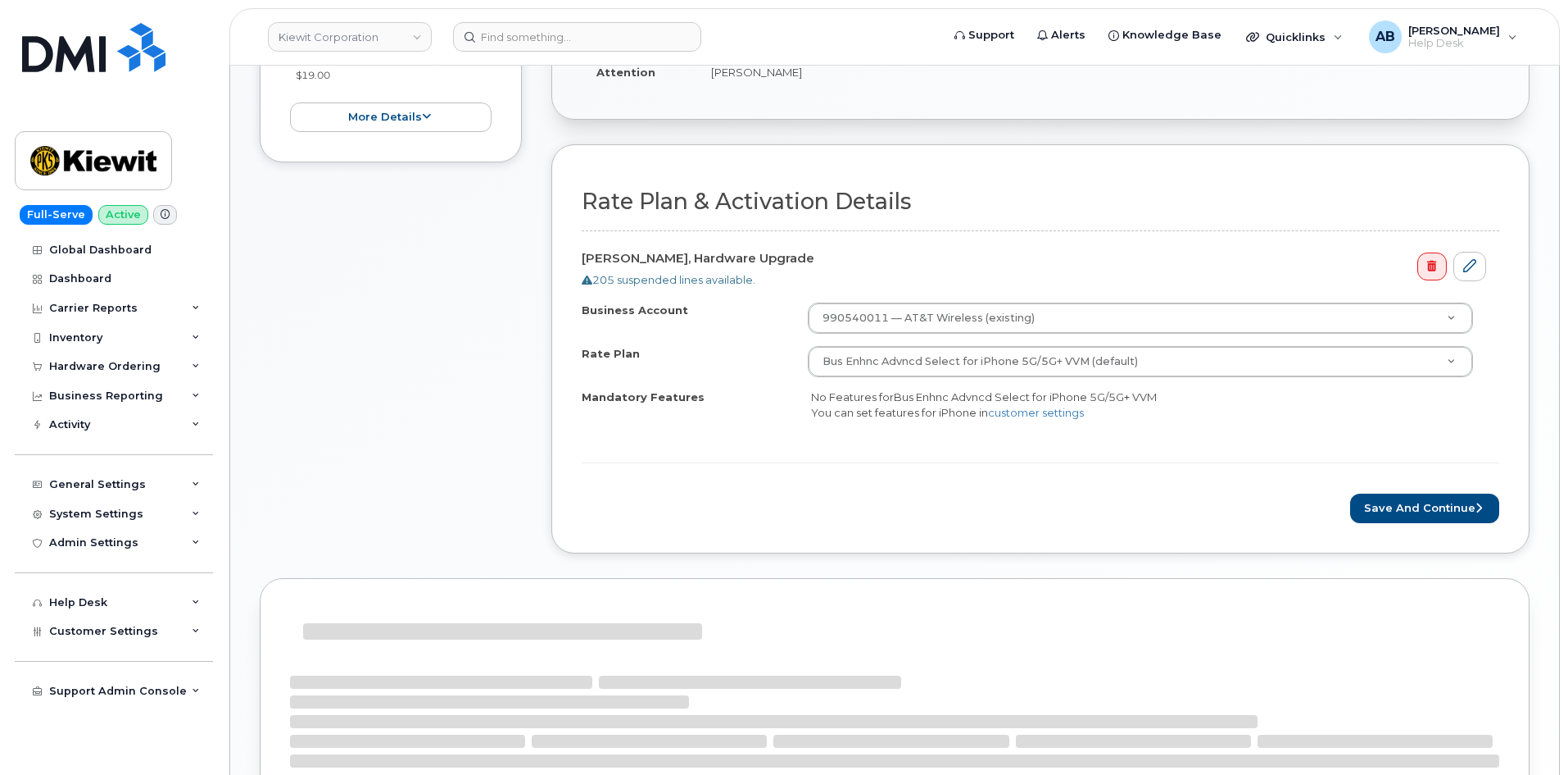
scroll to position [410, 0]
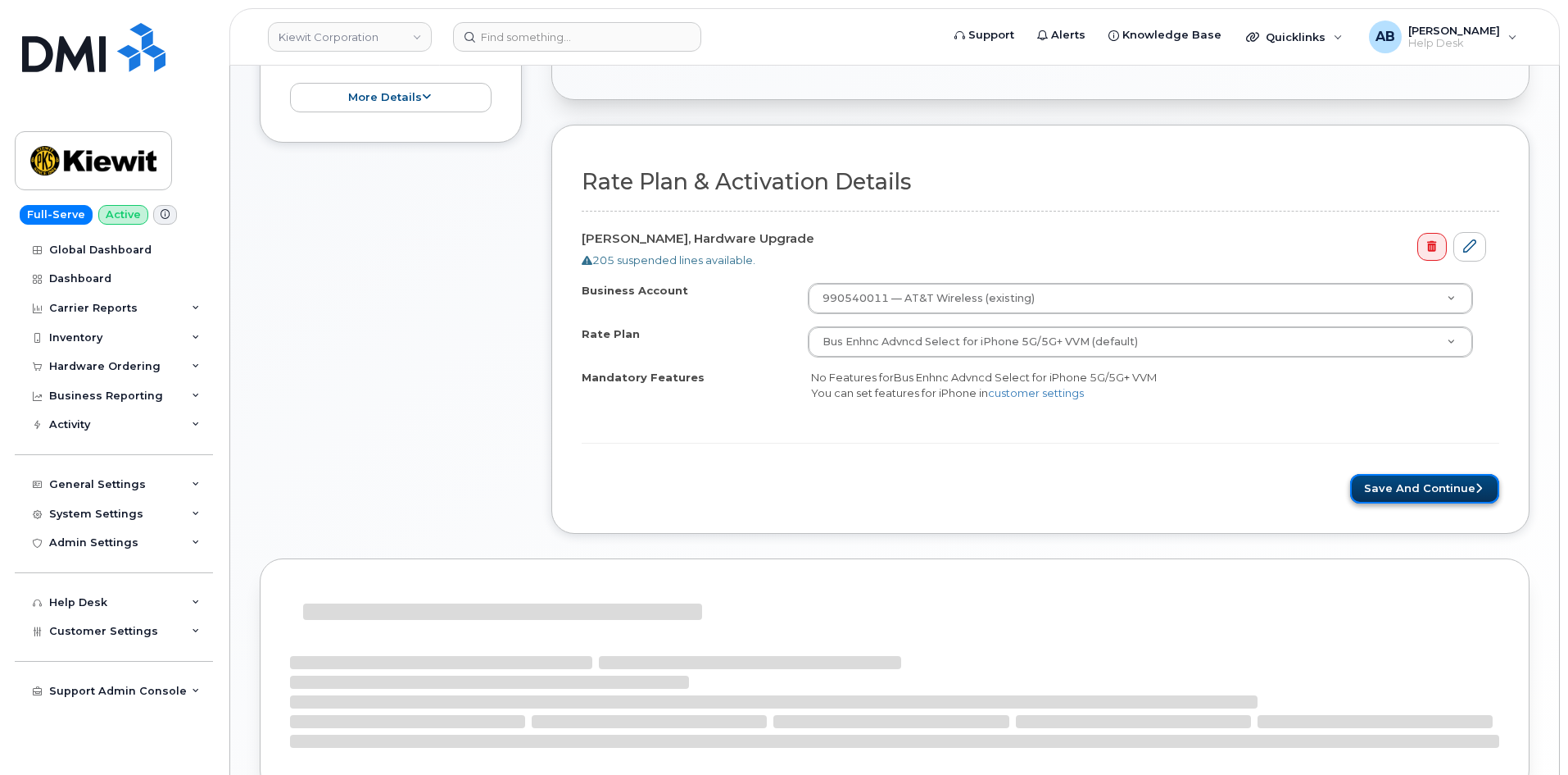
click at [1423, 492] on button "Save and Continue" at bounding box center [1424, 490] width 149 height 31
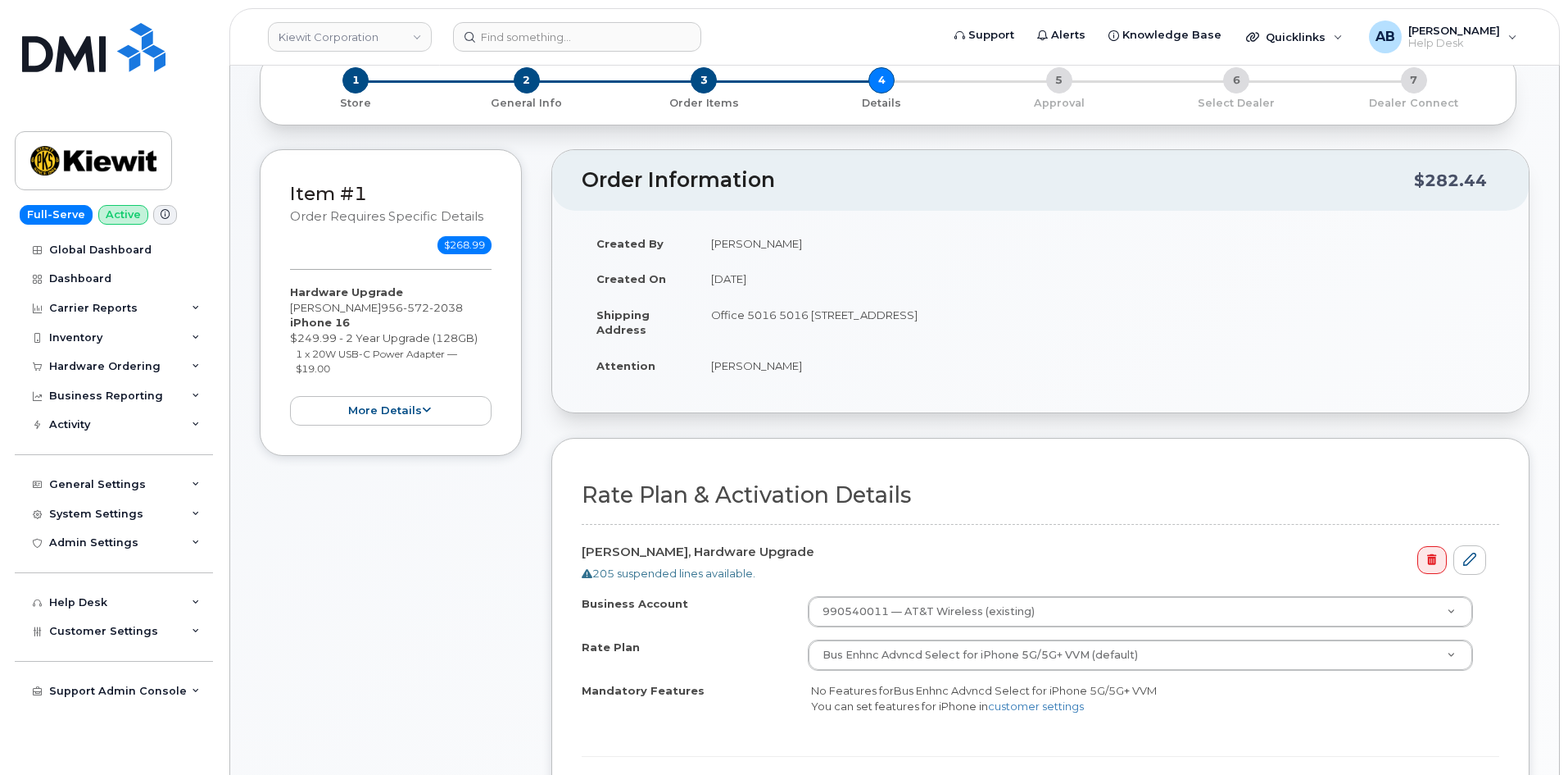
scroll to position [0, 0]
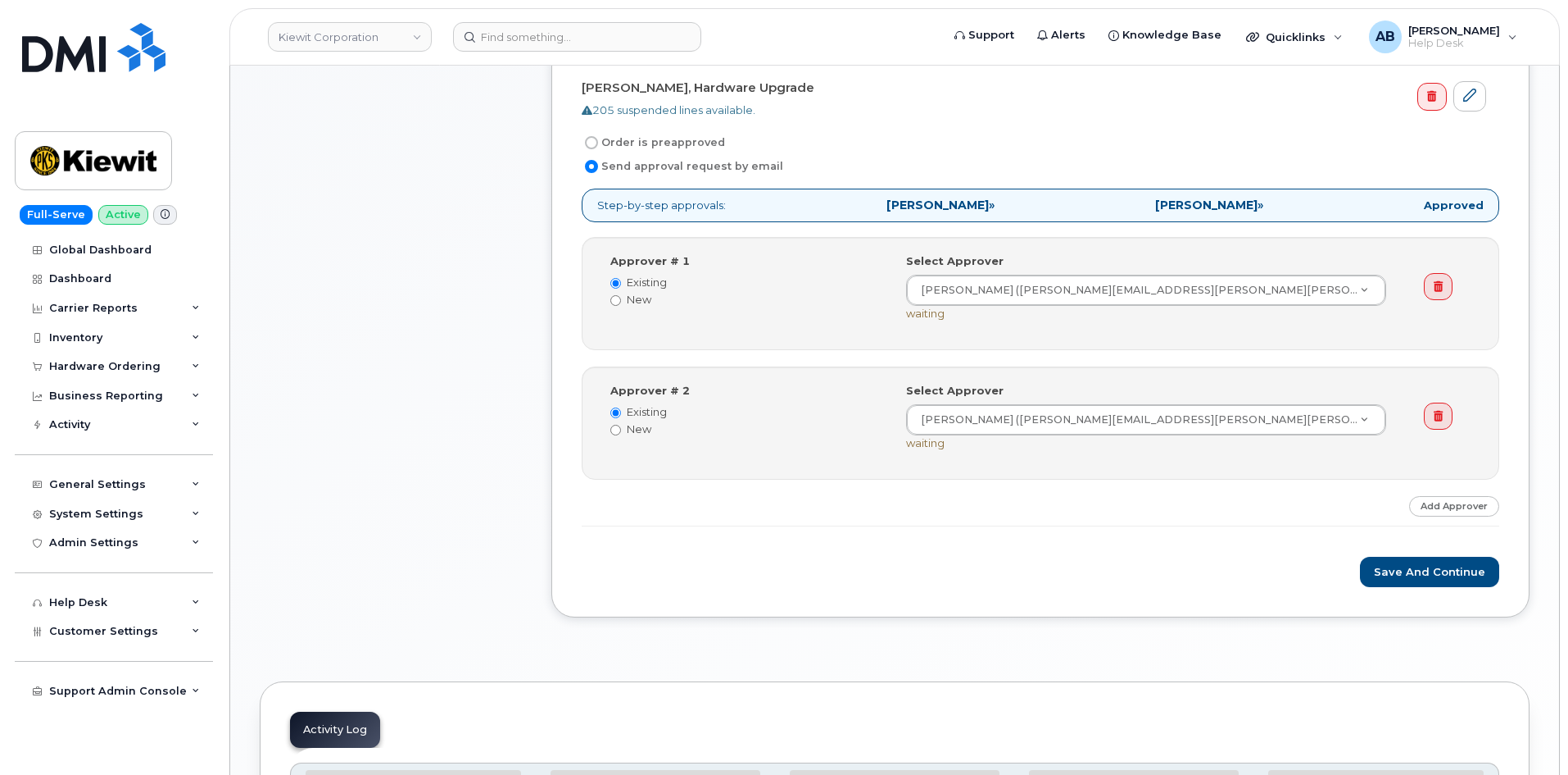
scroll to position [492, 0]
click at [1429, 568] on button "Save and Continue" at bounding box center [1430, 571] width 139 height 31
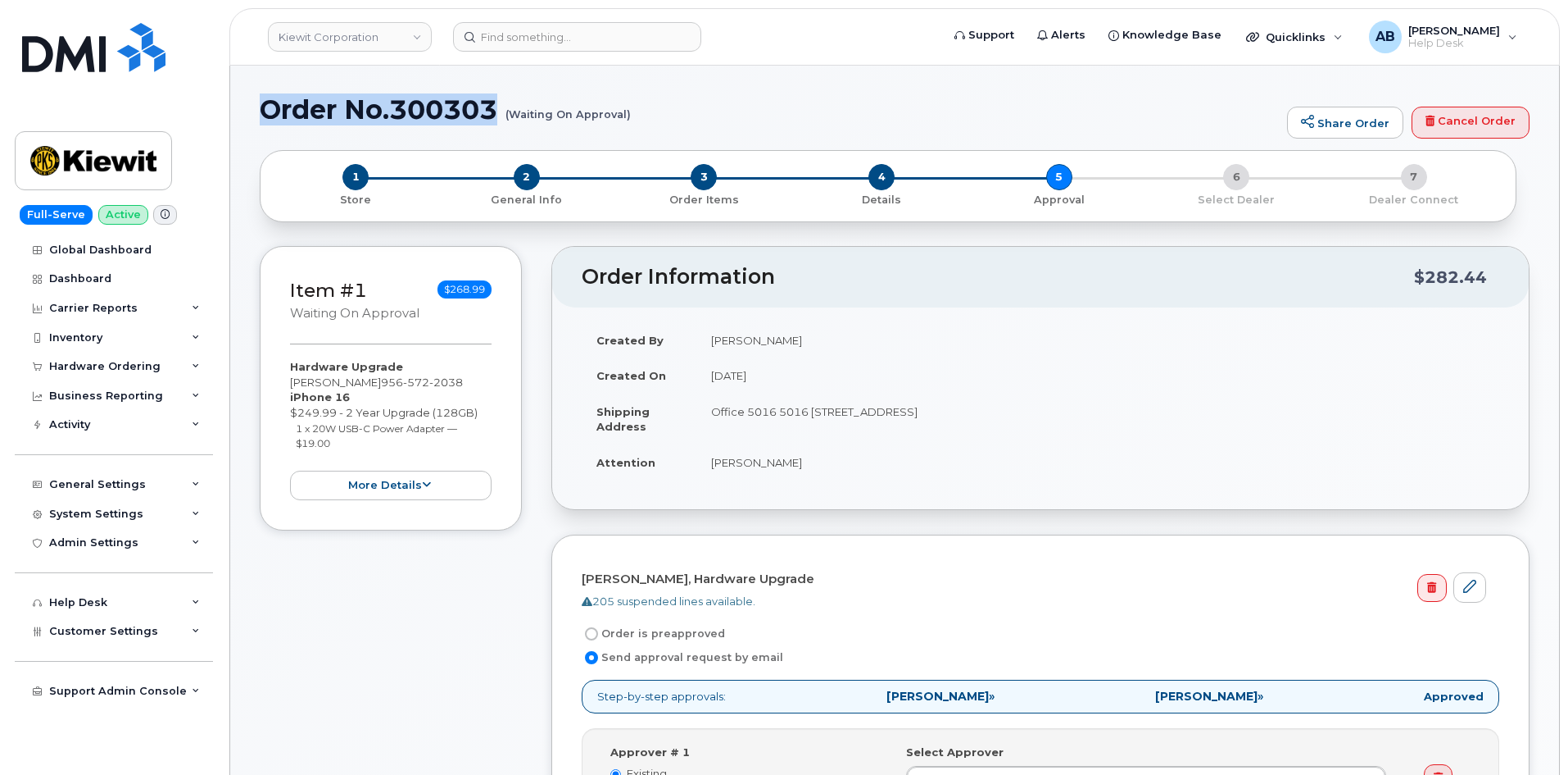
drag, startPoint x: 250, startPoint y: 109, endPoint x: 498, endPoint y: 115, distance: 248.1
copy h1 "Order No.300303"
click at [663, 101] on h1 "Order No.300303 (Waiting On Approval)" at bounding box center [769, 109] width 1019 height 29
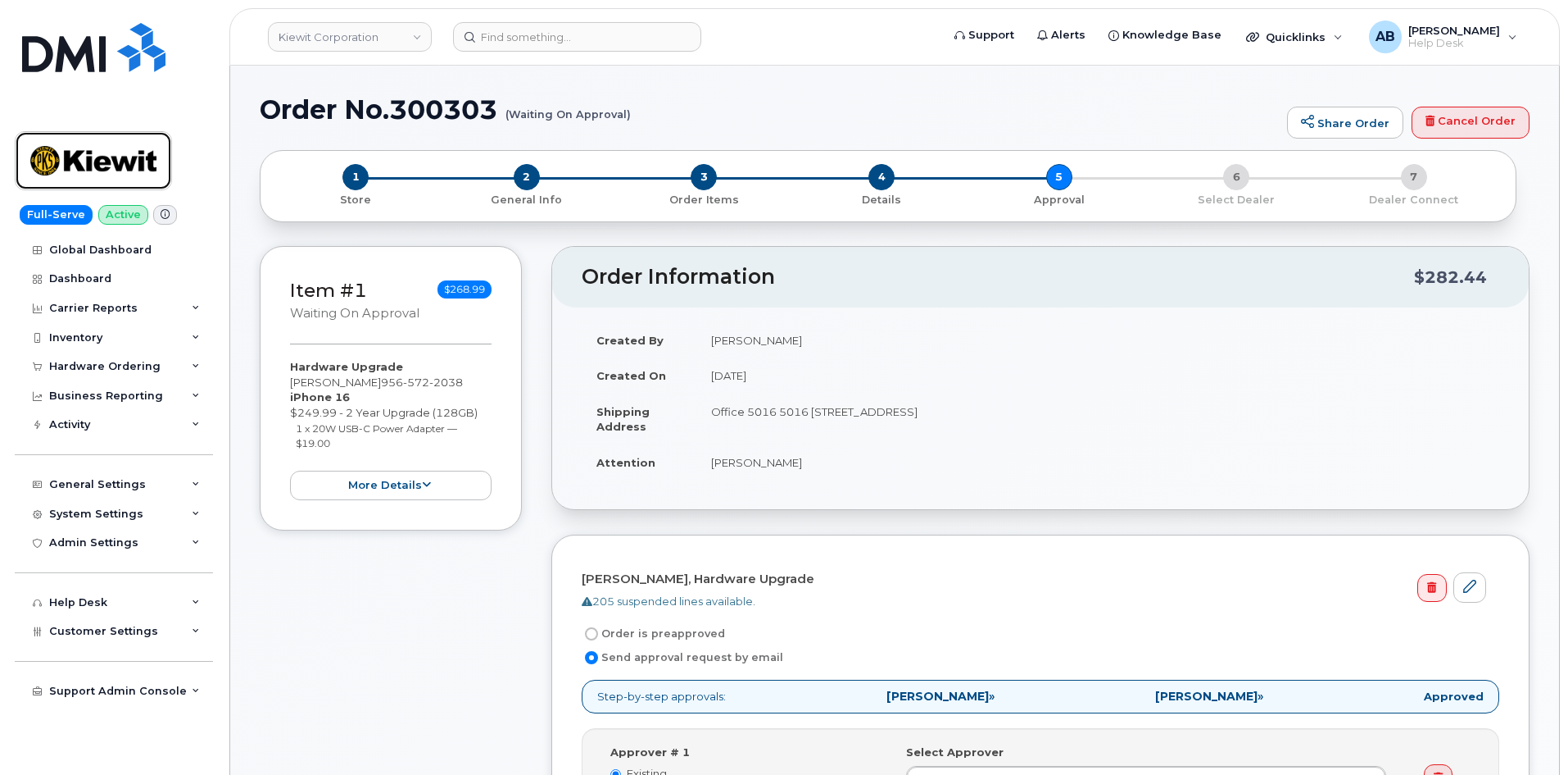
drag, startPoint x: 126, startPoint y: 141, endPoint x: 726, endPoint y: 80, distance: 603.1
click at [126, 141] on img at bounding box center [94, 161] width 126 height 48
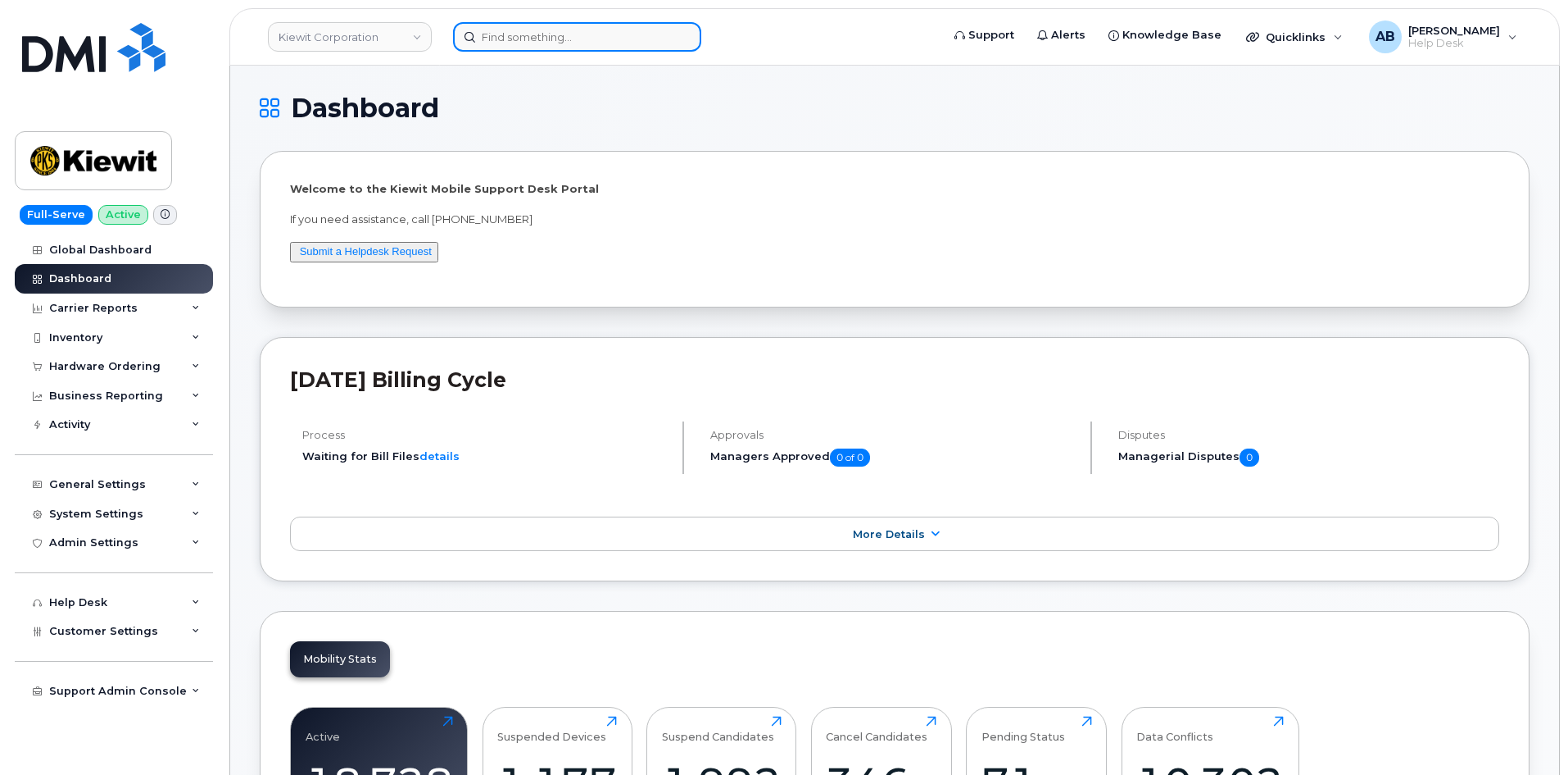
drag, startPoint x: 525, startPoint y: 35, endPoint x: 535, endPoint y: 31, distance: 10.8
click at [534, 31] on input at bounding box center [577, 37] width 248 height 30
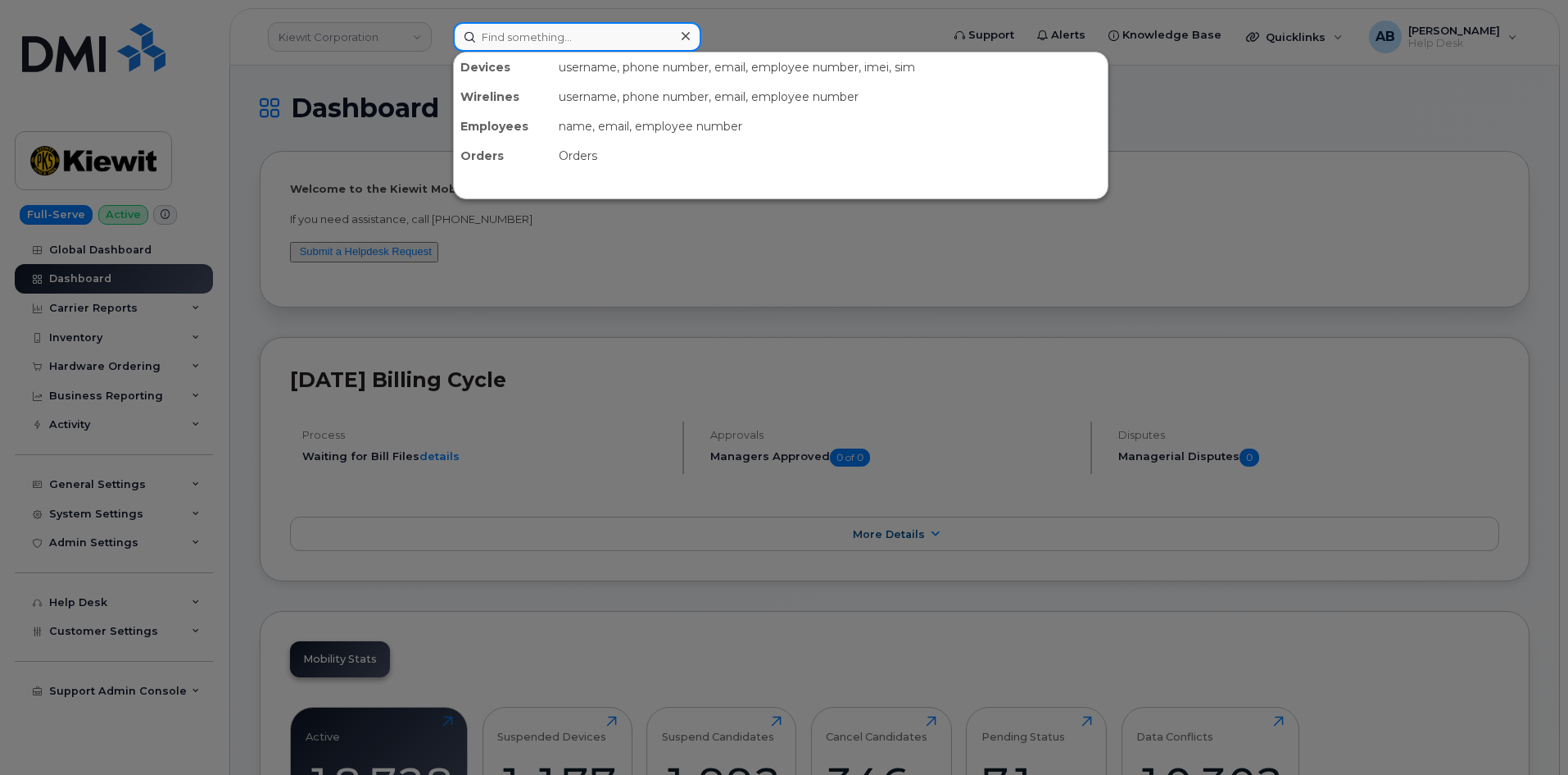
paste input "[PERSON_NAME] [PERSON_NAME]"
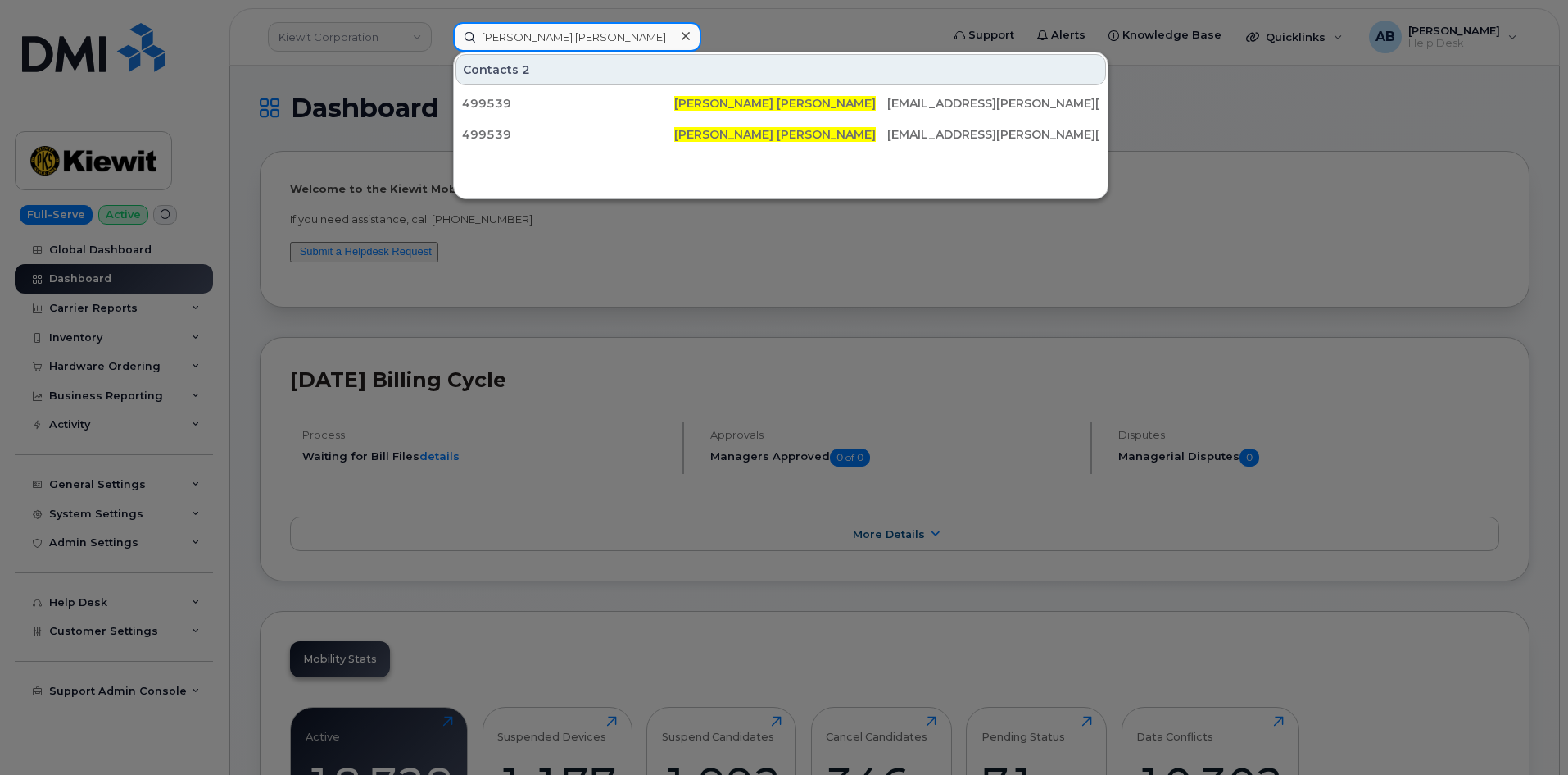
type input "[PERSON_NAME] [PERSON_NAME]"
click at [687, 41] on icon at bounding box center [685, 36] width 8 height 14
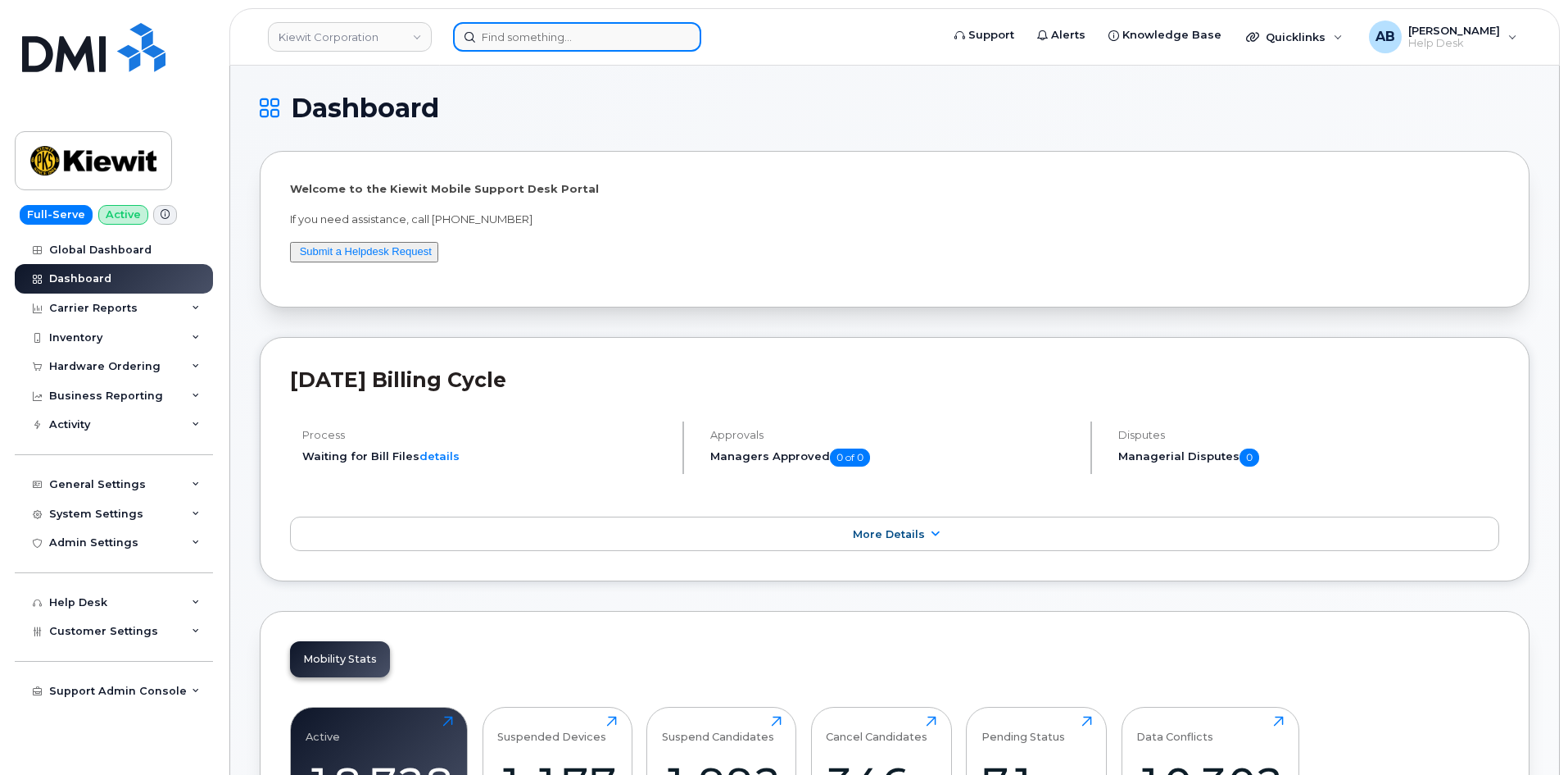
drag, startPoint x: 617, startPoint y: 42, endPoint x: 625, endPoint y: 31, distance: 13.6
click at [617, 41] on input at bounding box center [577, 37] width 248 height 30
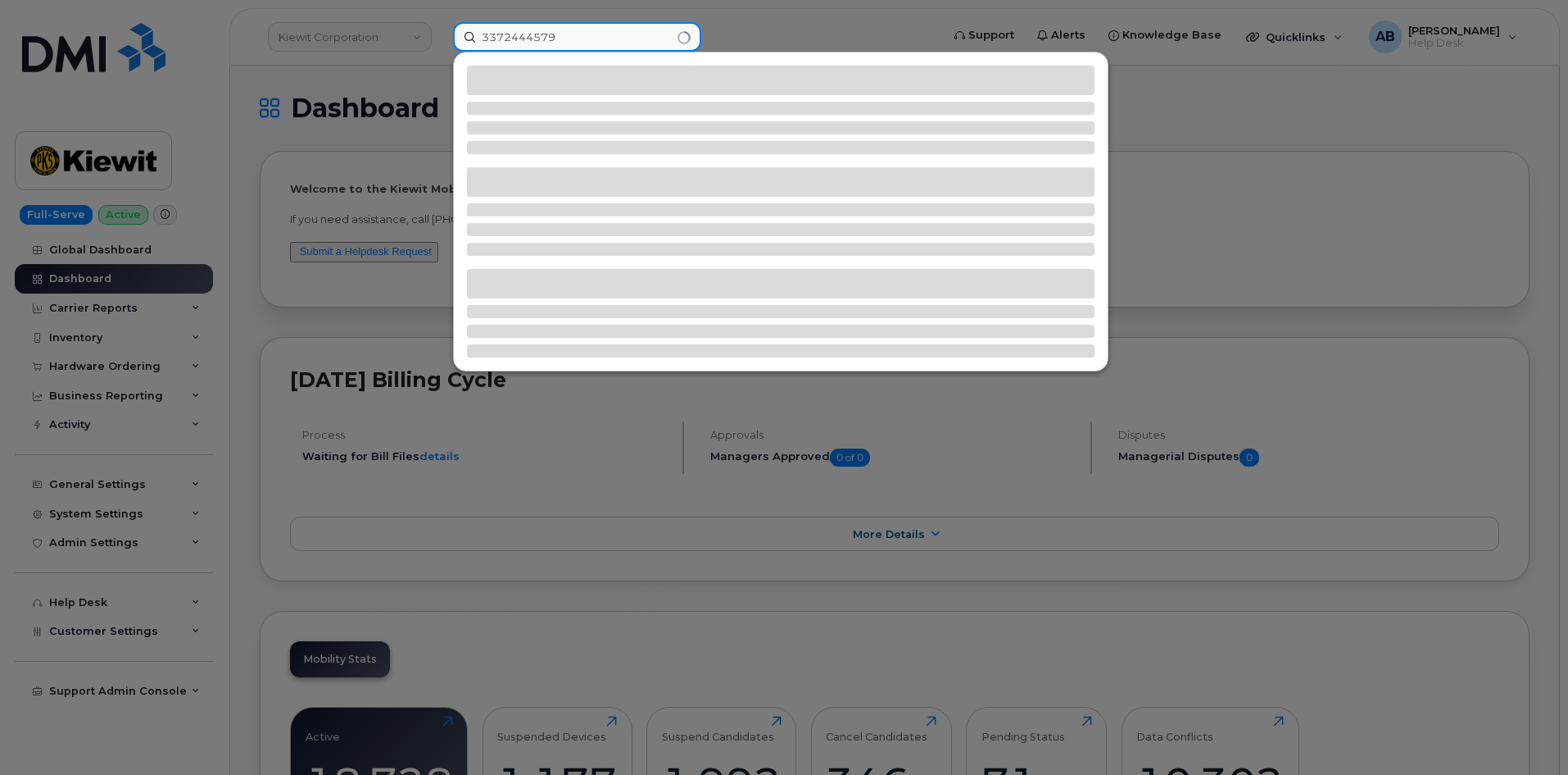
type input "3372444579"
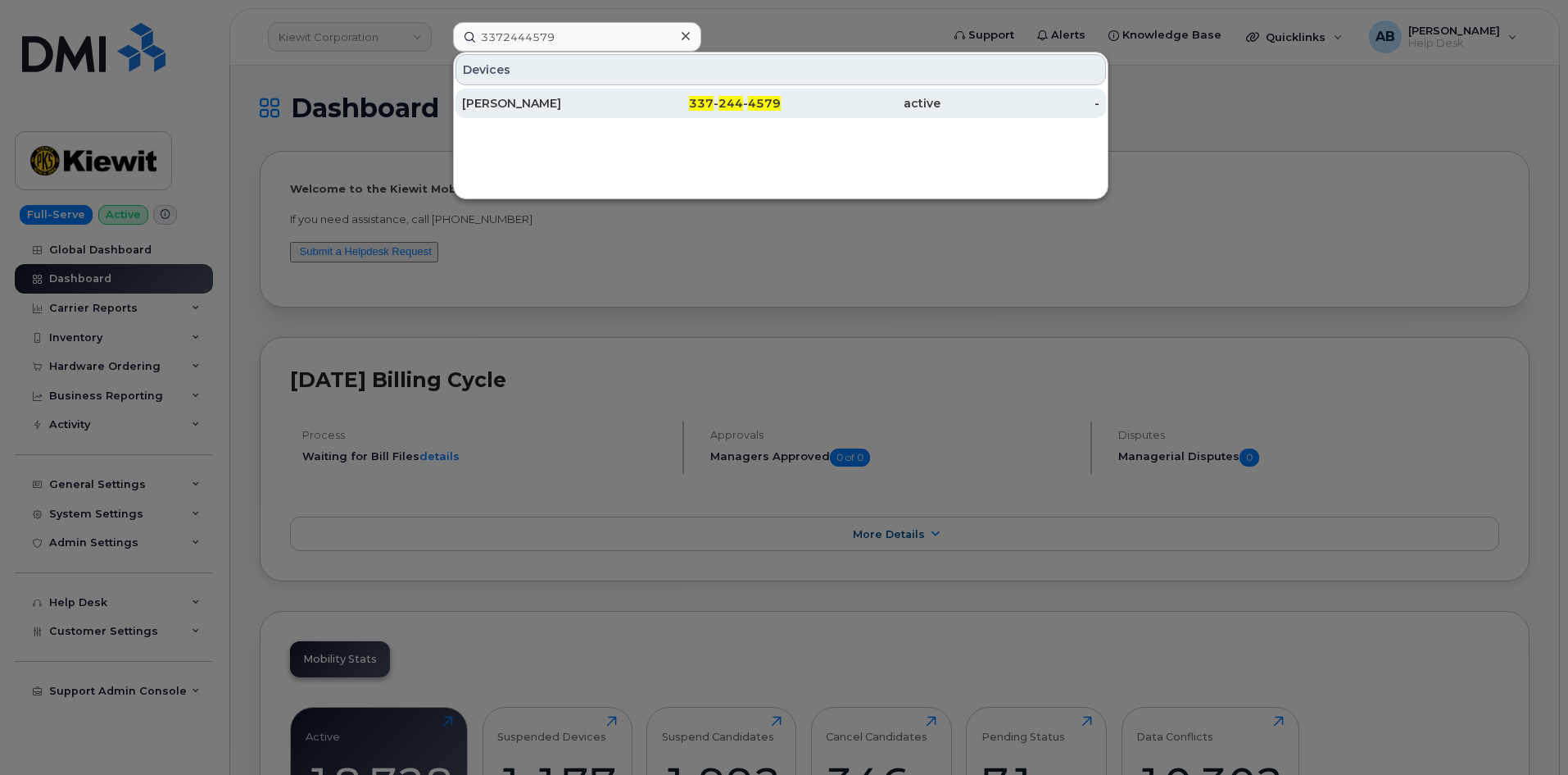
click at [616, 103] on div "LOWELL FARNSWORTH" at bounding box center [542, 103] width 160 height 16
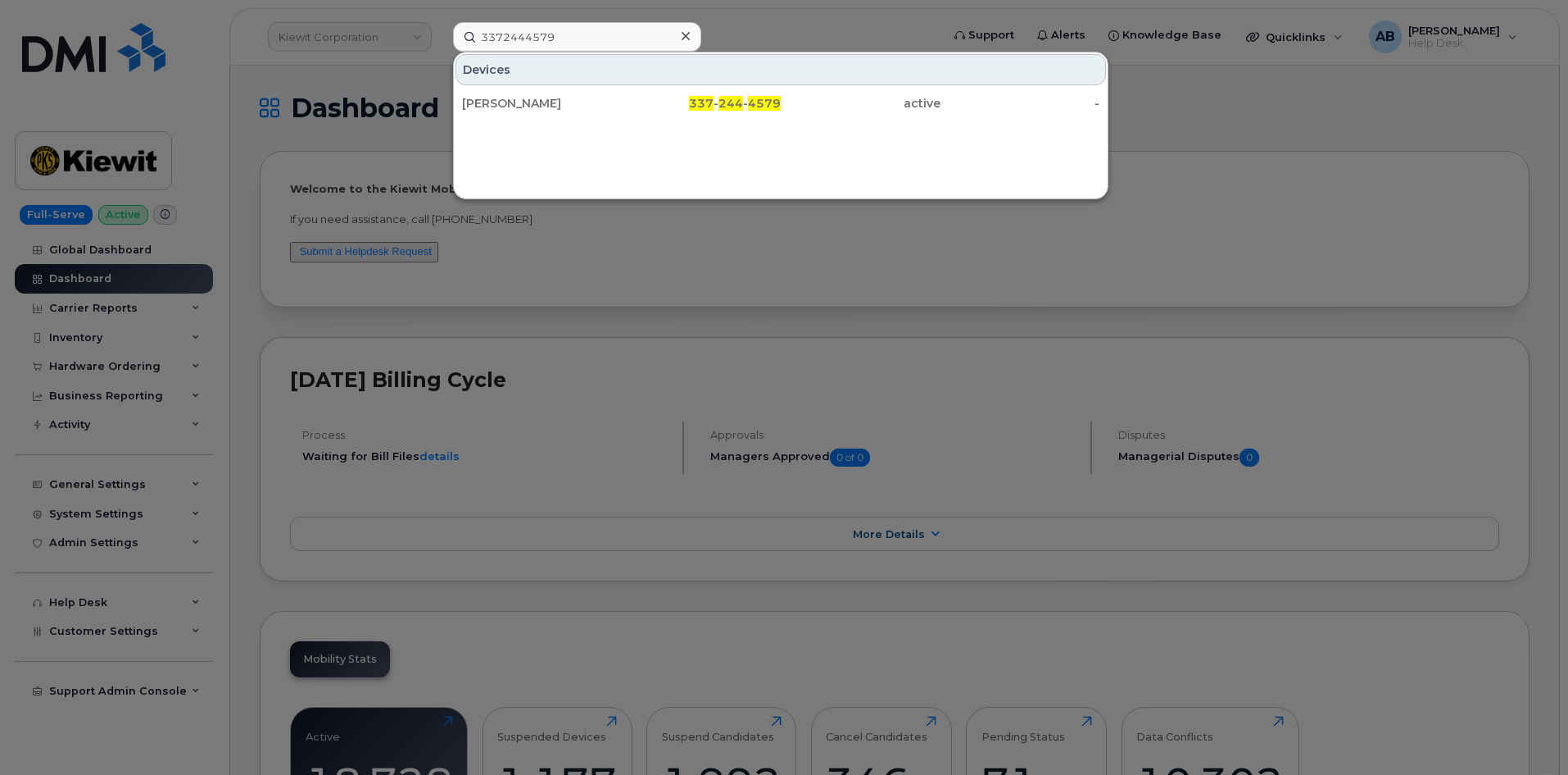
click at [687, 37] on icon at bounding box center [685, 36] width 8 height 14
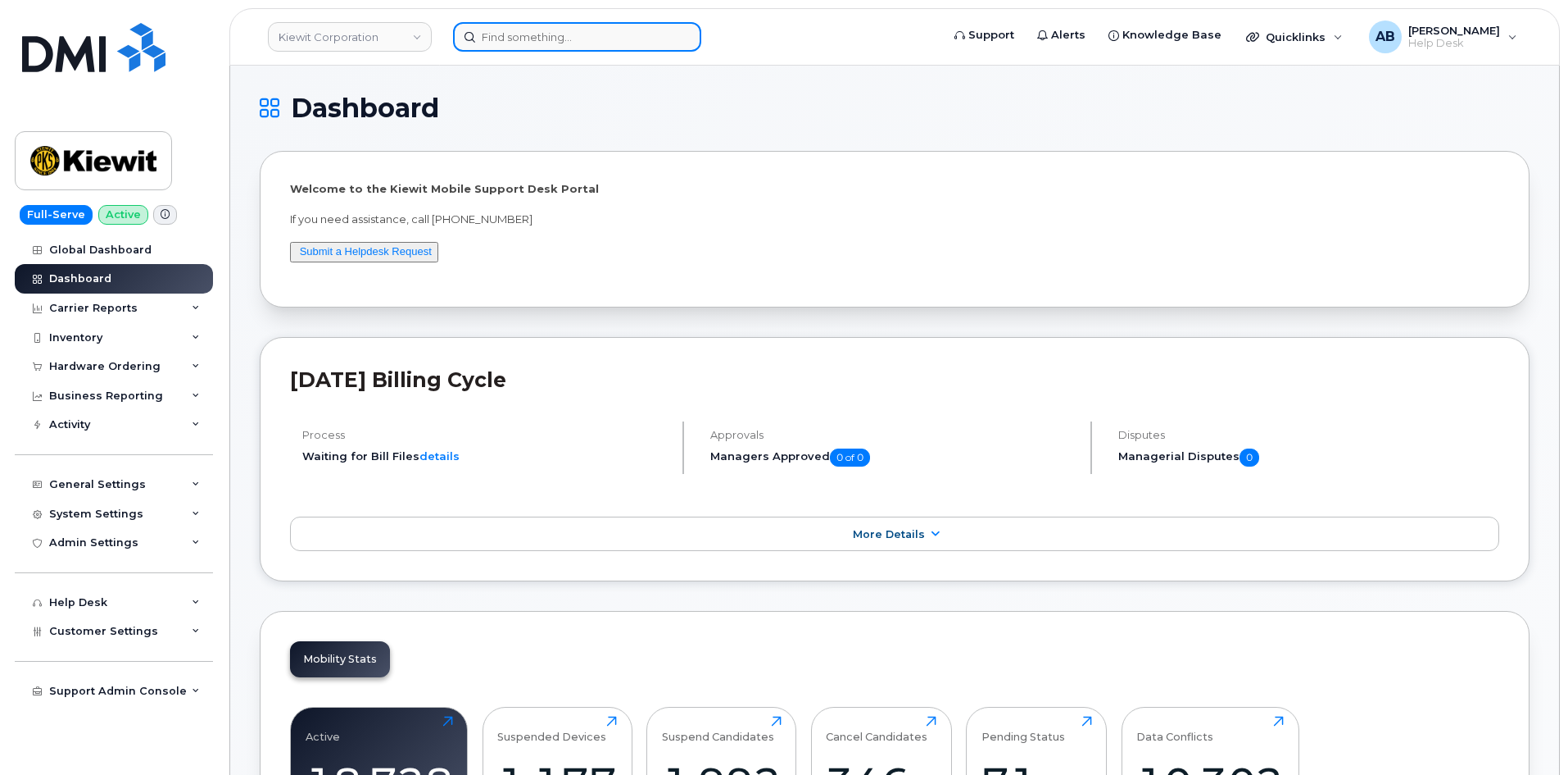
click at [648, 36] on input at bounding box center [577, 37] width 248 height 30
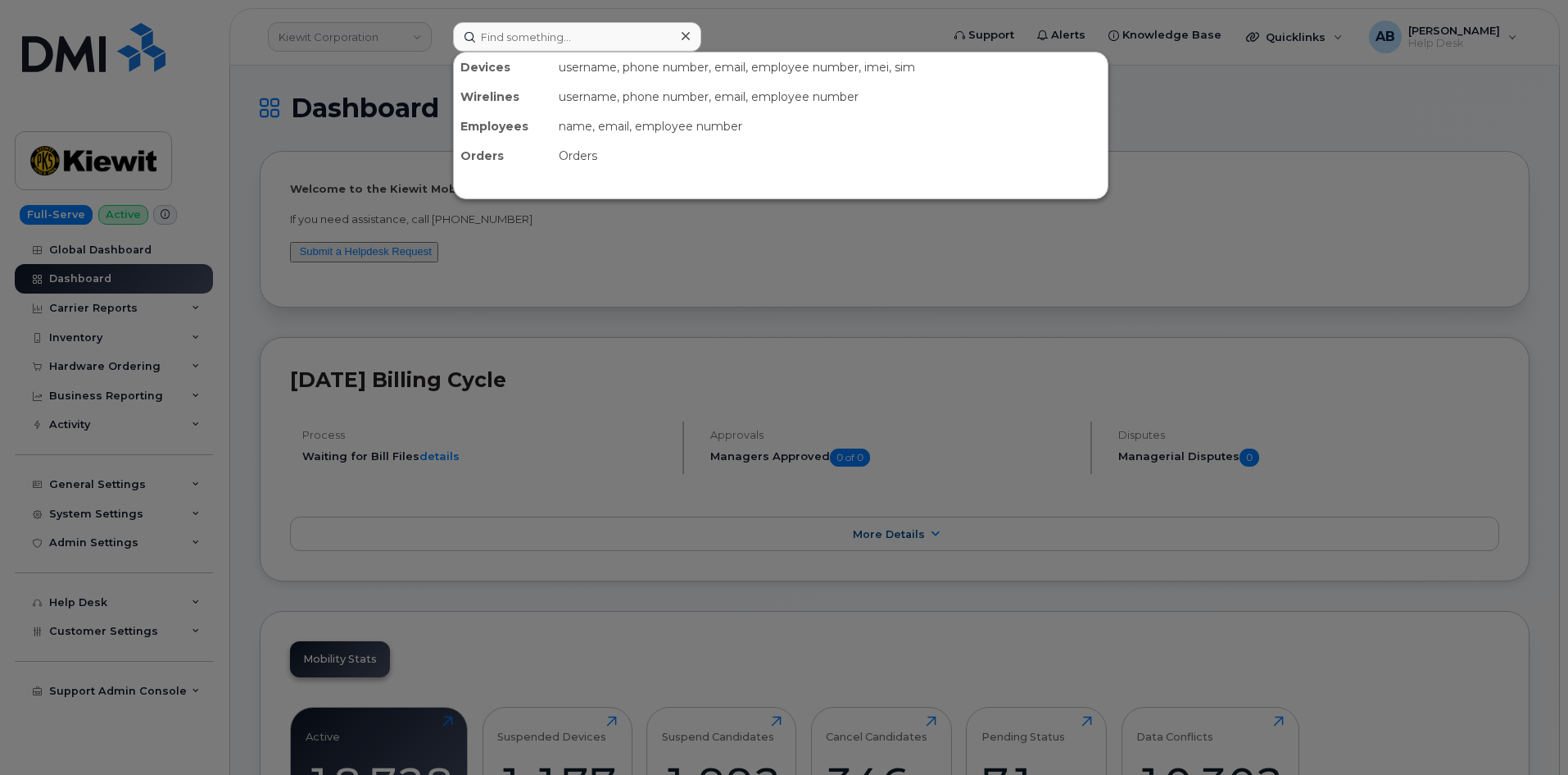
click at [742, 33] on div at bounding box center [784, 388] width 1568 height 775
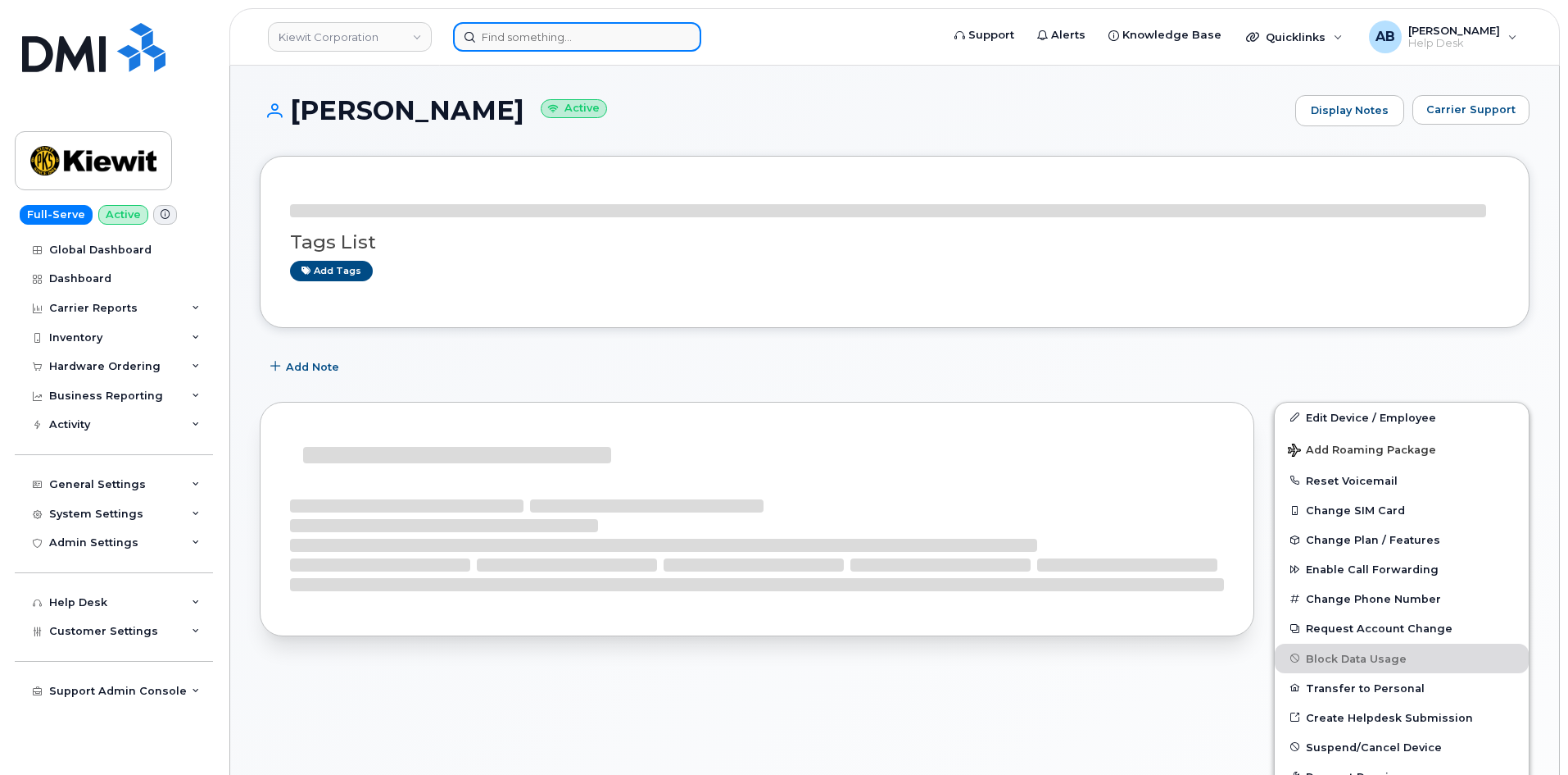
click at [527, 43] on input at bounding box center [577, 37] width 248 height 30
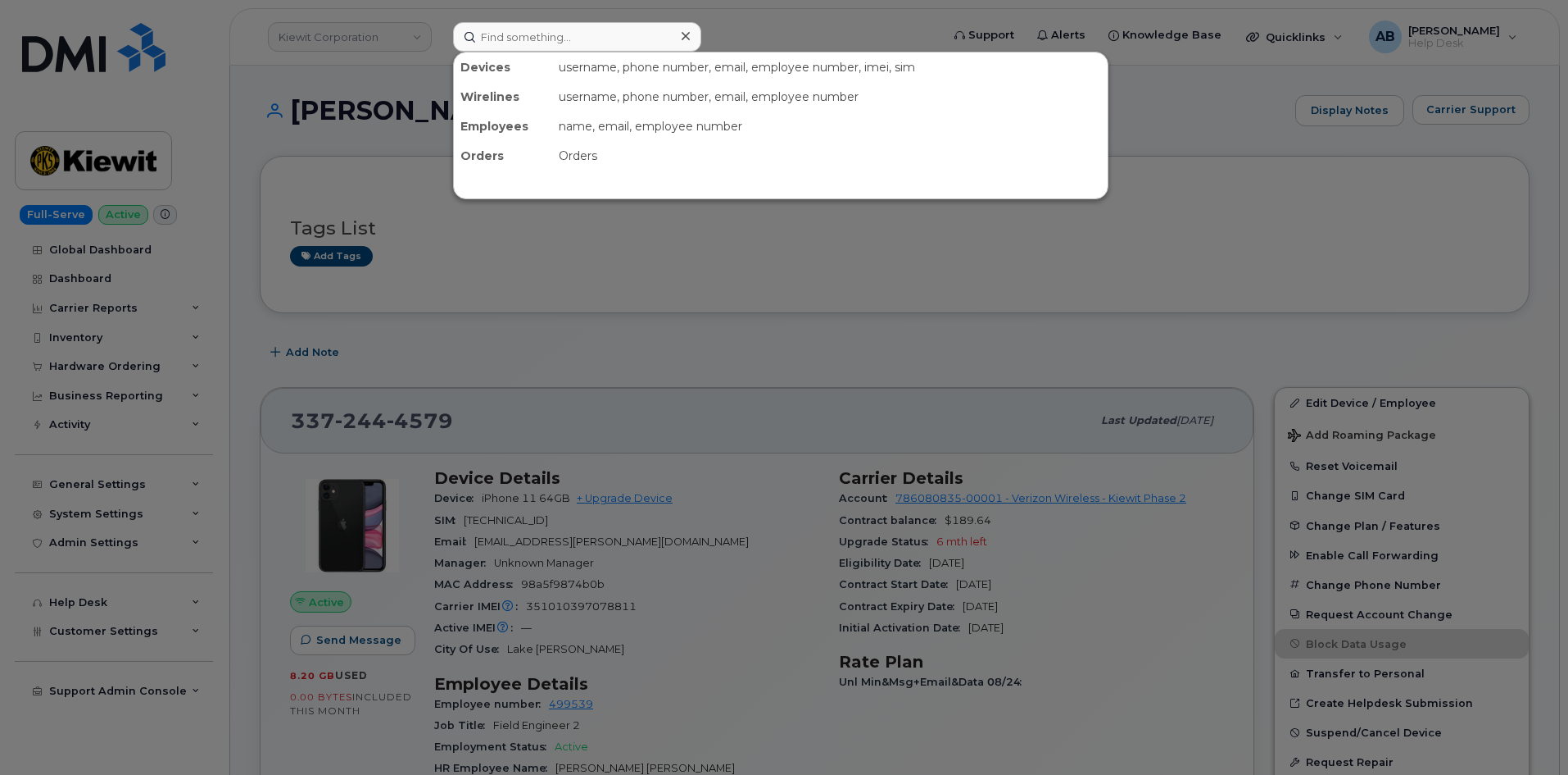
click at [353, 91] on div at bounding box center [784, 388] width 1568 height 775
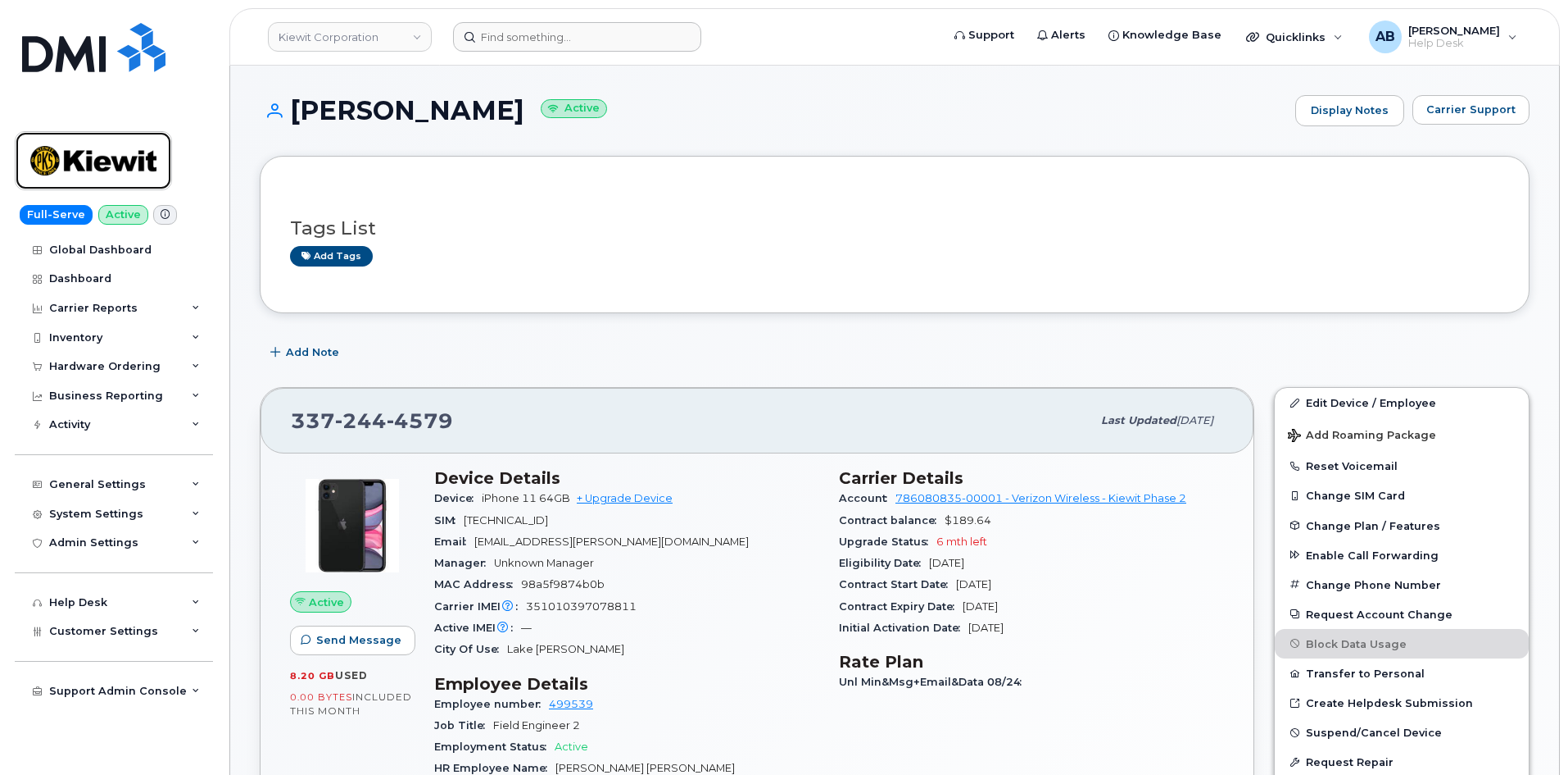
drag, startPoint x: 86, startPoint y: 145, endPoint x: 394, endPoint y: 111, distance: 309.9
click at [86, 145] on img at bounding box center [94, 161] width 126 height 48
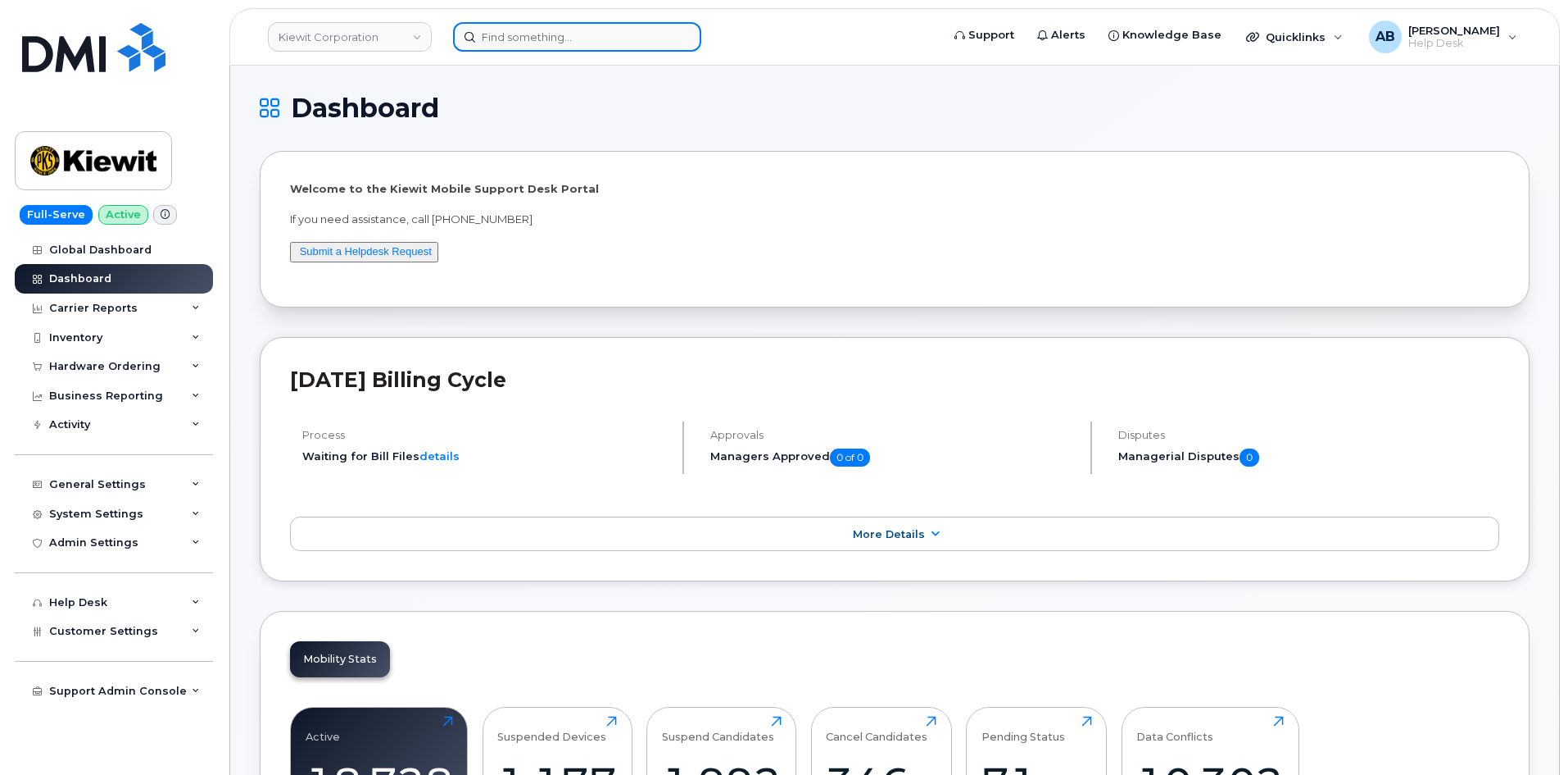
click at [505, 40] on input at bounding box center [577, 37] width 248 height 30
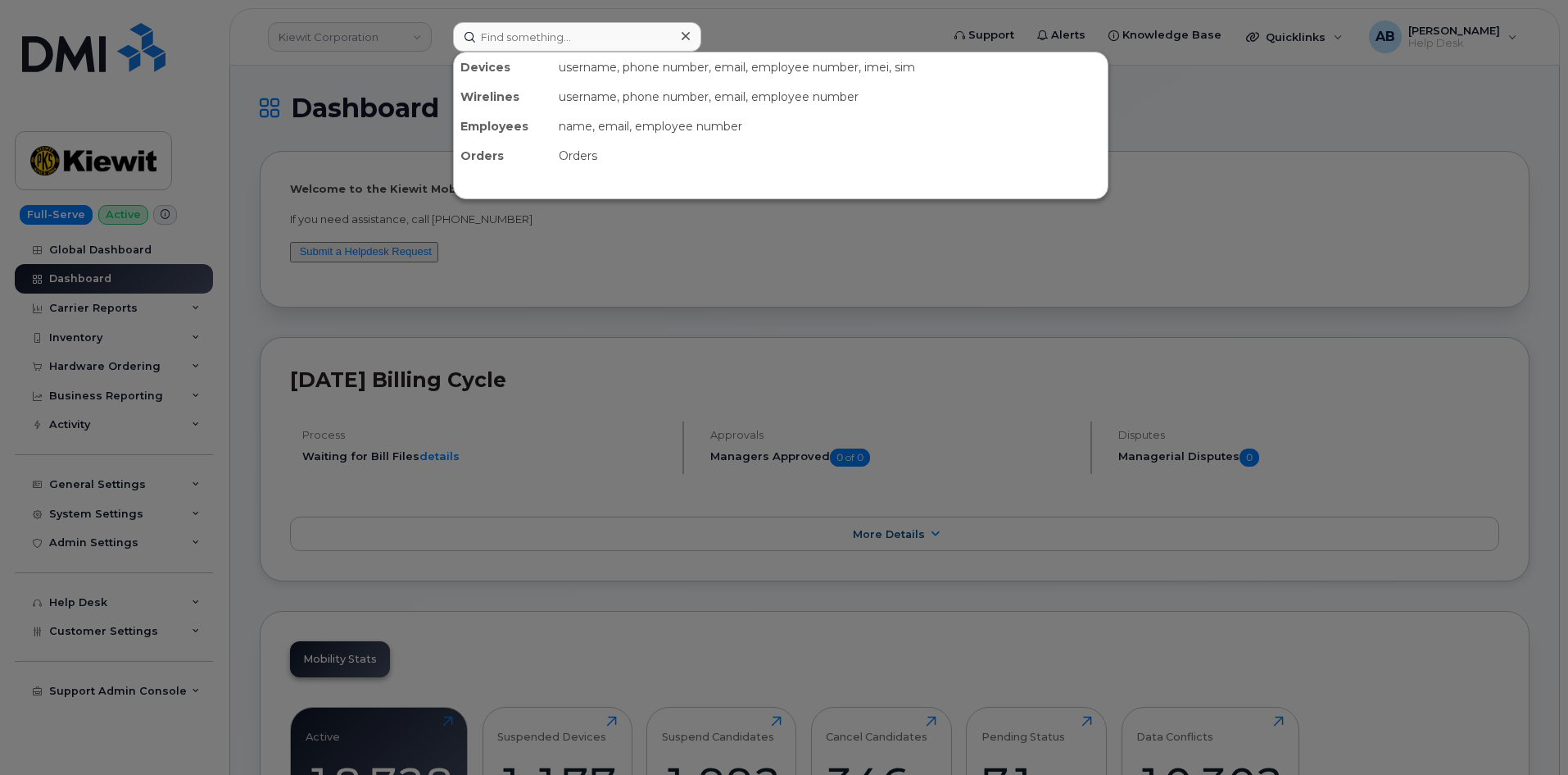
click at [778, 46] on div at bounding box center [784, 388] width 1568 height 775
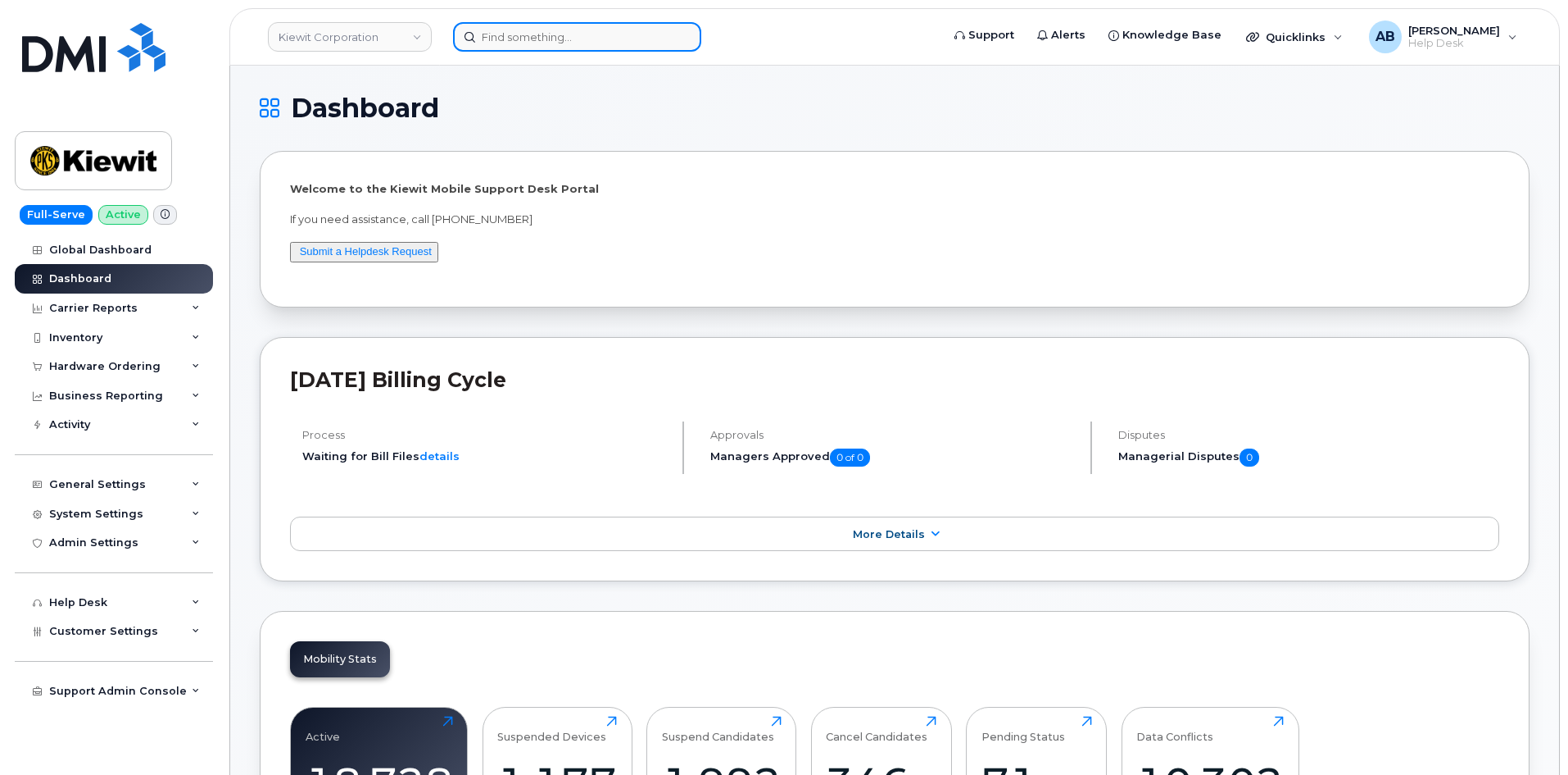
click at [476, 35] on input at bounding box center [577, 37] width 248 height 30
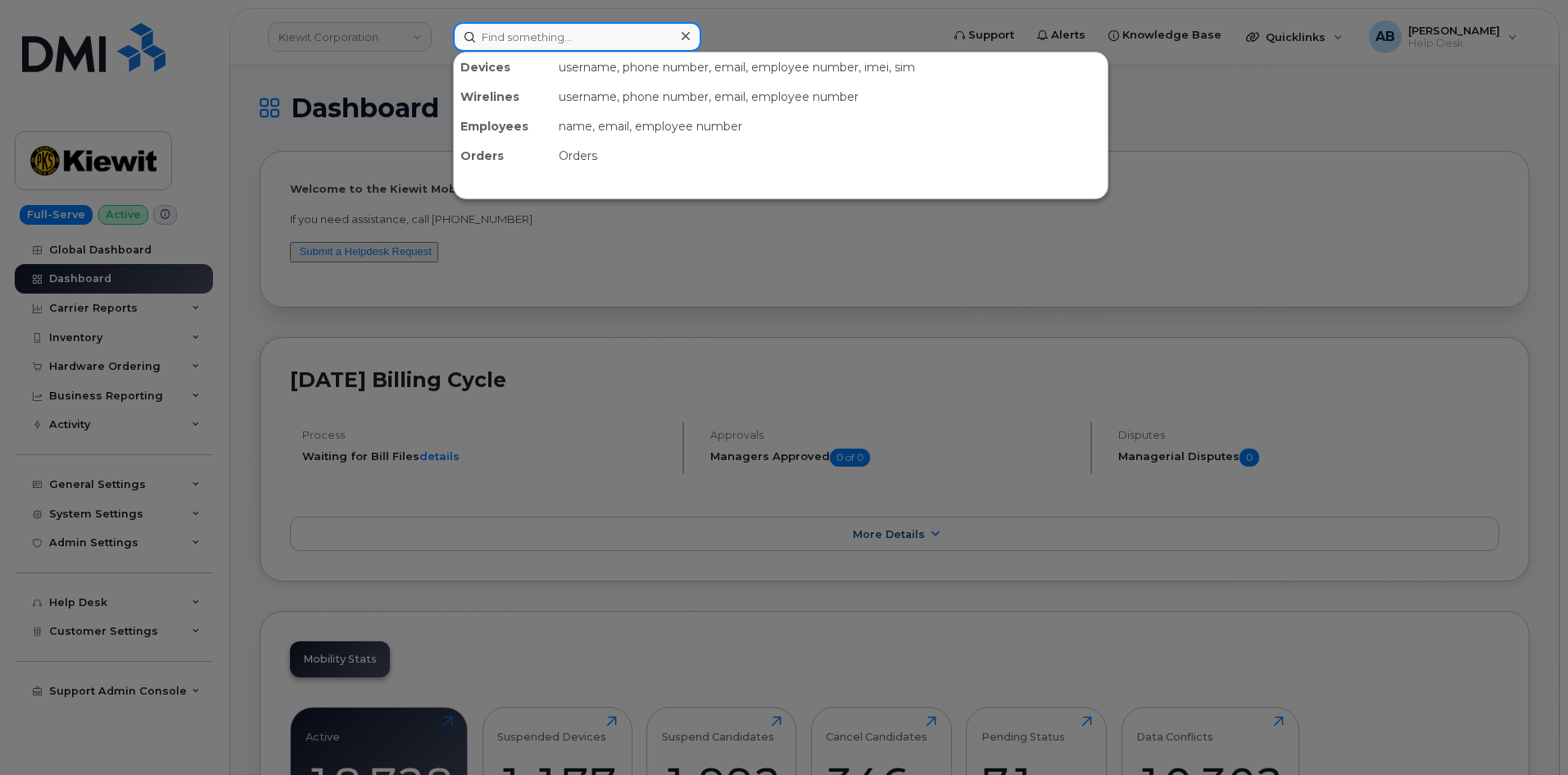
paste input "[PERSON_NAME]"
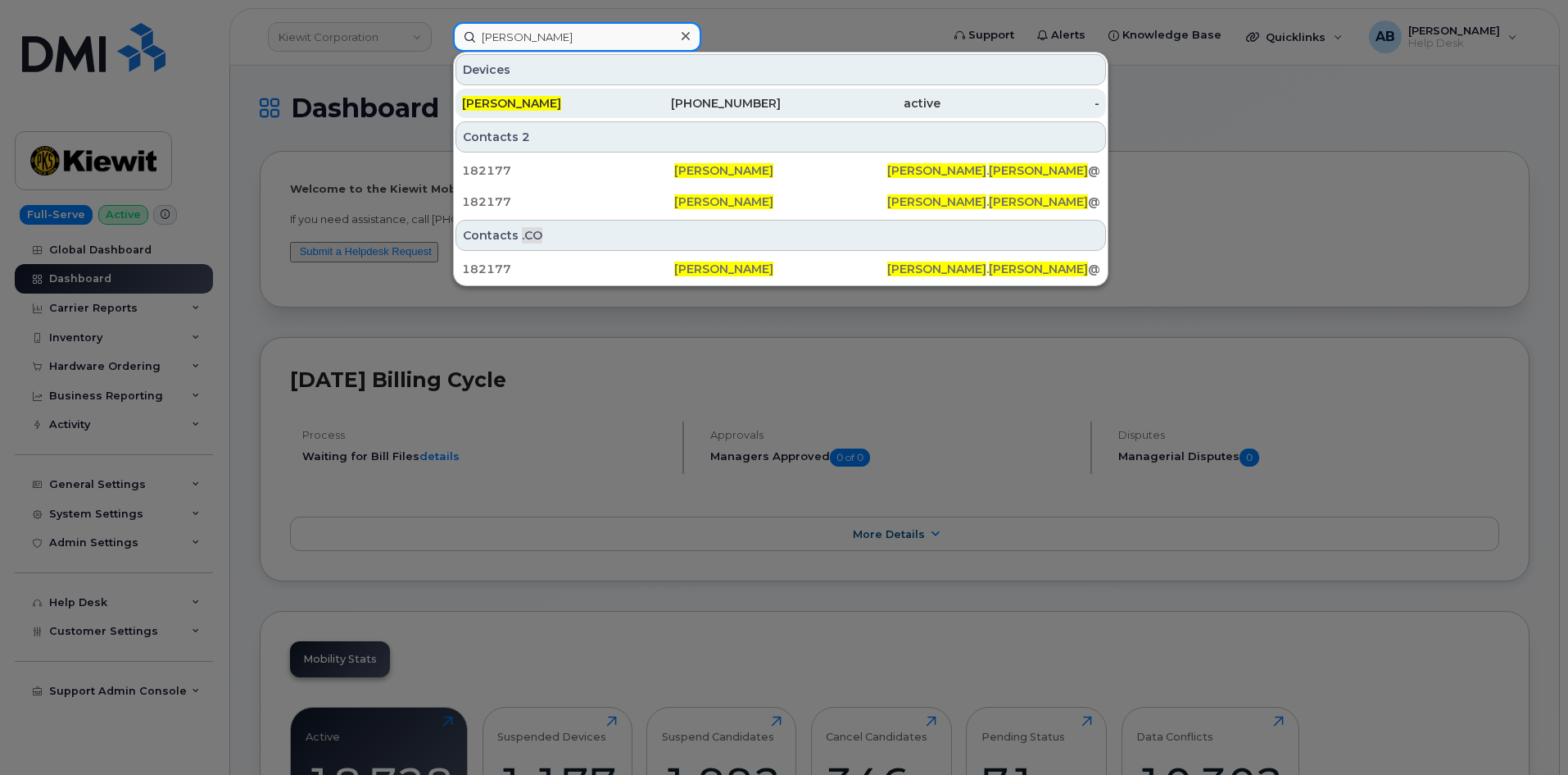
type input "[PERSON_NAME]"
click at [722, 98] on div "[PHONE_NUMBER]" at bounding box center [701, 103] width 160 height 16
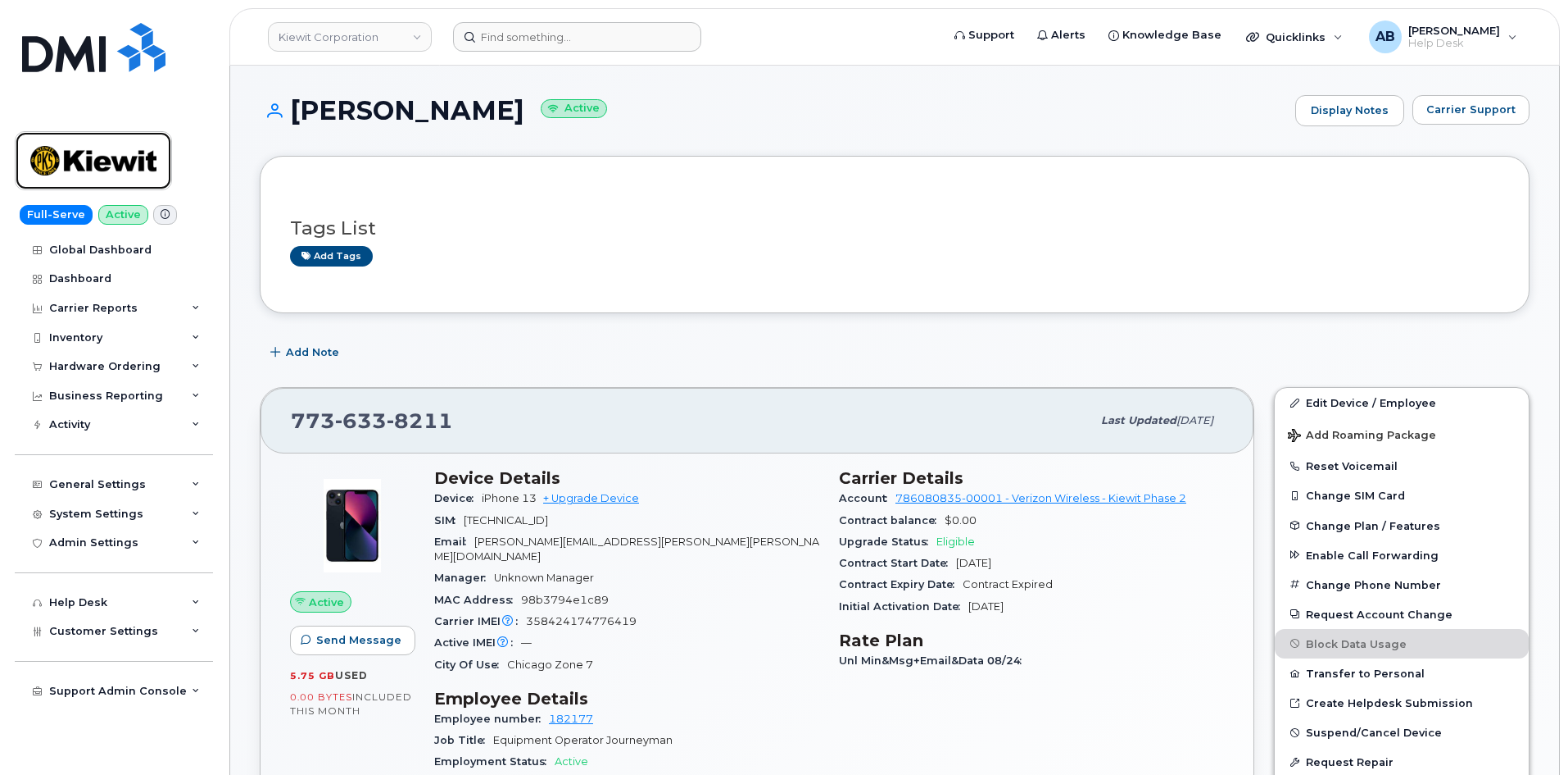
drag, startPoint x: 113, startPoint y: 162, endPoint x: 978, endPoint y: 40, distance: 873.6
click at [113, 162] on img at bounding box center [94, 161] width 126 height 48
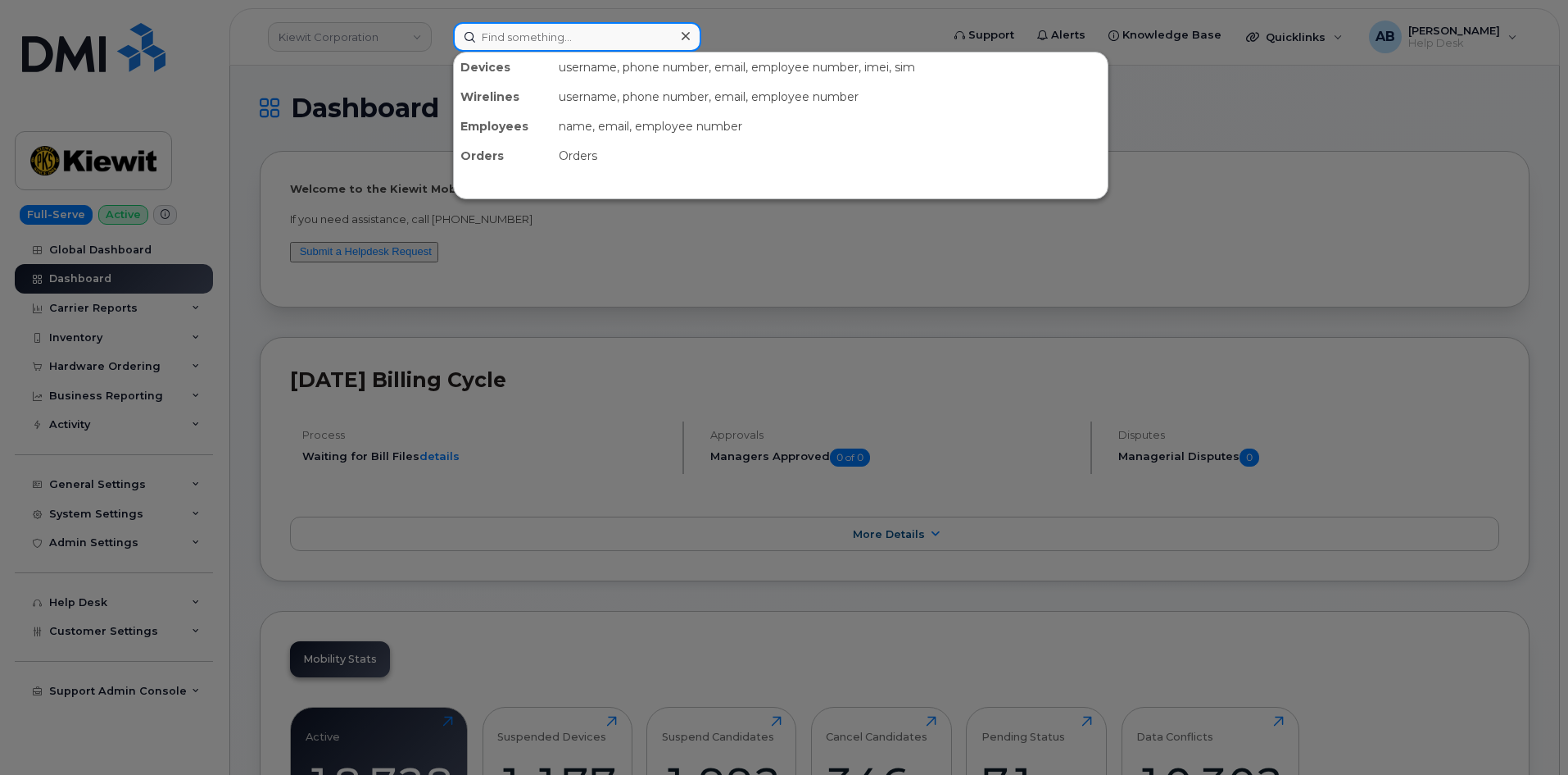
click at [488, 33] on input at bounding box center [577, 37] width 248 height 30
paste input "[PERSON_NAME]"
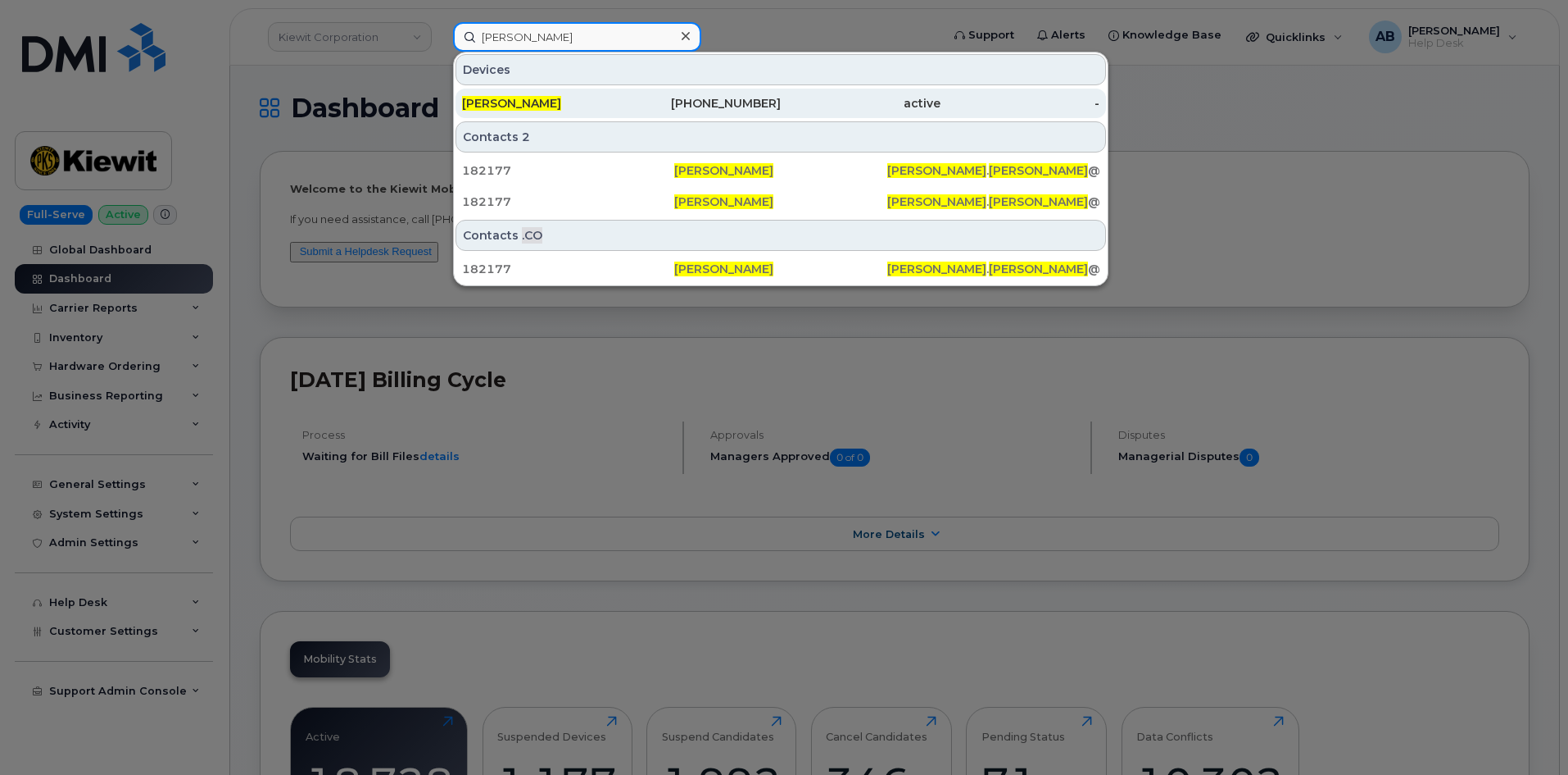
type input "[PERSON_NAME]"
click at [553, 101] on span "[PERSON_NAME]" at bounding box center [512, 103] width 99 height 14
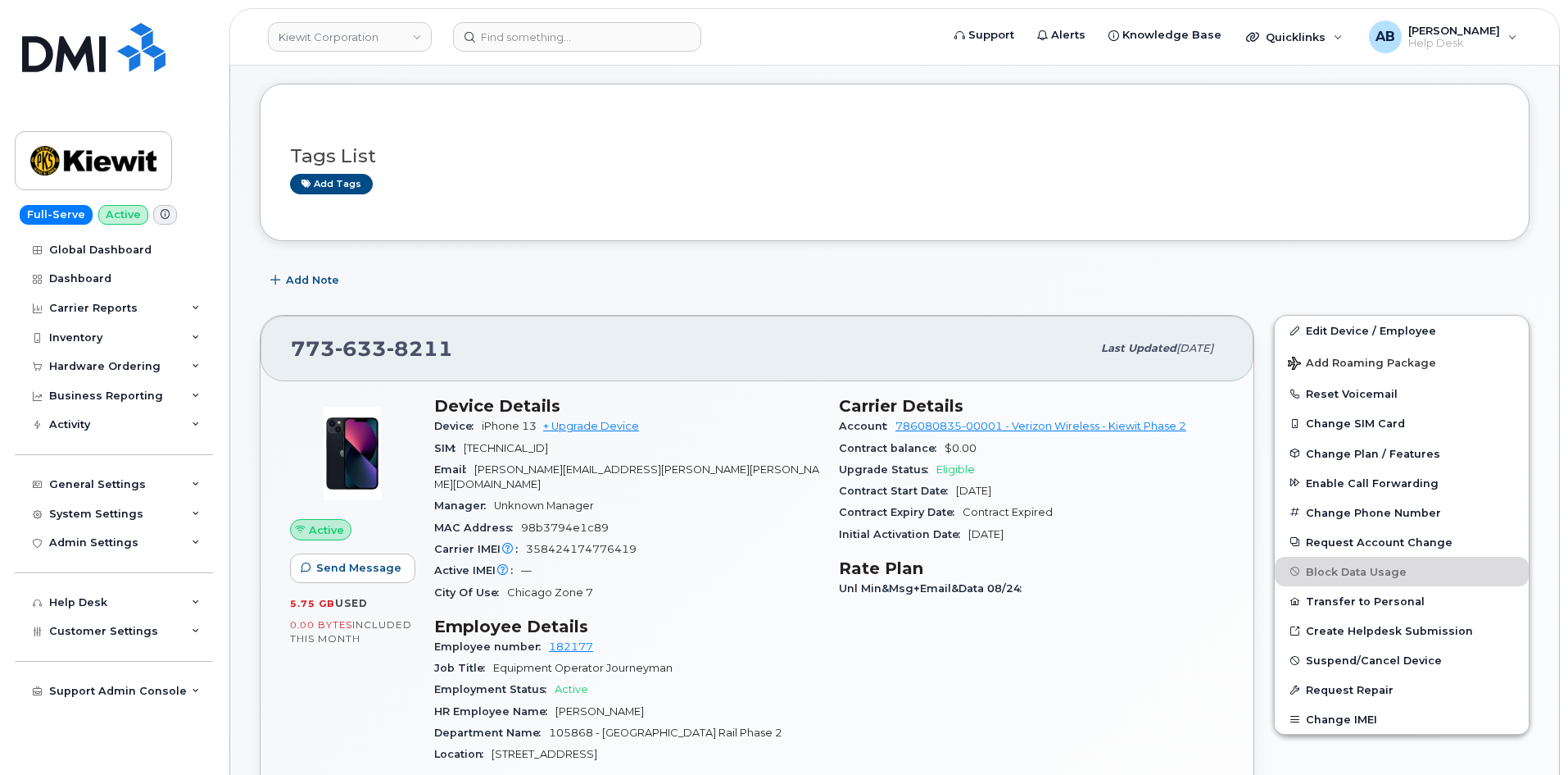
scroll to position [164, 0]
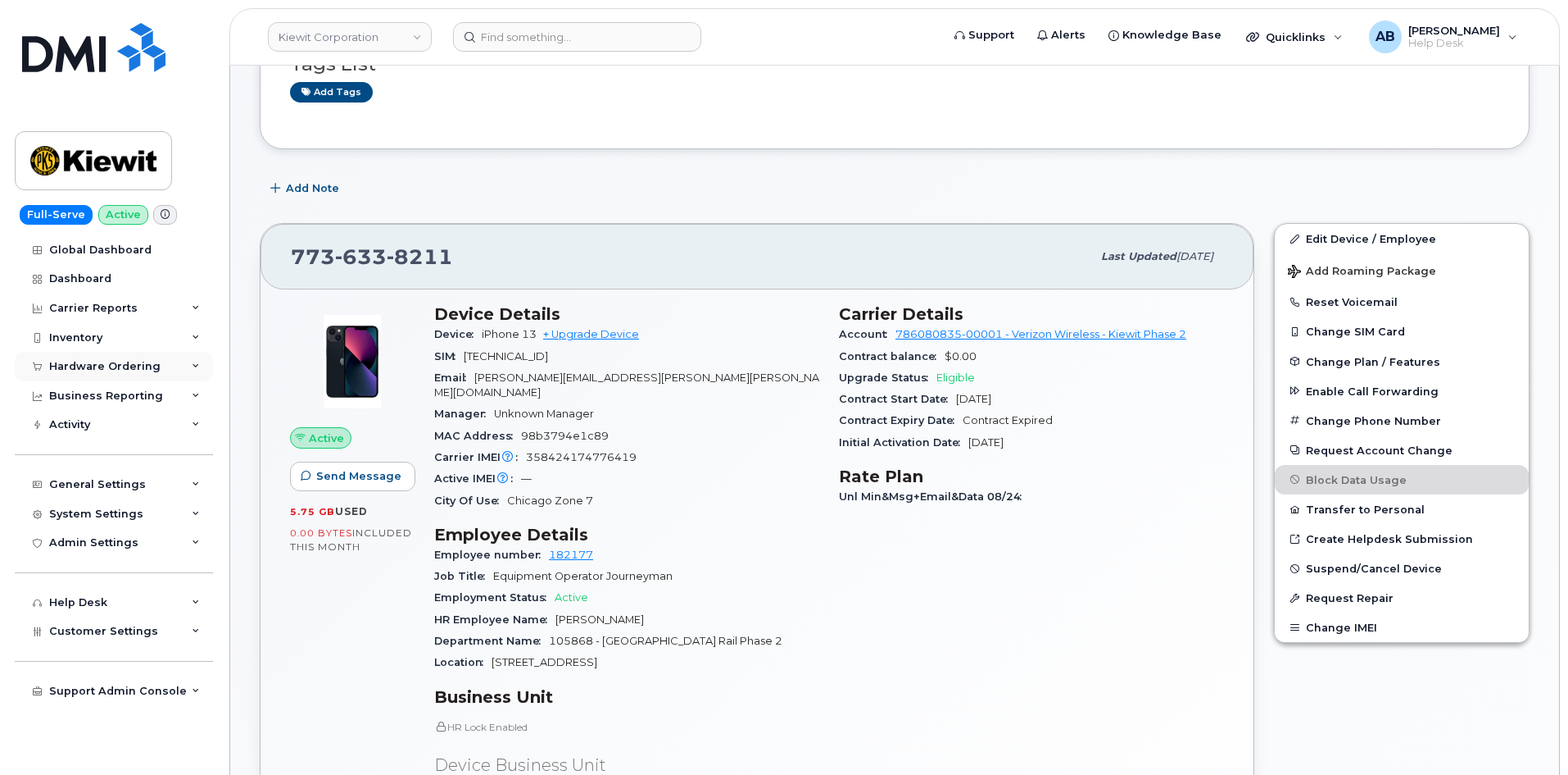
click at [77, 365] on div "Hardware Ordering" at bounding box center [104, 366] width 111 height 14
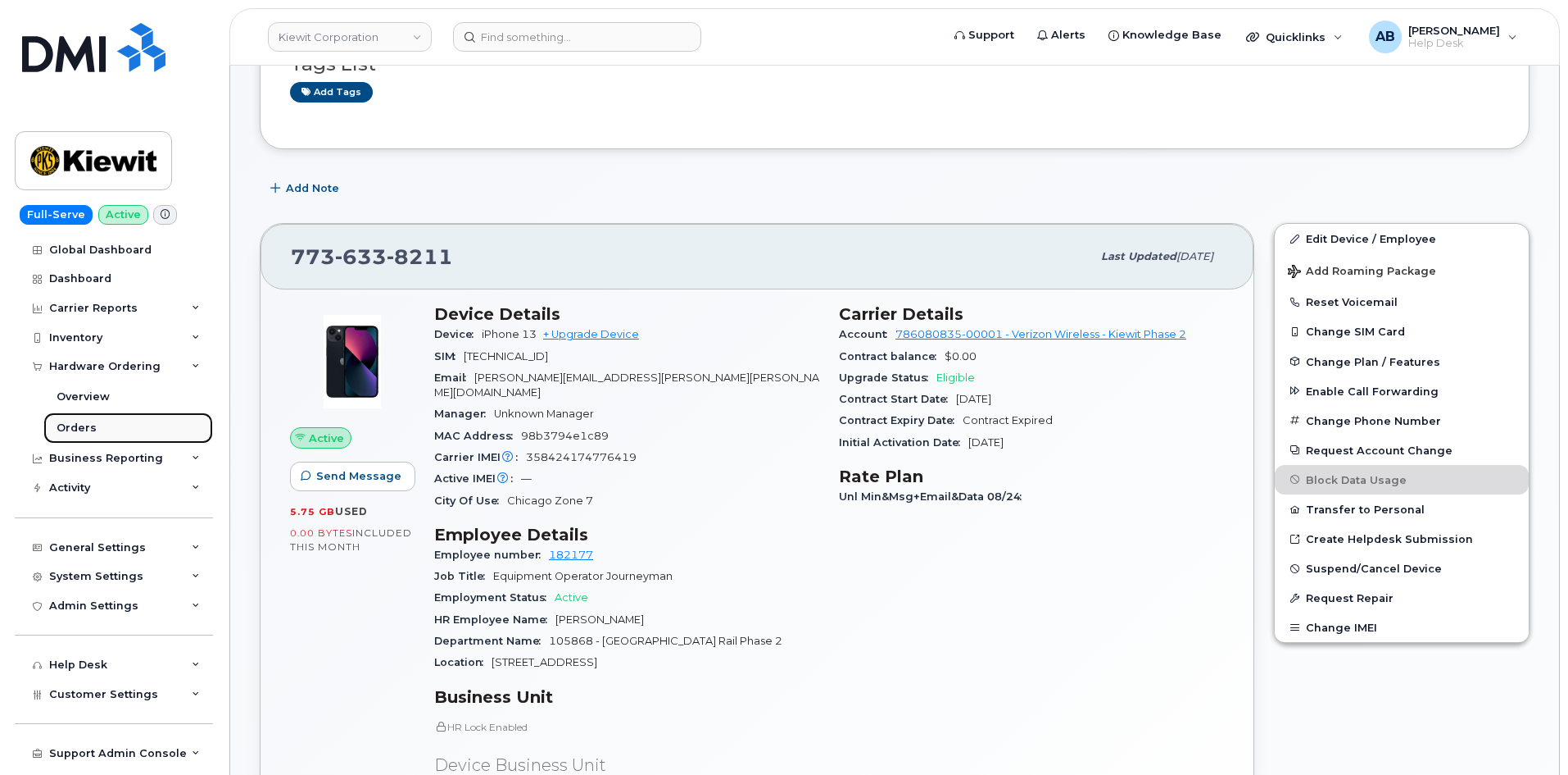
click at [102, 420] on link "Orders" at bounding box center [128, 428] width 170 height 31
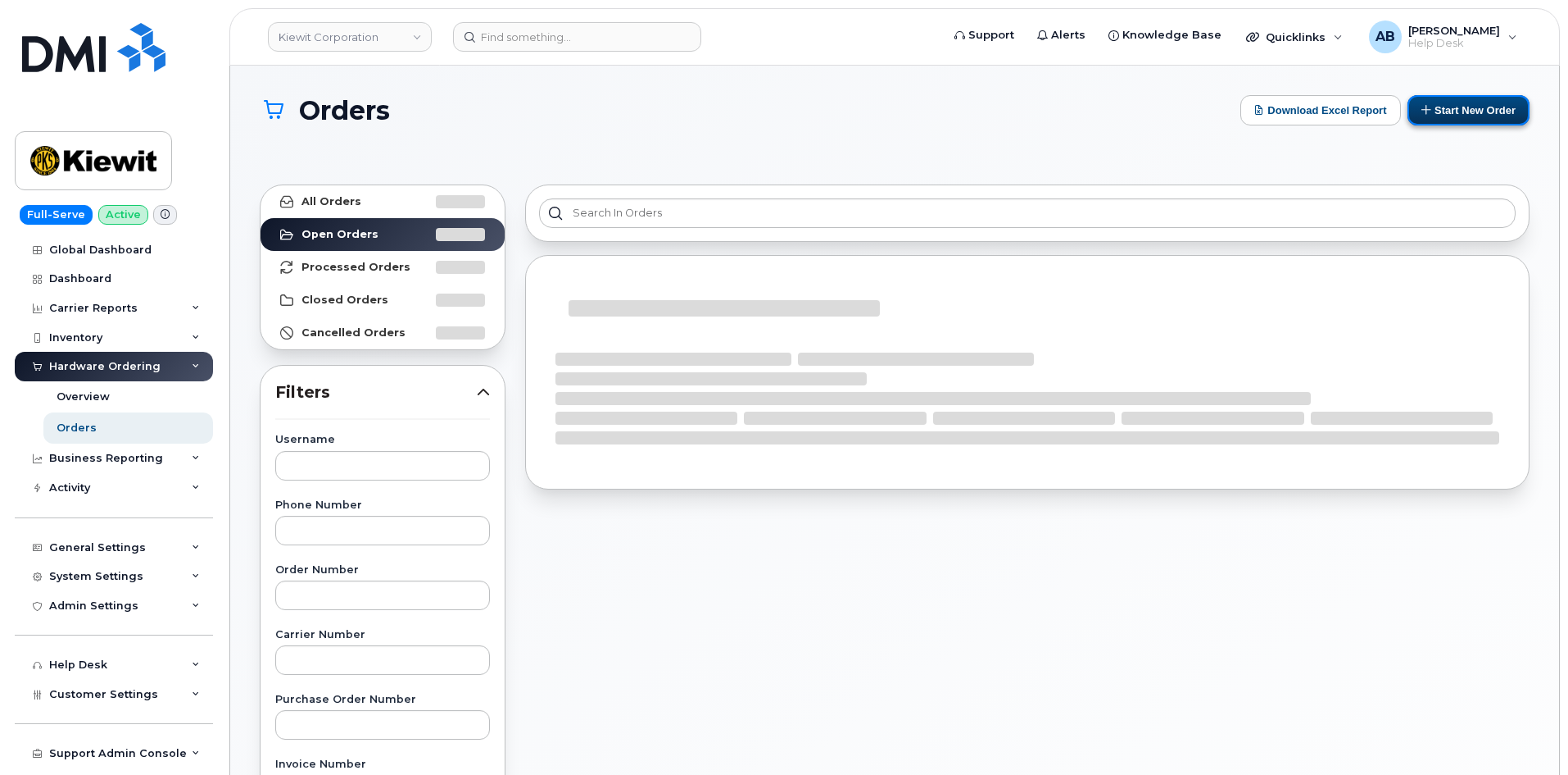
click at [1484, 115] on button "Start New Order" at bounding box center [1468, 110] width 122 height 31
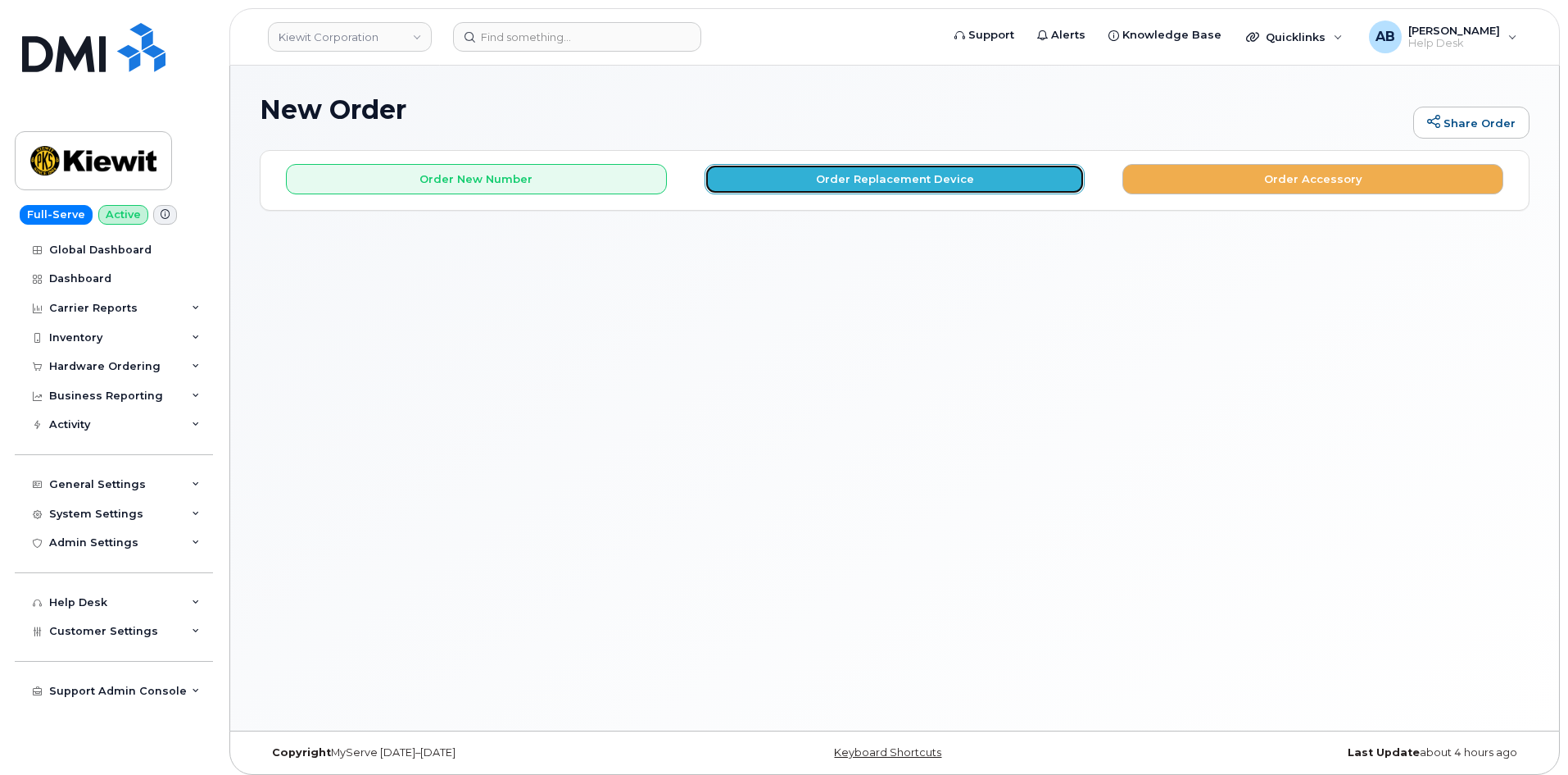
click at [756, 178] on button "Order Replacement Device" at bounding box center [895, 180] width 381 height 31
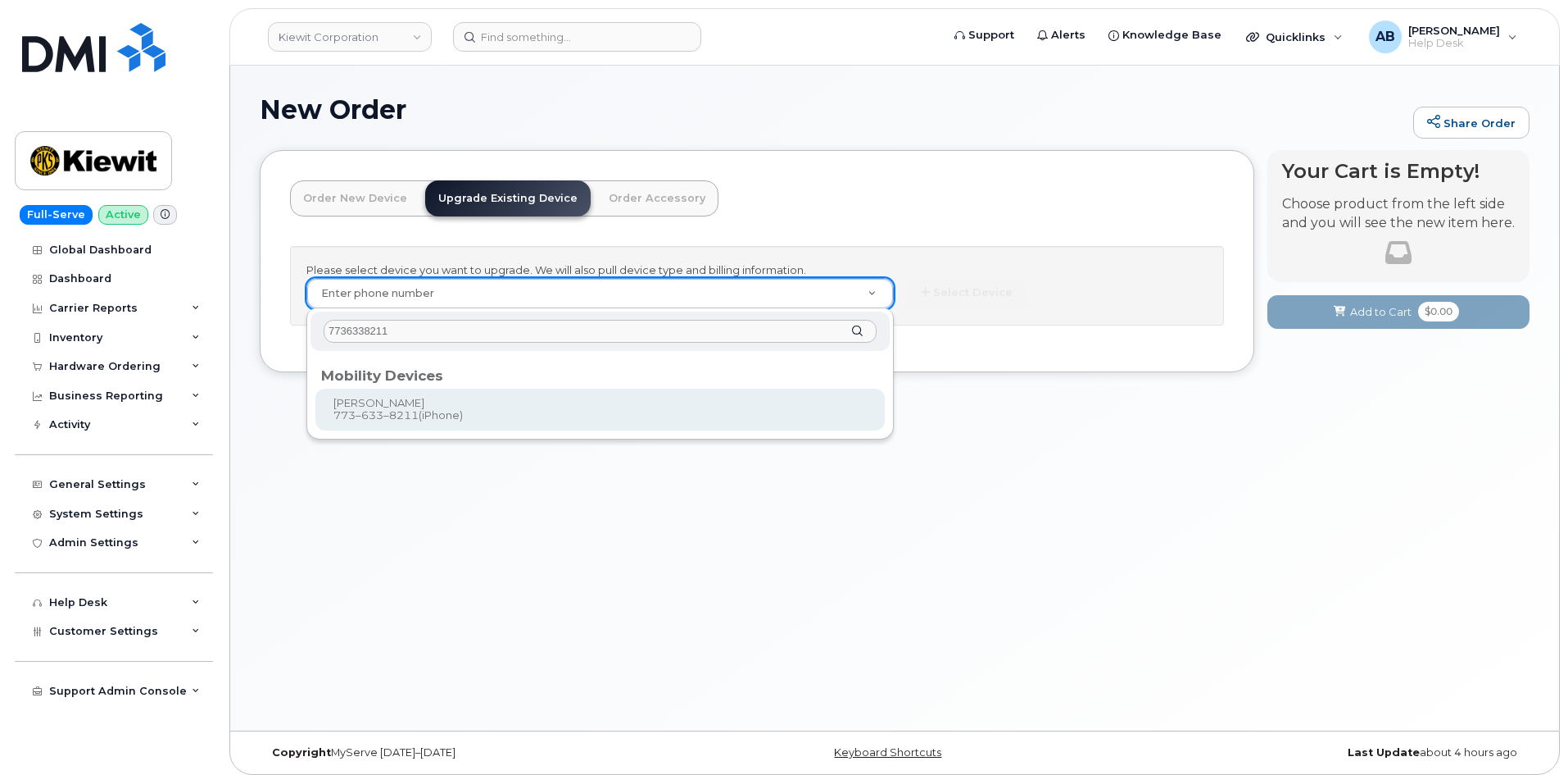
type input "7736338211"
type input "1172010"
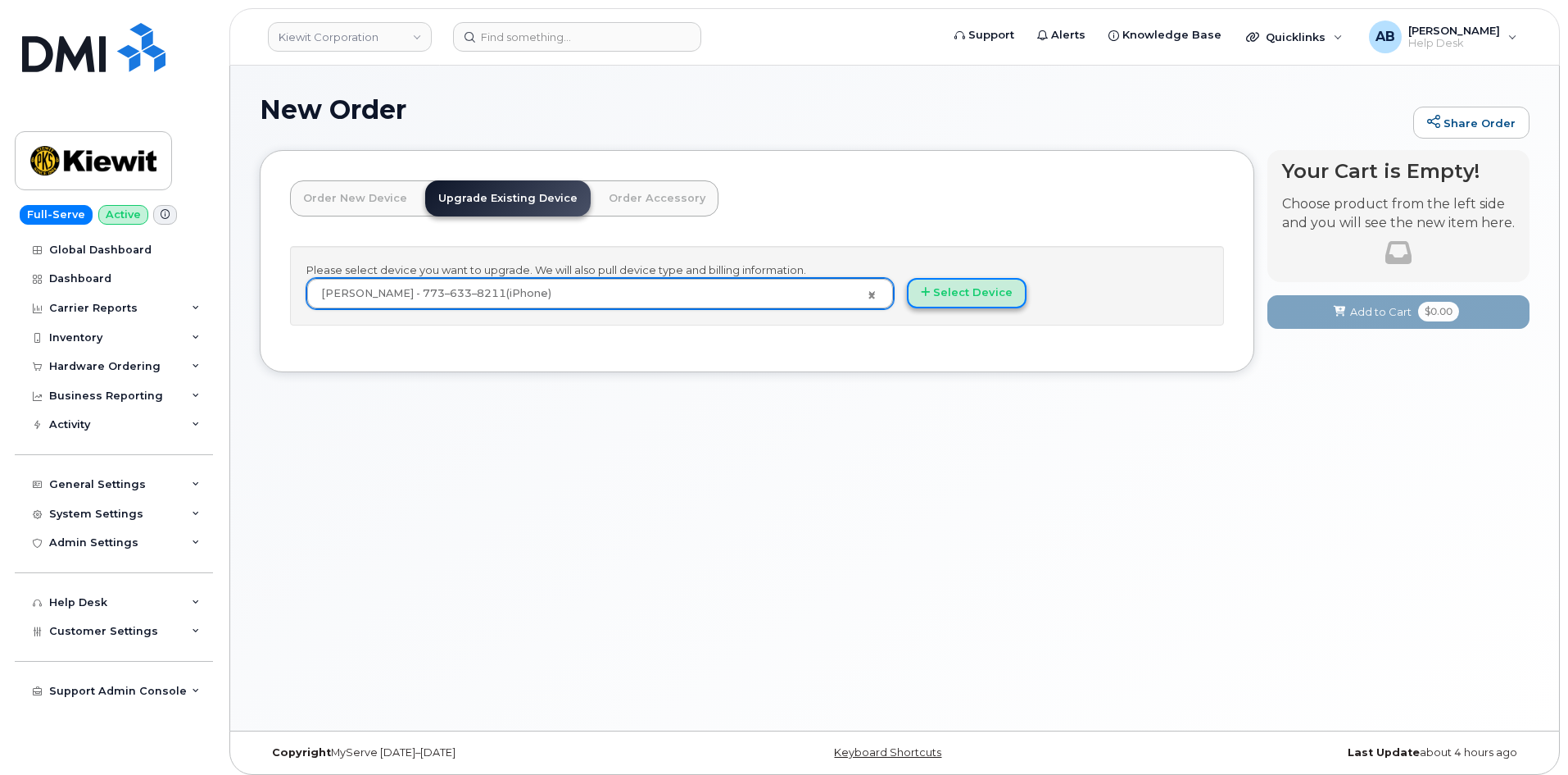
click at [961, 291] on button "Select Device" at bounding box center [967, 294] width 120 height 31
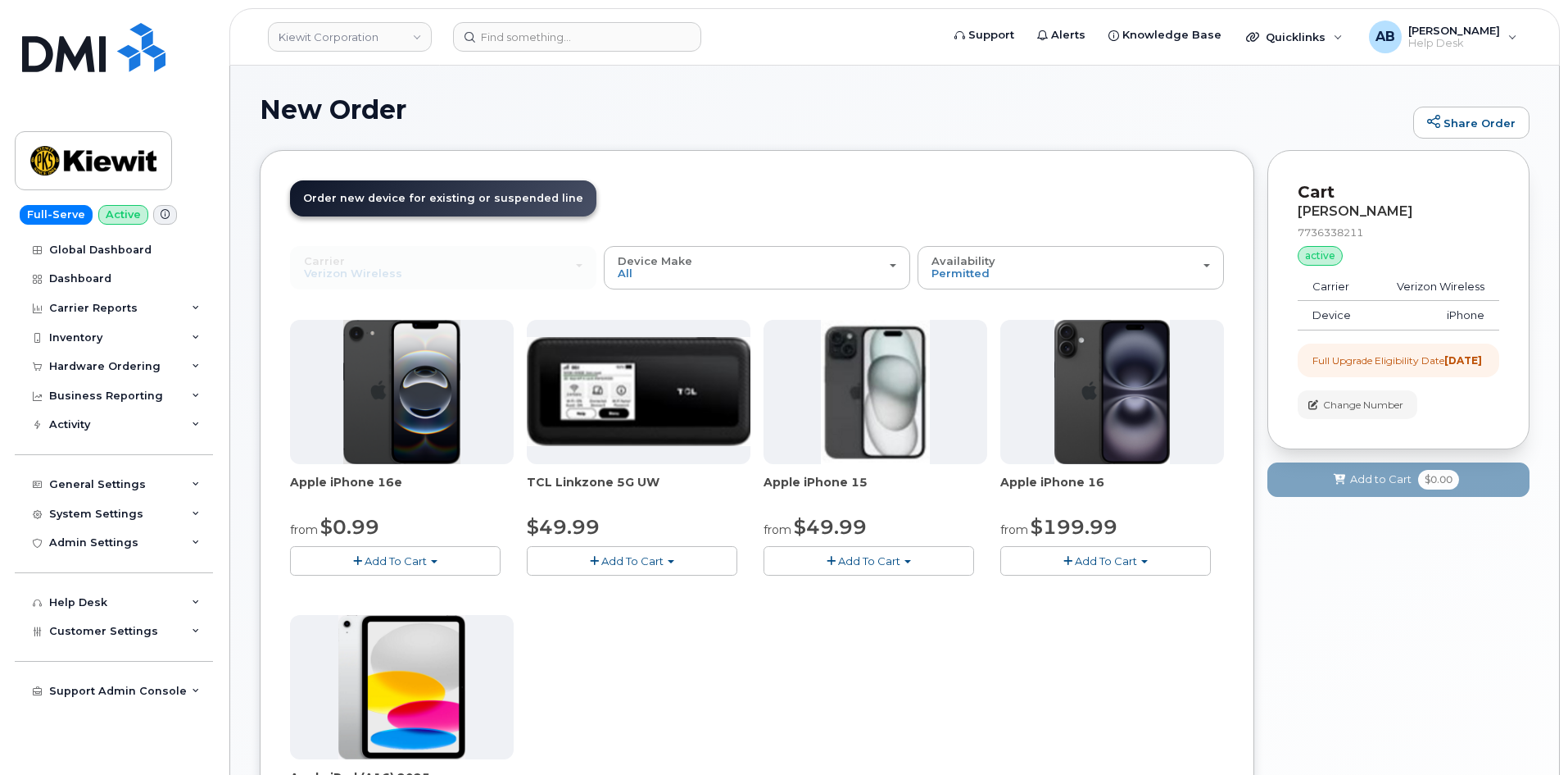
click at [914, 562] on button "Add To Cart" at bounding box center [868, 560] width 210 height 29
click at [860, 589] on link "$49.99 - 2 Year Upgrade (128GB)" at bounding box center [874, 591] width 213 height 21
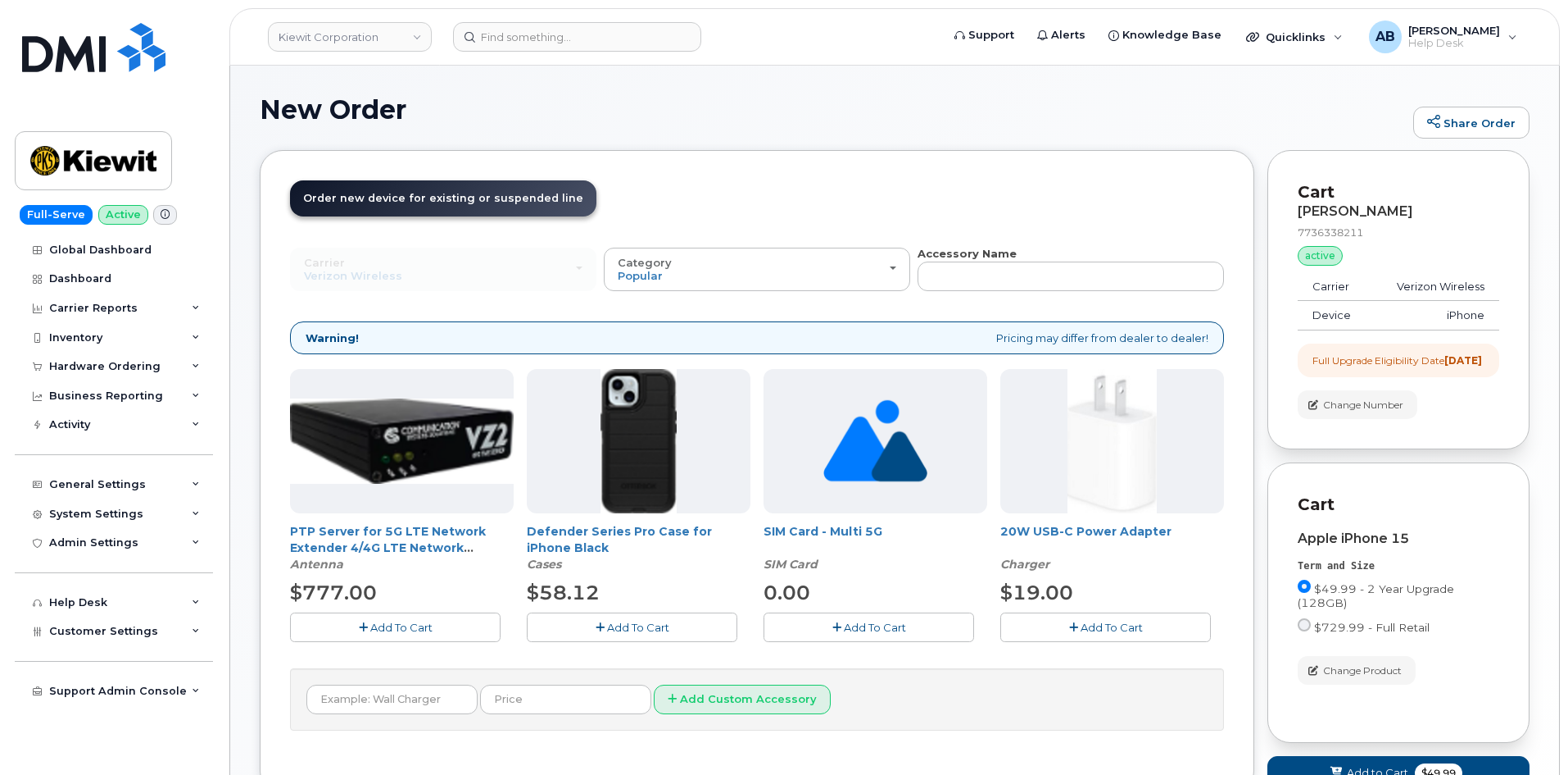
click at [635, 623] on span "Add To Cart" at bounding box center [638, 627] width 62 height 14
click at [1100, 621] on span "Add To Cart" at bounding box center [1111, 627] width 62 height 14
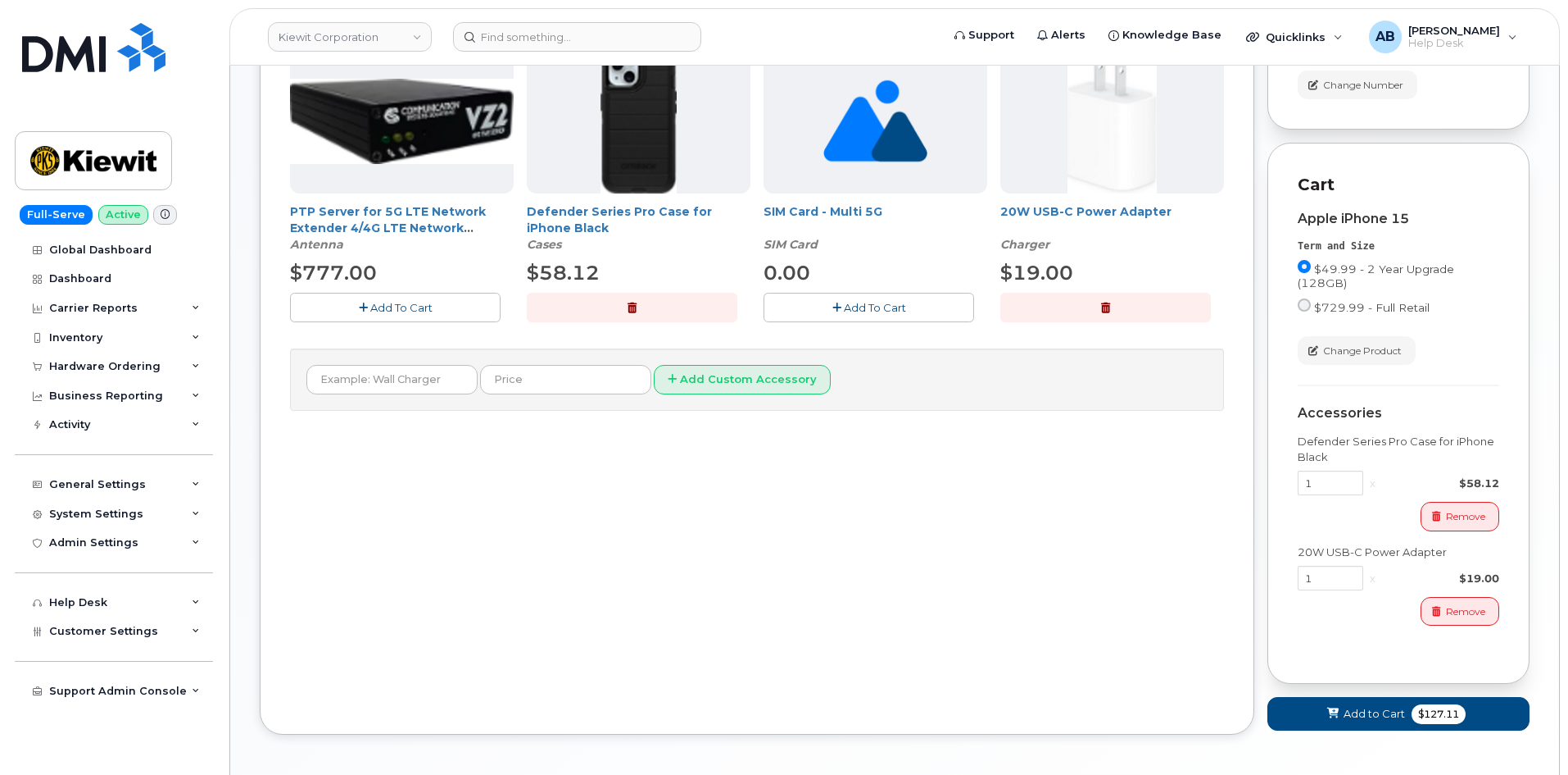
scroll to position [400, 0]
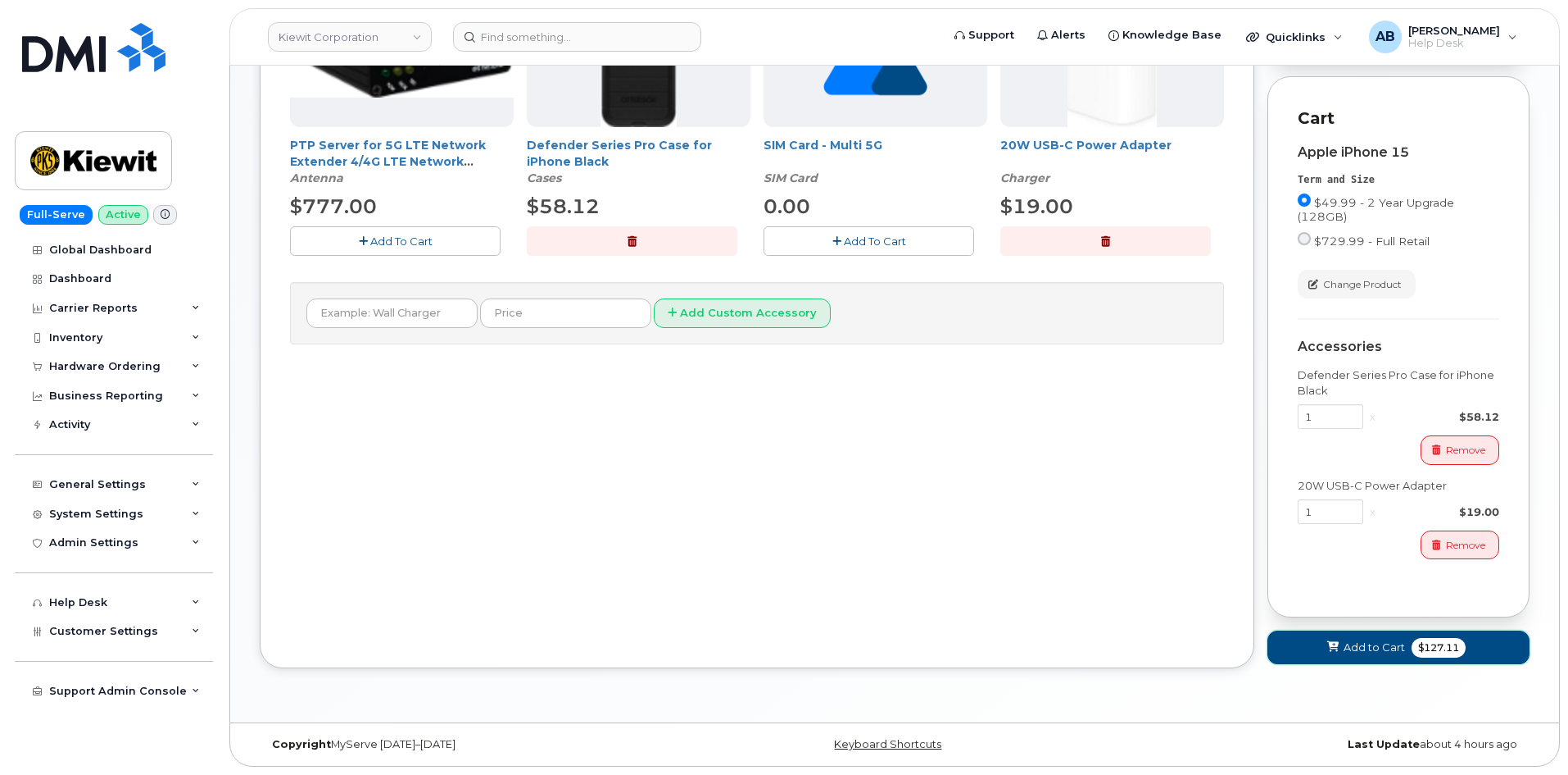
click at [1286, 632] on button "Add to Cart $127.11" at bounding box center [1398, 647] width 262 height 33
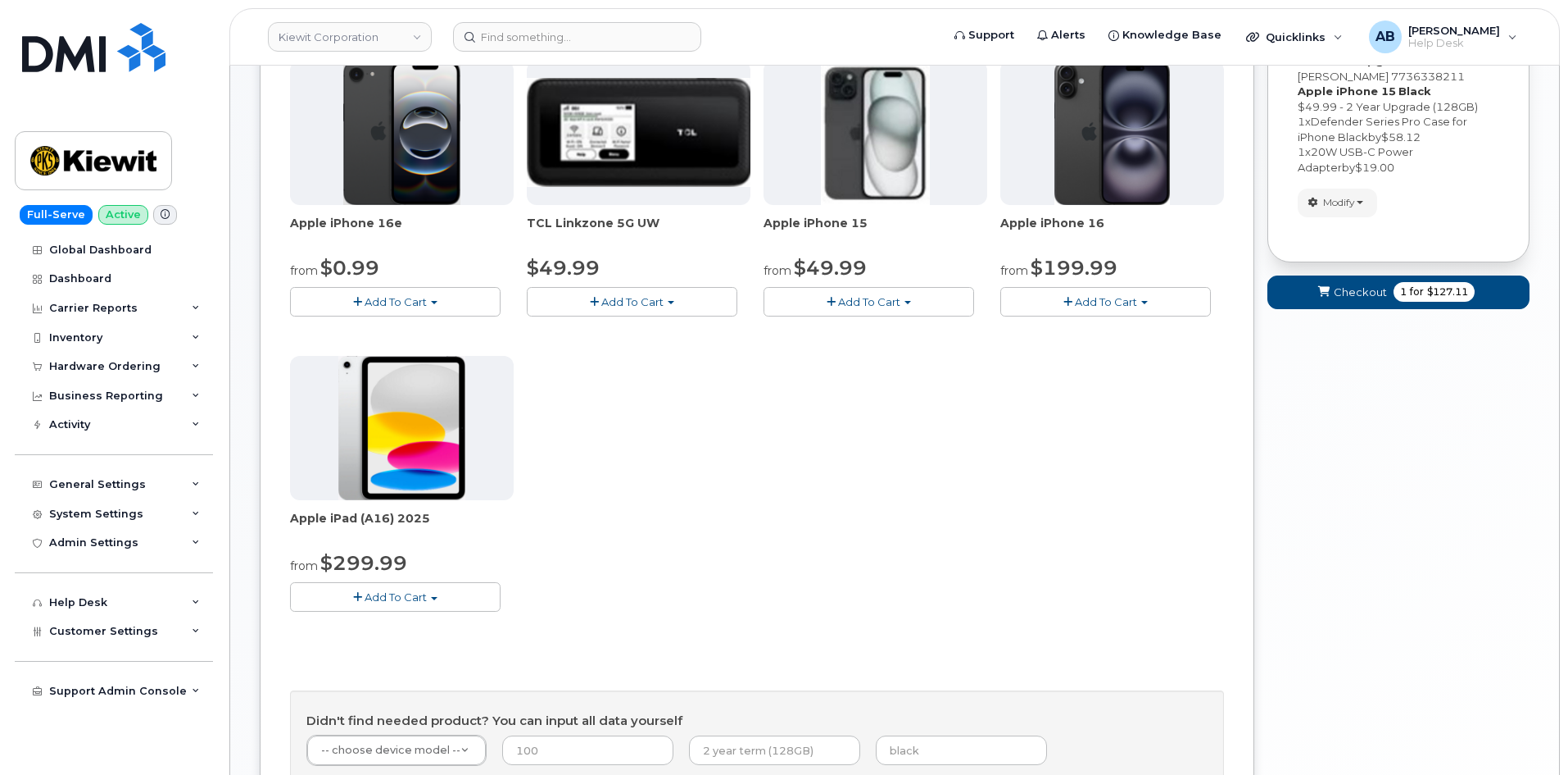
scroll to position [102, 0]
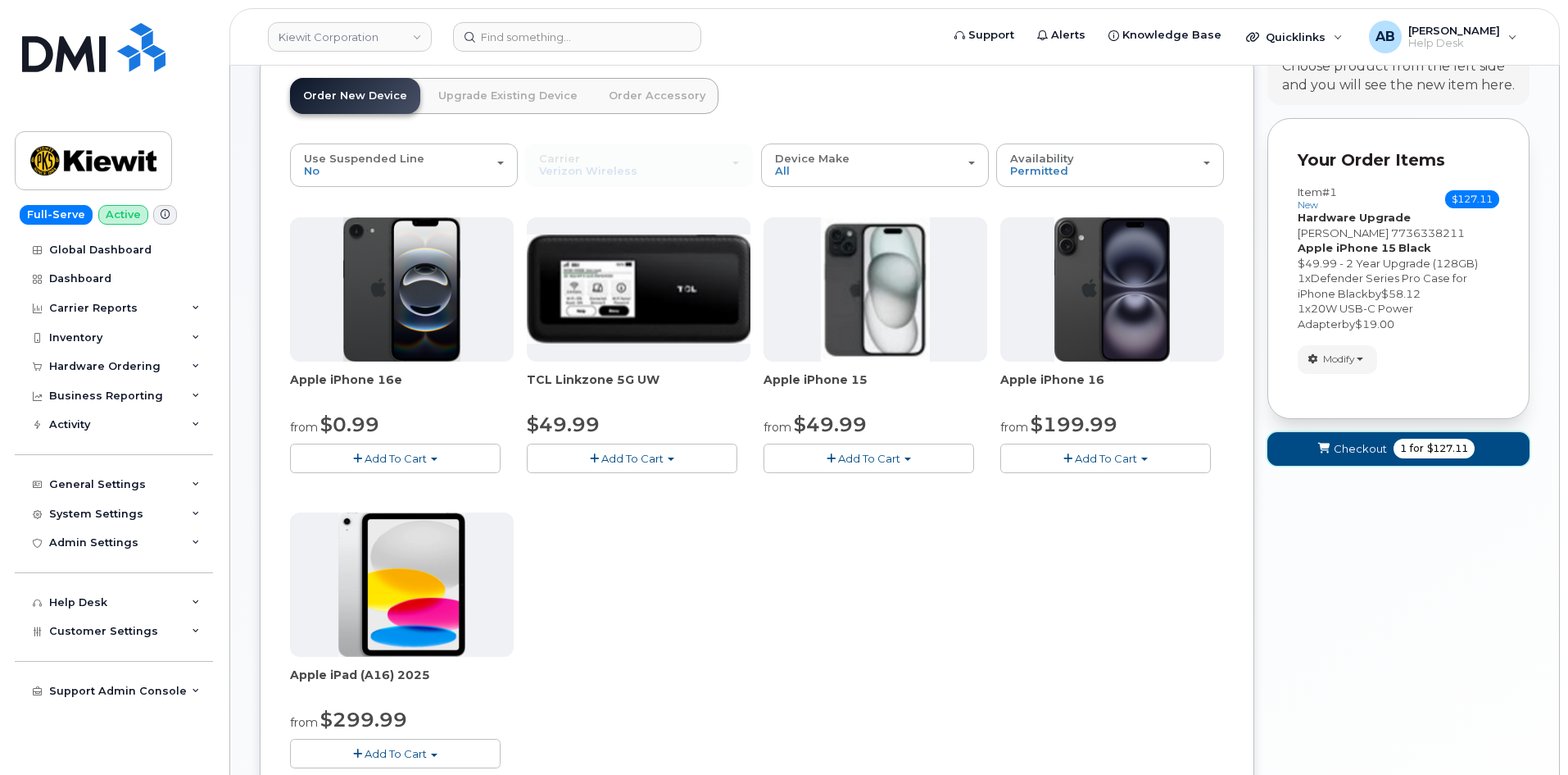
click at [1411, 455] on span "for" at bounding box center [1416, 448] width 21 height 14
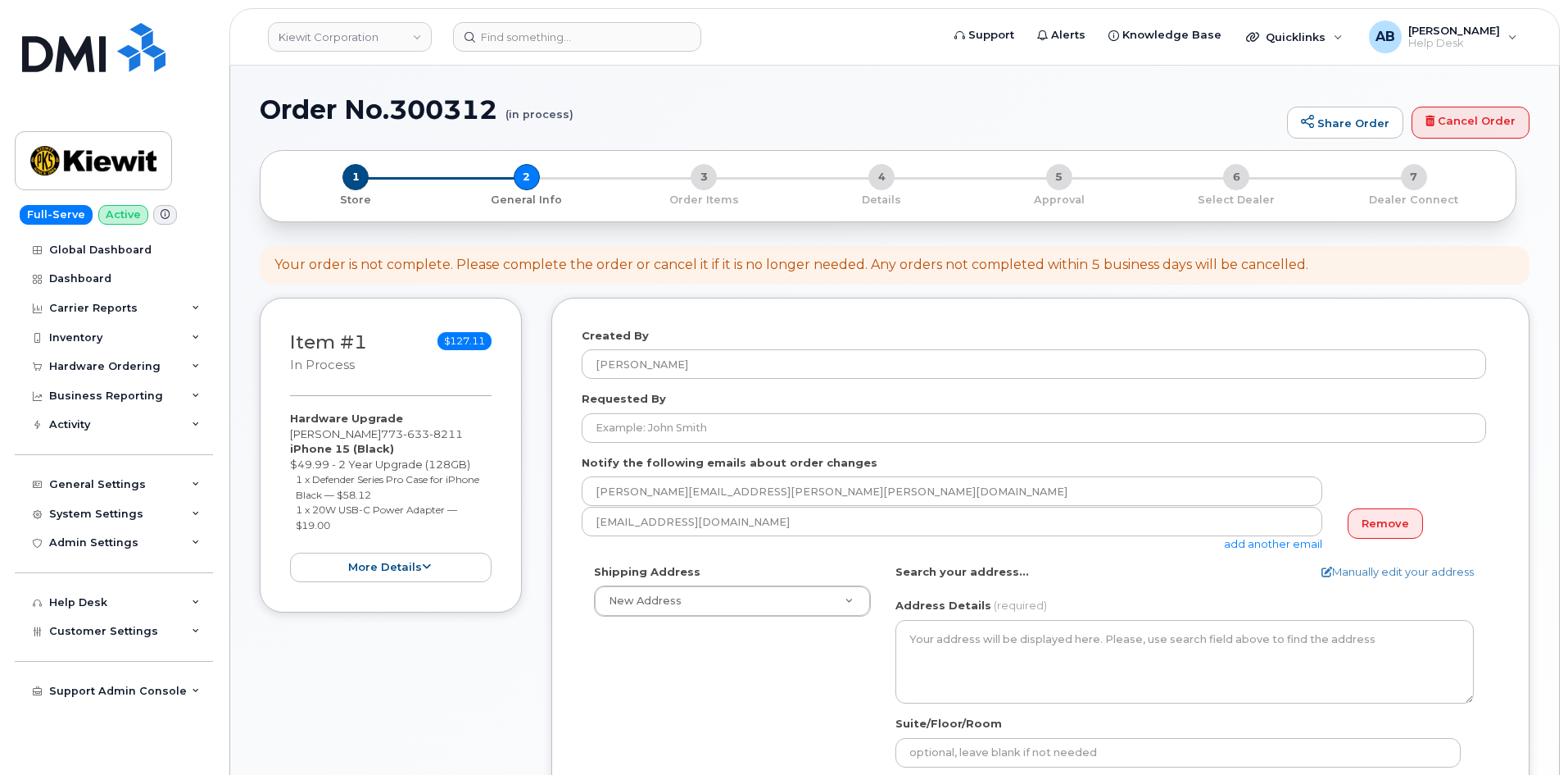
select select
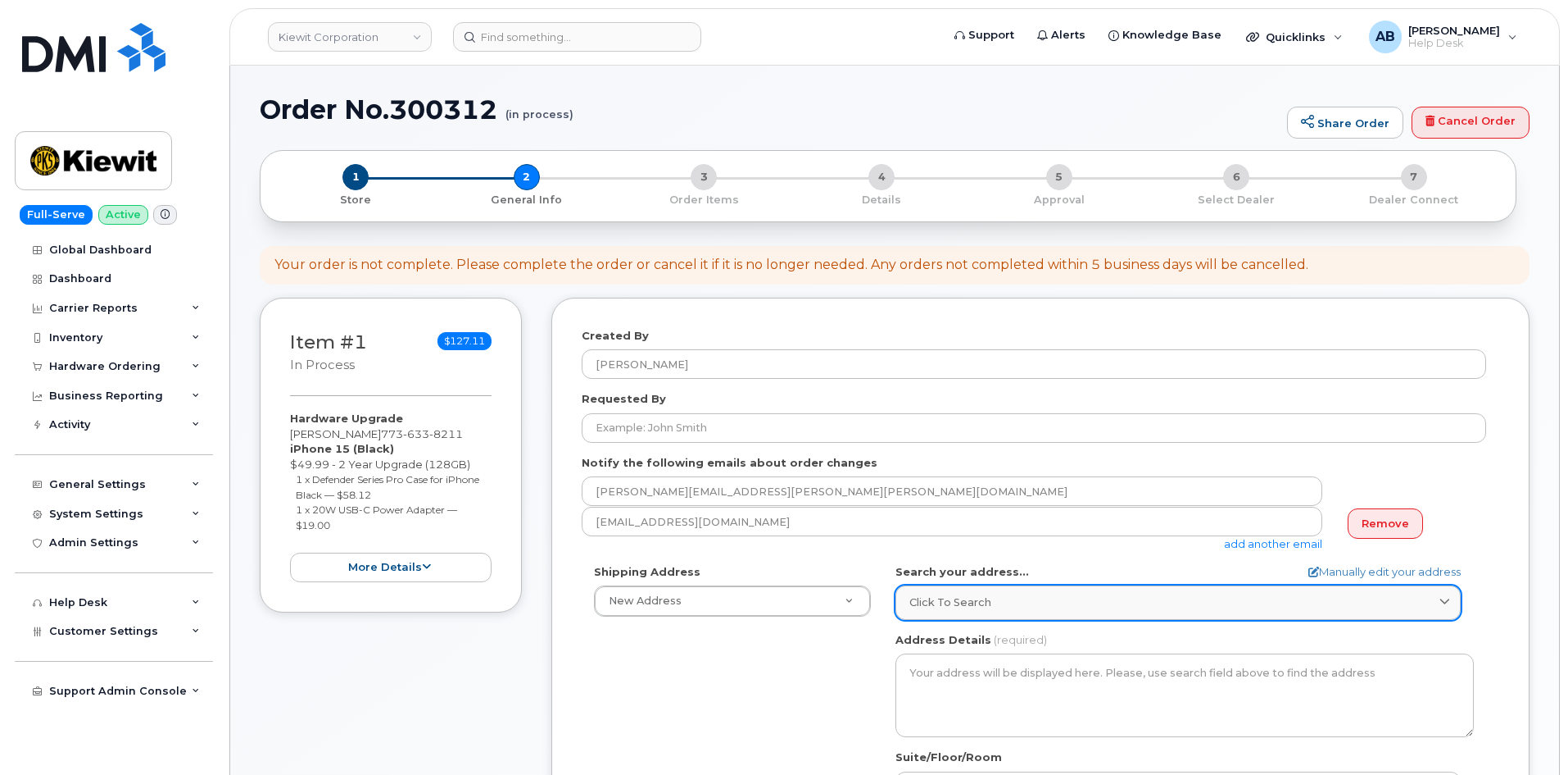
click at [968, 589] on link "Click to search" at bounding box center [1178, 602] width 565 height 33
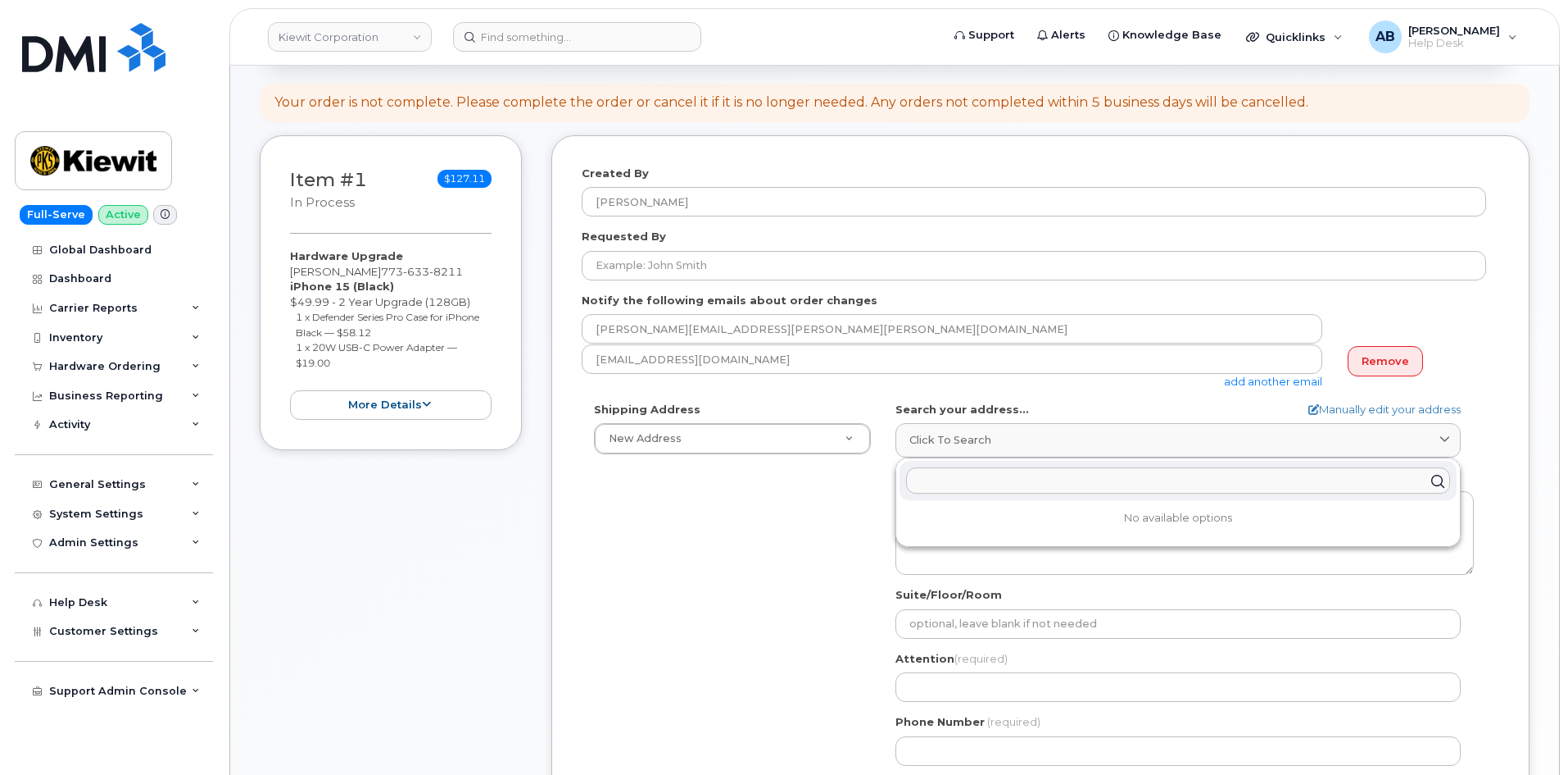
scroll to position [164, 0]
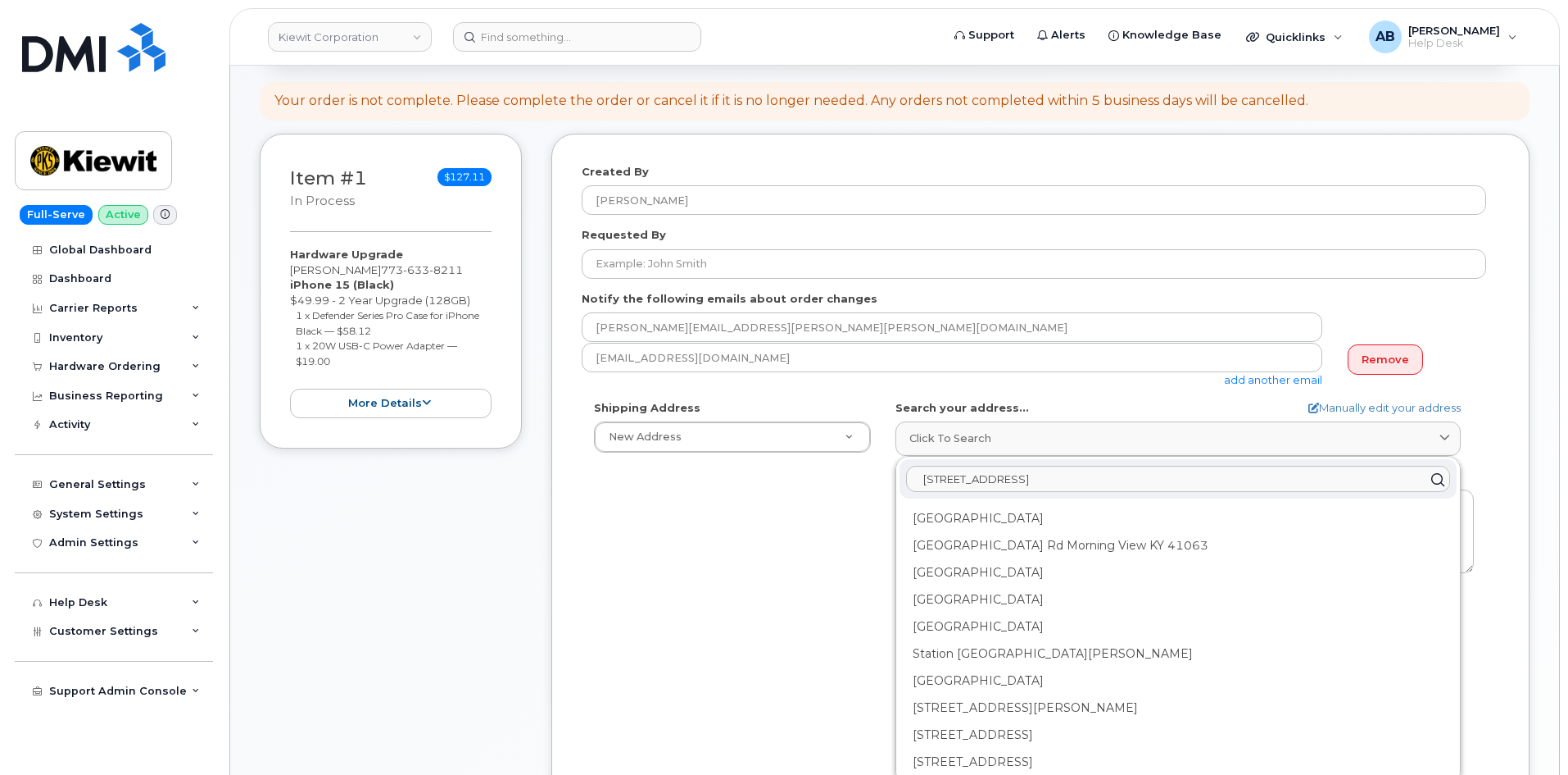
click at [975, 481] on input "[STREET_ADDRESS]" at bounding box center [1178, 479] width 544 height 26
click at [970, 481] on input "[STREET_ADDRESS]" at bounding box center [1178, 479] width 544 height 26
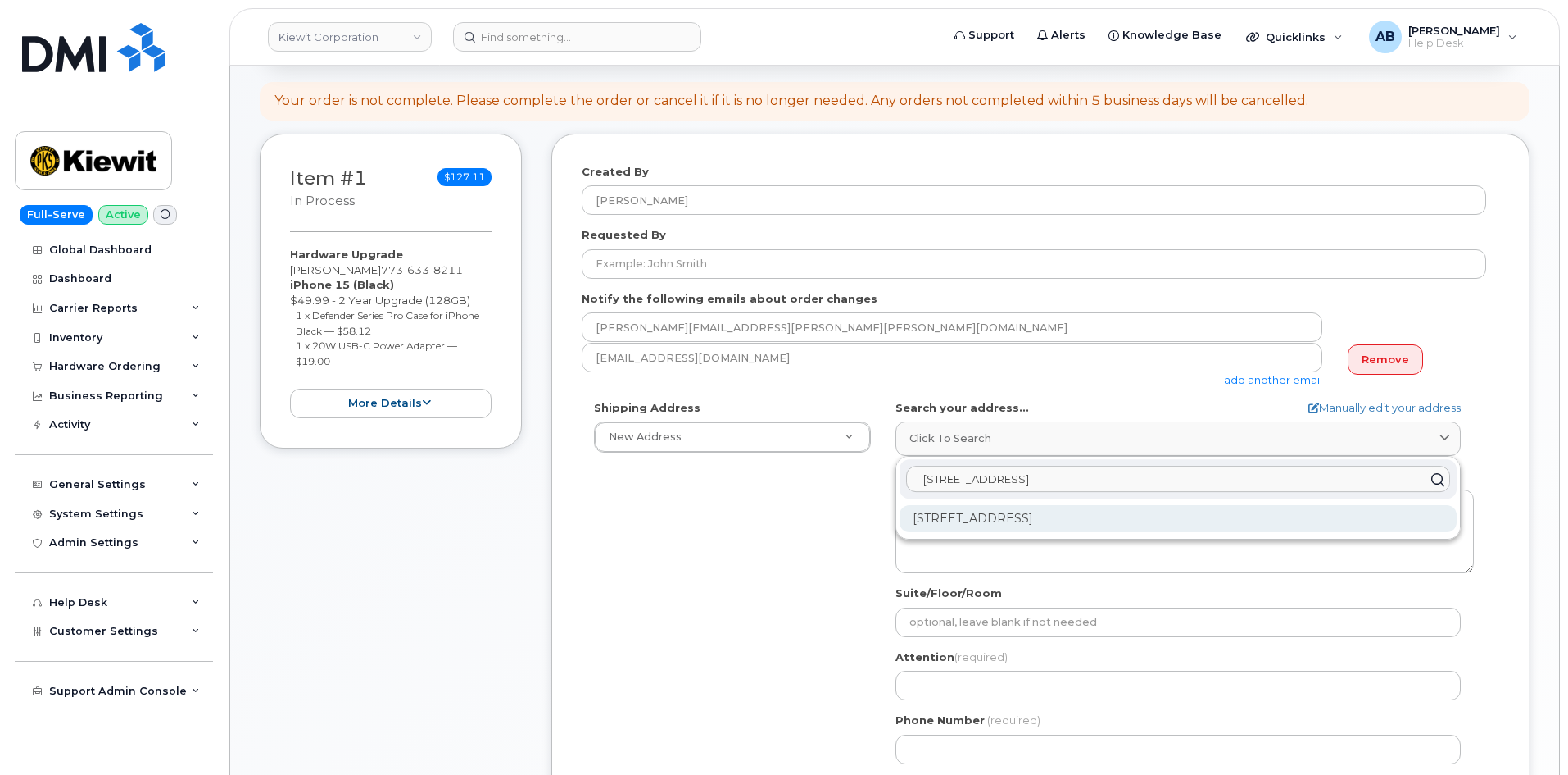
type input "504 crossstation rd"
click at [1000, 520] on div "504 Cross Station Rd Pineville SC 29468-3517" at bounding box center [1178, 518] width 557 height 27
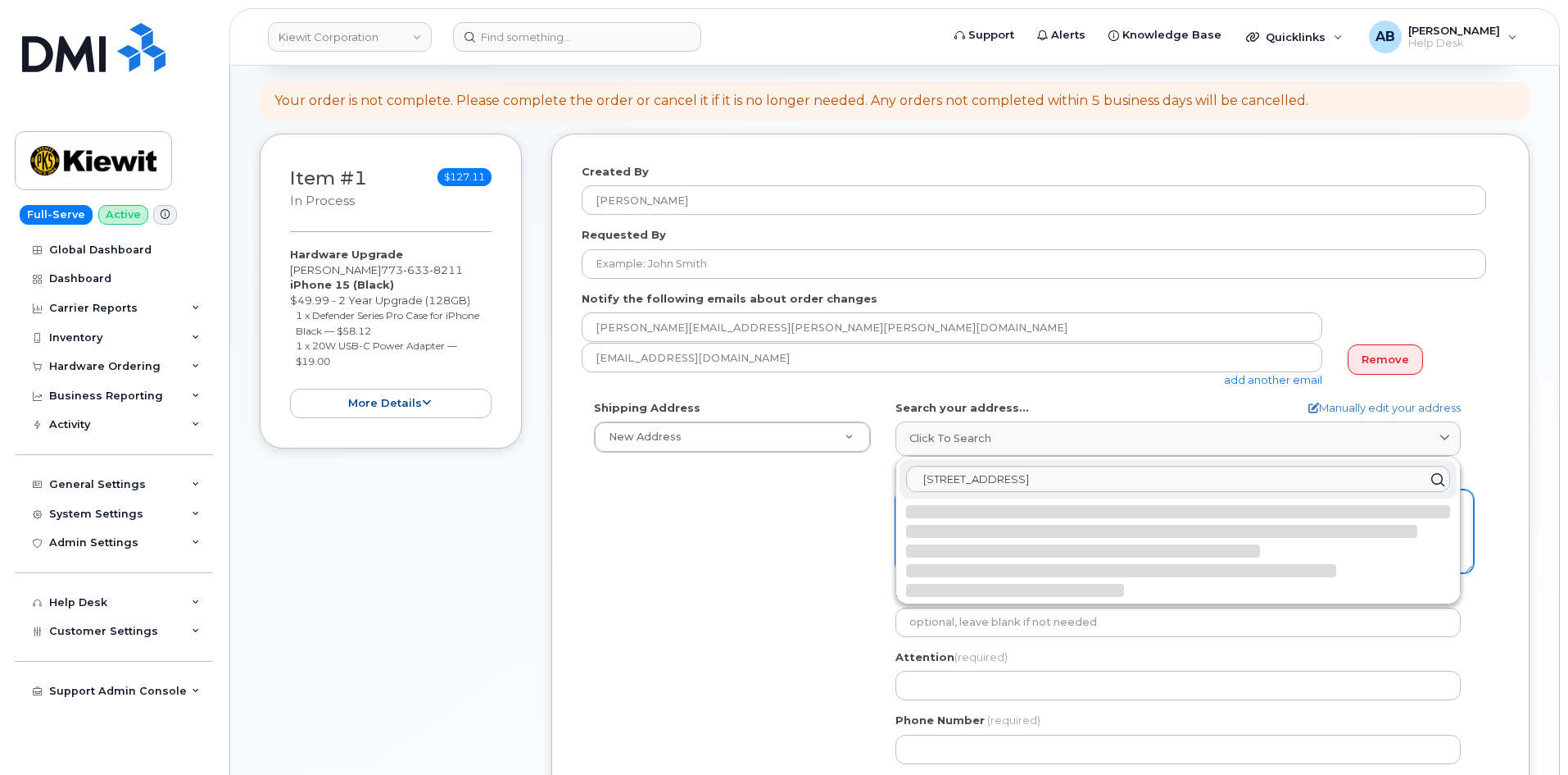
select select
type textarea "504 Cross Station Rd PINEVILLE SC 29468-3517 UNITED STATES"
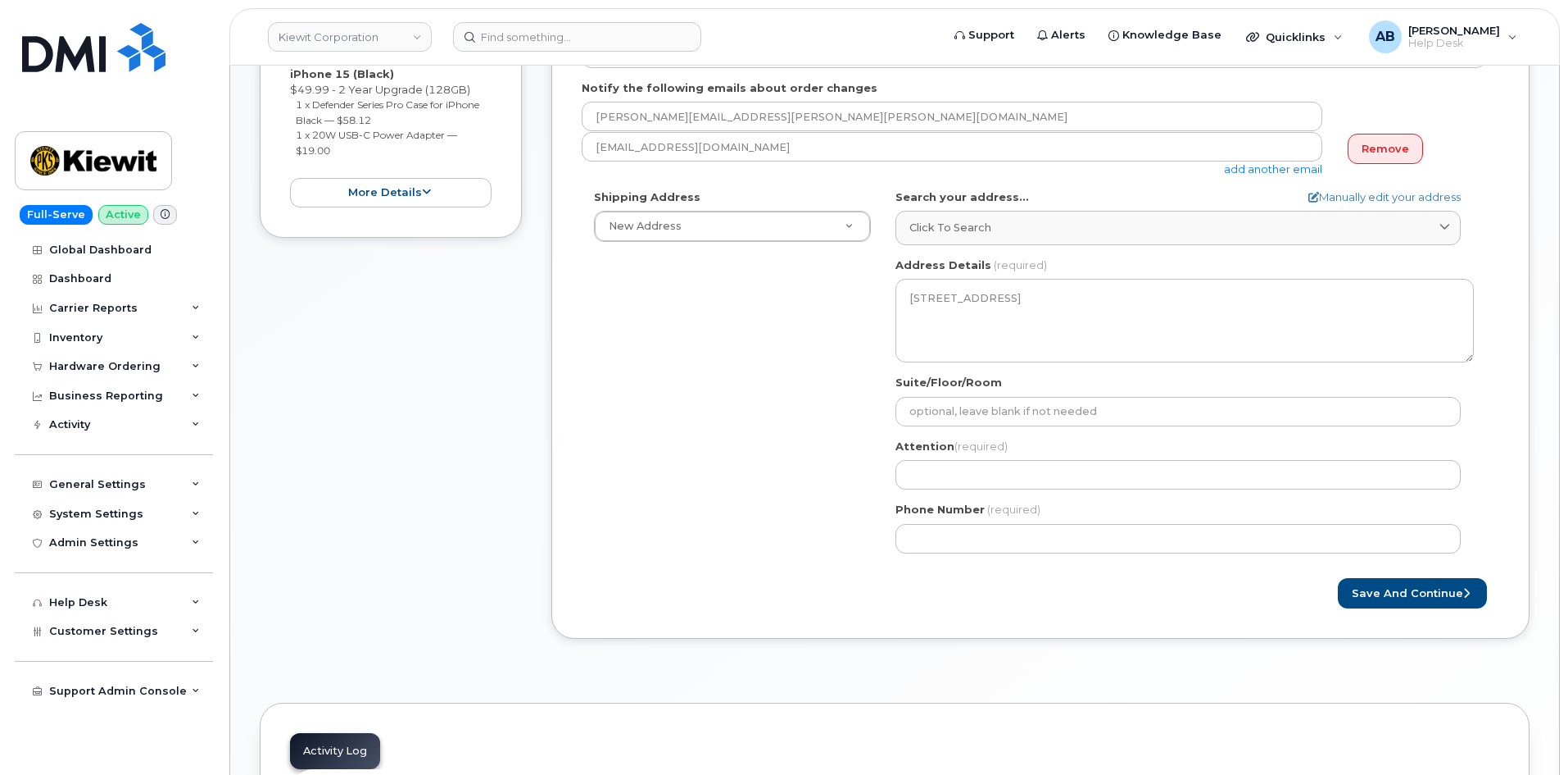
scroll to position [410, 0]
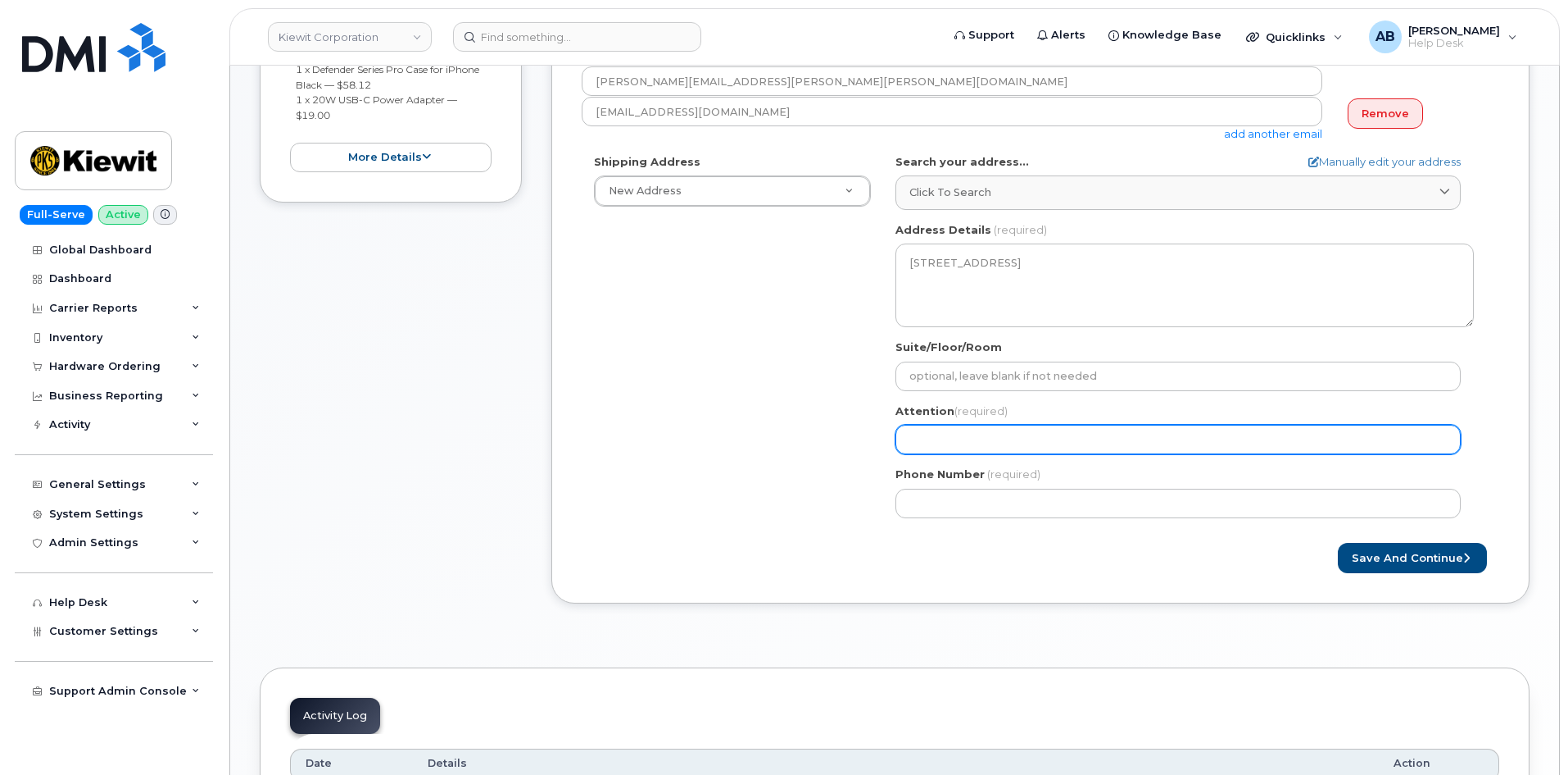
click at [945, 431] on input "Attention (required)" at bounding box center [1178, 439] width 565 height 30
paste input "Matthew Schmaedeke"
select select
type input "Matthew Schmaedeke"
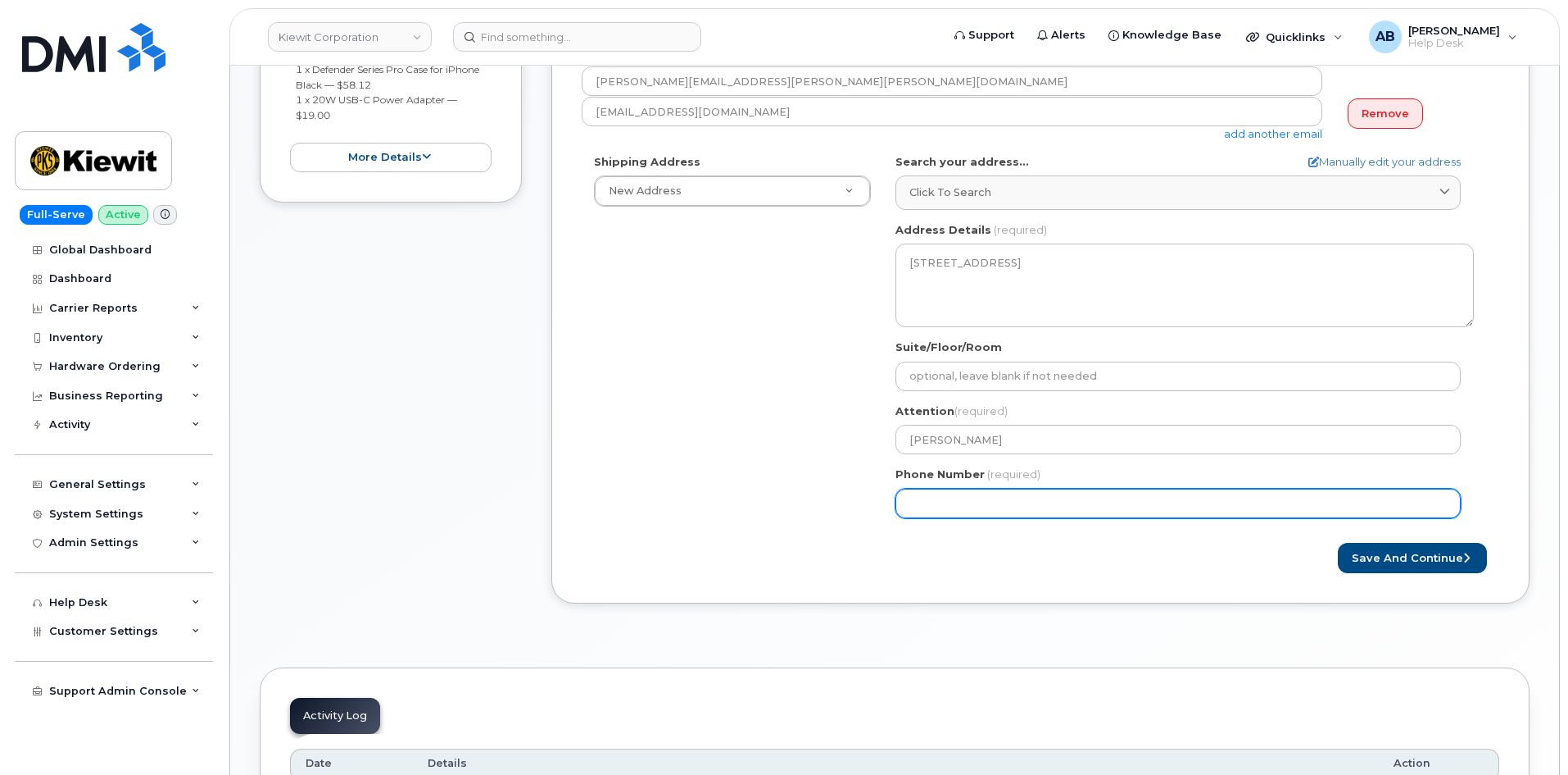
click at [910, 492] on input "Phone Number" at bounding box center [1178, 503] width 565 height 30
paste input "7736338211"
select select
type input "7736338211"
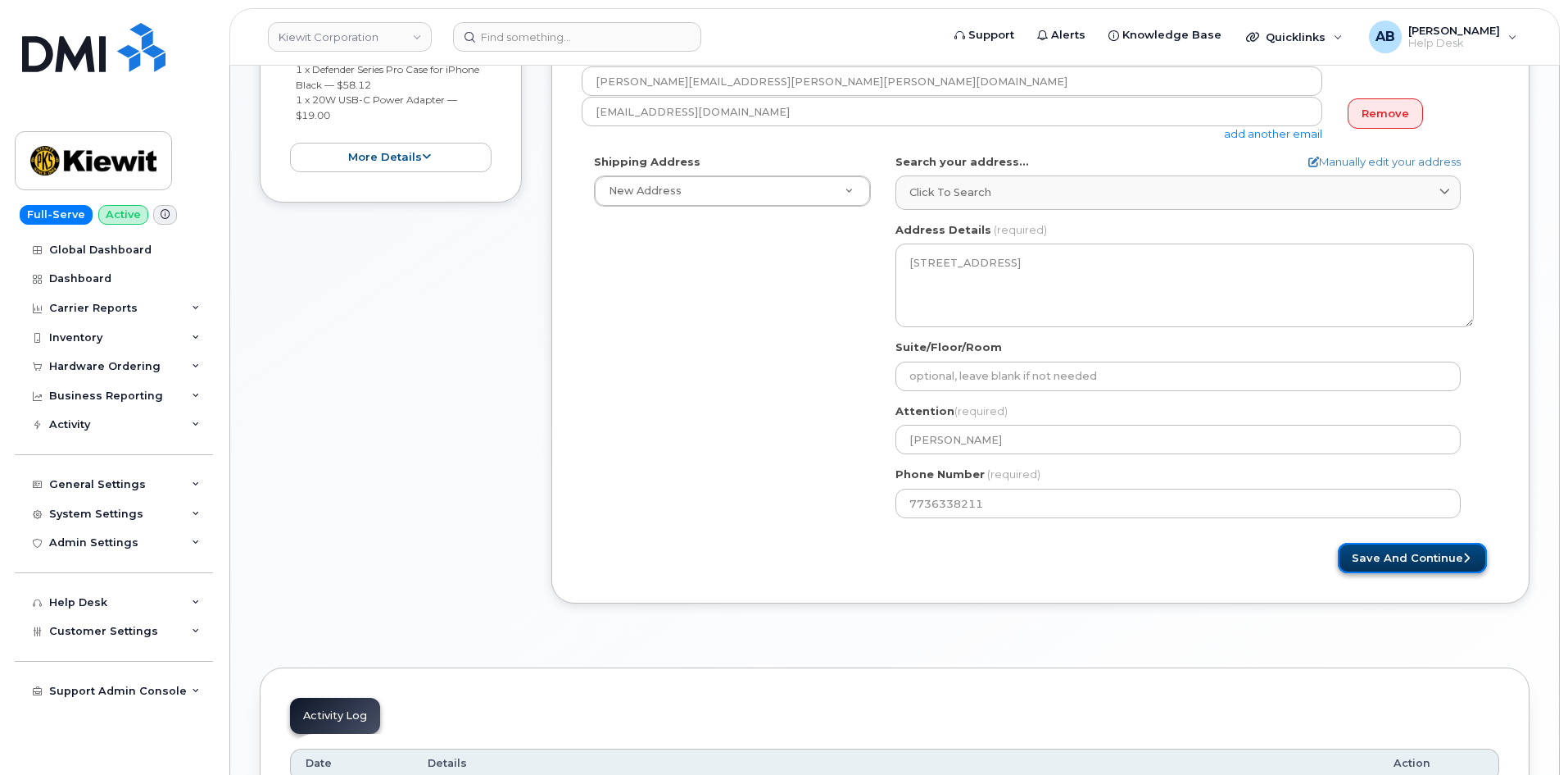
click at [1412, 564] on button "Save and Continue" at bounding box center [1412, 558] width 149 height 31
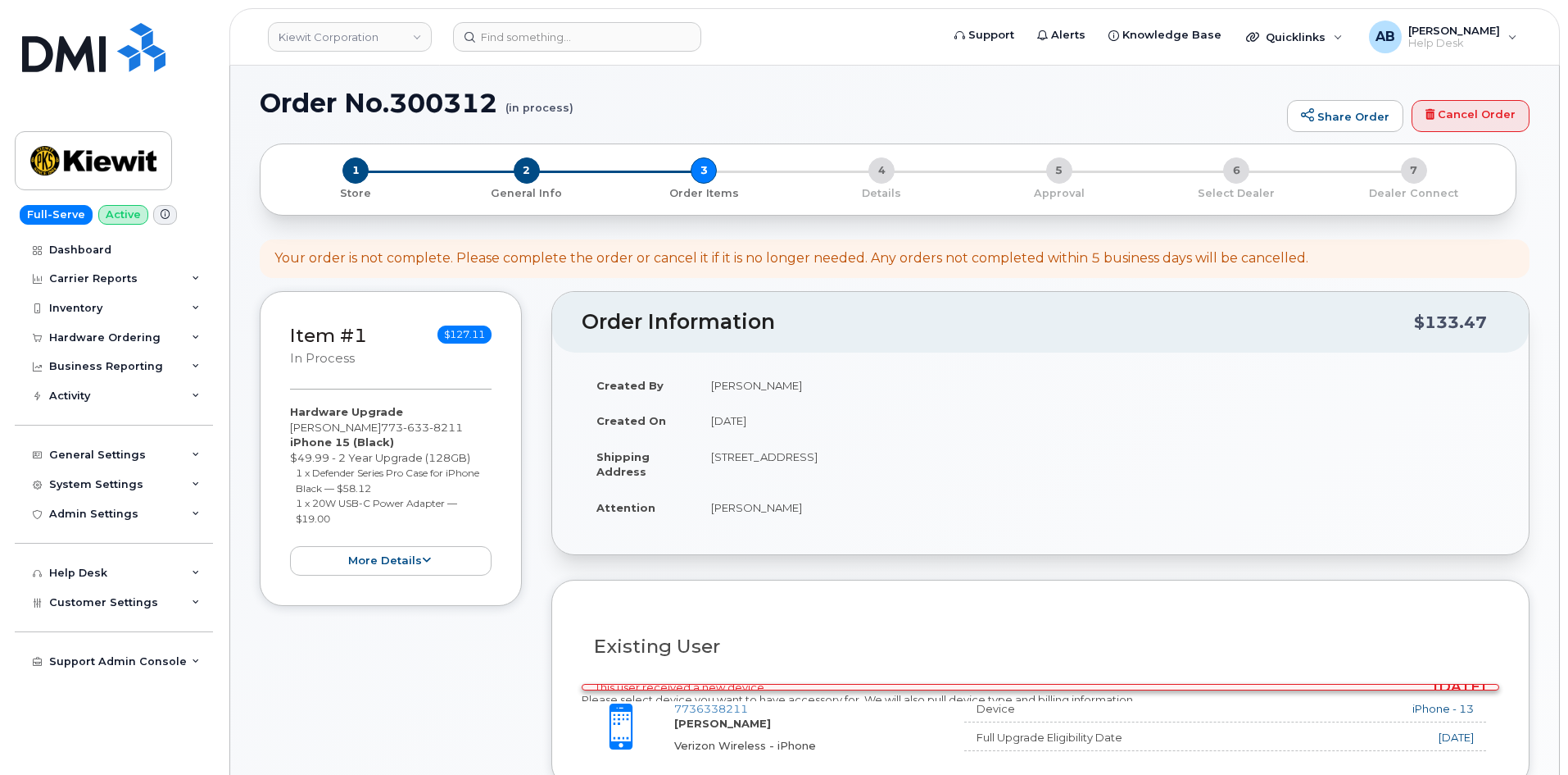
scroll to position [410, 0]
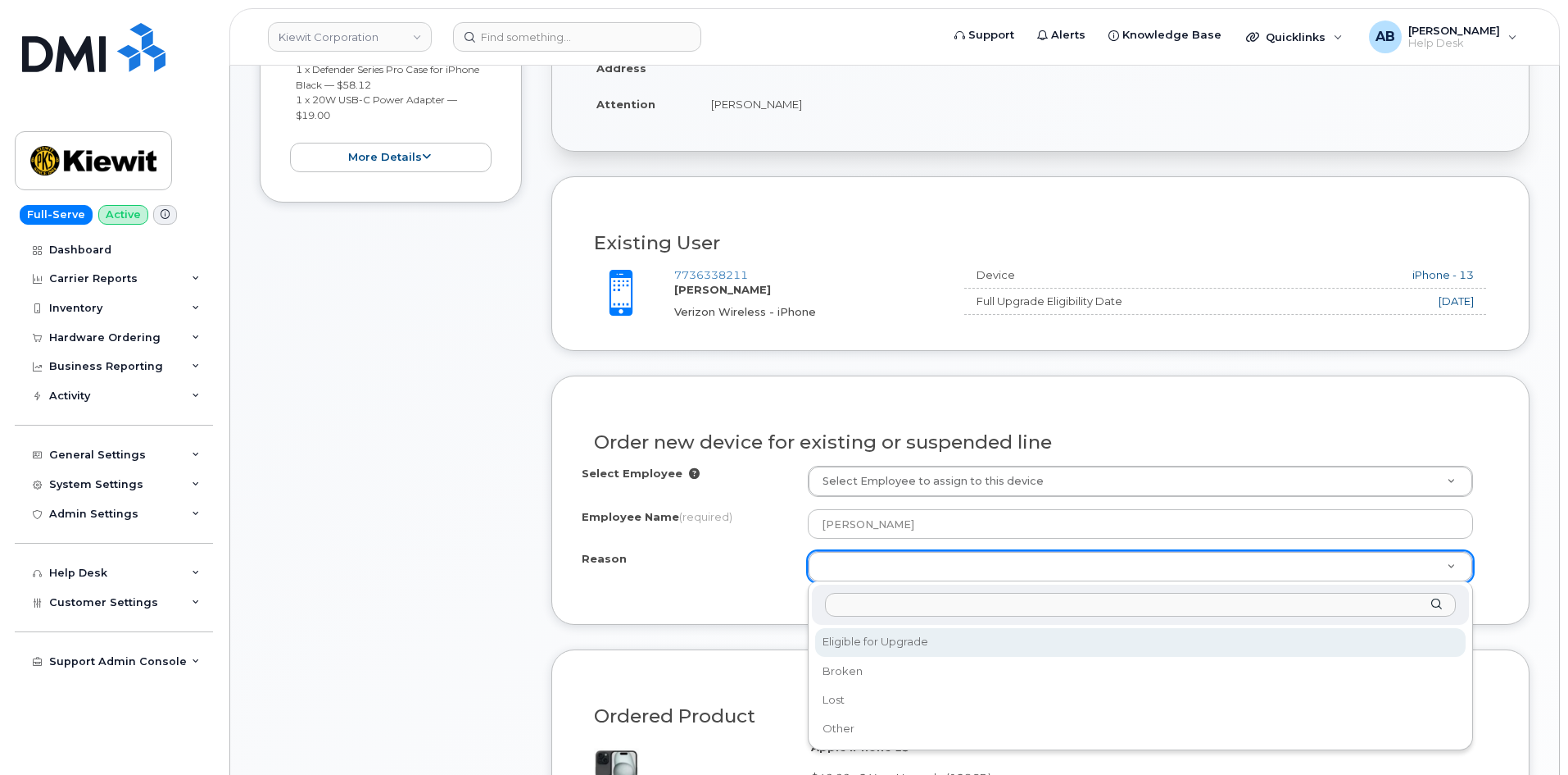
select select "eligible_for_upgrade"
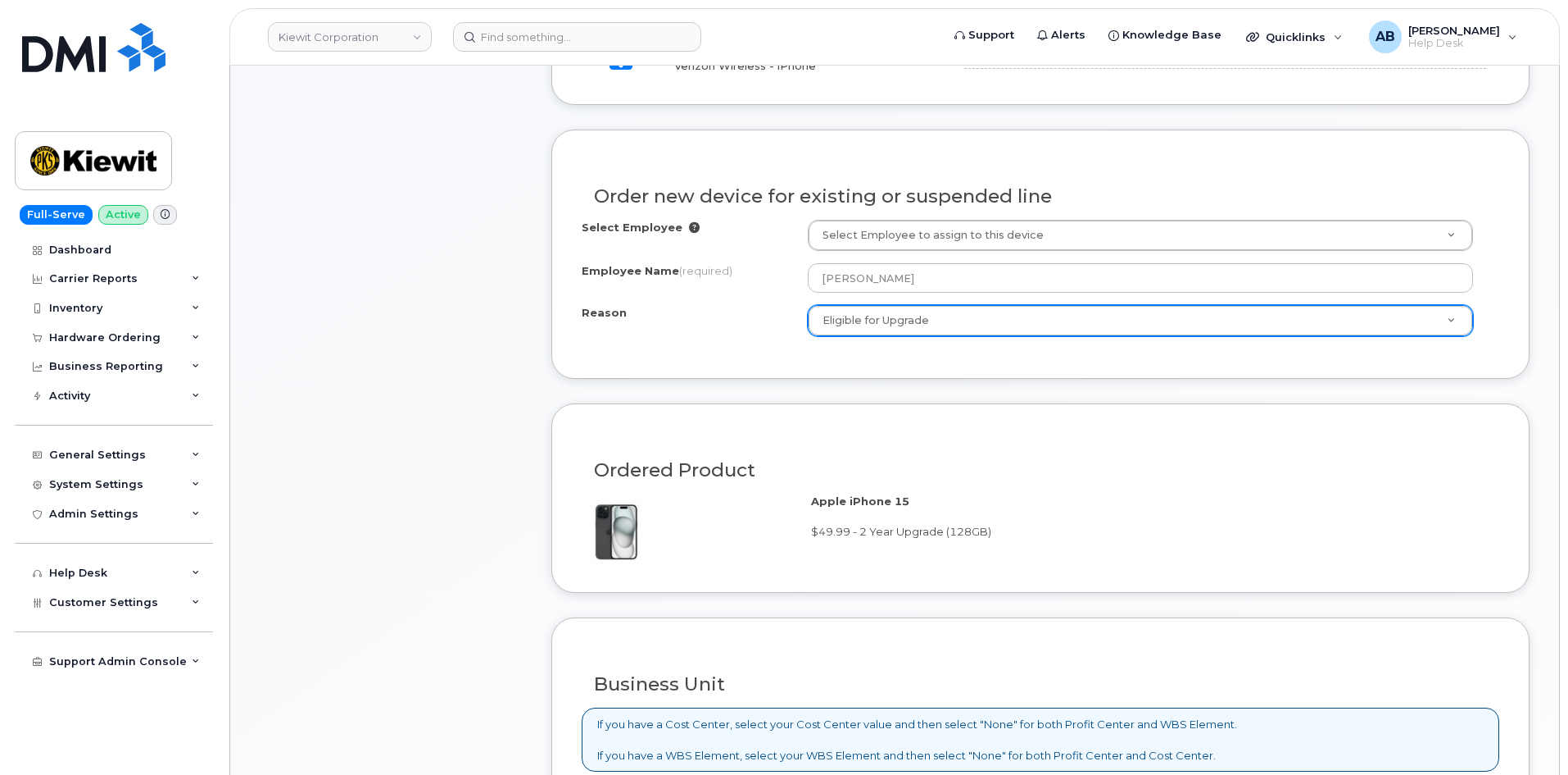
scroll to position [984, 0]
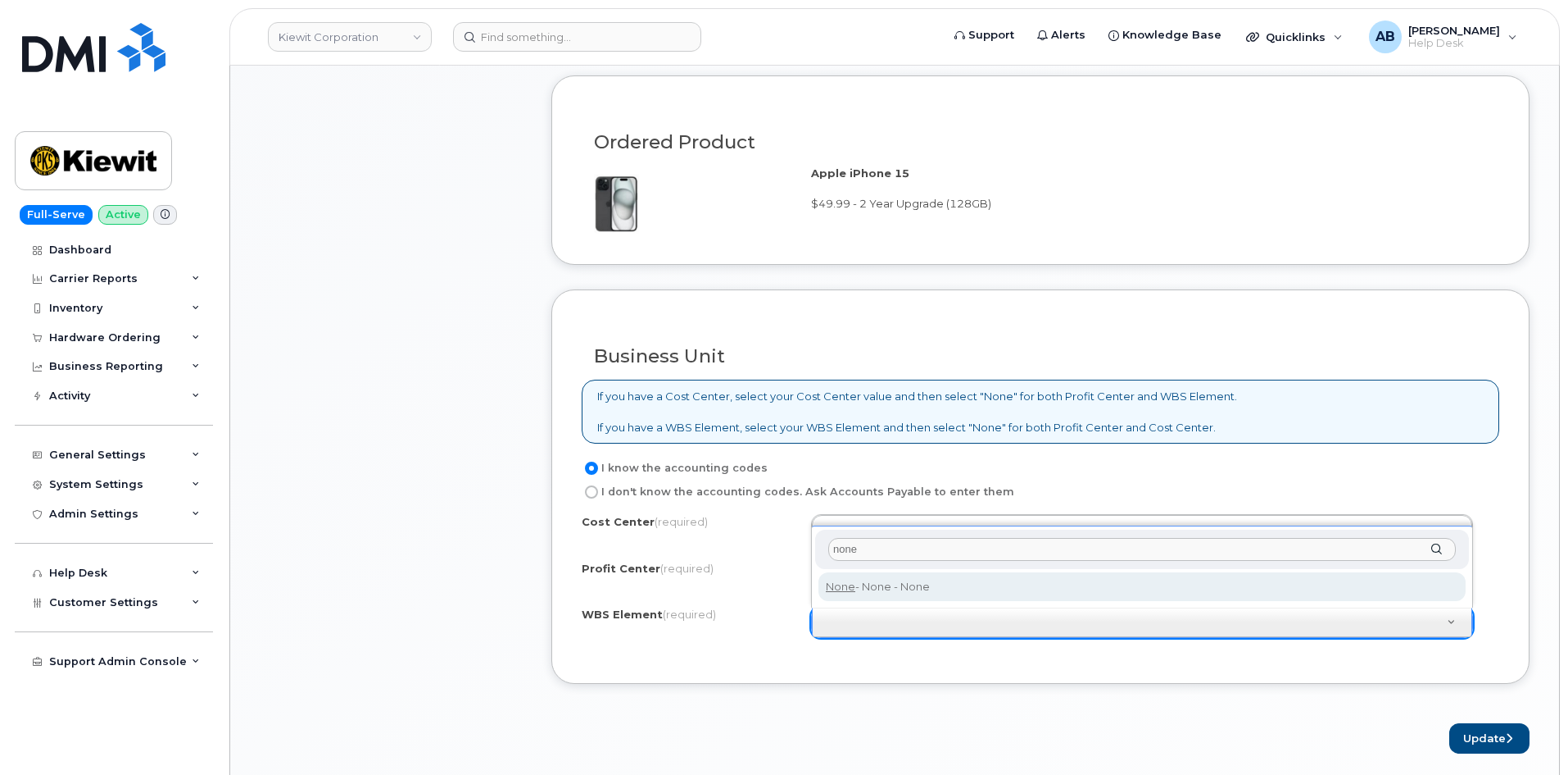
type input "none"
type input "None"
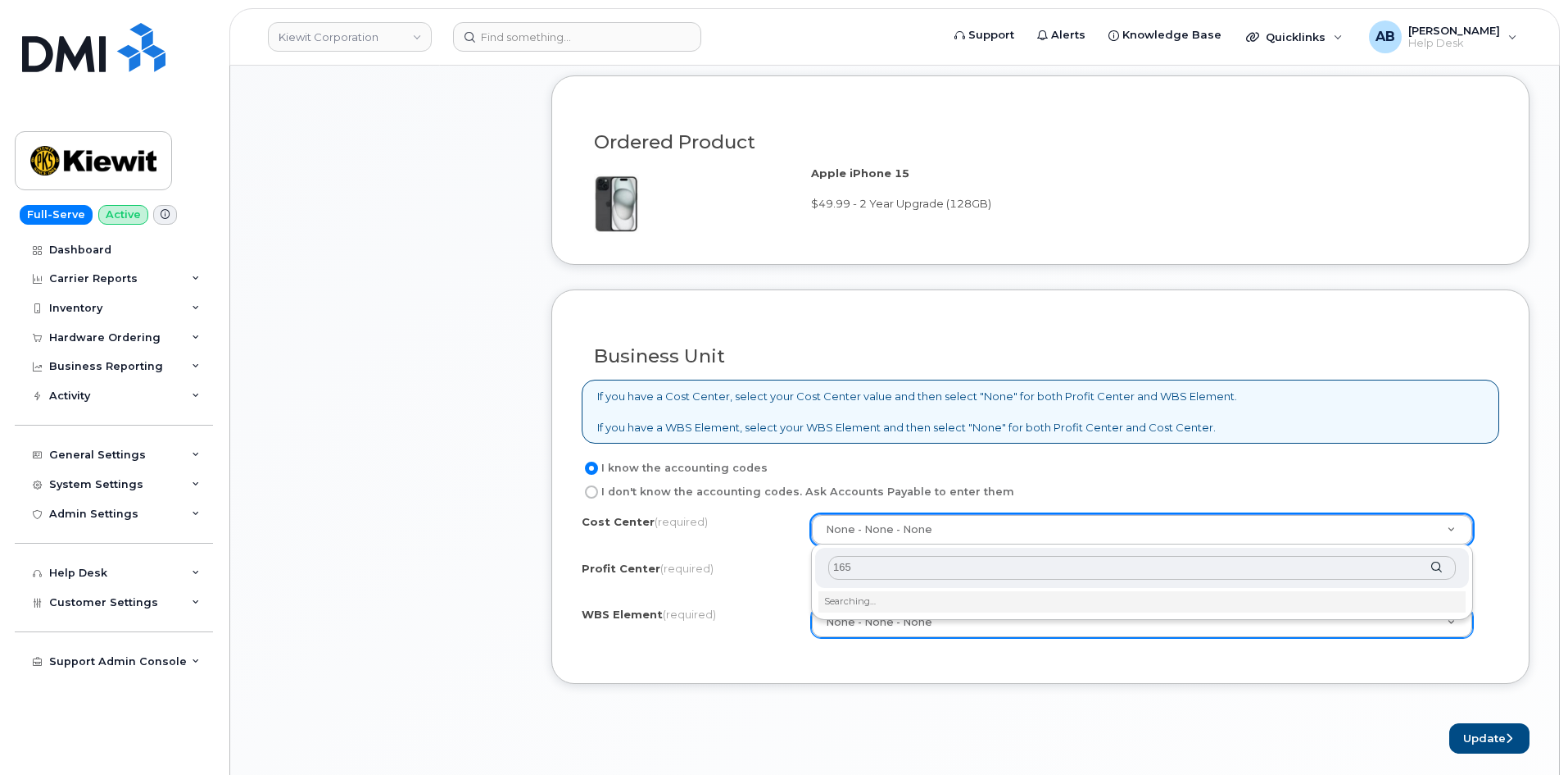
type input "1655"
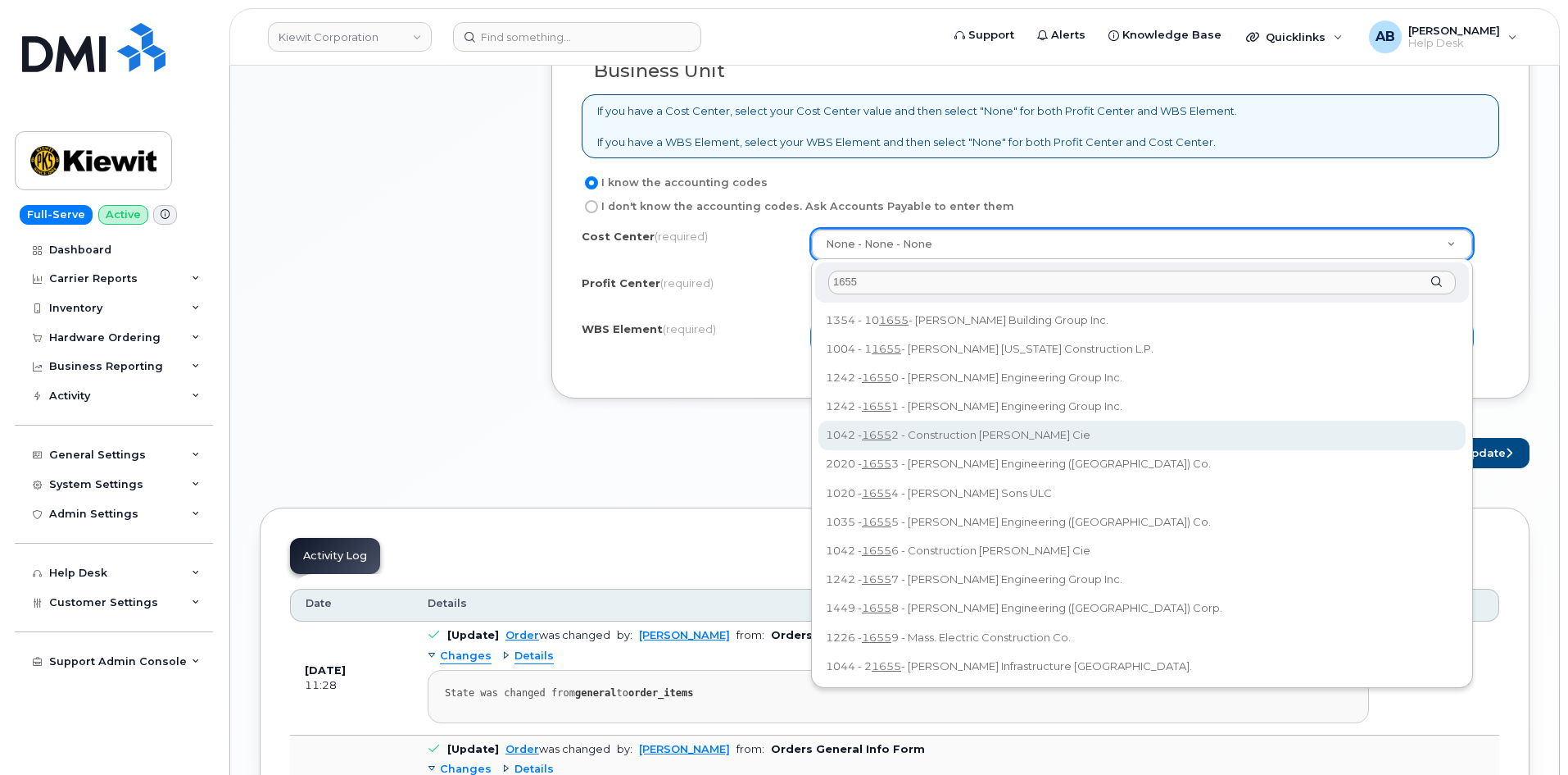
scroll to position [1066, 0]
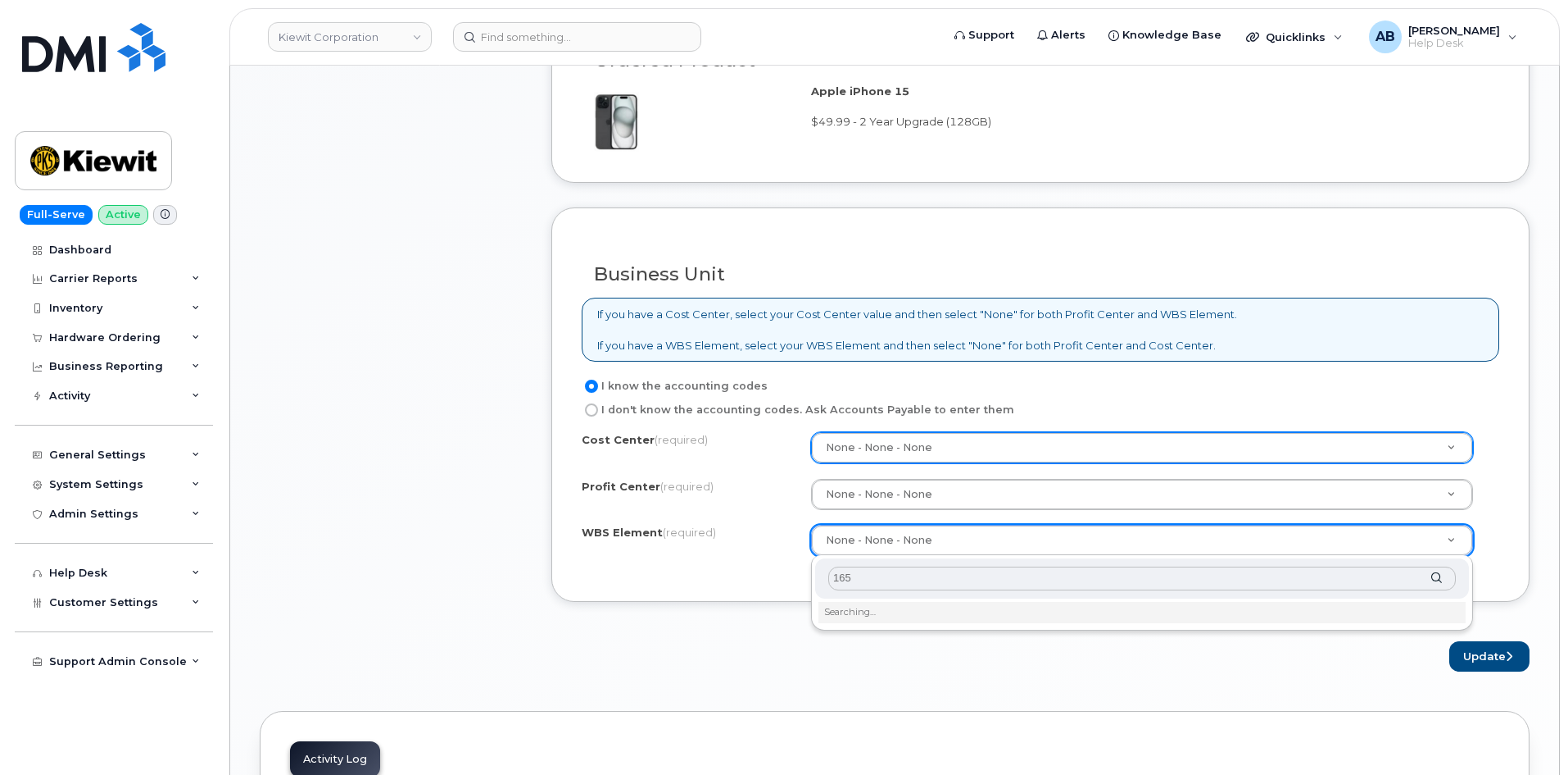
type input "1655"
click at [832, 582] on input "1655" at bounding box center [1142, 578] width 627 height 23
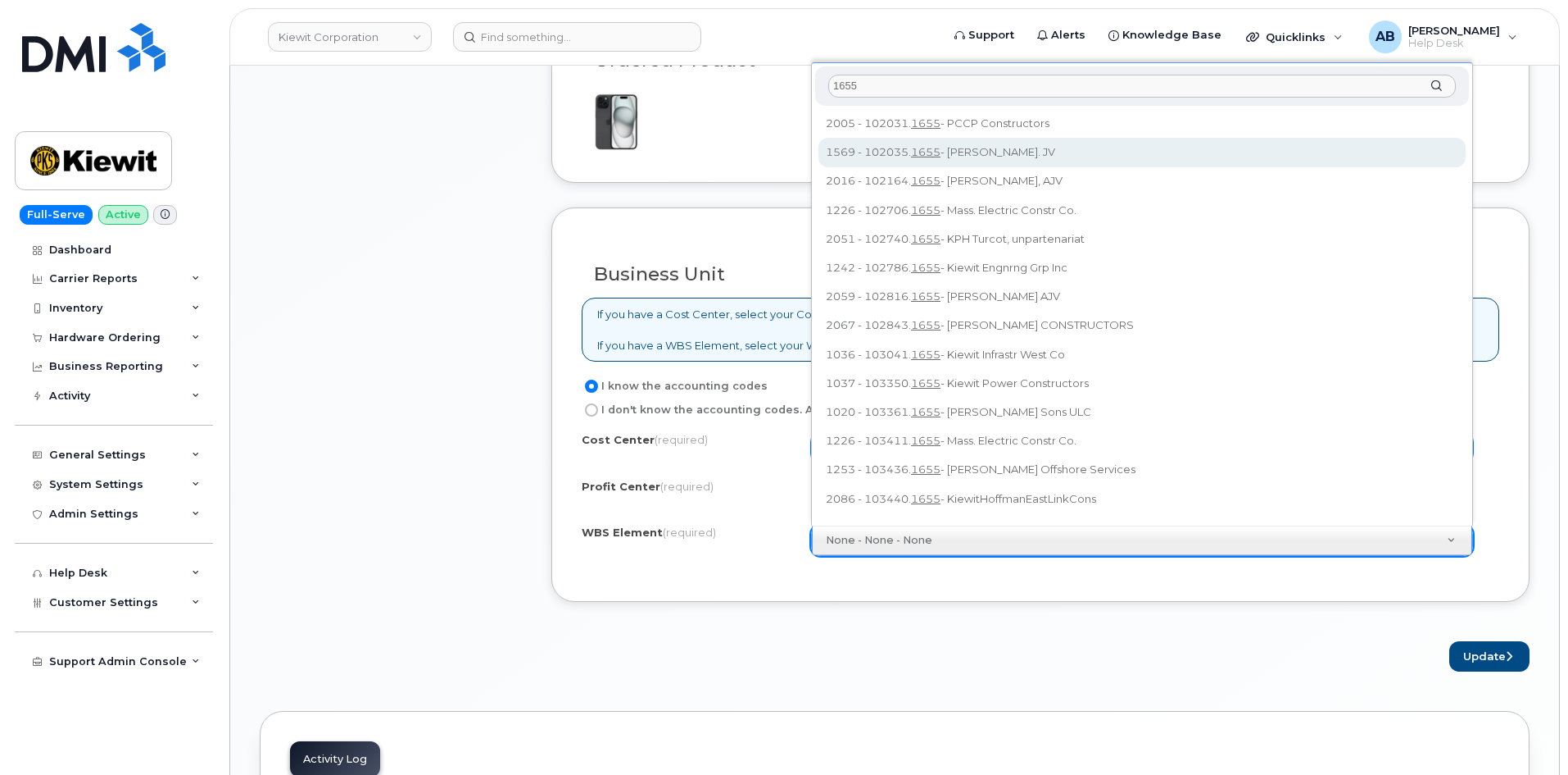
click at [879, 84] on input "1655" at bounding box center [1142, 87] width 627 height 23
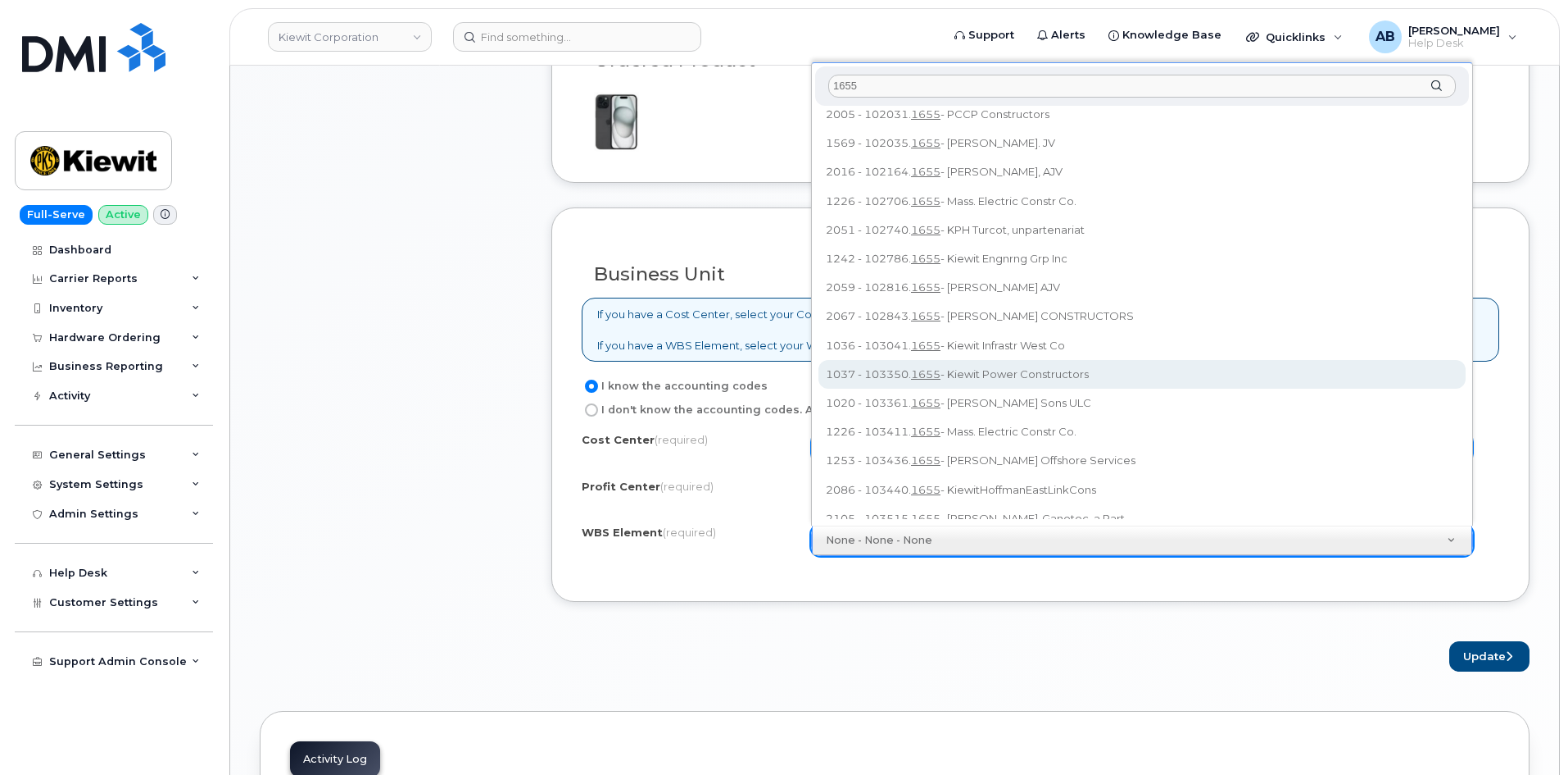
scroll to position [0, 0]
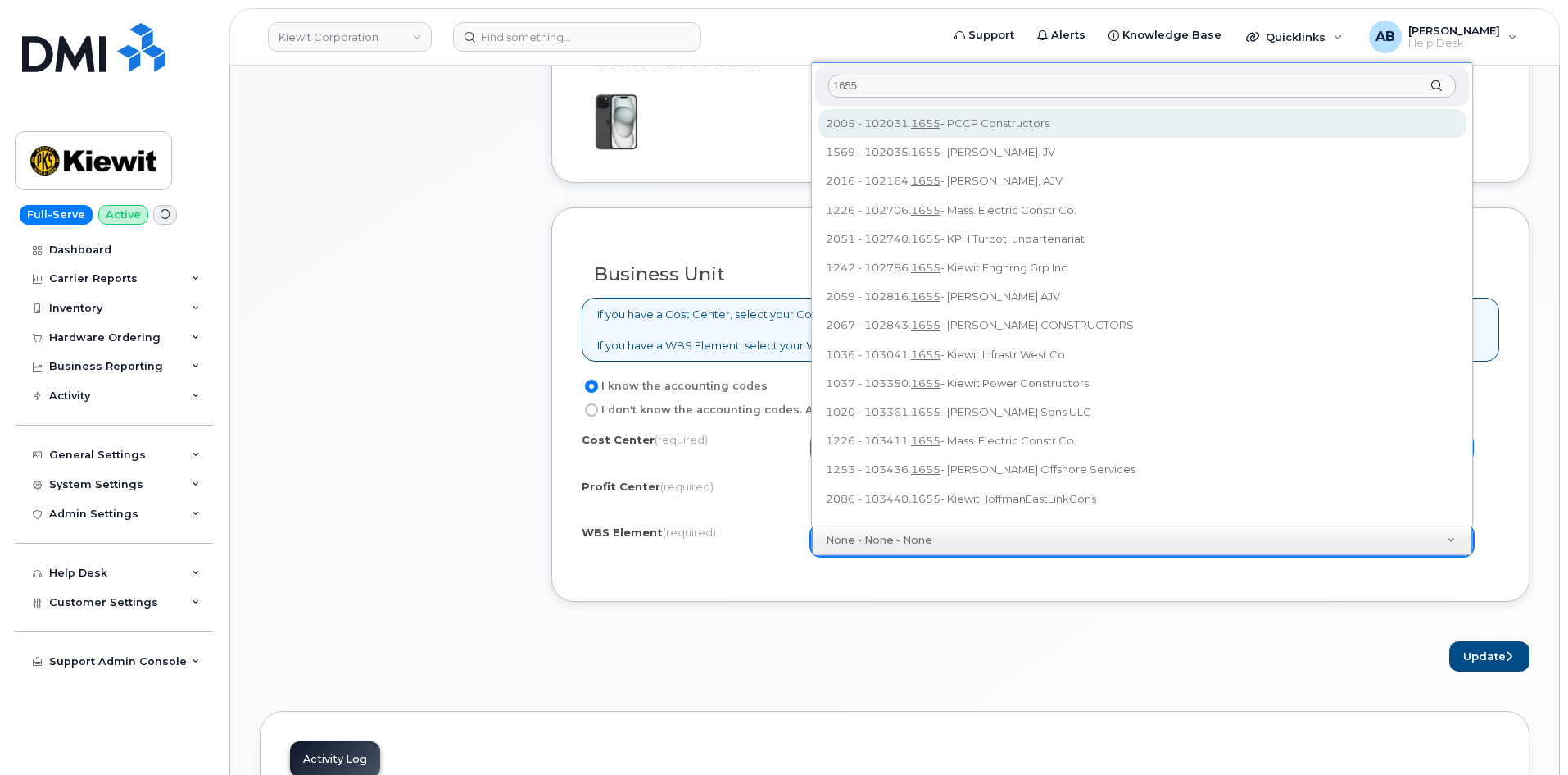
drag, startPoint x: 886, startPoint y: 79, endPoint x: 713, endPoint y: 74, distance: 173.1
click at [713, 74] on body "Kiewit Corporation Support Alerts Knowledge Base Quicklinks Suspend / Cancel De…" at bounding box center [784, 211] width 1568 height 2555
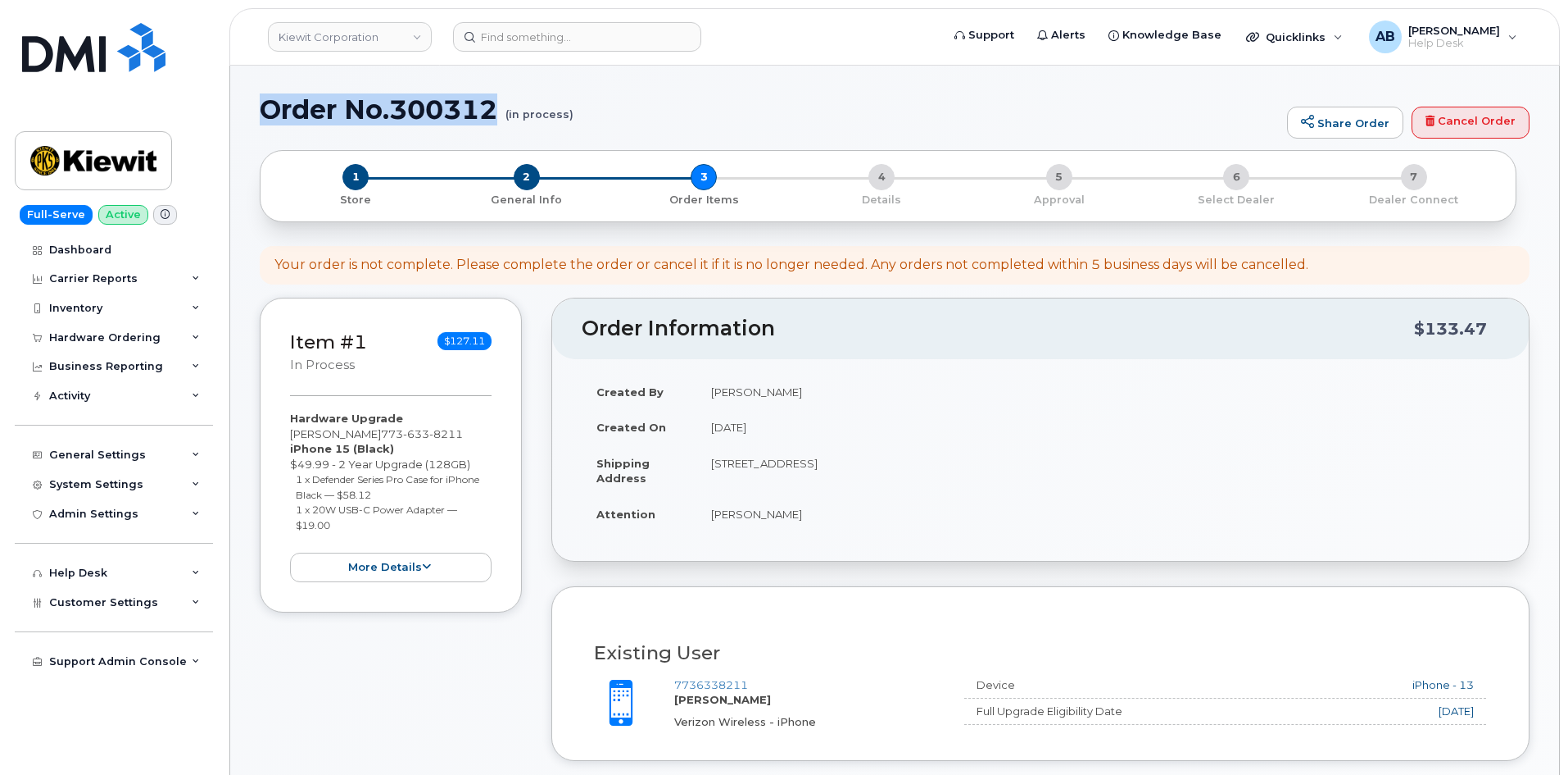
drag, startPoint x: 259, startPoint y: 108, endPoint x: 501, endPoint y: 117, distance: 242.2
copy h1 "Order No.300312"
click at [618, 101] on h1 "Order No.300312 (in process)" at bounding box center [769, 109] width 1019 height 29
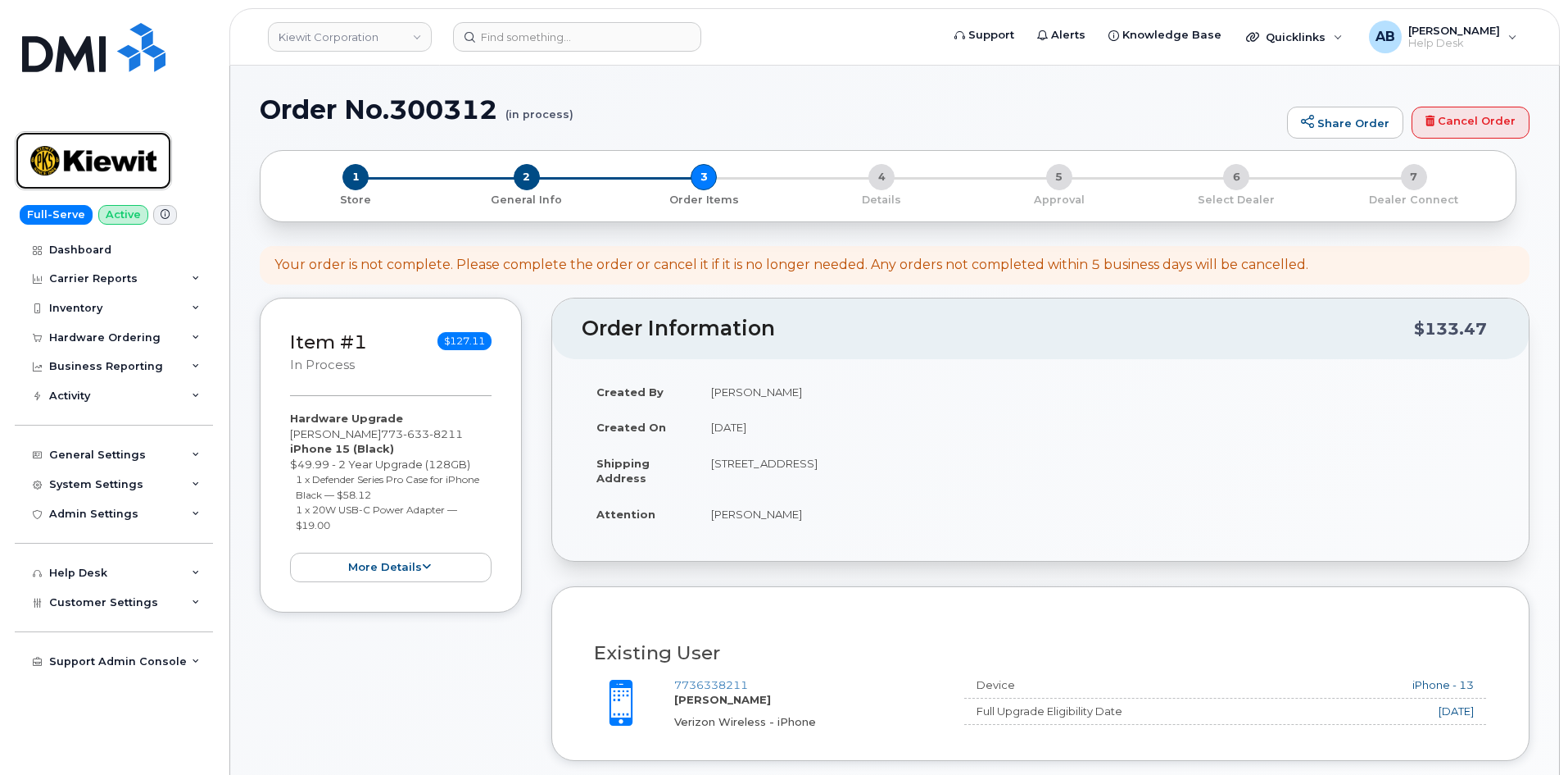
click at [155, 150] on img at bounding box center [94, 161] width 126 height 48
